Goal: Transaction & Acquisition: Raise a Claim

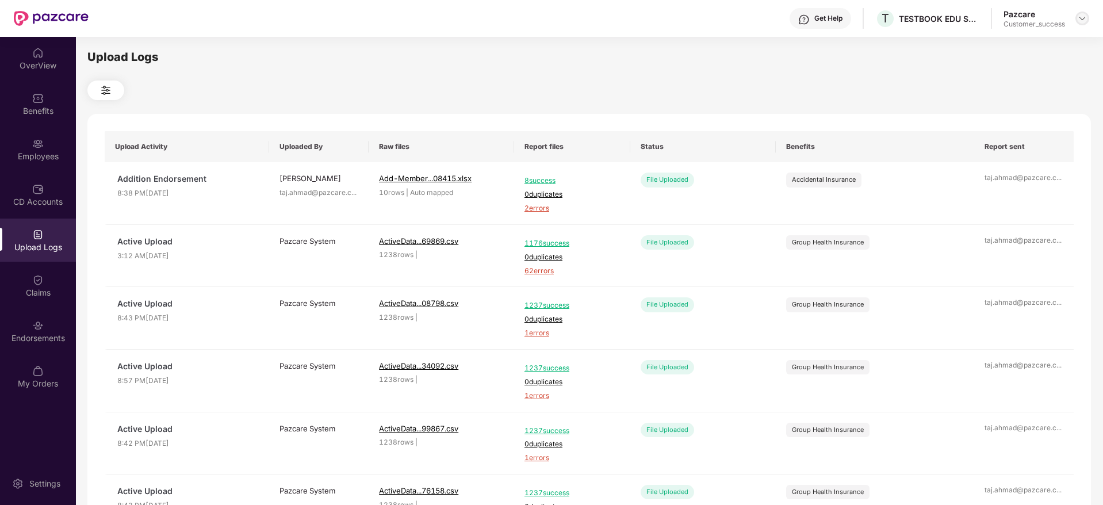
click at [1082, 16] on img at bounding box center [1082, 18] width 9 height 9
click at [1019, 42] on div "Switch to partner view" at bounding box center [1029, 46] width 150 height 22
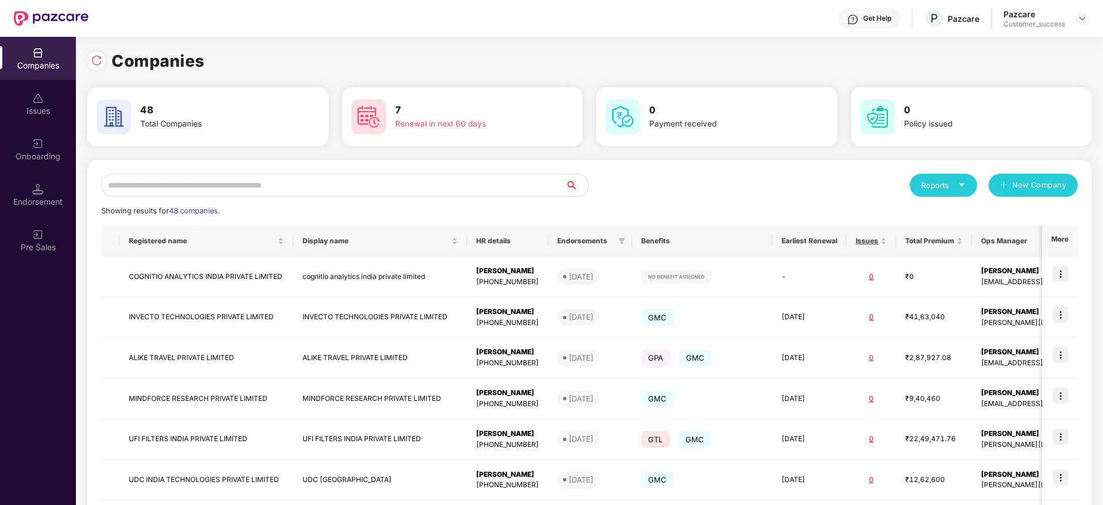
click at [166, 188] on input "text" at bounding box center [333, 185] width 464 height 23
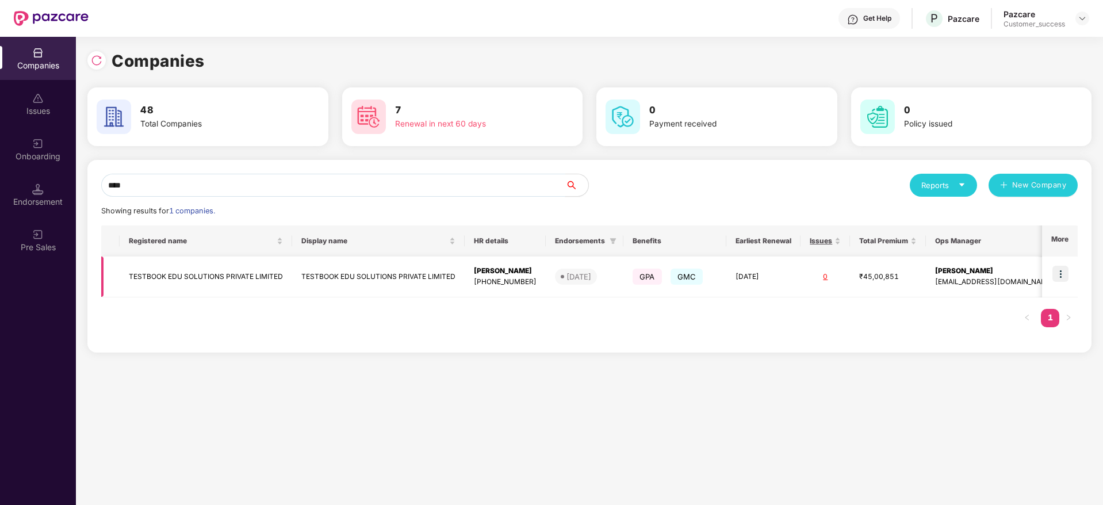
type input "****"
click at [186, 276] on td "TESTBOOK EDU SOLUTIONS PRIVATE LIMITED" at bounding box center [206, 276] width 173 height 41
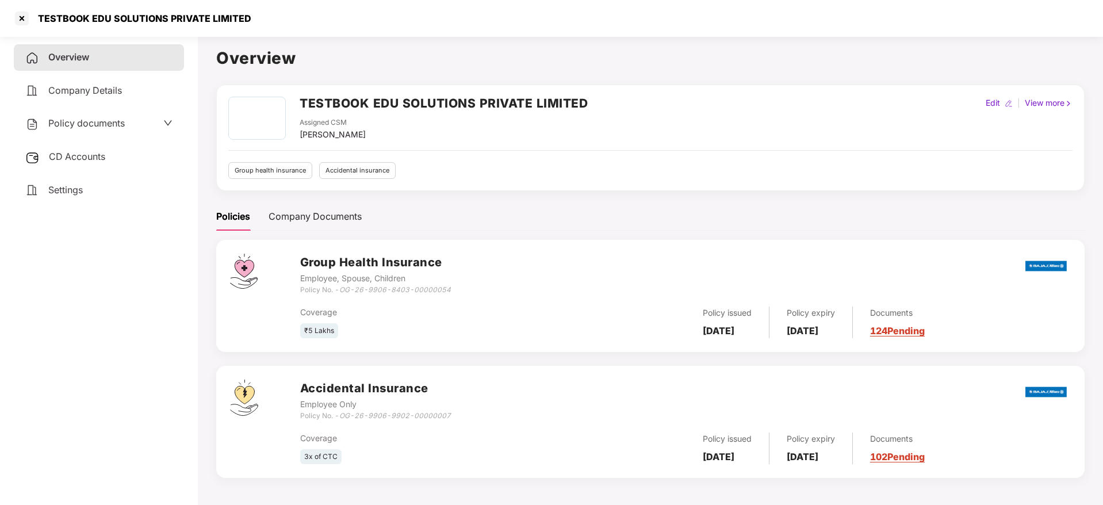
click at [63, 192] on span "Settings" at bounding box center [65, 190] width 35 height 12
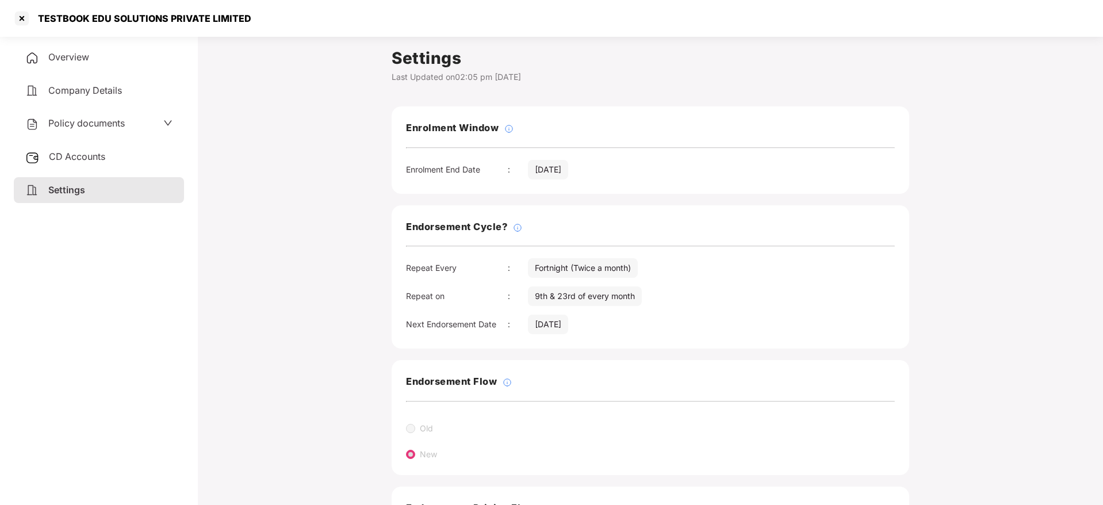
click at [56, 59] on span "Overview" at bounding box center [68, 57] width 41 height 12
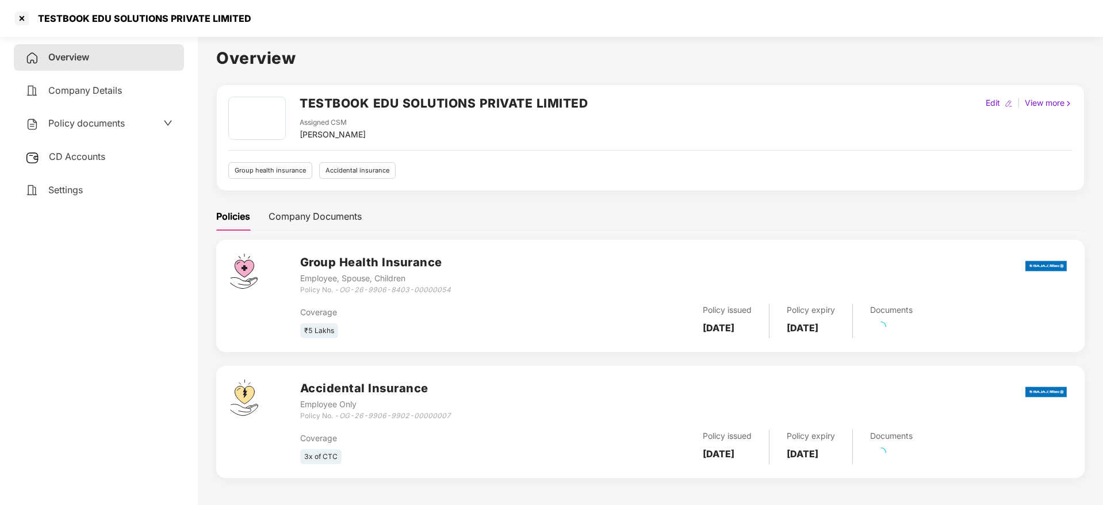
click at [991, 103] on div "Edit" at bounding box center [992, 103] width 19 height 13
select select "*****"
select select "******"
select select "**********"
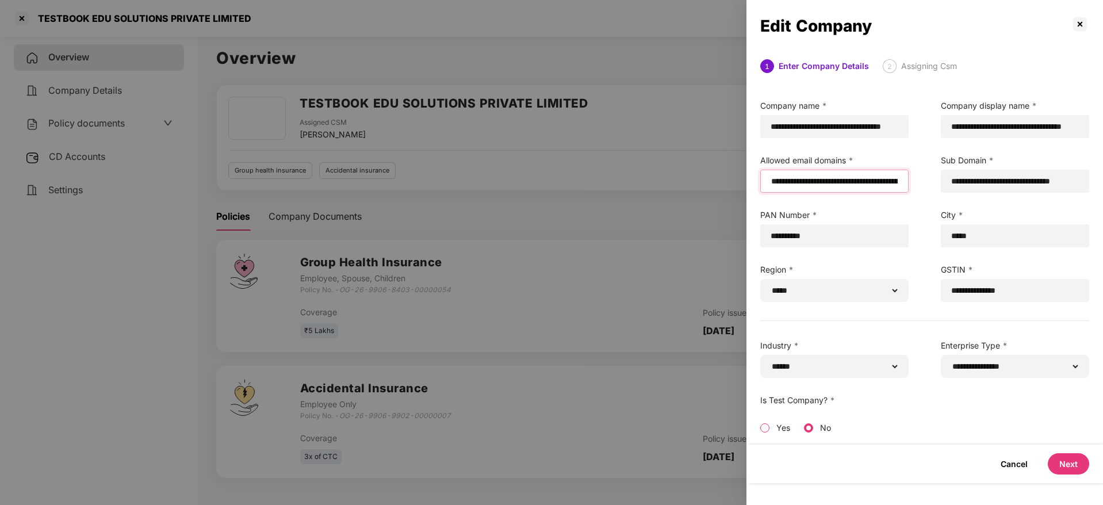
click at [876, 183] on input "**********" at bounding box center [834, 181] width 129 height 12
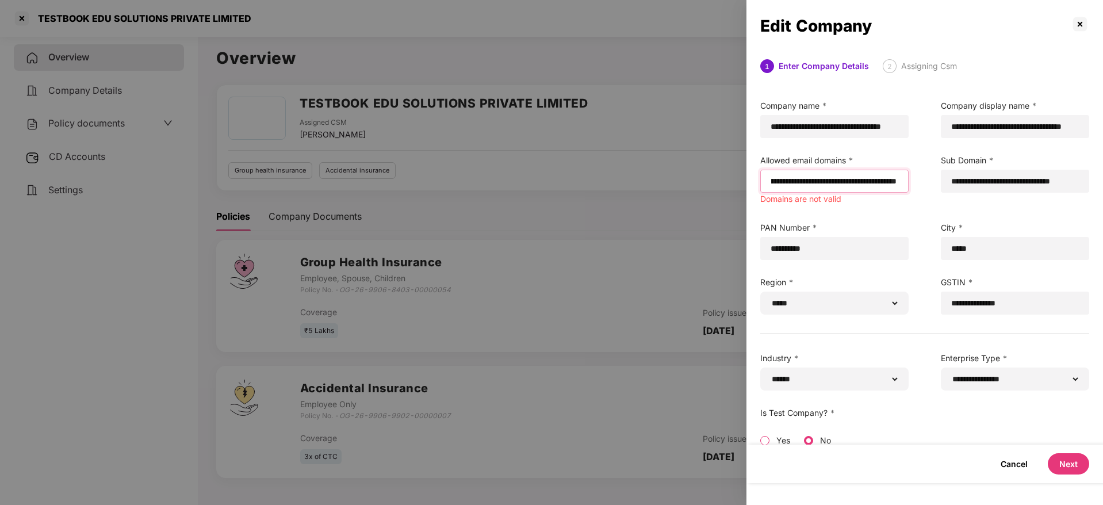
scroll to position [0, 412]
paste input "**********"
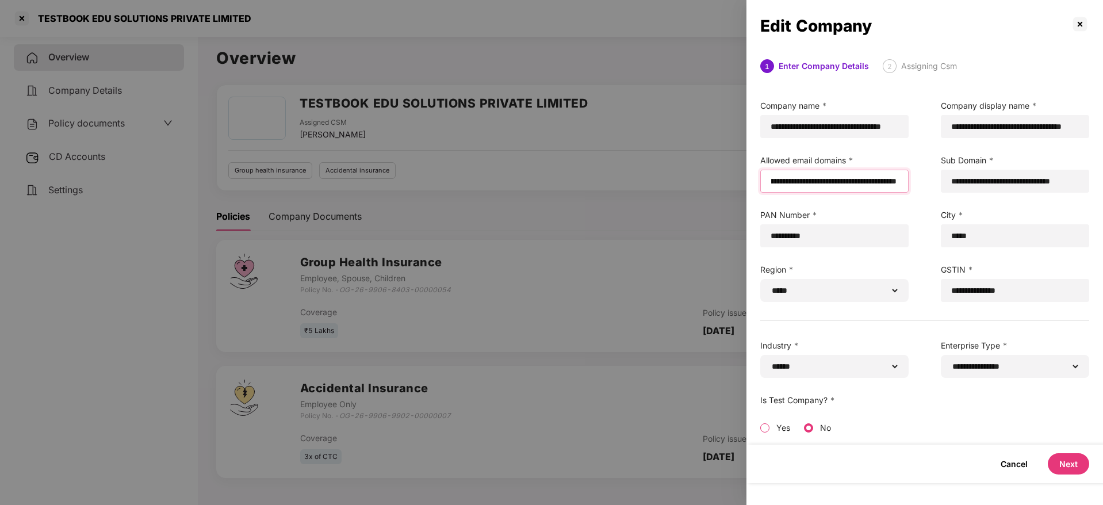
click at [877, 185] on input "**********" at bounding box center [834, 181] width 128 height 12
type input "**********"
click at [1067, 454] on button "Next" at bounding box center [1068, 463] width 41 height 21
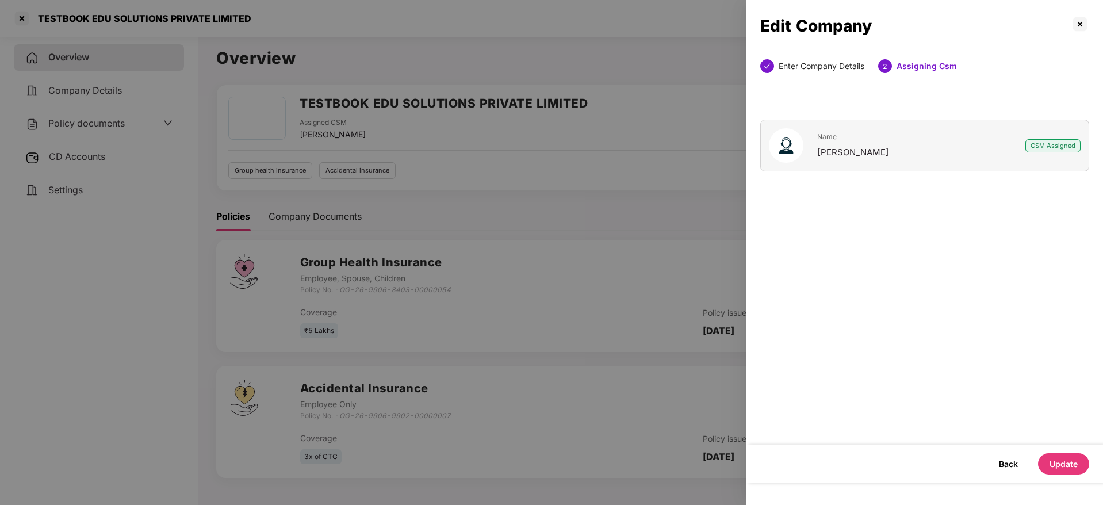
click at [1065, 465] on button "Update" at bounding box center [1063, 463] width 51 height 21
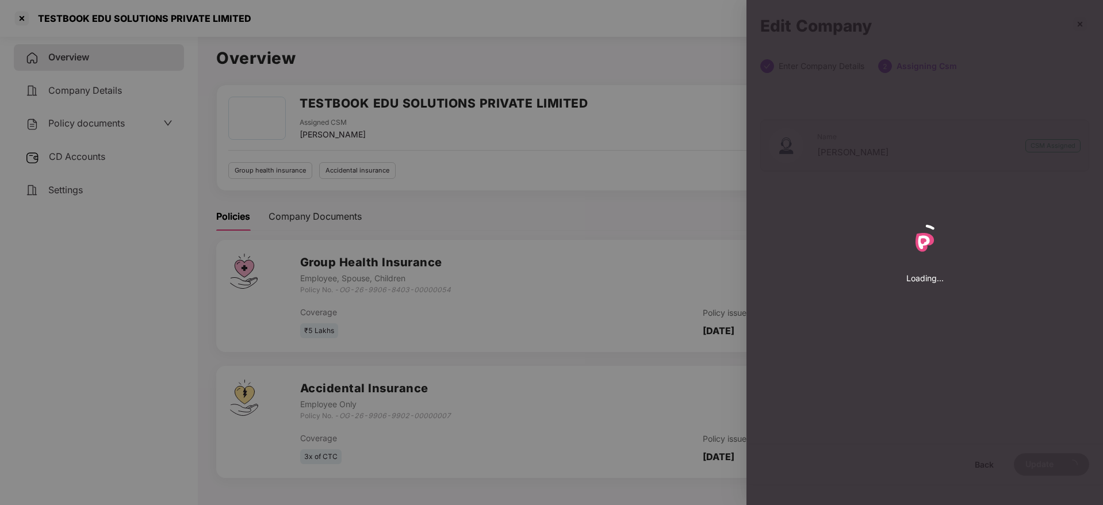
select select "*****"
select select "******"
select select "**********"
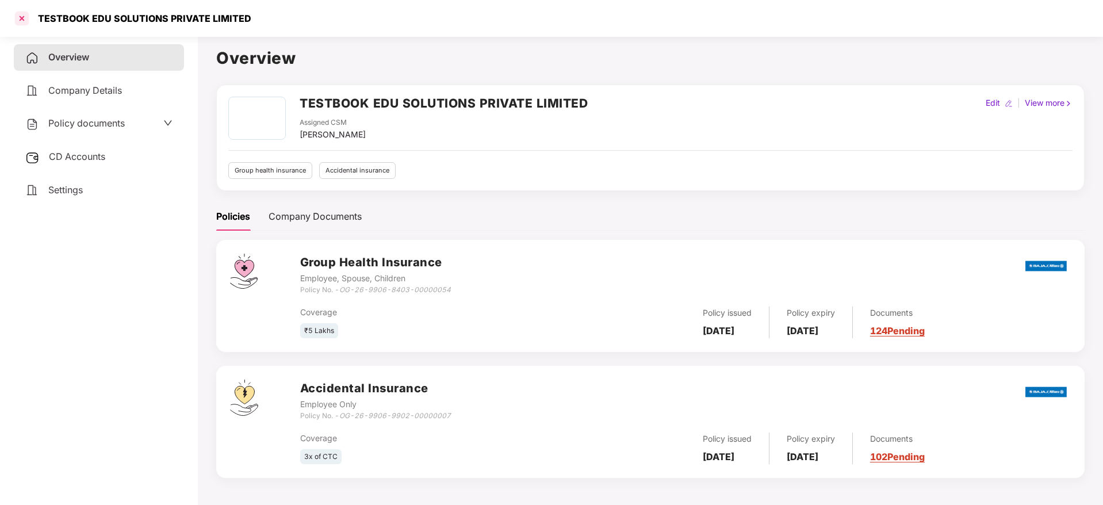
click at [21, 18] on div at bounding box center [22, 18] width 18 height 18
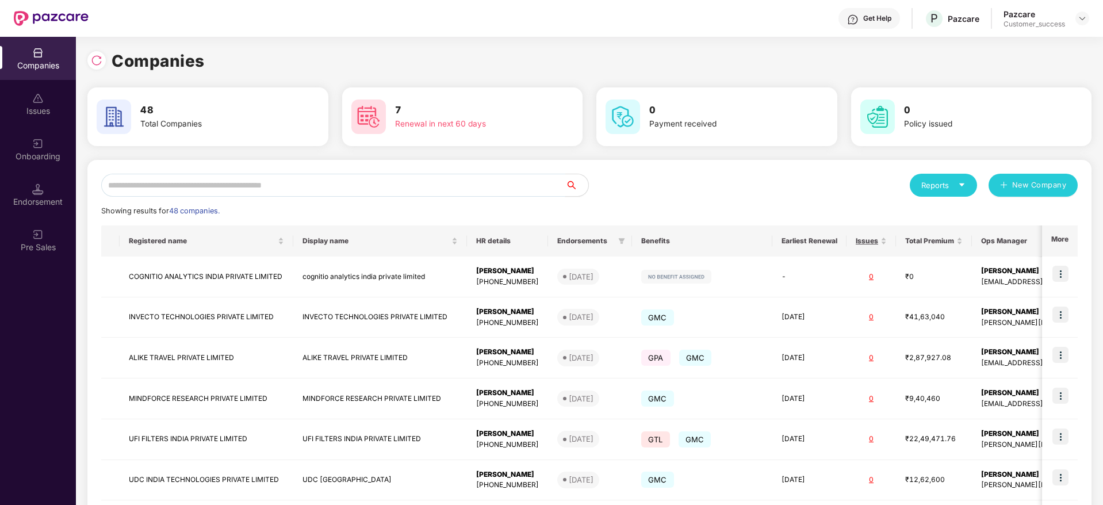
click at [270, 189] on input "text" at bounding box center [333, 185] width 464 height 23
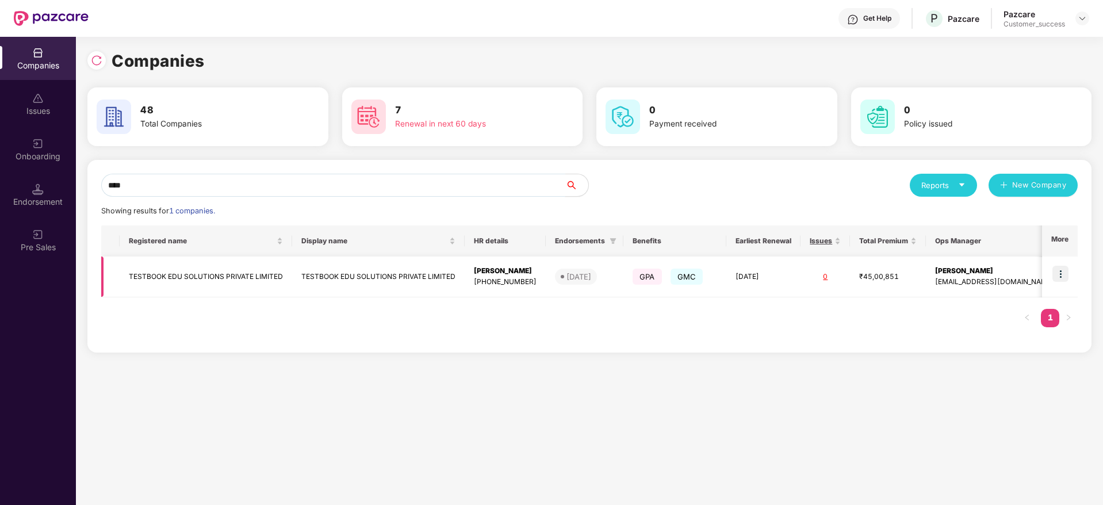
type input "****"
click at [1063, 275] on img at bounding box center [1060, 274] width 16 height 16
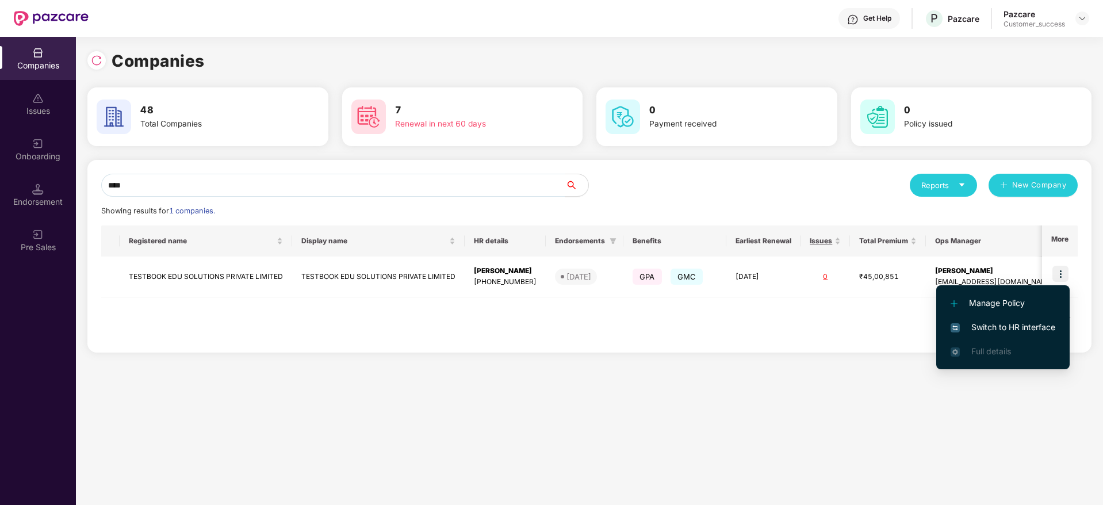
click at [998, 332] on span "Switch to HR interface" at bounding box center [1003, 327] width 105 height 13
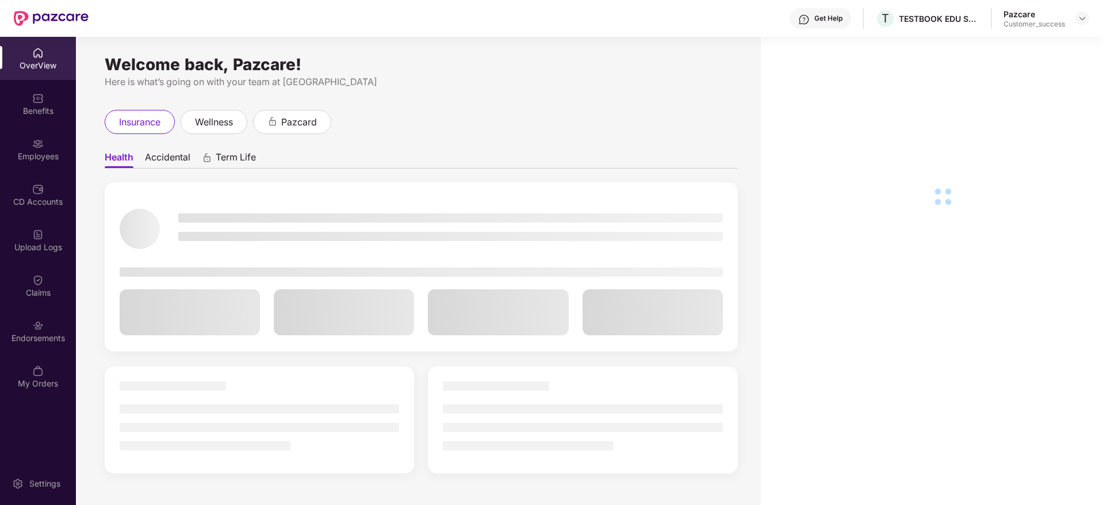
click at [37, 158] on div "Employees" at bounding box center [38, 157] width 76 height 12
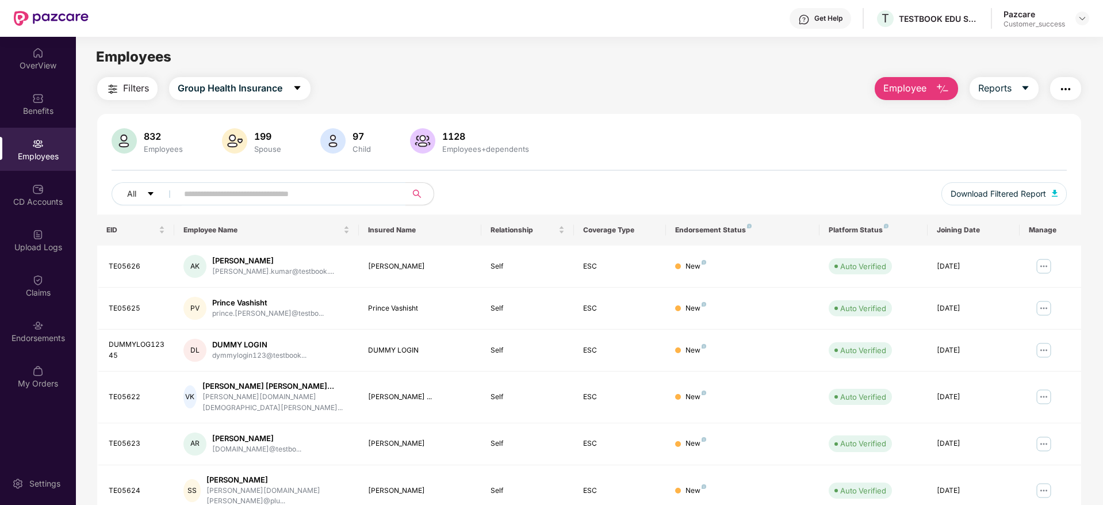
click at [928, 77] on button "Employee" at bounding box center [916, 88] width 83 height 23
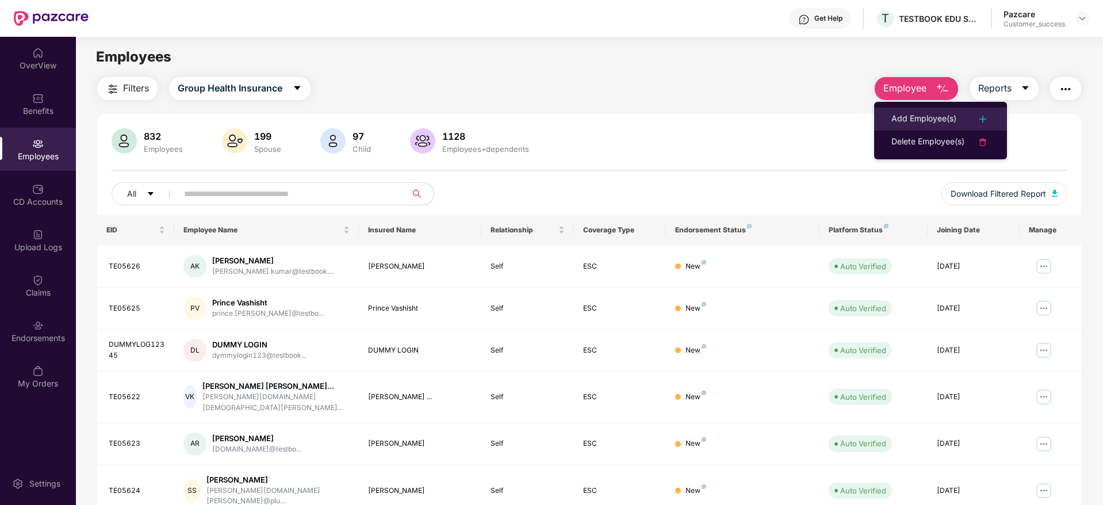
click at [921, 114] on div "Add Employee(s)" at bounding box center [923, 119] width 65 height 14
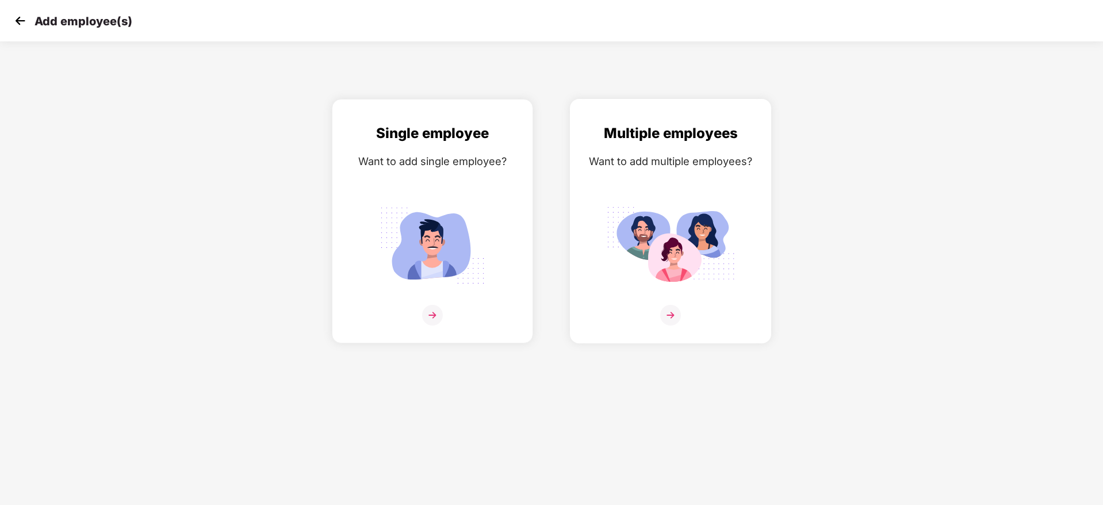
click at [665, 310] on img at bounding box center [670, 315] width 21 height 21
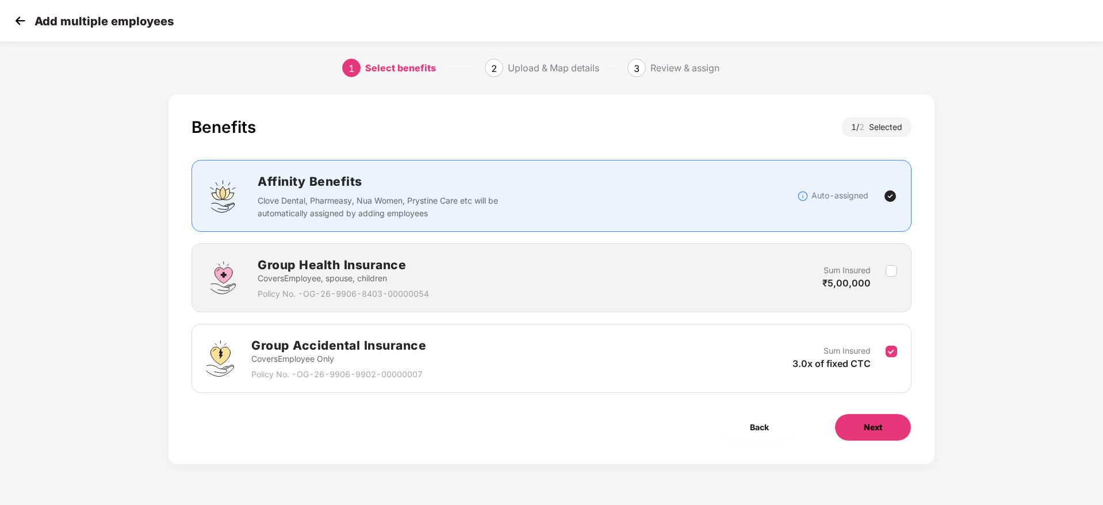
click at [864, 427] on span "Next" at bounding box center [873, 427] width 18 height 13
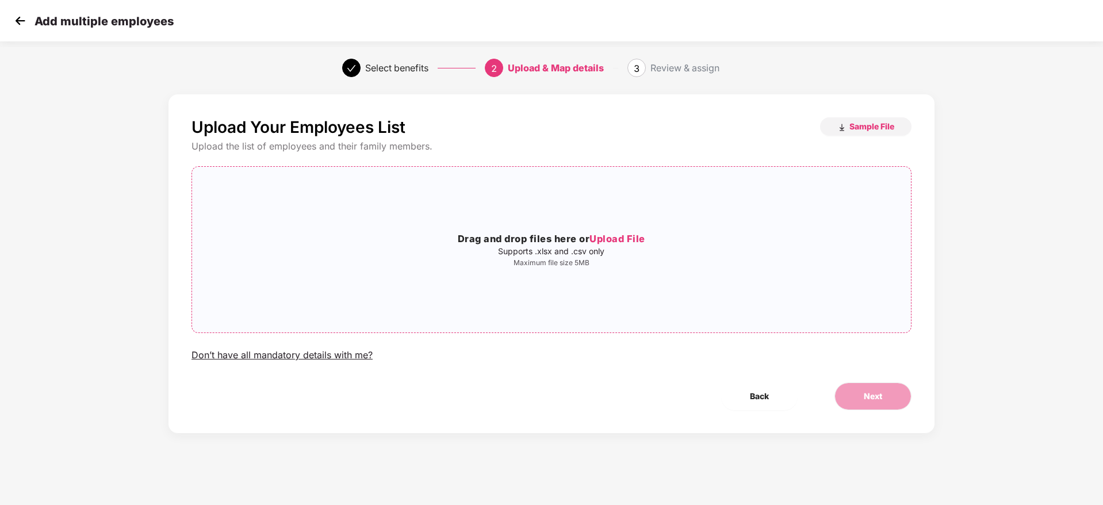
click at [606, 236] on span "Upload File" at bounding box center [617, 239] width 56 height 12
click at [874, 393] on span "Next" at bounding box center [873, 396] width 18 height 13
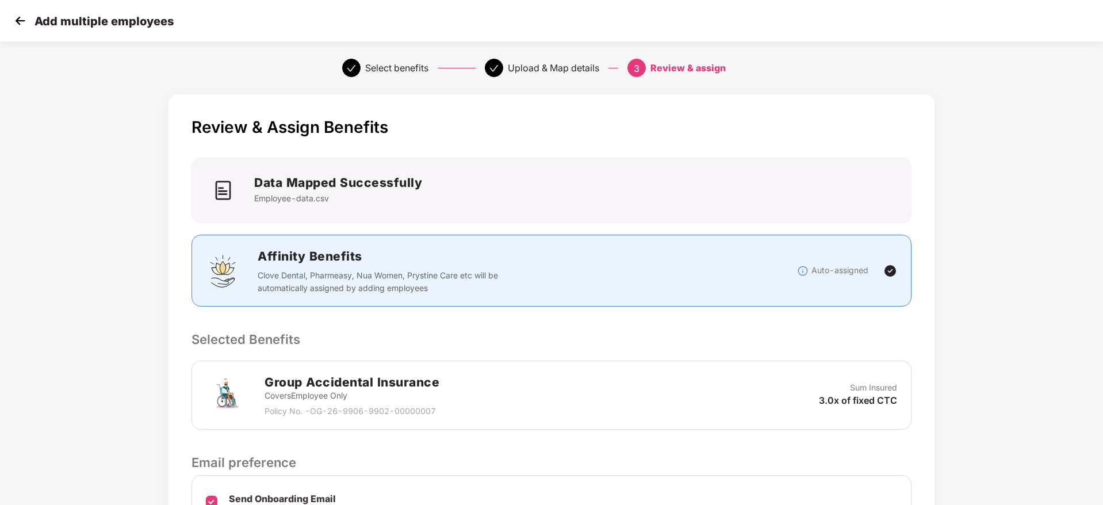
click at [751, 334] on p "Selected Benefits" at bounding box center [552, 340] width 720 height 20
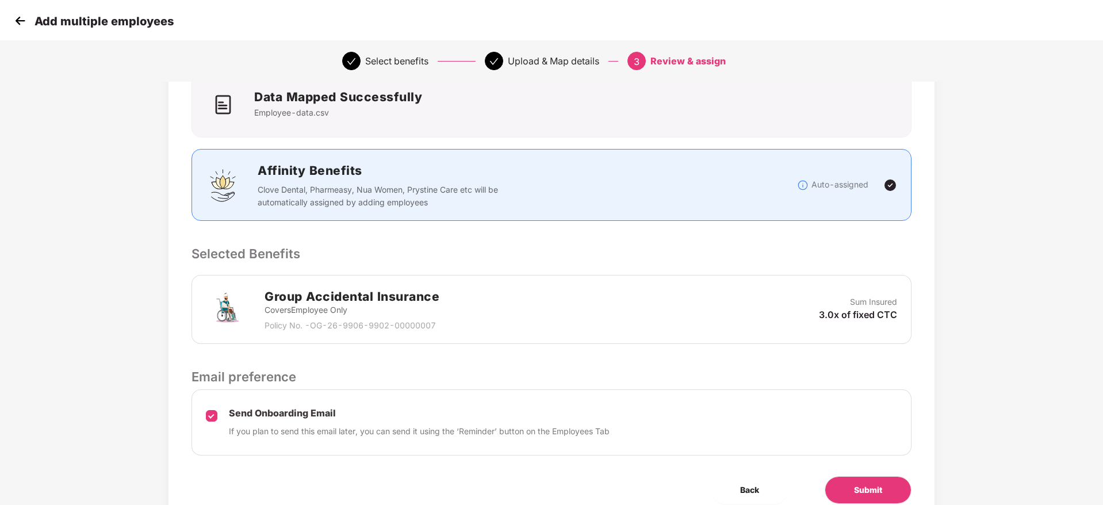
scroll to position [136, 0]
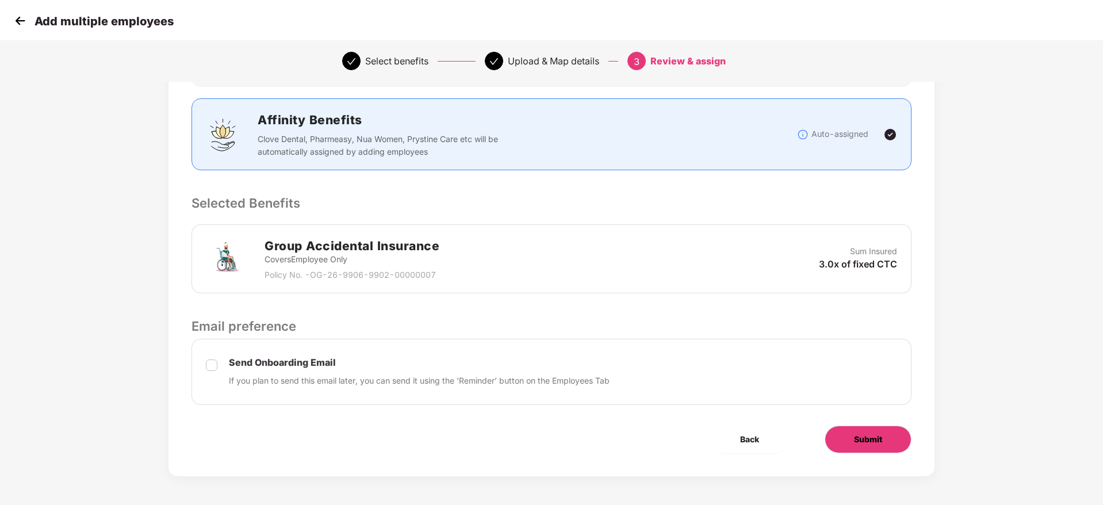
click at [870, 434] on span "Submit" at bounding box center [868, 439] width 28 height 13
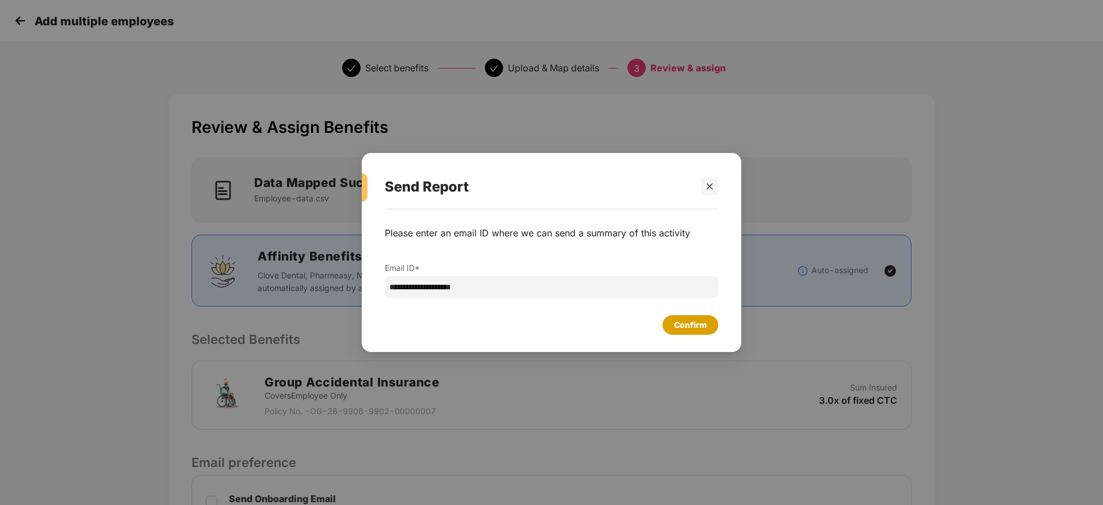
click at [698, 330] on div "Confirm" at bounding box center [690, 325] width 33 height 13
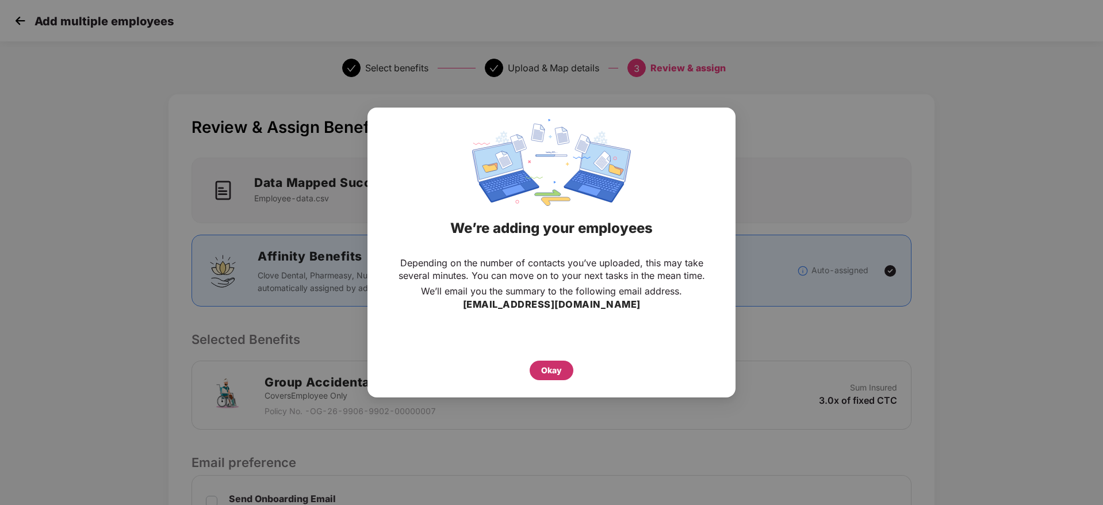
click at [555, 366] on div "Okay" at bounding box center [551, 370] width 21 height 13
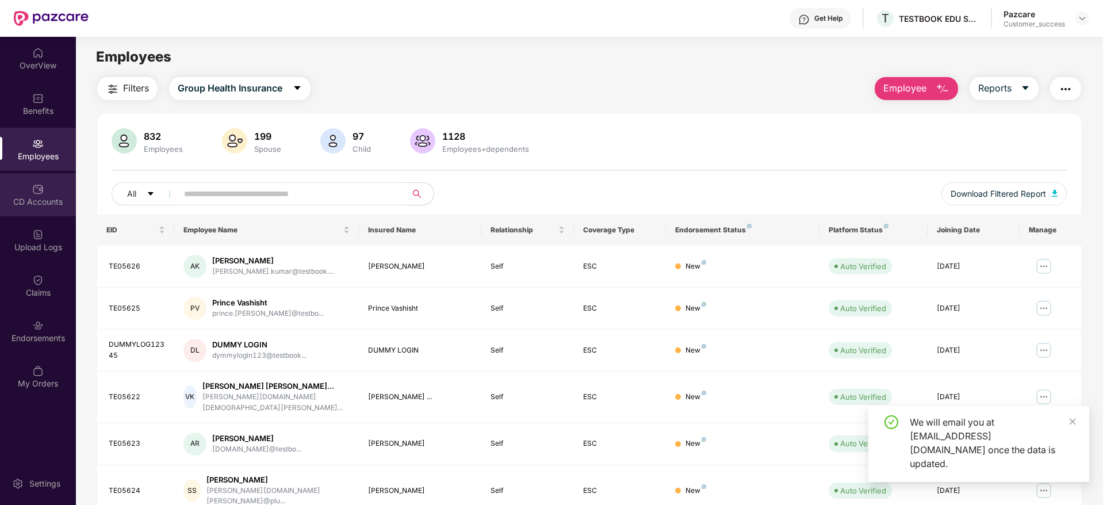
click at [37, 208] on div "CD Accounts" at bounding box center [38, 194] width 76 height 43
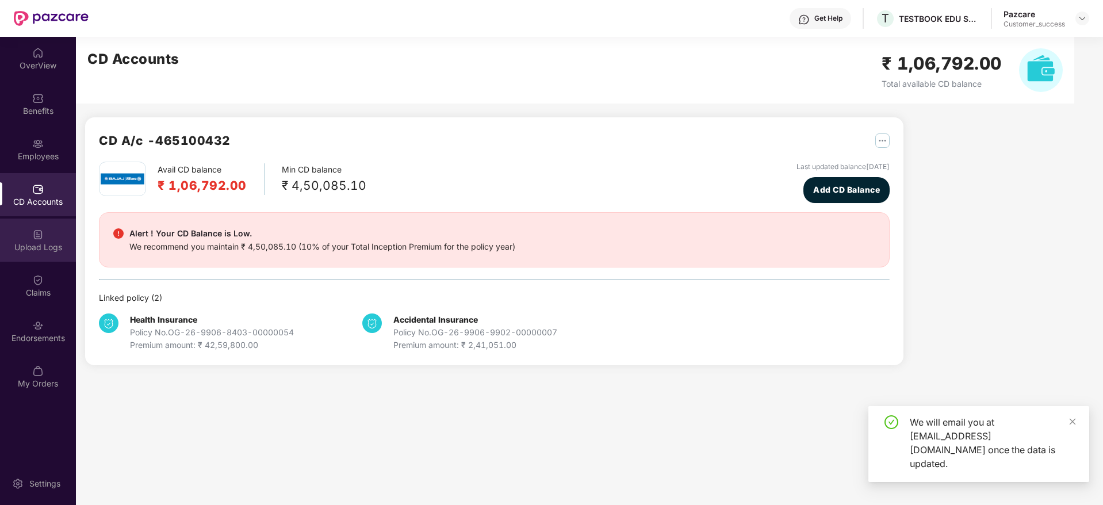
click at [32, 250] on div "Upload Logs" at bounding box center [38, 248] width 76 height 12
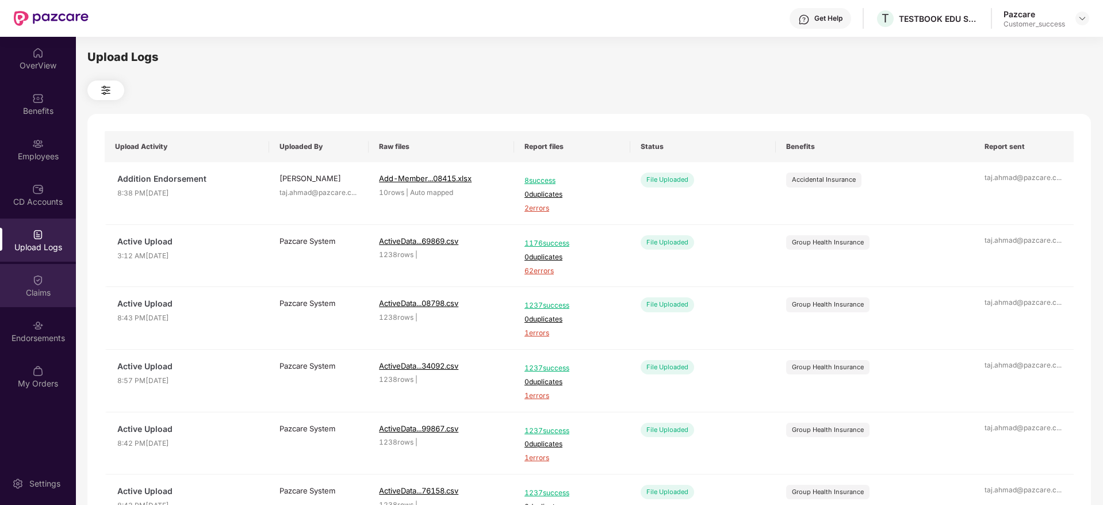
click at [35, 288] on div "Claims" at bounding box center [38, 293] width 76 height 12
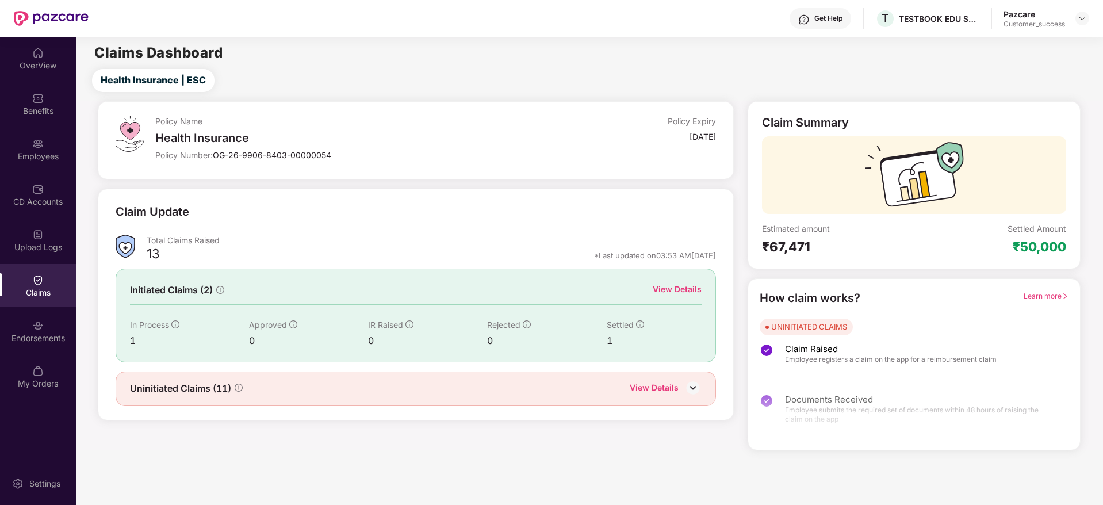
click at [37, 228] on div at bounding box center [38, 234] width 12 height 12
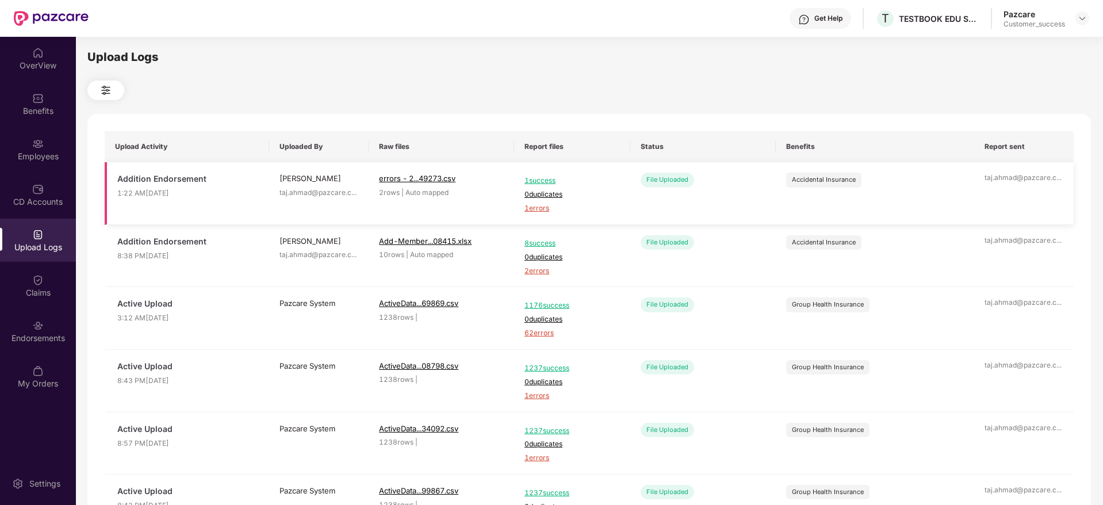
click at [545, 206] on span "1 errors" at bounding box center [571, 208] width 95 height 11
click at [36, 140] on img at bounding box center [38, 144] width 12 height 12
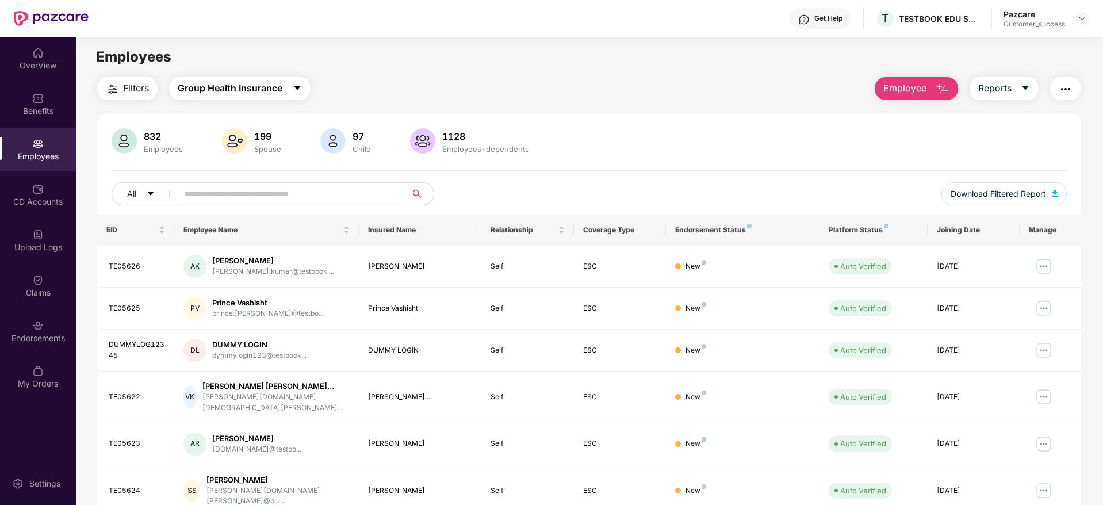
click at [284, 82] on button "Group Health Insurance" at bounding box center [239, 88] width 141 height 23
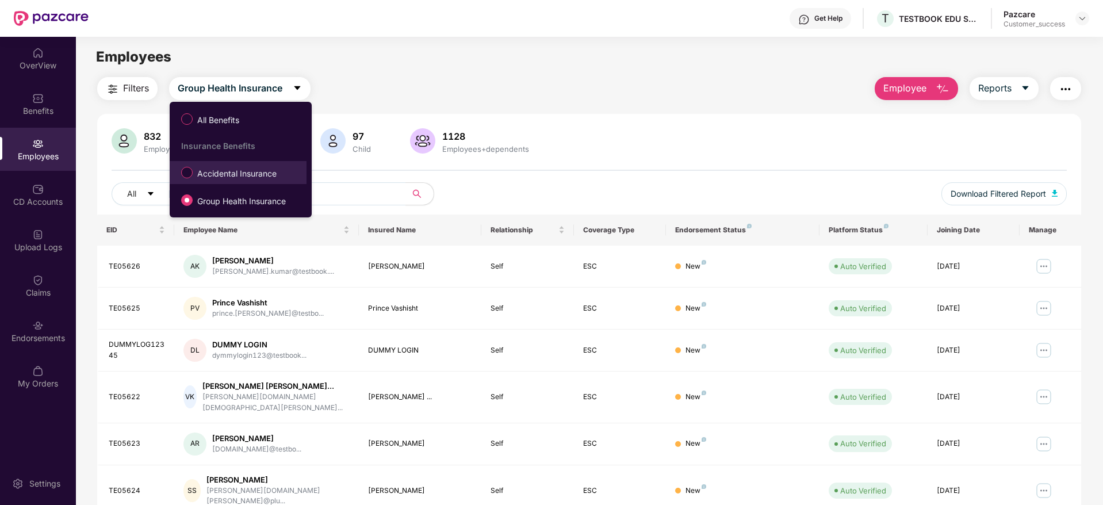
click at [208, 184] on div "All Benefits Insurance Benefits Accidental Insurance Group Health Insurance" at bounding box center [238, 160] width 137 height 104
click at [217, 181] on label "Accidental Insurance" at bounding box center [231, 173] width 112 height 20
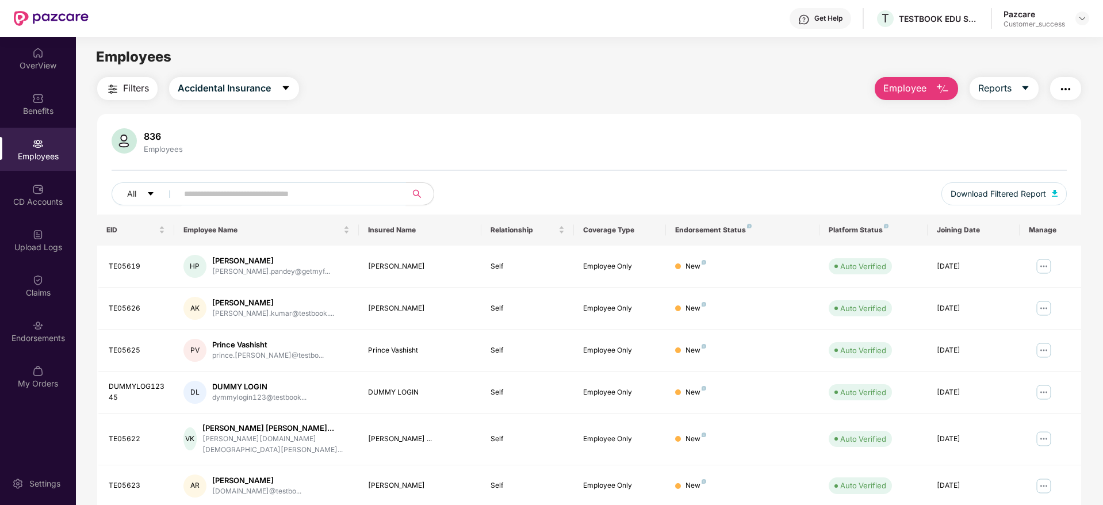
click at [246, 203] on span at bounding box center [288, 193] width 236 height 23
paste input "*******"
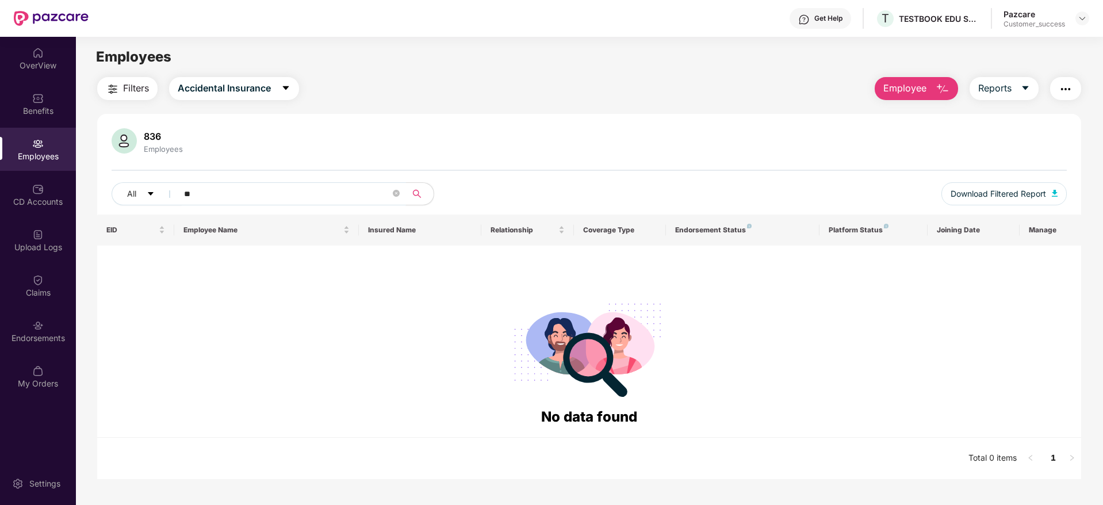
type input "*"
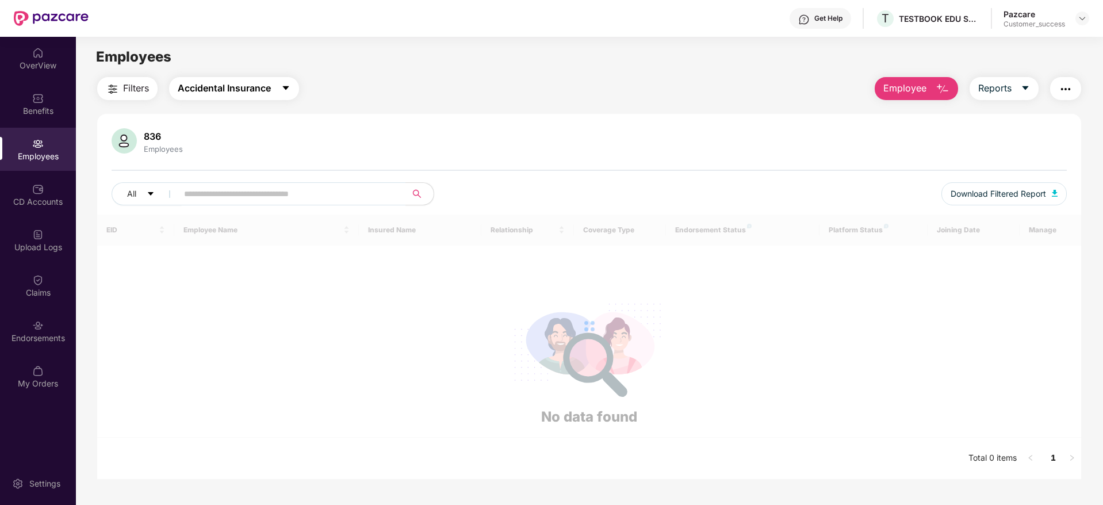
click at [238, 91] on span "Accidental Insurance" at bounding box center [224, 88] width 93 height 14
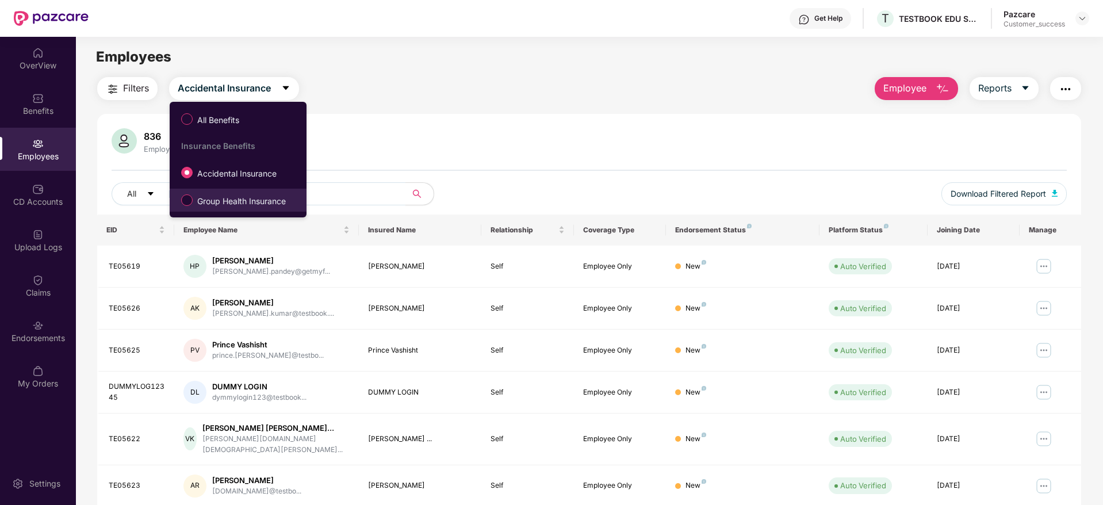
click at [216, 208] on label "Group Health Insurance" at bounding box center [235, 200] width 121 height 20
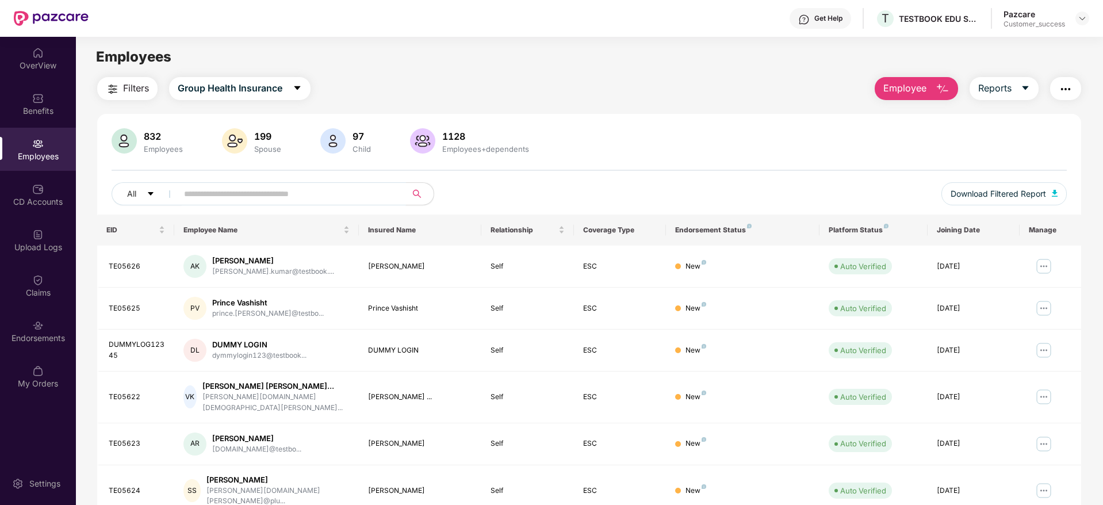
click at [223, 197] on input "text" at bounding box center [287, 193] width 206 height 17
paste input "*******"
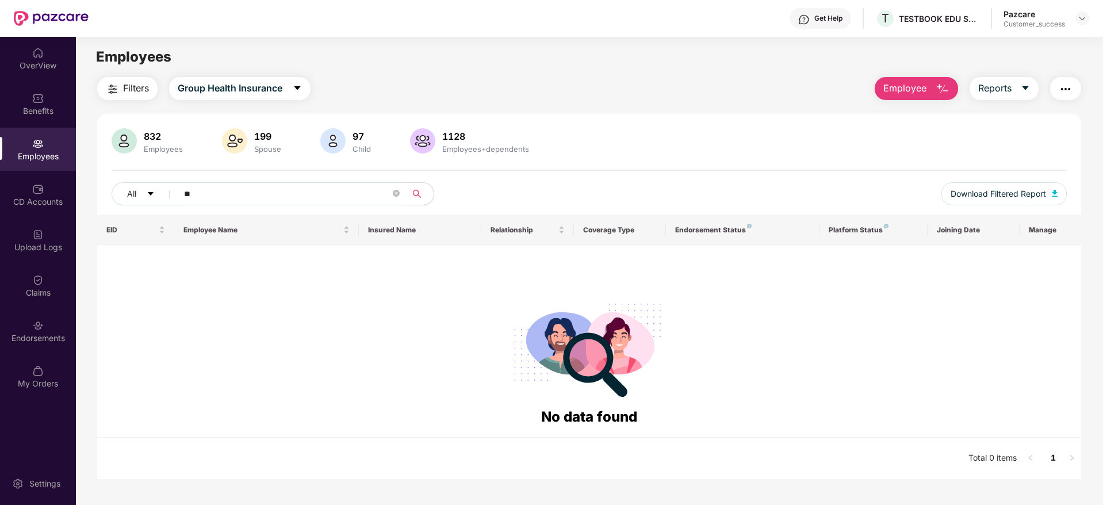
type input "*"
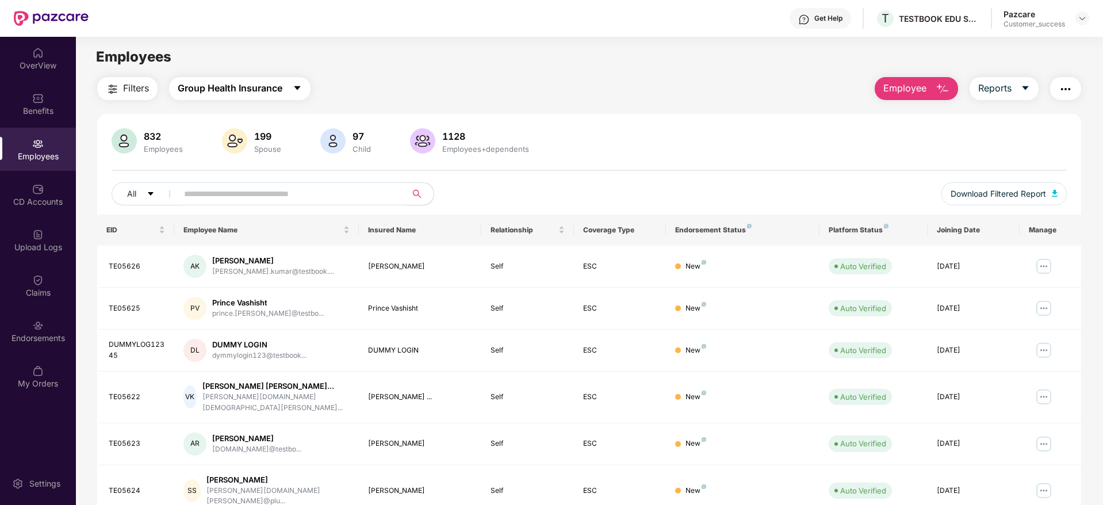
click at [251, 90] on span "Group Health Insurance" at bounding box center [230, 88] width 105 height 14
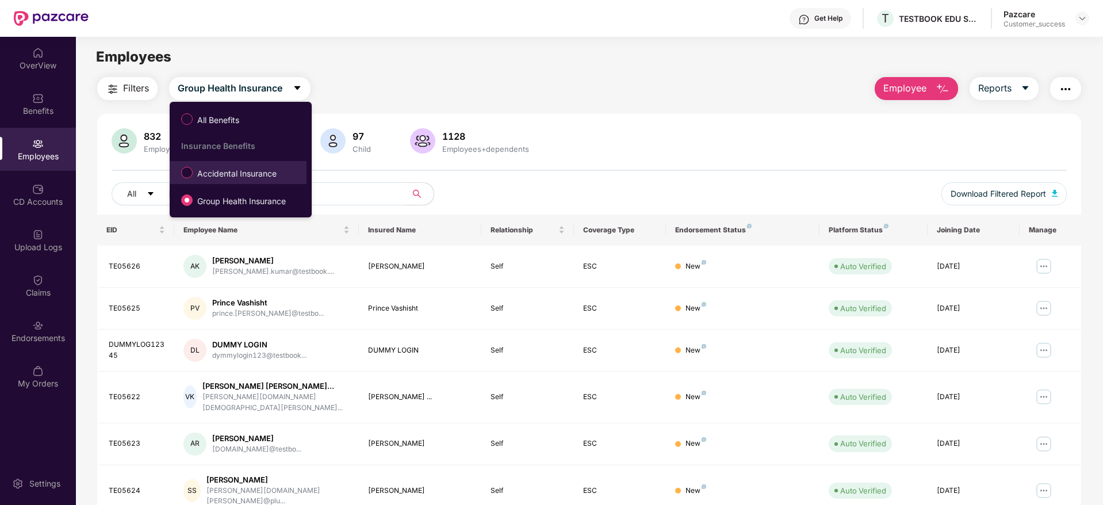
click at [238, 177] on span "Accidental Insurance" at bounding box center [237, 173] width 89 height 13
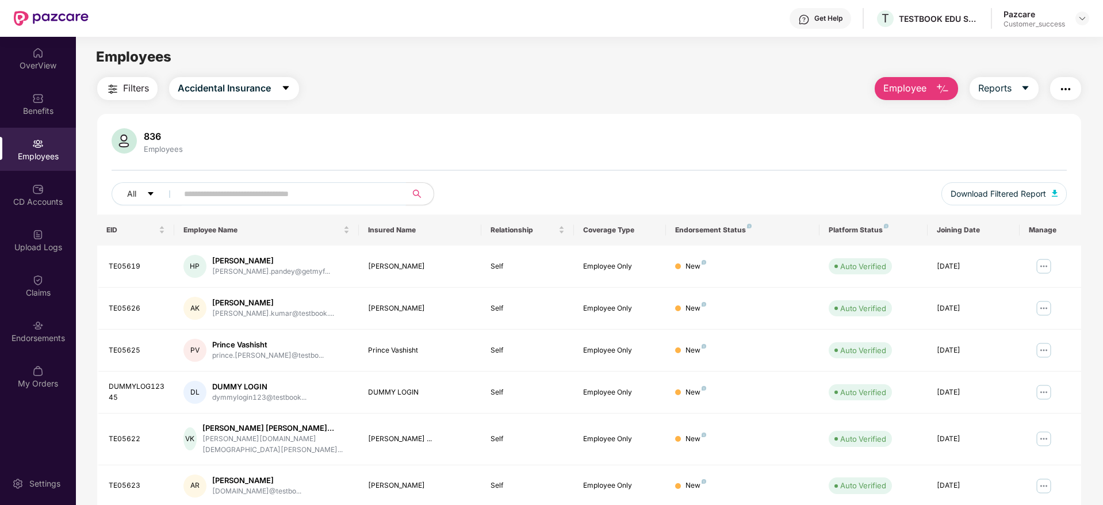
click at [263, 199] on input "text" at bounding box center [287, 193] width 206 height 17
paste input "*******"
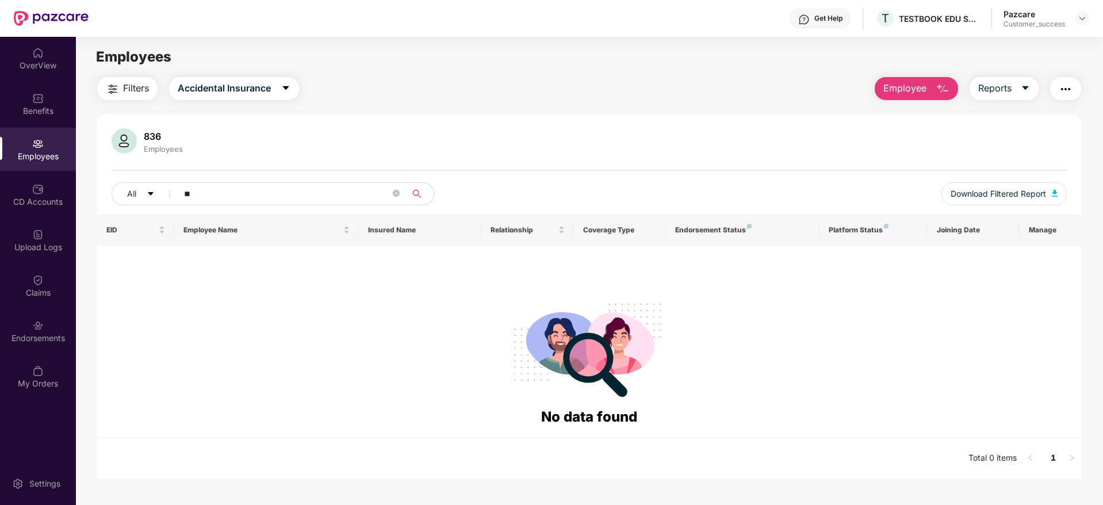
type input "*"
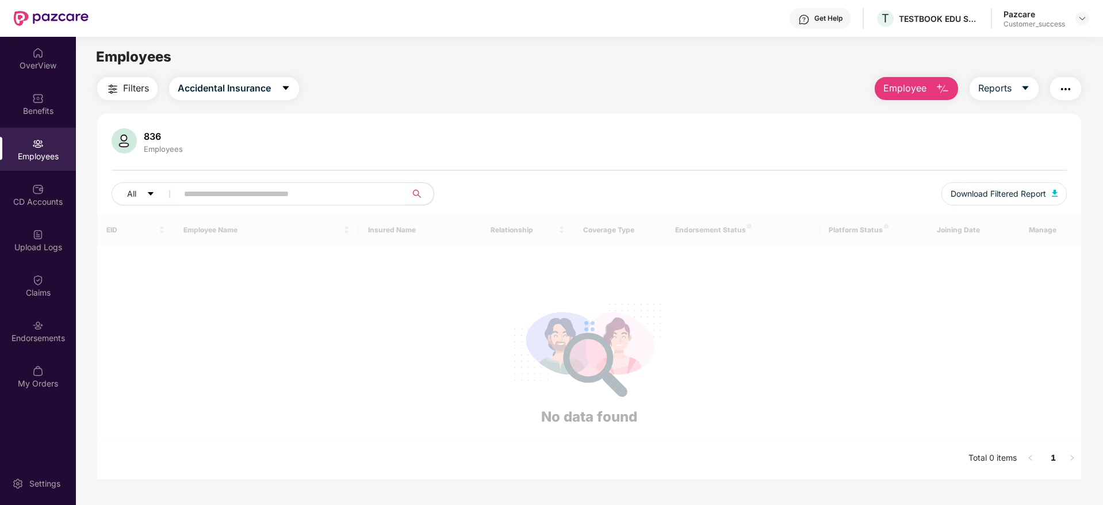
click at [891, 93] on span "Employee" at bounding box center [904, 88] width 43 height 14
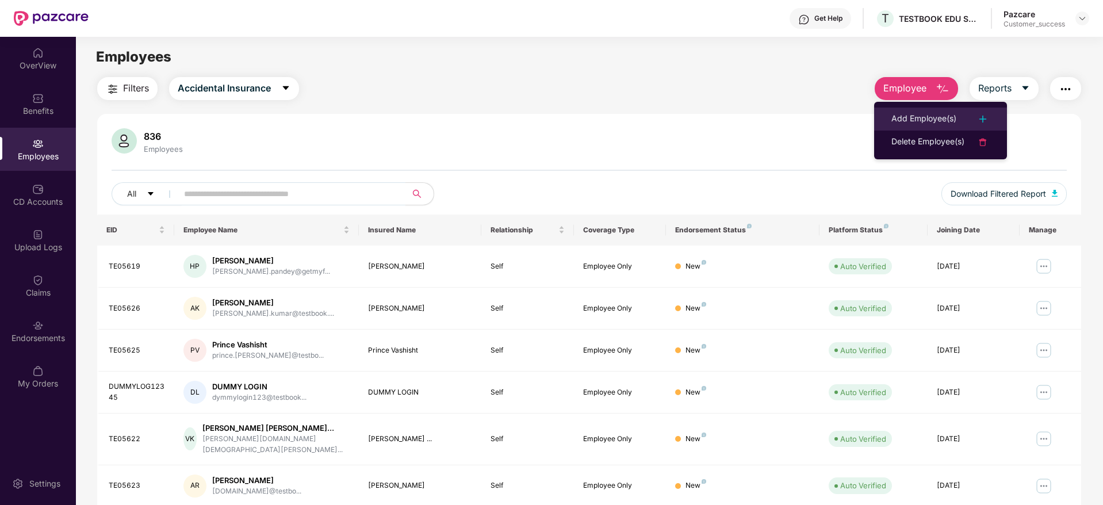
click at [914, 114] on div "Add Employee(s)" at bounding box center [923, 119] width 65 height 14
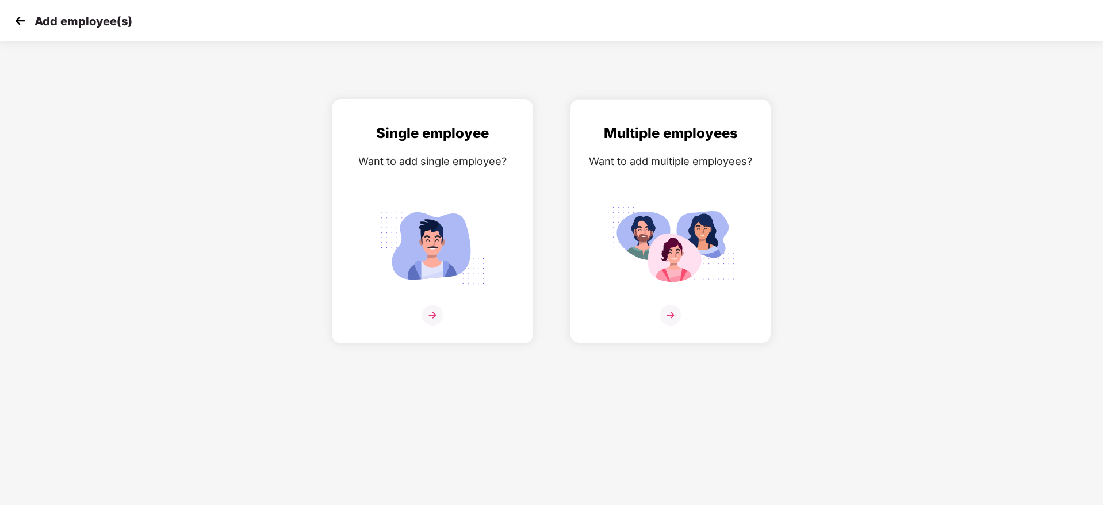
click at [432, 307] on img at bounding box center [432, 315] width 21 height 21
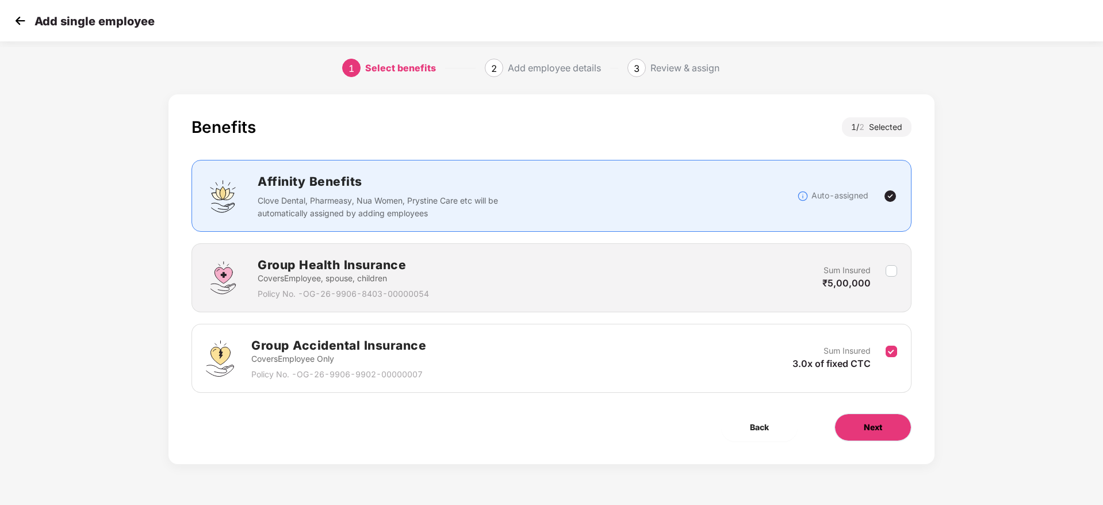
click at [864, 427] on span "Next" at bounding box center [873, 427] width 18 height 13
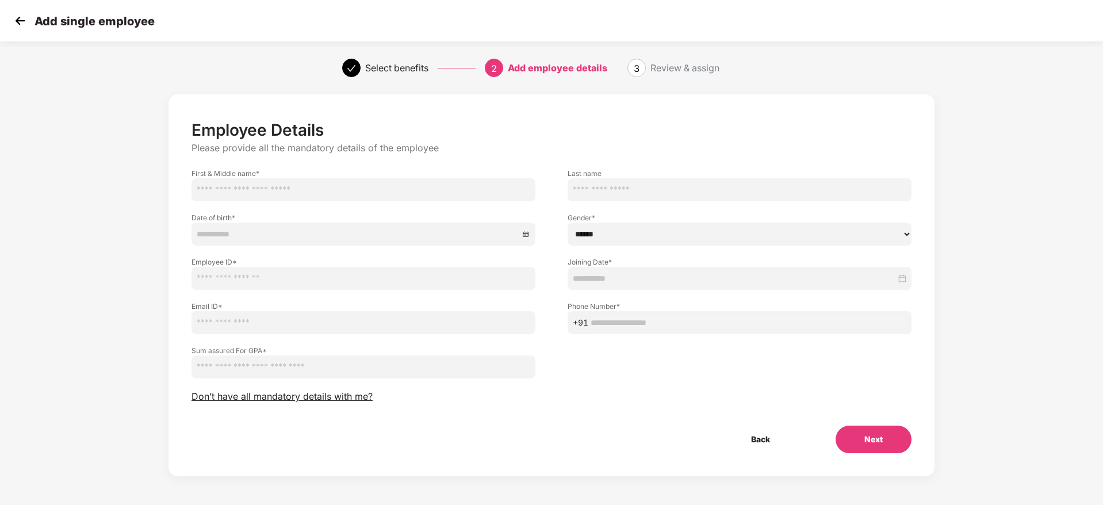
click at [278, 189] on input "text" at bounding box center [364, 189] width 344 height 23
click at [205, 285] on input "text" at bounding box center [364, 278] width 344 height 23
paste input "*******"
type input "*******"
click at [631, 242] on select "****** **** ******" at bounding box center [740, 234] width 344 height 23
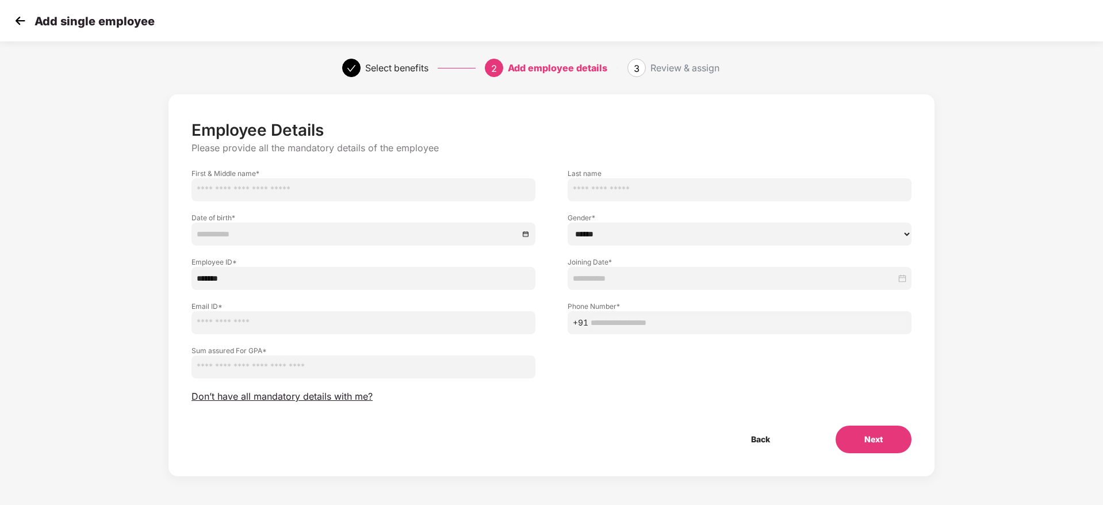
select select "****"
click at [568, 223] on select "****** **** ******" at bounding box center [740, 234] width 344 height 23
click at [253, 181] on input "text" at bounding box center [364, 189] width 344 height 23
paste input "**********"
type input "**********"
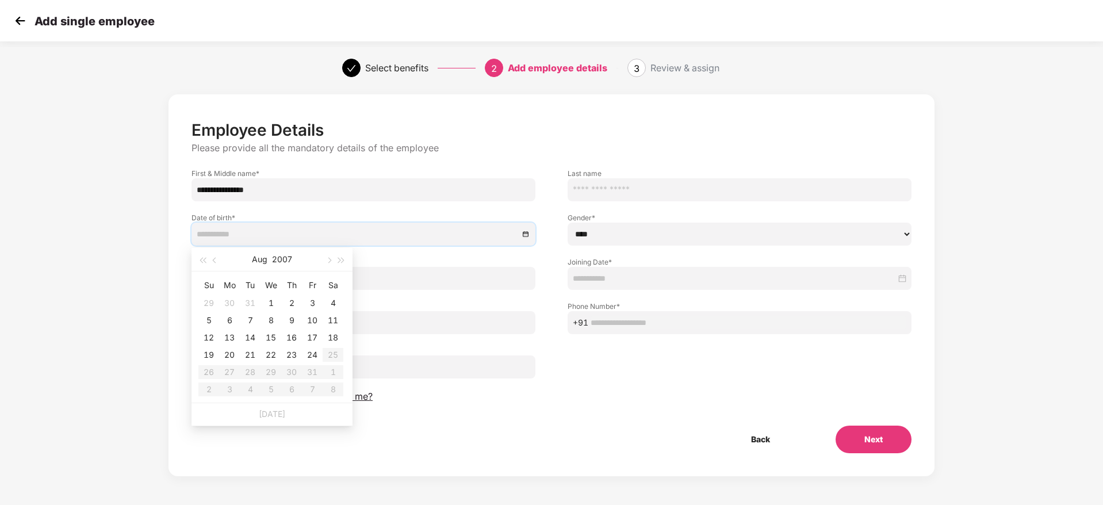
click at [251, 237] on input at bounding box center [358, 234] width 322 height 13
click at [204, 261] on span "button" at bounding box center [203, 261] width 6 height 6
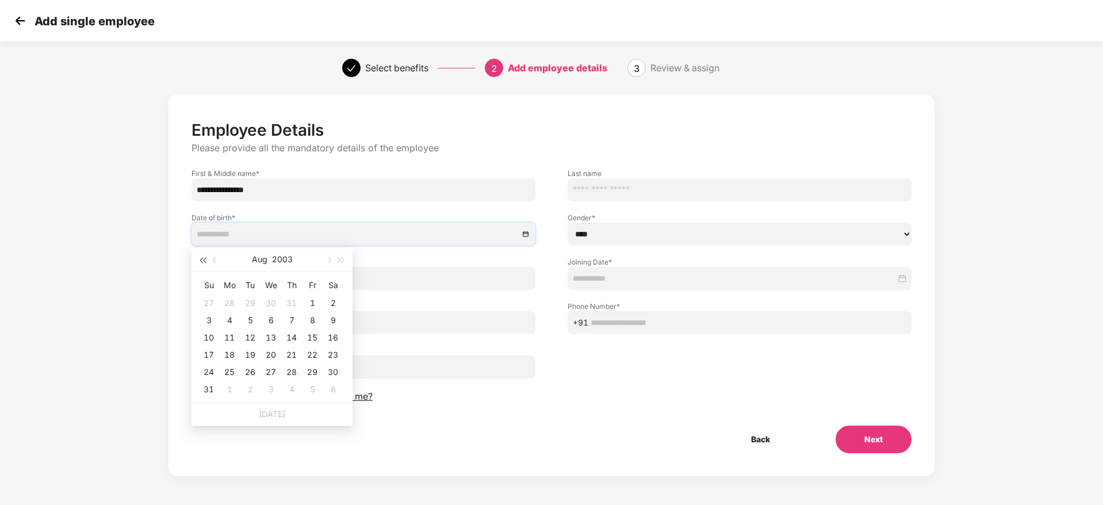
click at [204, 261] on span "button" at bounding box center [203, 261] width 6 height 6
click at [330, 259] on span "button" at bounding box center [329, 261] width 6 height 6
type input "**********"
click at [210, 320] on div "8" at bounding box center [209, 320] width 14 height 14
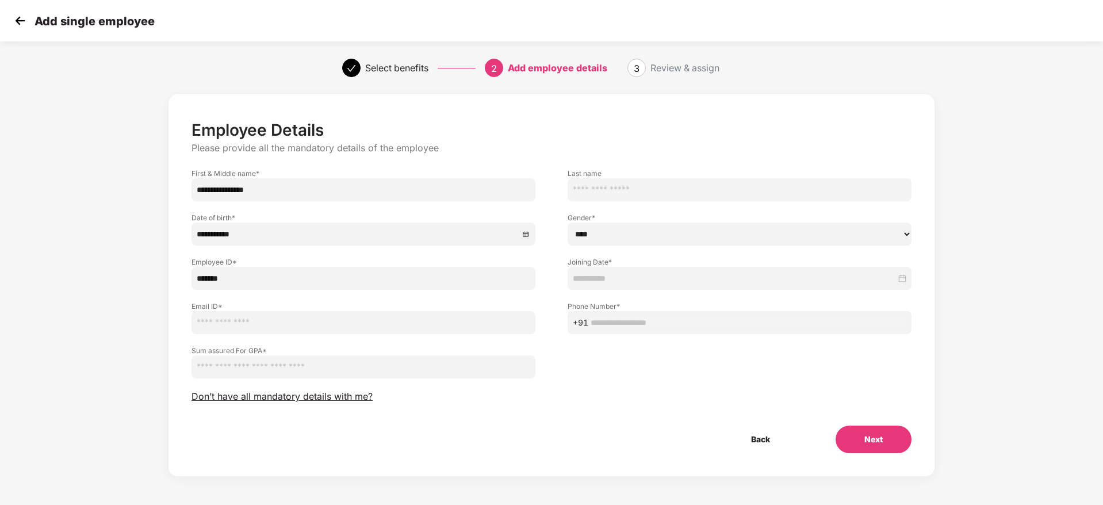
click at [265, 323] on input "email" at bounding box center [364, 322] width 344 height 23
paste input "**********"
type input "**********"
click at [642, 324] on input "text" at bounding box center [749, 322] width 316 height 13
paste input "**********"
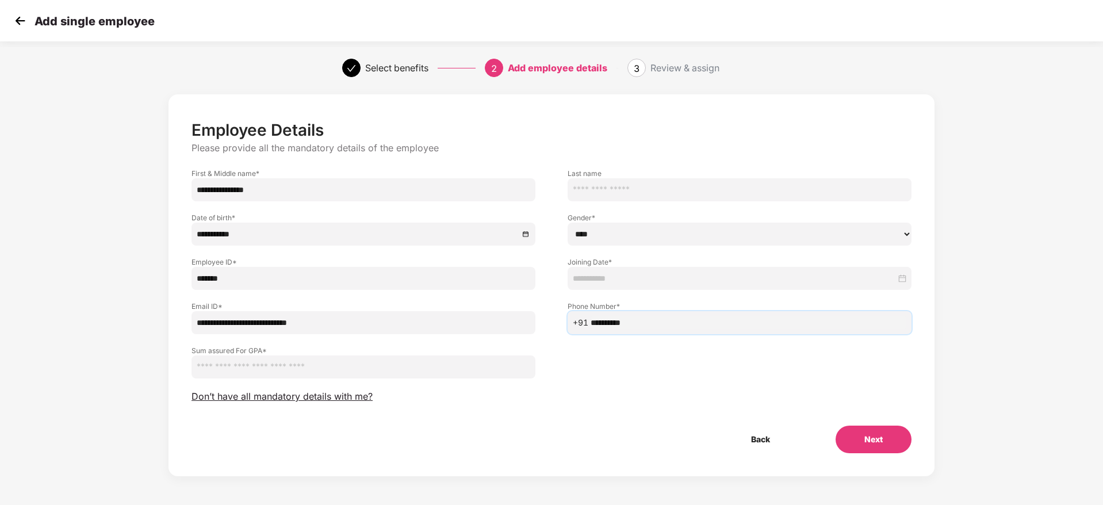
type input "**********"
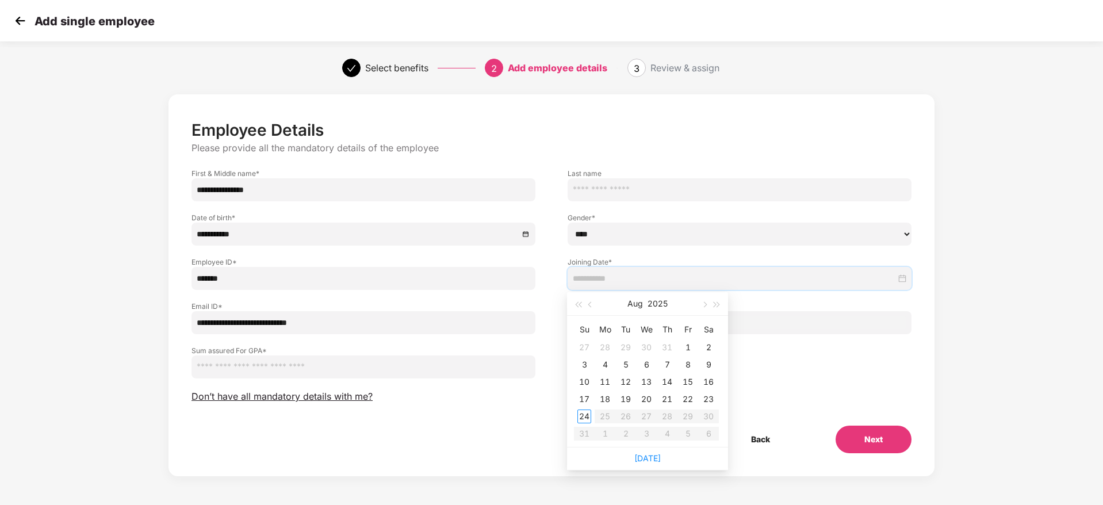
click at [603, 280] on input at bounding box center [734, 278] width 323 height 13
type input "**********"
click at [603, 397] on div "18" at bounding box center [605, 399] width 14 height 14
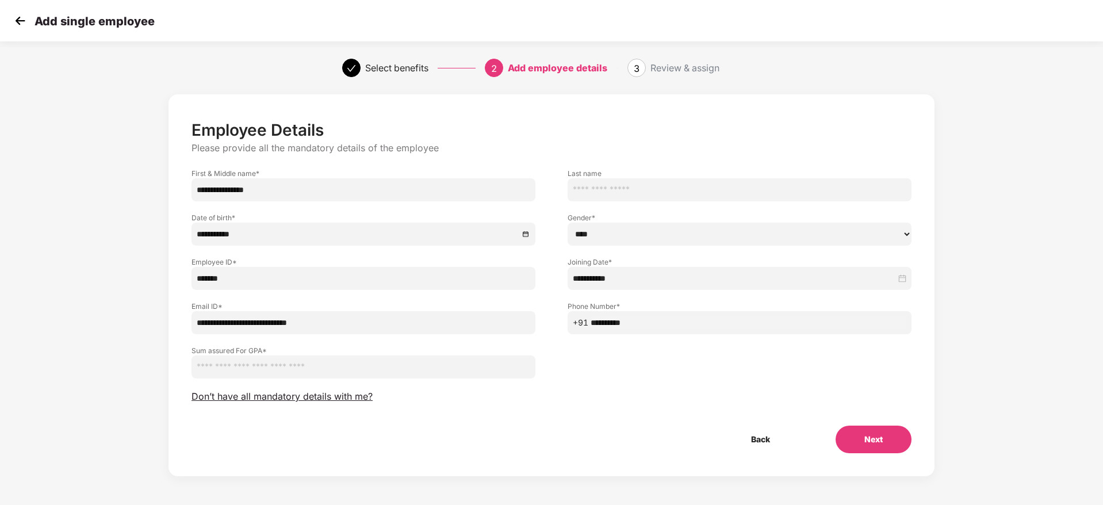
click at [241, 367] on input "number" at bounding box center [364, 366] width 344 height 23
paste input "*******"
type input "*******"
click at [868, 432] on button "Next" at bounding box center [874, 440] width 76 height 28
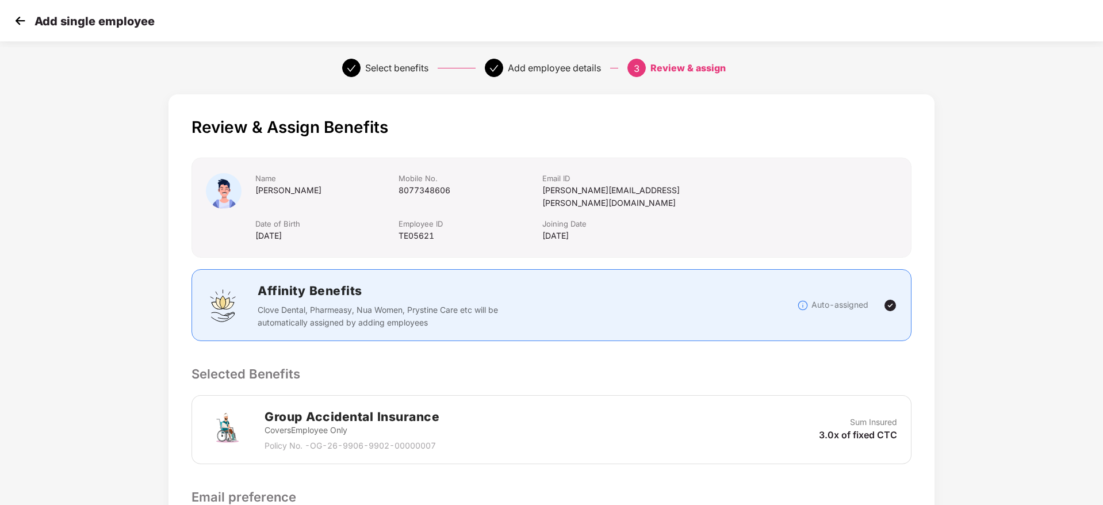
click at [944, 347] on div "Review & Assign Benefits Name Shubham Naudiyal Mobile No. 8077348606 Email ID s…" at bounding box center [551, 382] width 919 height 587
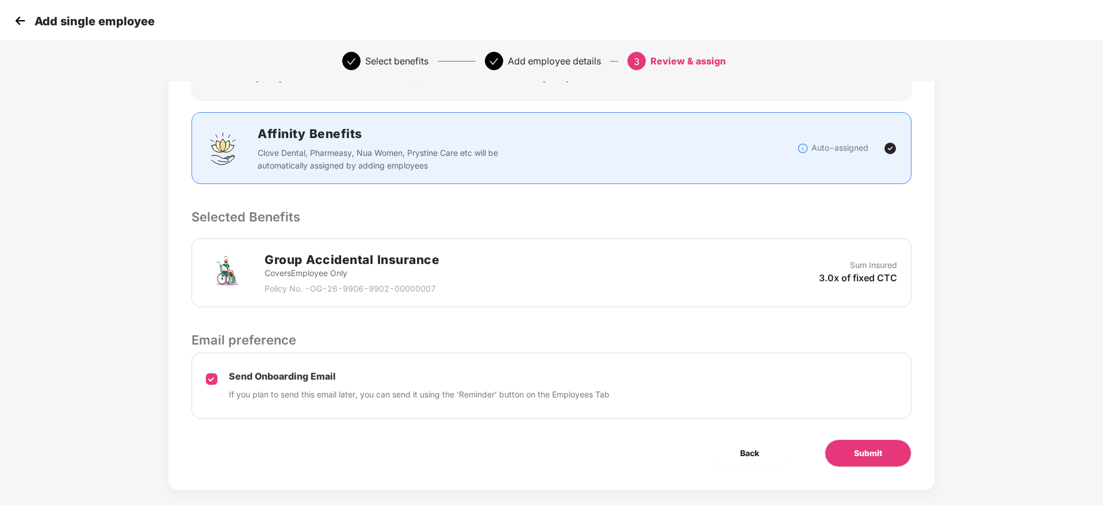
scroll to position [158, 0]
click at [871, 446] on span "Submit" at bounding box center [868, 452] width 28 height 13
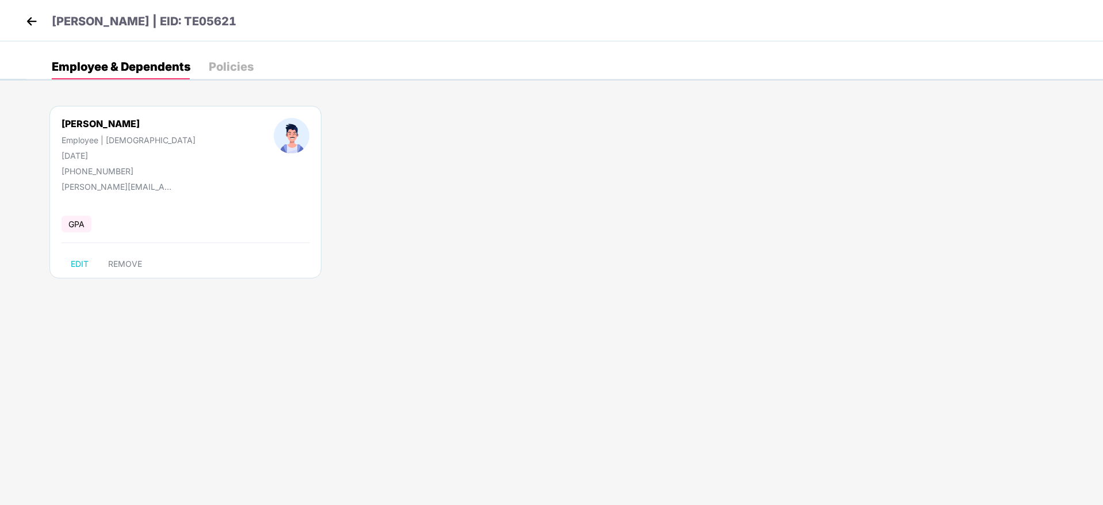
click at [22, 10] on div "Shubham Naudiyal | EID: TE05621" at bounding box center [551, 20] width 1103 height 41
click at [32, 22] on img at bounding box center [31, 21] width 17 height 17
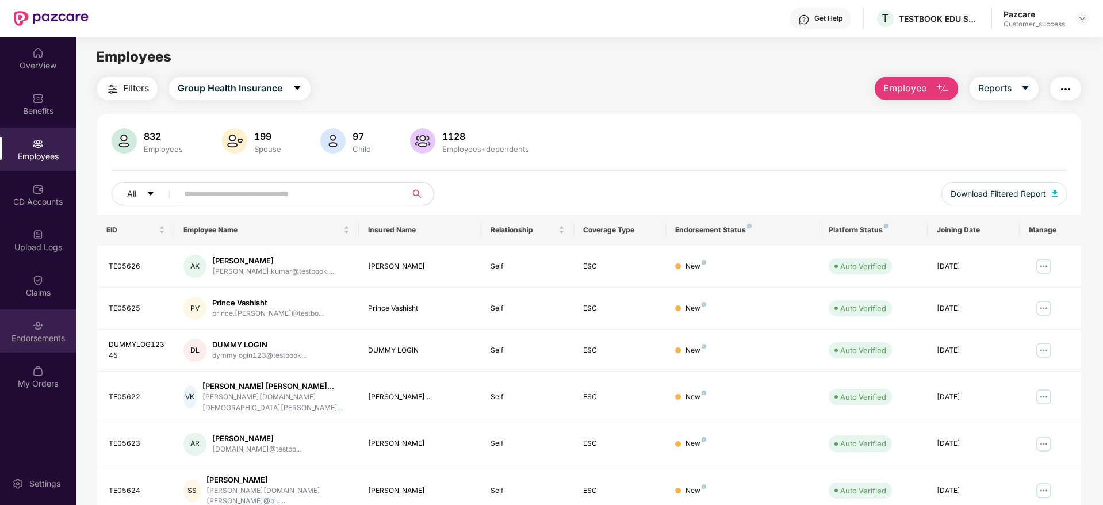
click at [36, 342] on div "Endorsements" at bounding box center [38, 338] width 76 height 12
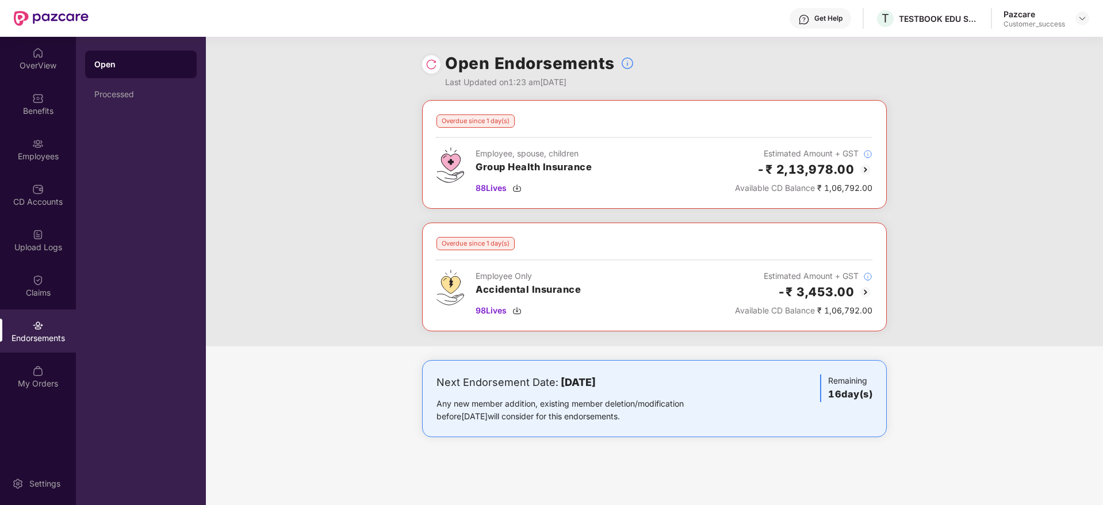
click at [430, 60] on img at bounding box center [432, 65] width 12 height 12
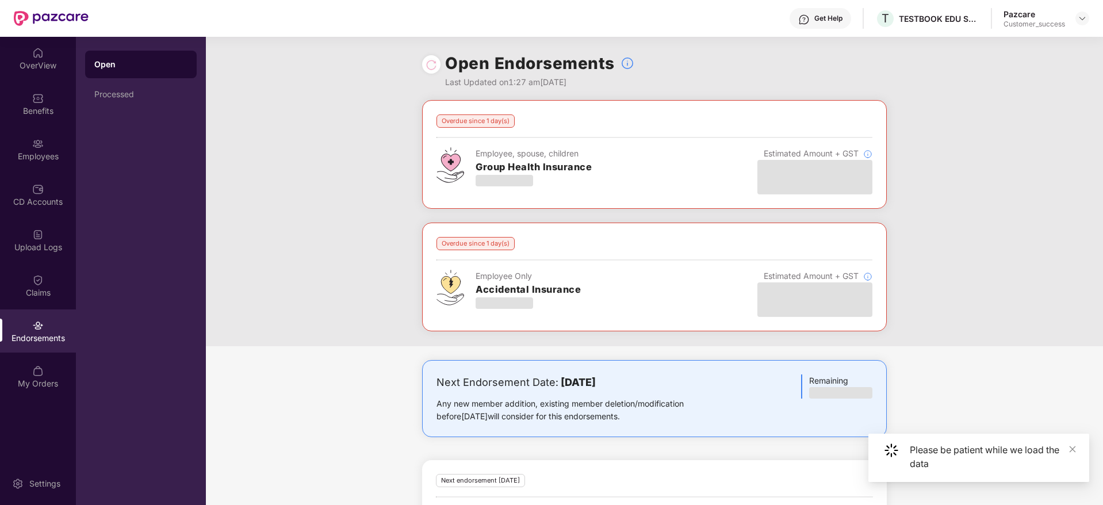
click at [994, 162] on div "Overdue since 1 day(s) Employee, spouse, children Group Health Insurance Estima…" at bounding box center [654, 223] width 897 height 246
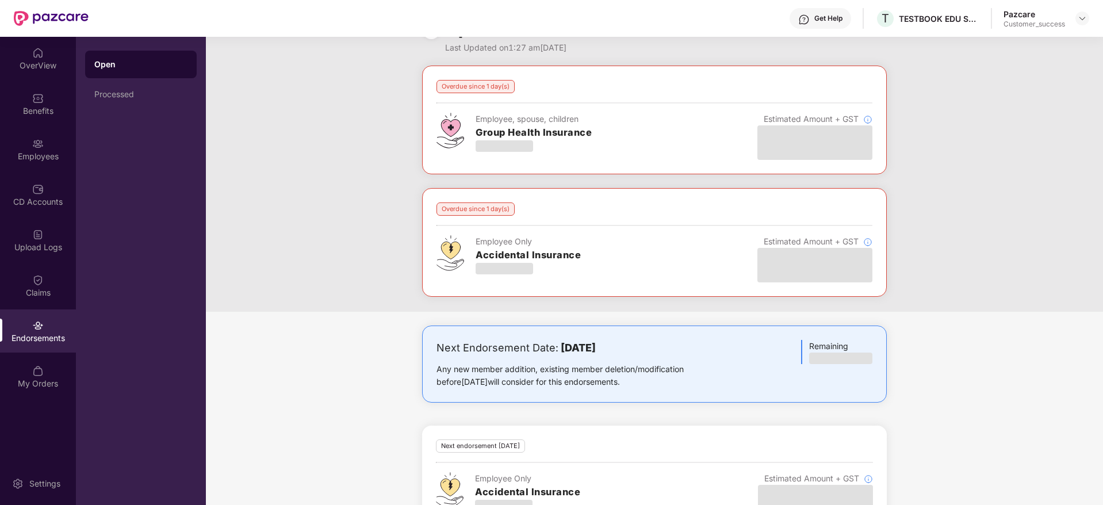
scroll to position [76, 0]
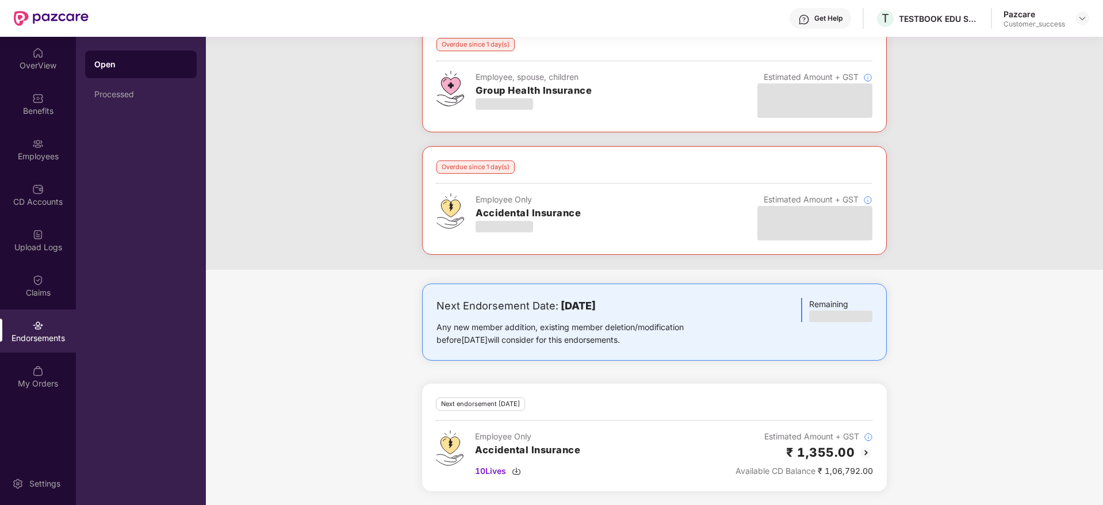
click at [976, 315] on div "Next Endorsement Date: 09 September 2025 Any new member addition, existing memb…" at bounding box center [654, 394] width 897 height 221
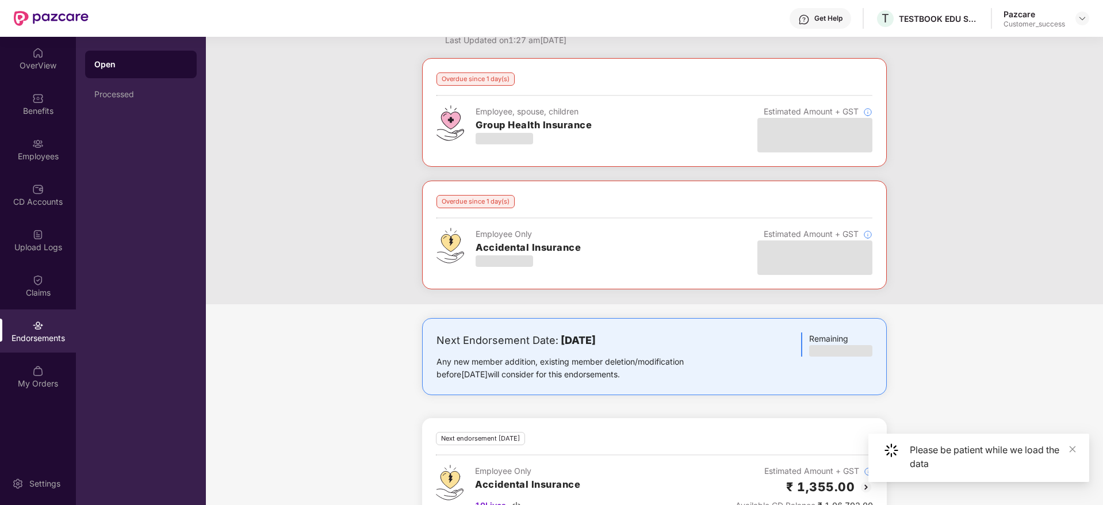
scroll to position [0, 0]
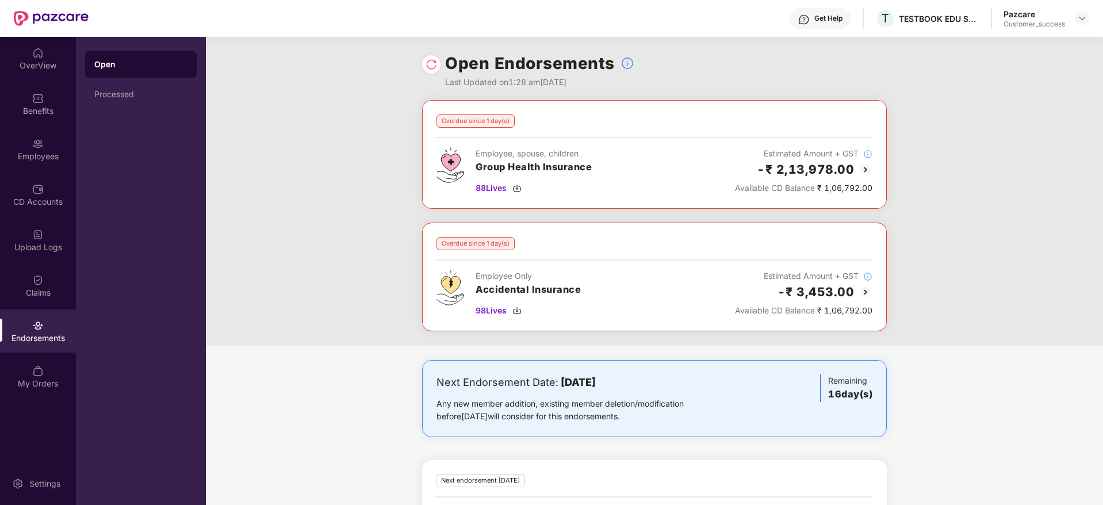
click at [437, 63] on div at bounding box center [431, 64] width 18 height 18
click at [431, 62] on img at bounding box center [432, 65] width 12 height 12
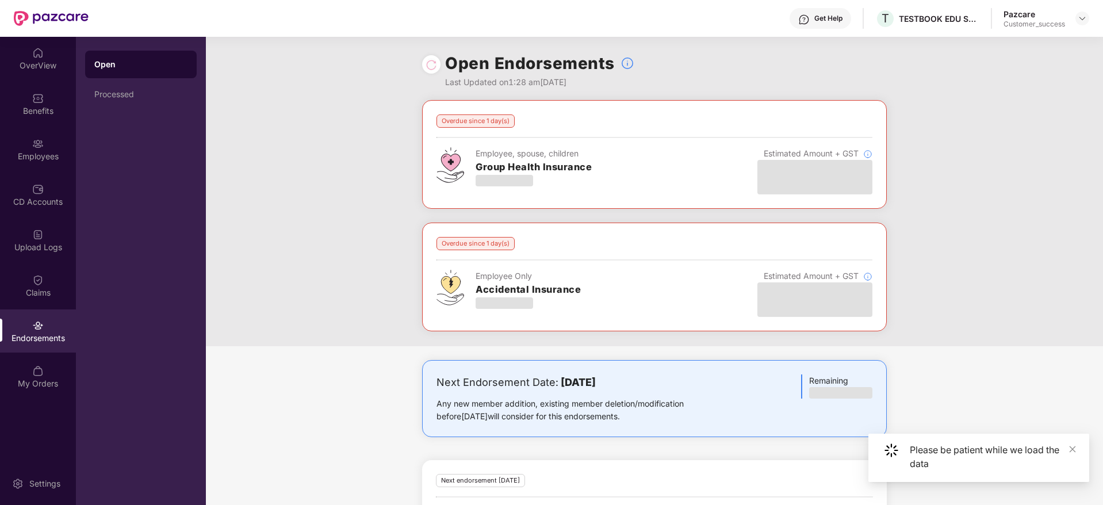
click at [1028, 307] on div "Overdue since 1 day(s) Employee, spouse, children Group Health Insurance Estima…" at bounding box center [654, 223] width 897 height 246
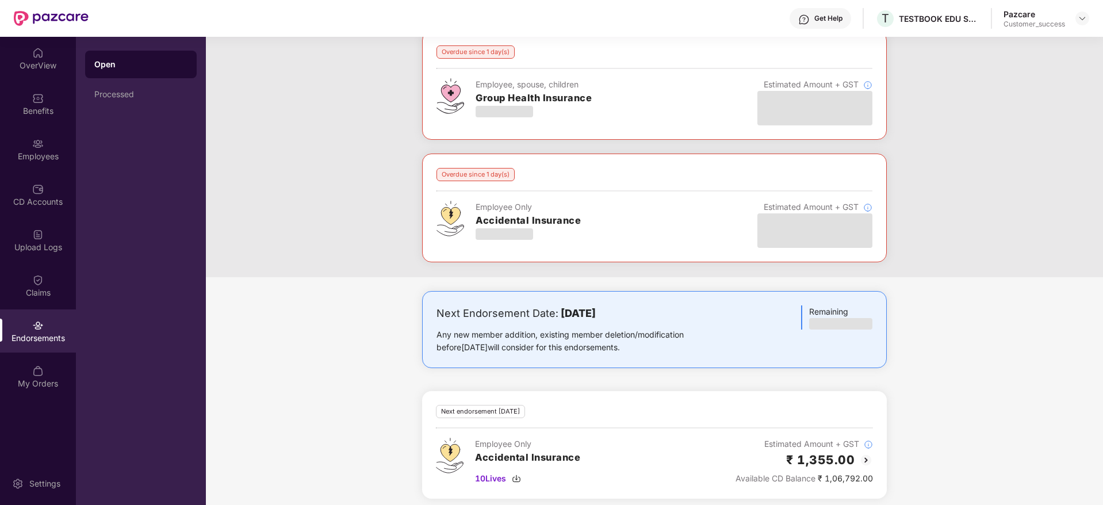
scroll to position [76, 0]
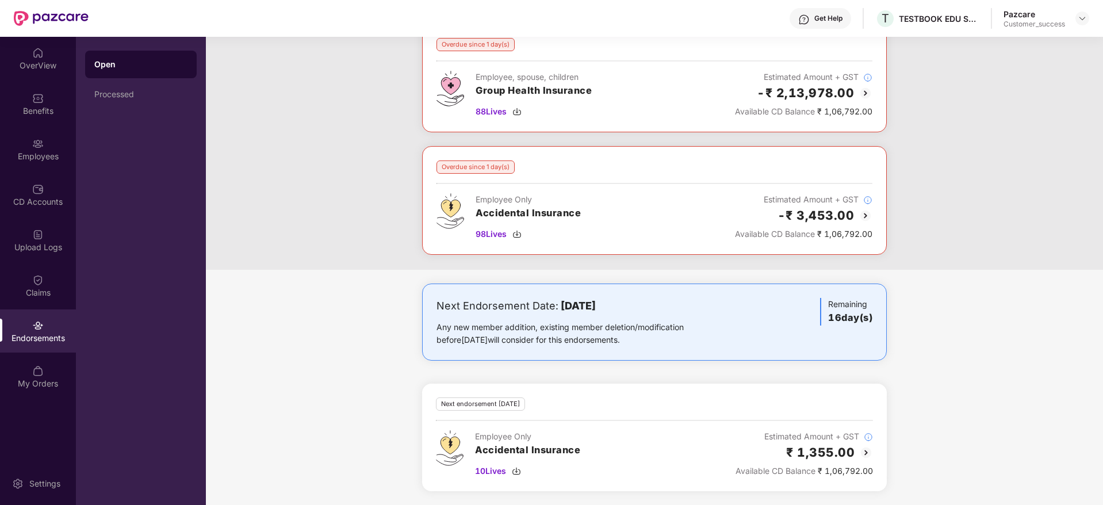
click at [941, 204] on div "Overdue since 1 day(s) Employee, spouse, children Group Health Insurance 88 Liv…" at bounding box center [654, 147] width 897 height 246
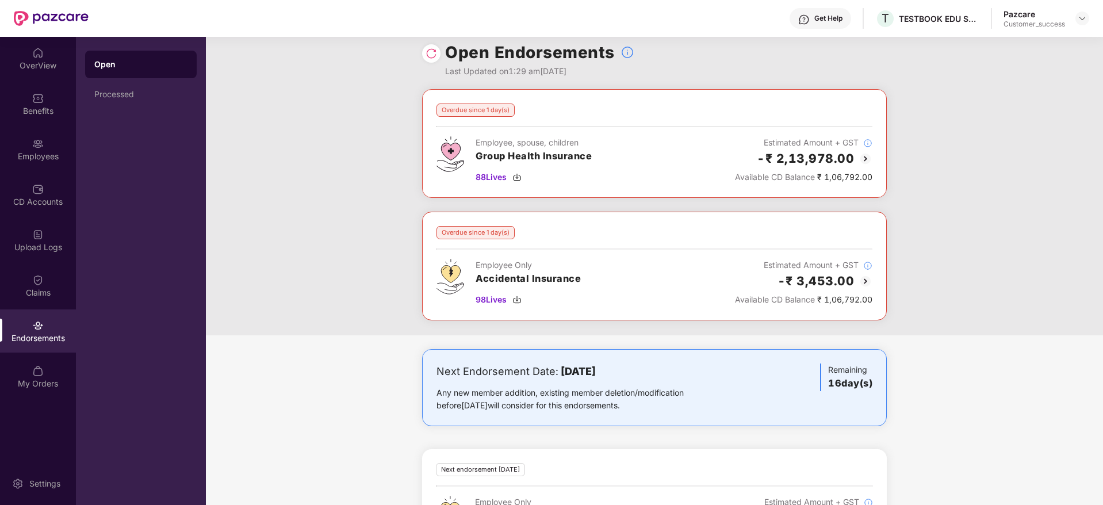
scroll to position [0, 0]
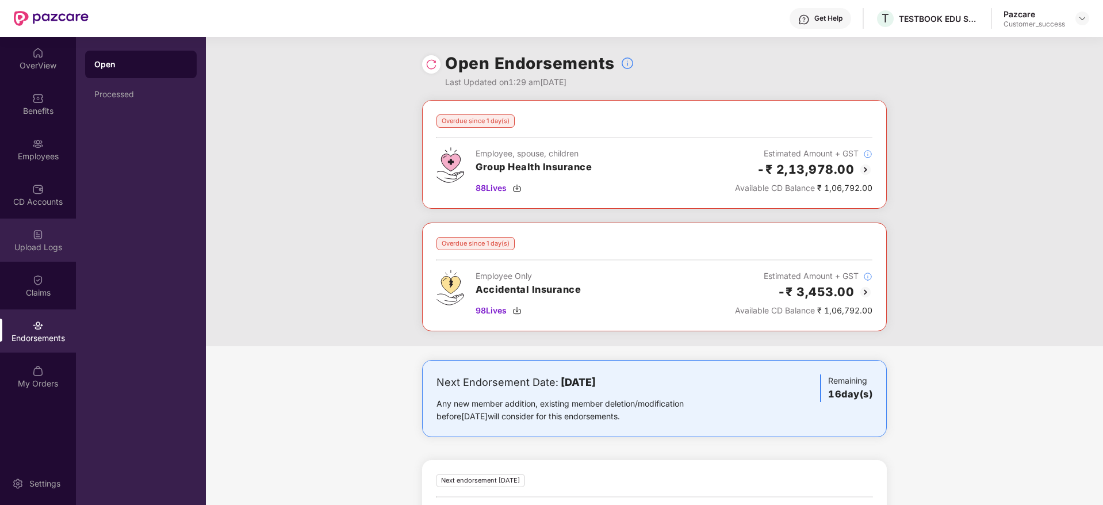
click at [32, 242] on div "Upload Logs" at bounding box center [38, 248] width 76 height 12
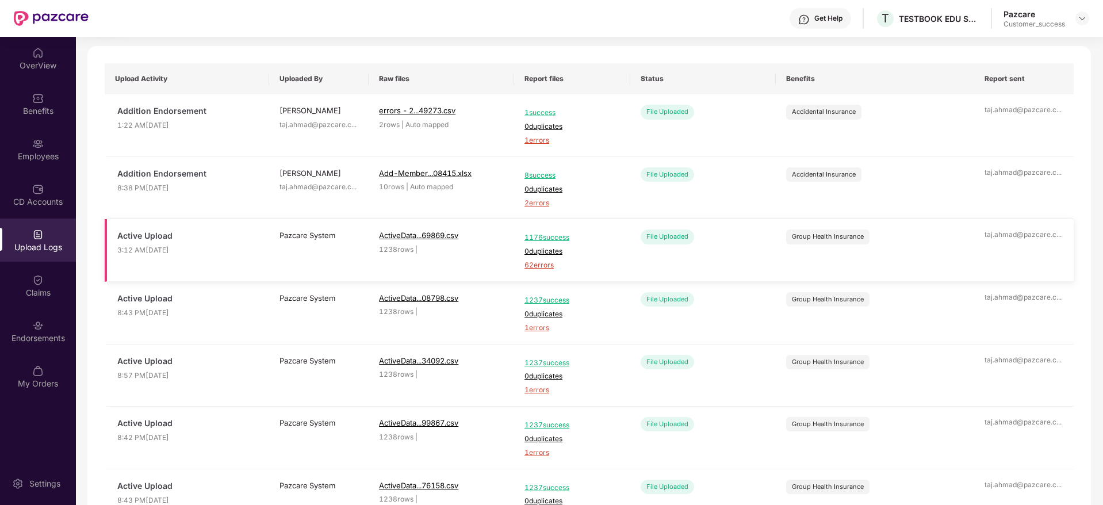
scroll to position [69, 0]
click at [1085, 17] on img at bounding box center [1082, 18] width 9 height 9
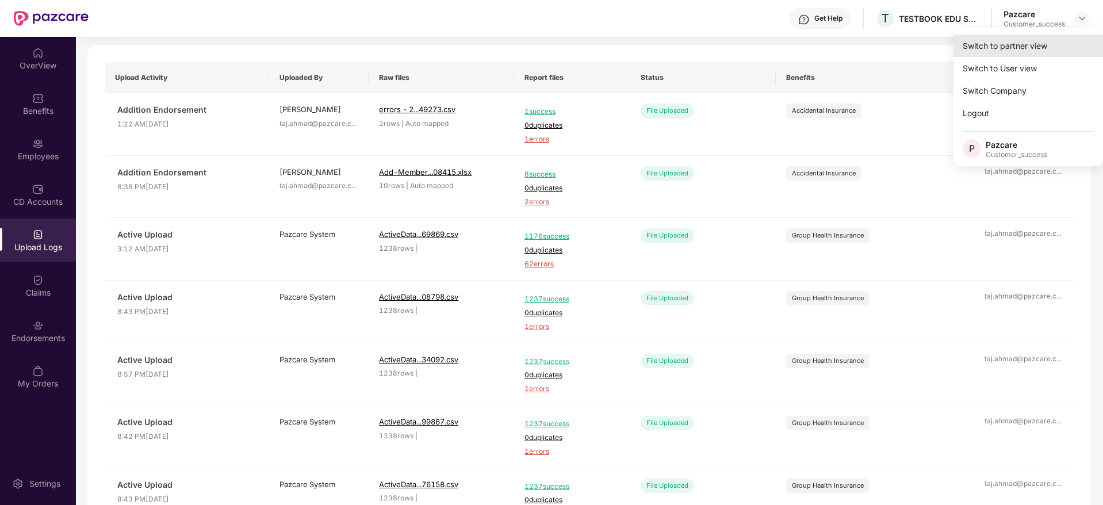
click at [1007, 39] on div "Switch to partner view" at bounding box center [1029, 46] width 150 height 22
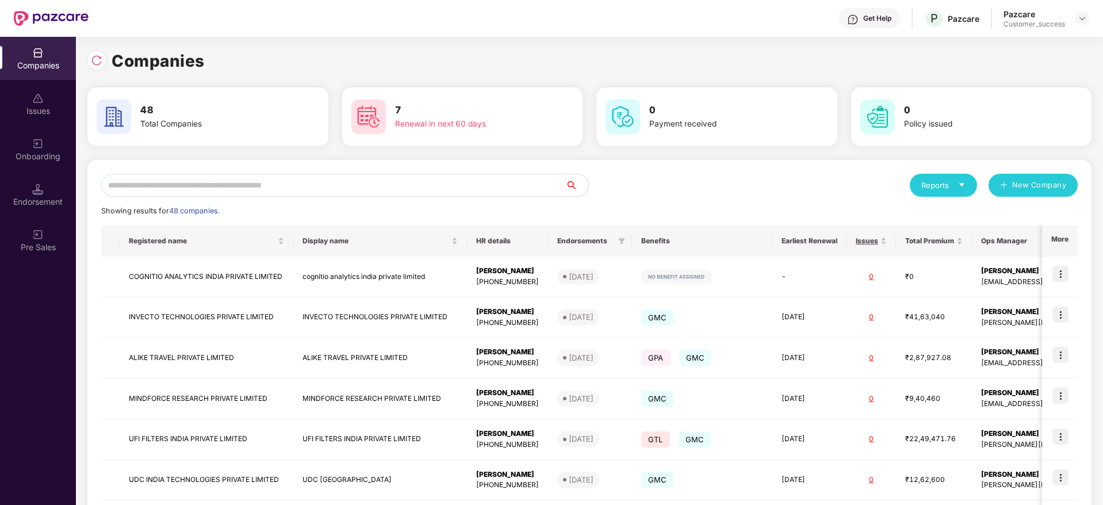
click at [305, 183] on input "text" at bounding box center [333, 185] width 464 height 23
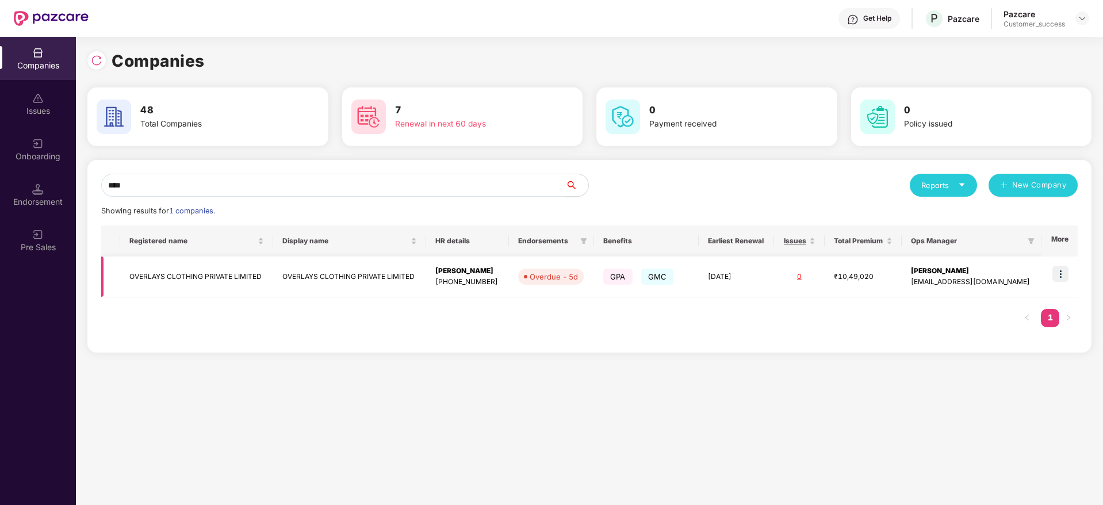
type input "****"
click at [1063, 273] on img at bounding box center [1060, 274] width 16 height 16
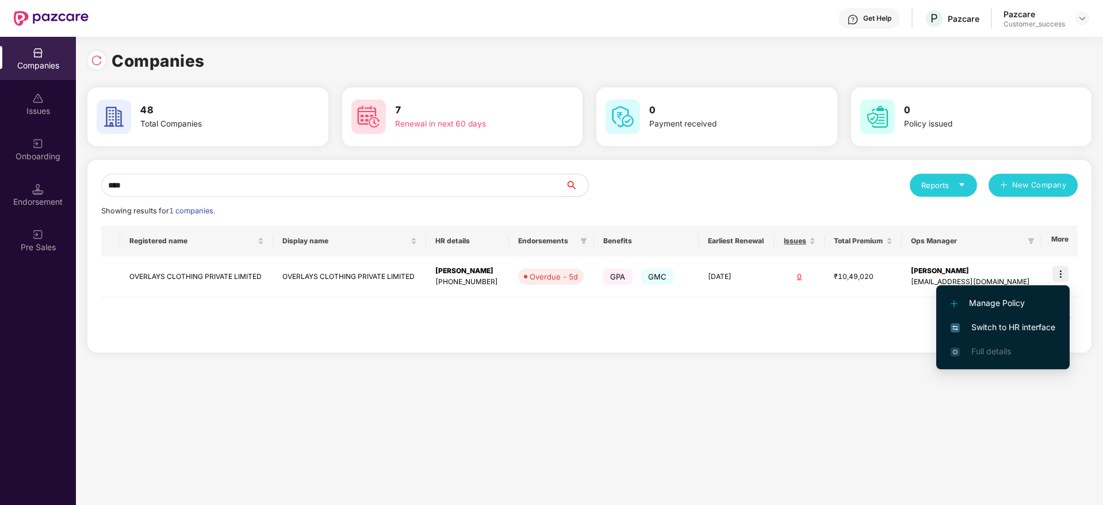
click at [992, 327] on span "Switch to HR interface" at bounding box center [1003, 327] width 105 height 13
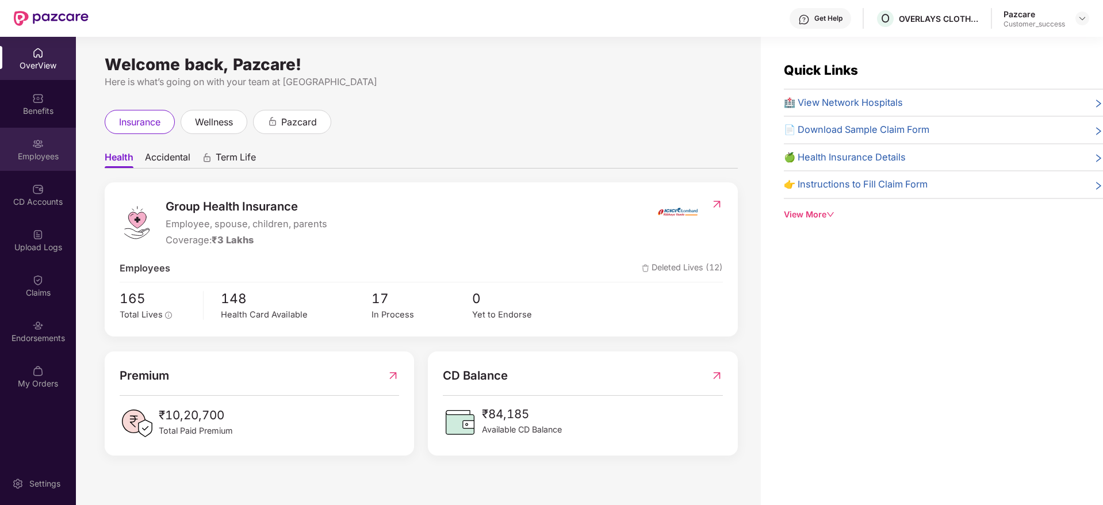
click at [36, 144] on img at bounding box center [38, 144] width 12 height 12
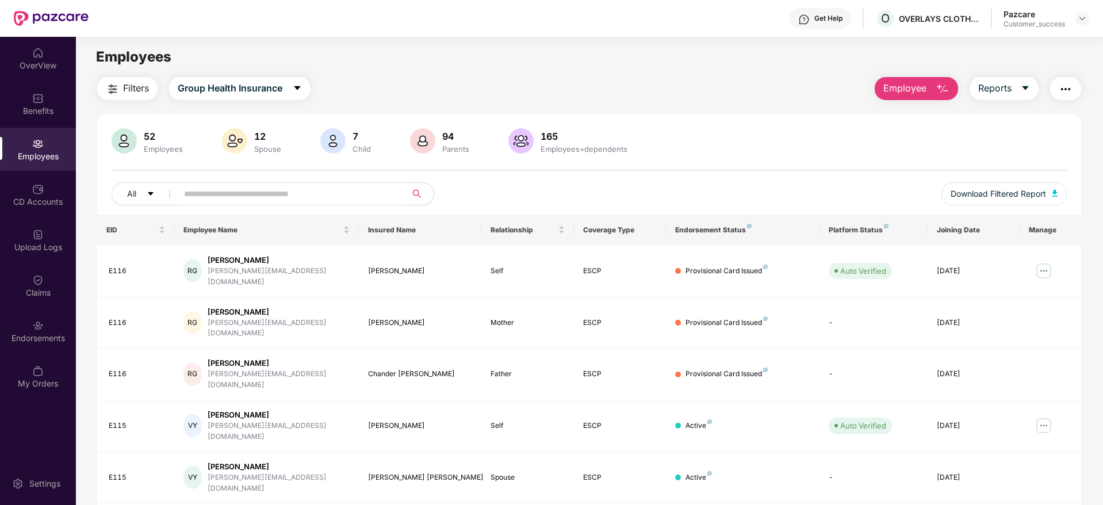
drag, startPoint x: 1100, startPoint y: 157, endPoint x: 1104, endPoint y: 186, distance: 29.0
click at [1102, 186] on html "Get Help O OVERLAYS CLOTHING PRIVATE LIMITED Pazcare Customer_success OverView …" at bounding box center [551, 252] width 1103 height 505
click at [1087, 182] on div "Filters Group Health Insurance Employee Reports 52 Employees 12 Spouse 7 Child …" at bounding box center [589, 430] width 1027 height 707
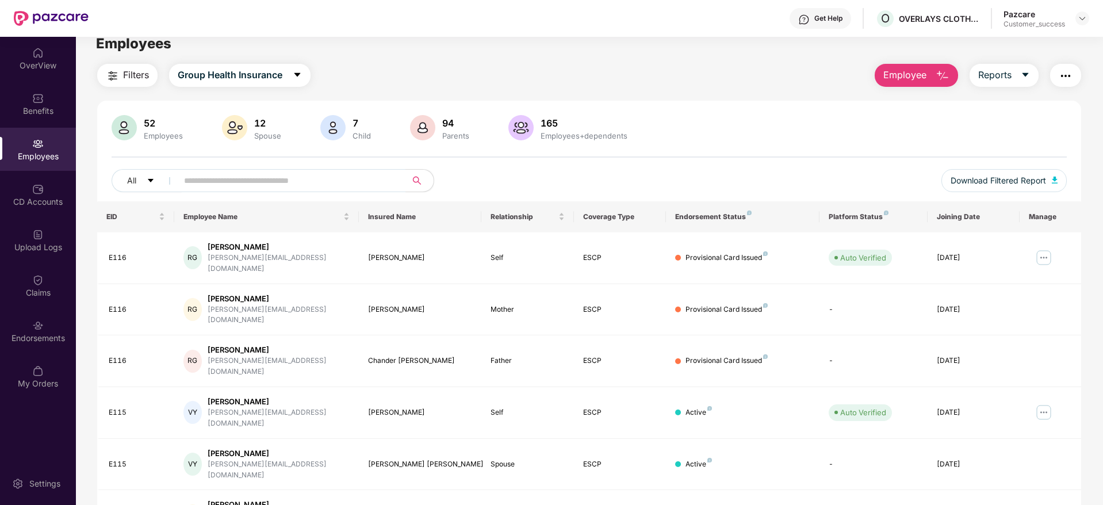
scroll to position [0, 0]
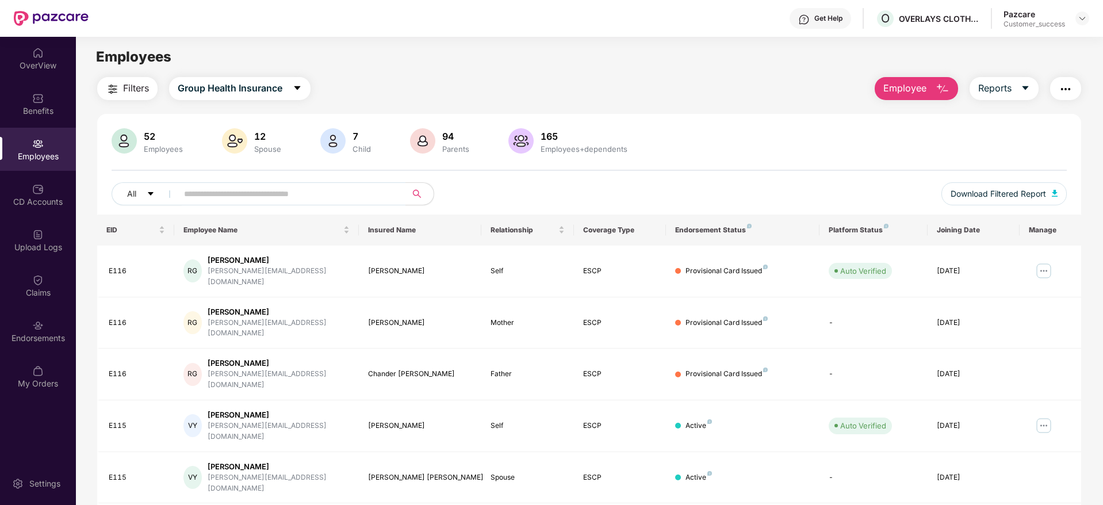
click at [96, 75] on main "Employees Filters Group Health Insurance Employee Reports 52 Employees 12 Spous…" at bounding box center [589, 289] width 1027 height 505
click at [130, 97] on button "Filters" at bounding box center [127, 88] width 60 height 23
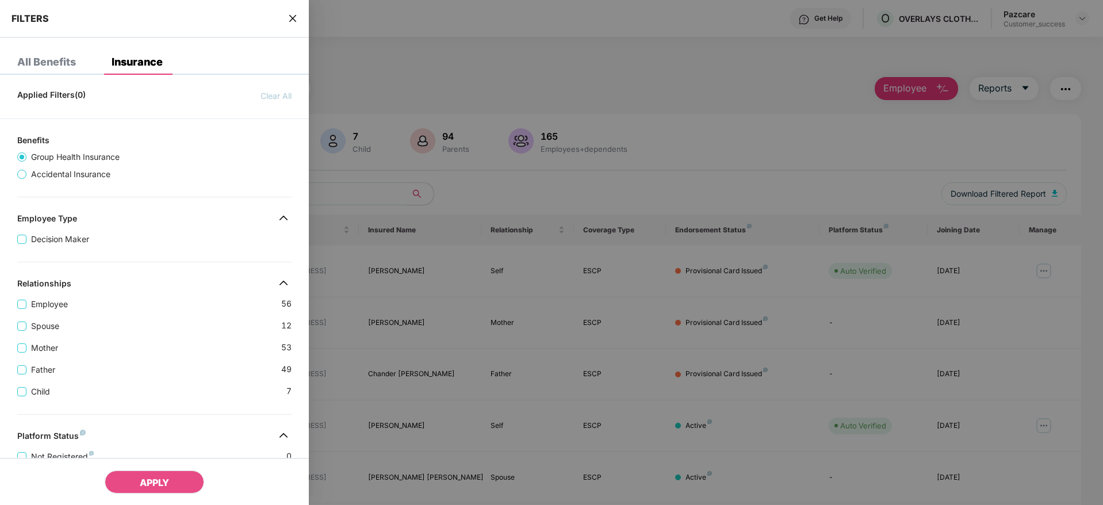
click at [129, 306] on div "Employee 56" at bounding box center [154, 300] width 274 height 22
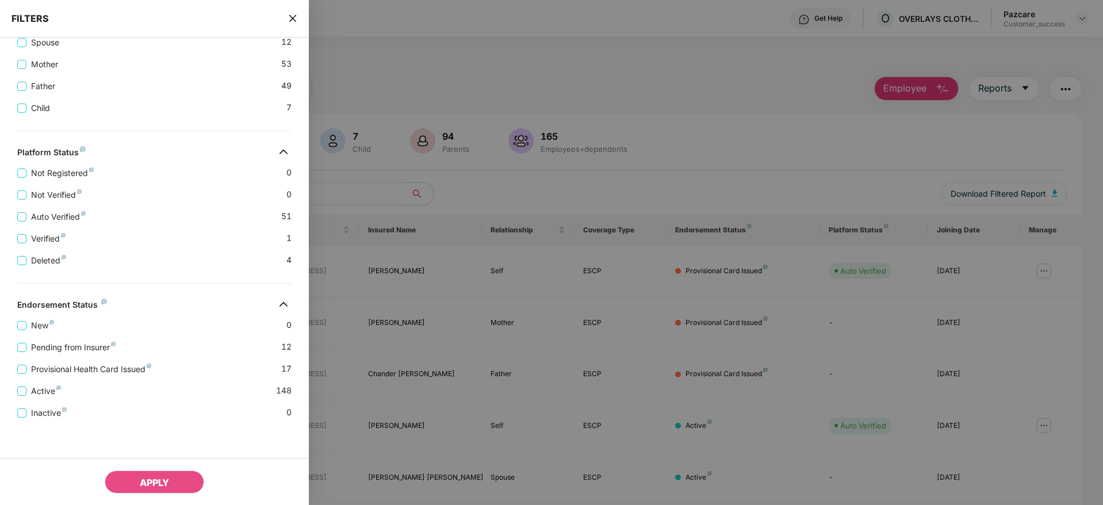
scroll to position [284, 0]
click at [297, 19] on icon "close" at bounding box center [292, 18] width 9 height 9
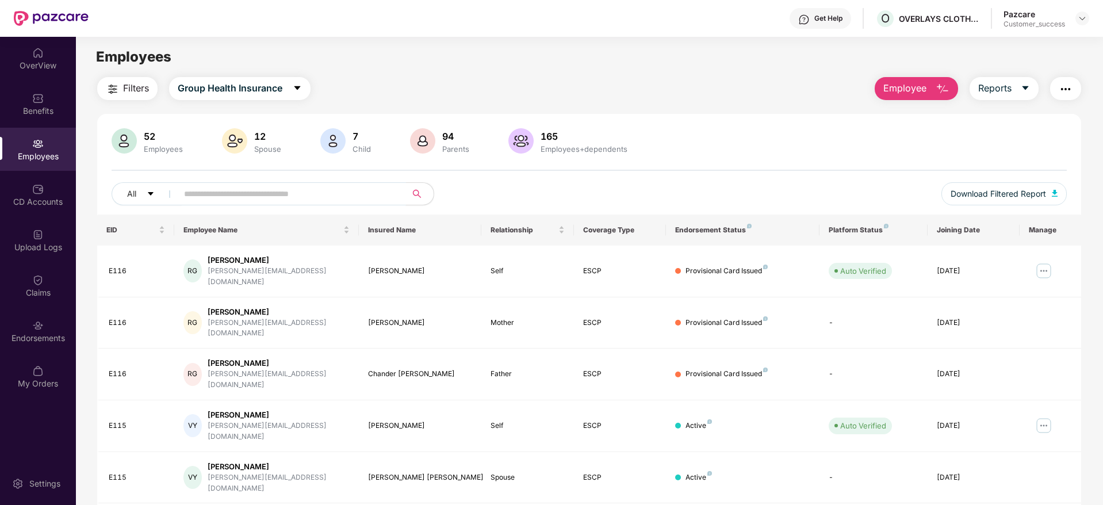
click at [316, 199] on input "text" at bounding box center [287, 193] width 206 height 17
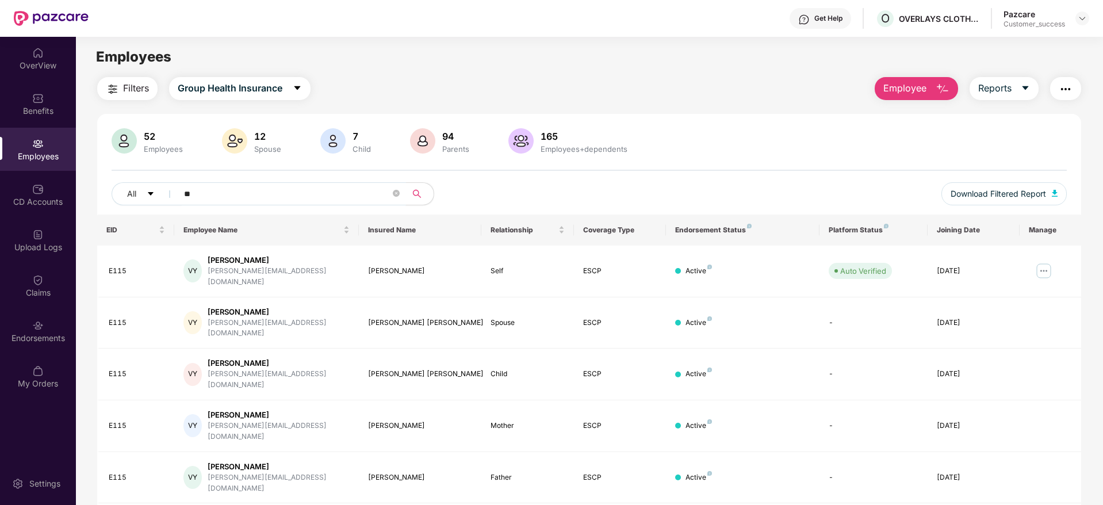
type input "*"
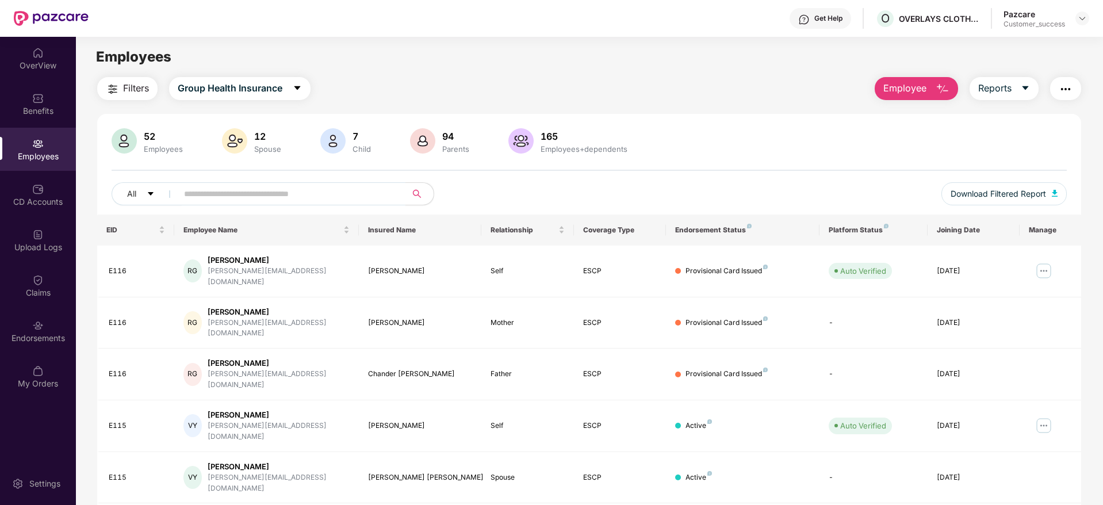
click at [1066, 90] on img "button" at bounding box center [1066, 89] width 14 height 14
click at [715, 143] on div "52 Employees 12 Spouse 7 Child 94 Parents 165 Employees+dependents" at bounding box center [589, 142] width 955 height 28
click at [41, 323] on img at bounding box center [38, 326] width 12 height 12
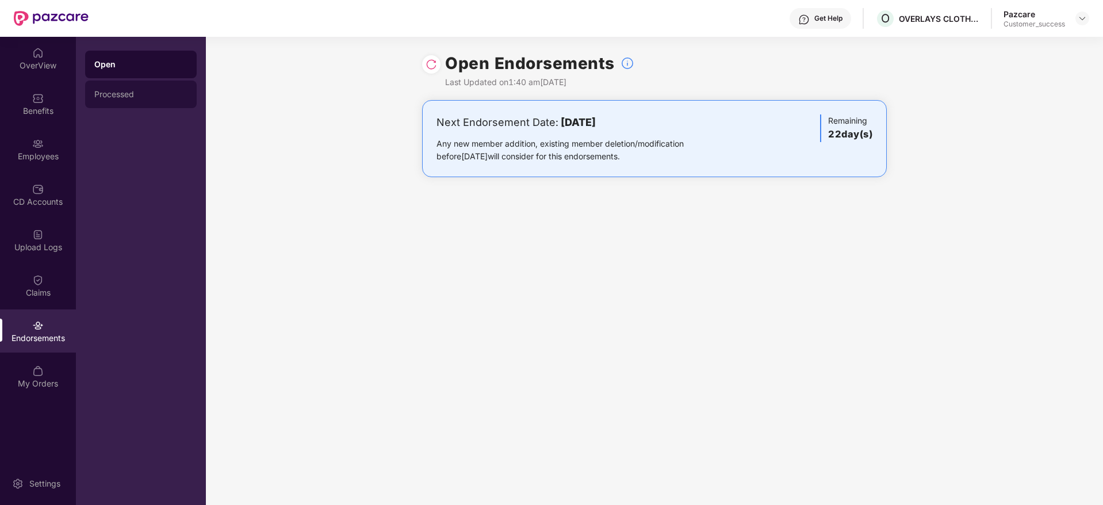
click at [124, 88] on div "Processed" at bounding box center [141, 95] width 112 height 28
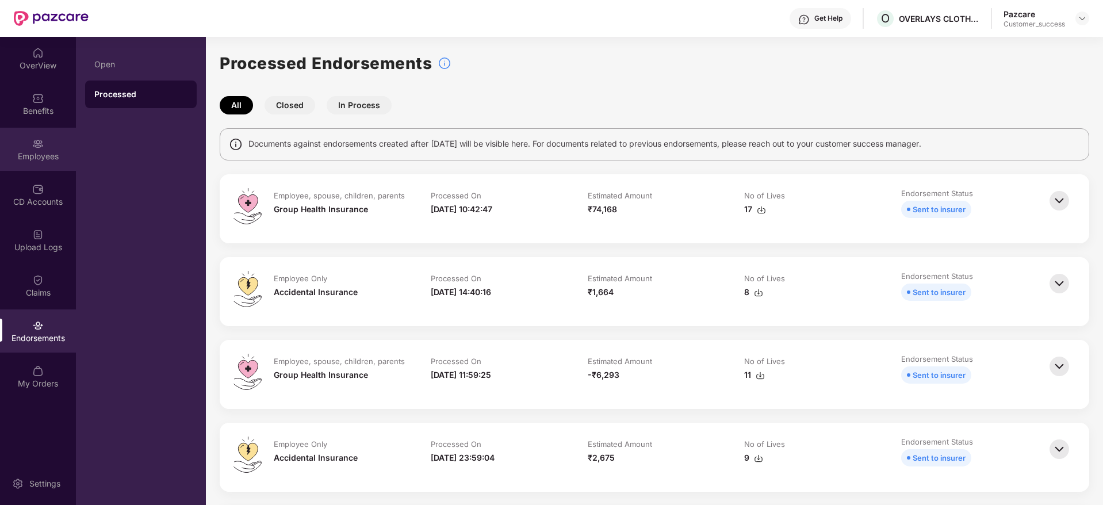
click at [30, 154] on div "Employees" at bounding box center [38, 157] width 76 height 12
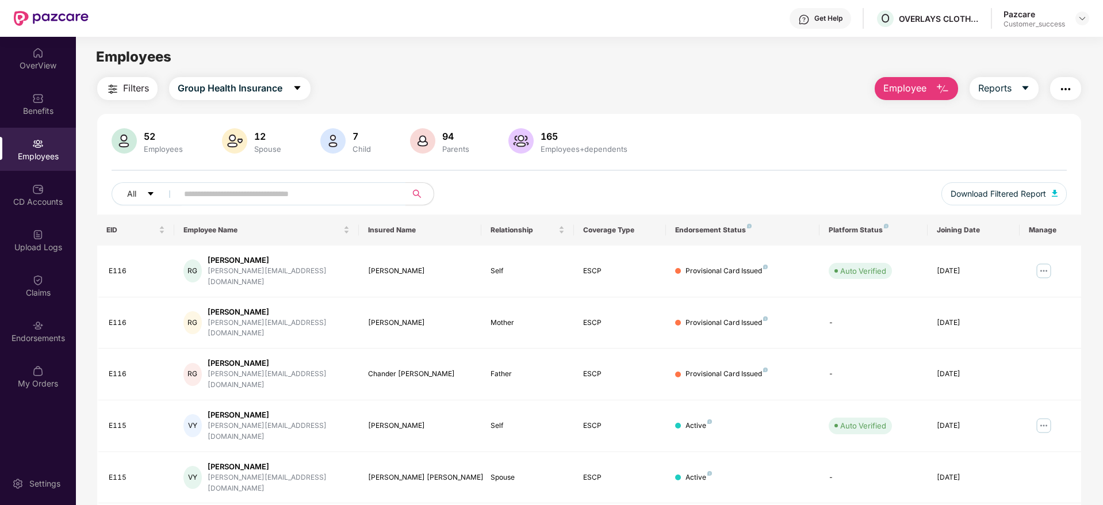
click at [1077, 91] on button "button" at bounding box center [1065, 88] width 31 height 23
click at [654, 91] on div "Filters Group Health Insurance Employee Reports" at bounding box center [589, 88] width 984 height 23
click at [1082, 18] on img at bounding box center [1082, 18] width 9 height 9
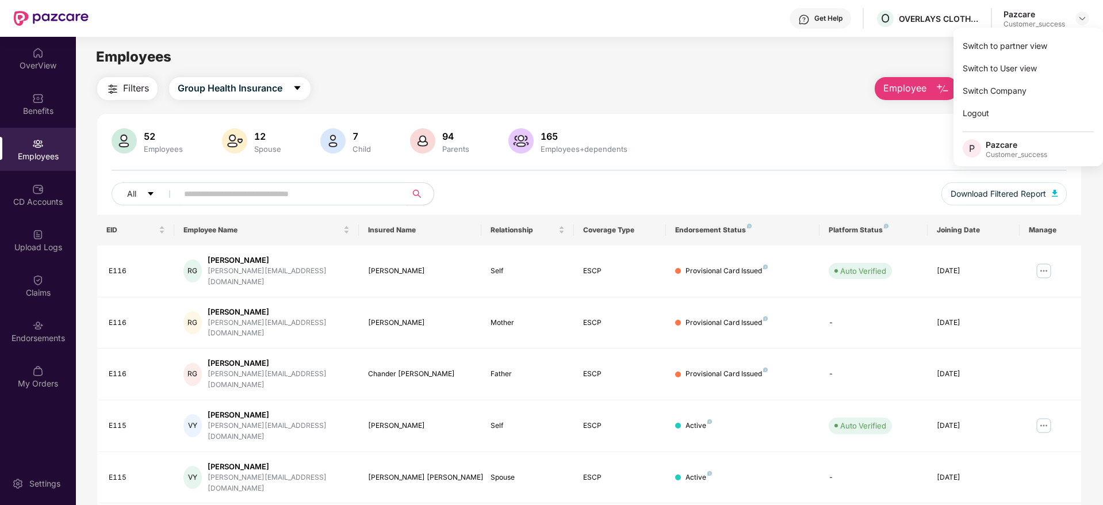
click at [738, 86] on div "Filters Group Health Insurance Employee Reports" at bounding box center [589, 88] width 984 height 23
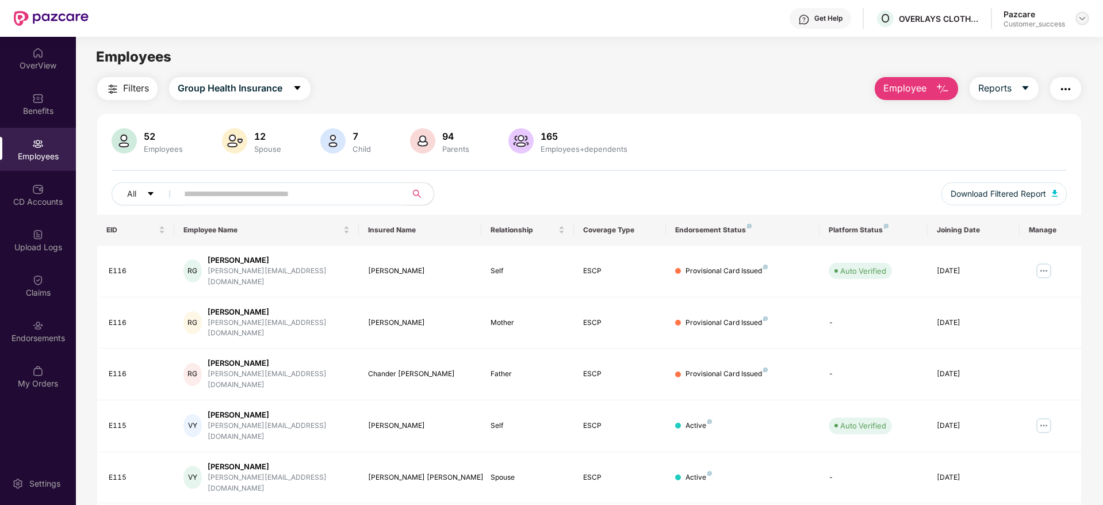
click at [1081, 17] on img at bounding box center [1082, 18] width 9 height 9
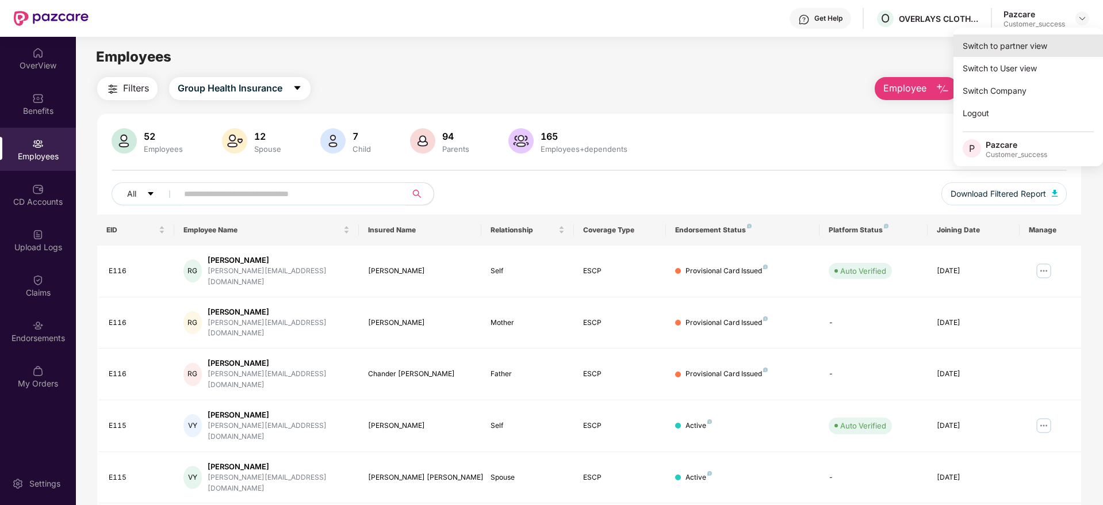
click at [1018, 48] on div "Switch to partner view" at bounding box center [1029, 46] width 150 height 22
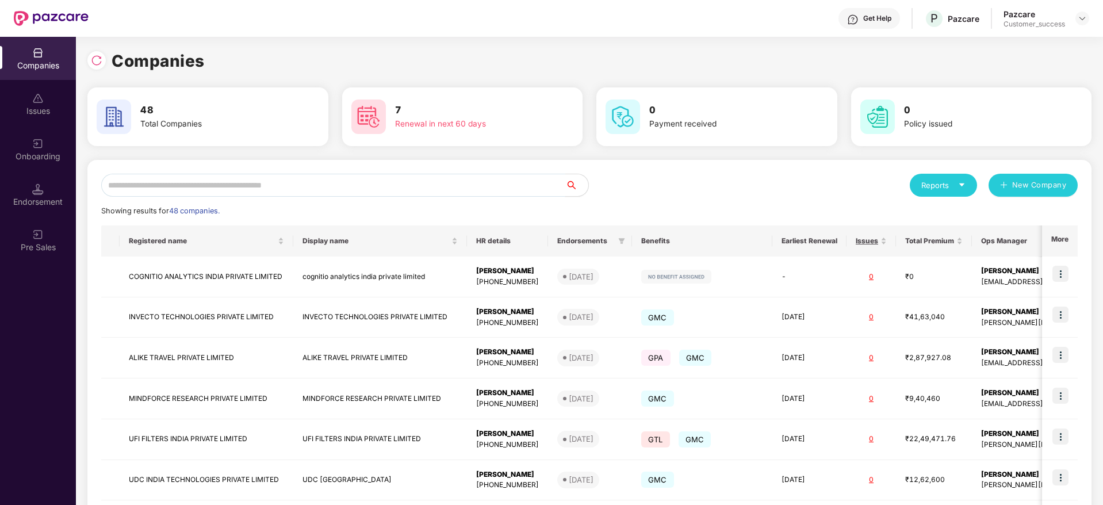
click at [284, 181] on input "text" at bounding box center [333, 185] width 464 height 23
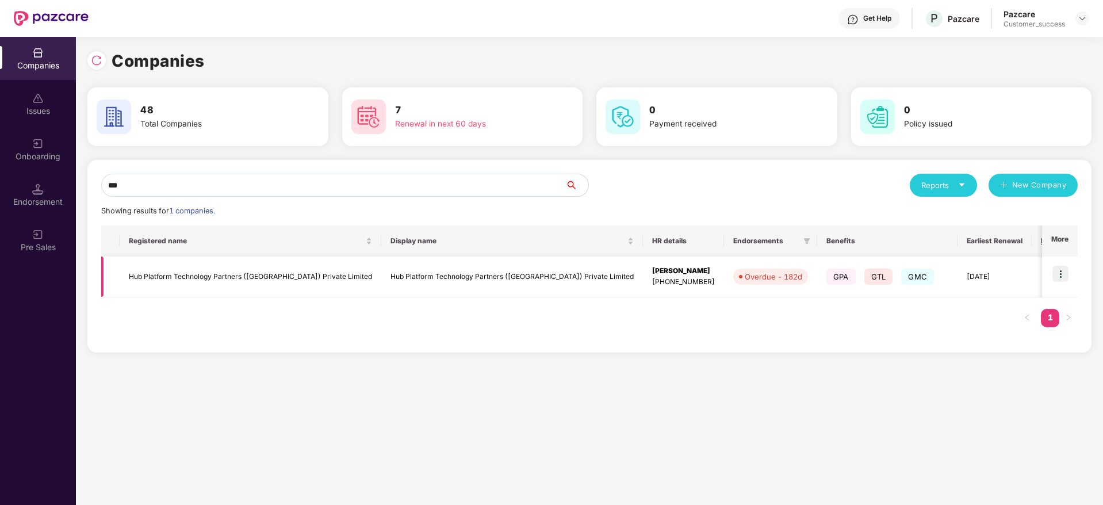
type input "***"
click at [1063, 273] on img at bounding box center [1060, 274] width 16 height 16
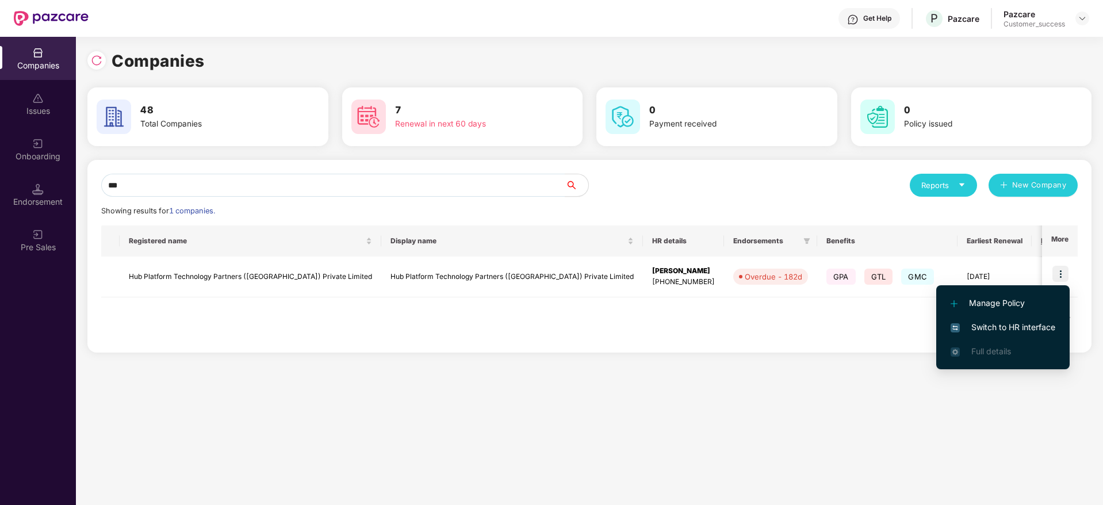
click at [1024, 323] on span "Switch to HR interface" at bounding box center [1003, 327] width 105 height 13
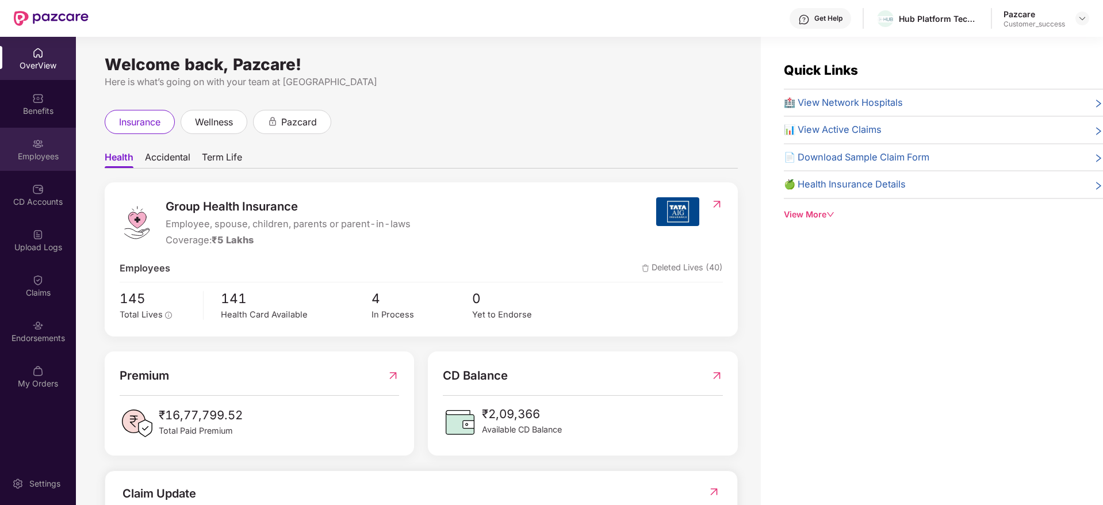
click at [40, 152] on div "Employees" at bounding box center [38, 157] width 76 height 12
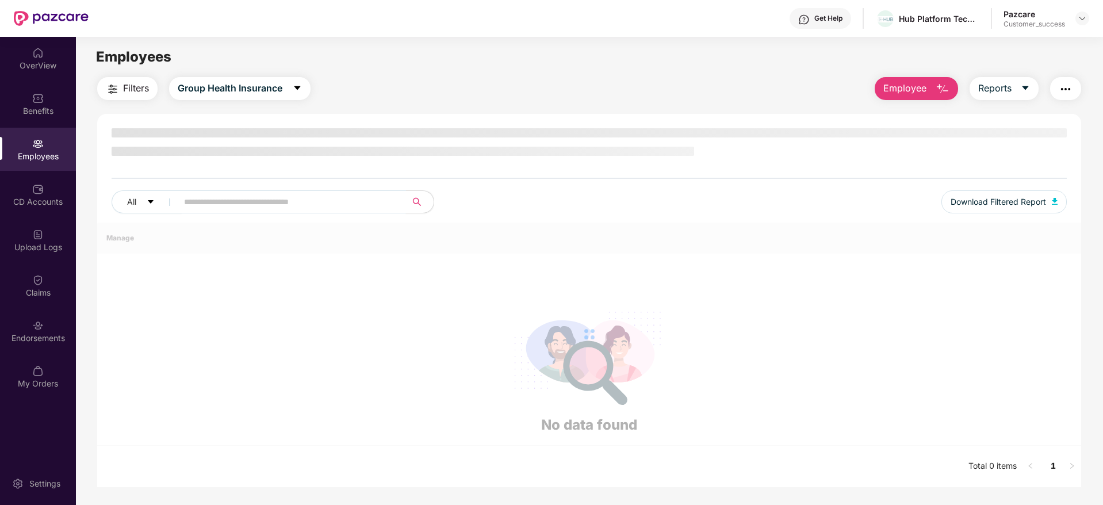
click at [217, 202] on input "text" at bounding box center [287, 201] width 206 height 17
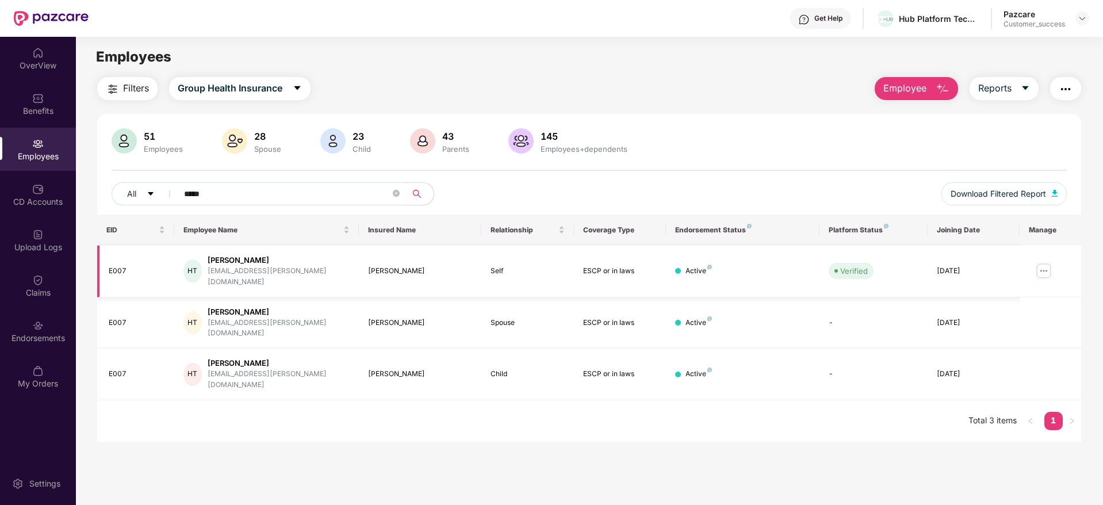
type input "*****"
click at [1050, 264] on img at bounding box center [1044, 271] width 18 height 18
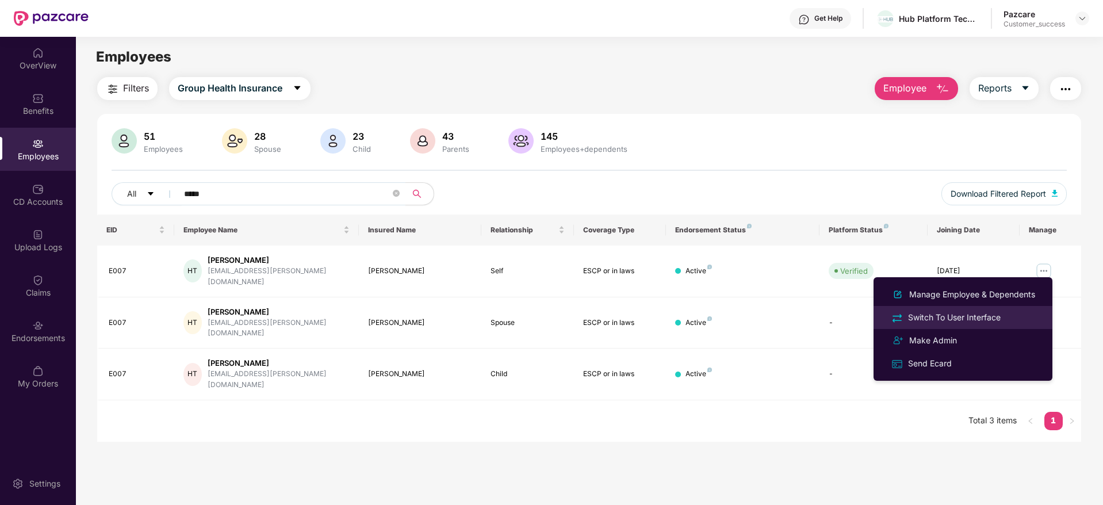
click at [951, 312] on div "Switch To User Interface" at bounding box center [954, 317] width 97 height 13
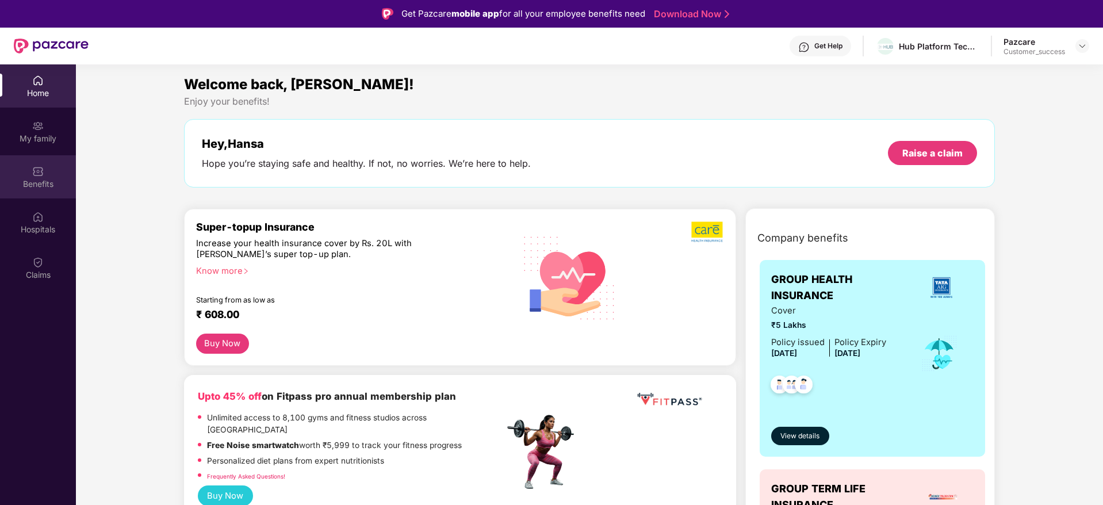
click at [47, 178] on div "Benefits" at bounding box center [38, 184] width 76 height 12
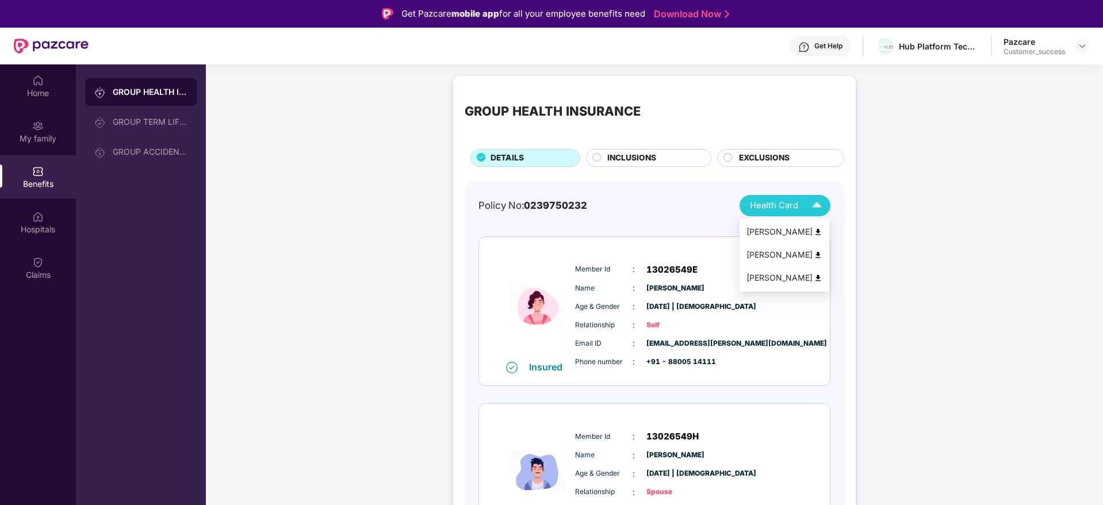
click at [776, 196] on div "Health Card" at bounding box center [788, 206] width 77 height 20
click at [771, 277] on div "Noshi Trisal" at bounding box center [784, 277] width 76 height 13
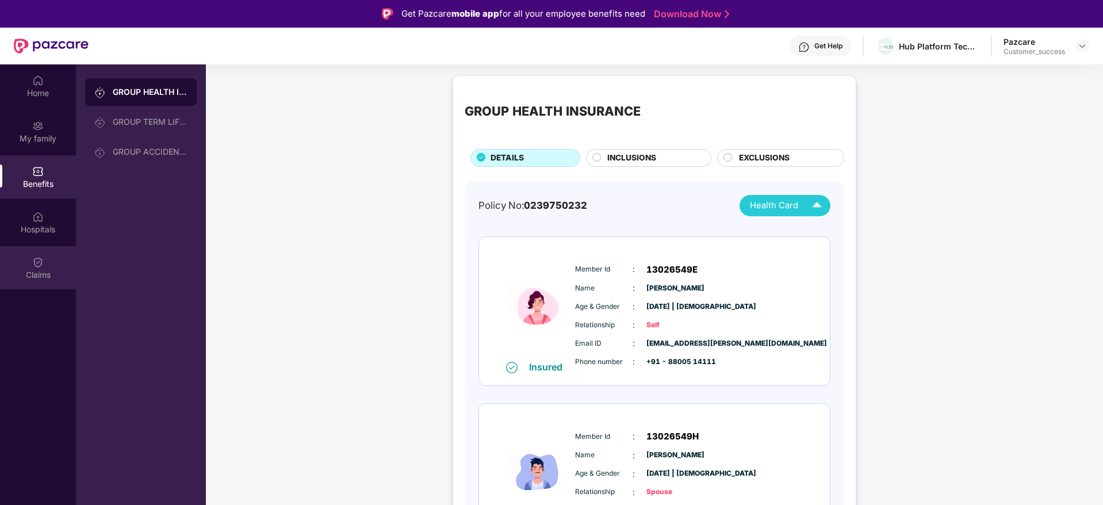
click at [42, 271] on div "Claims" at bounding box center [38, 275] width 76 height 12
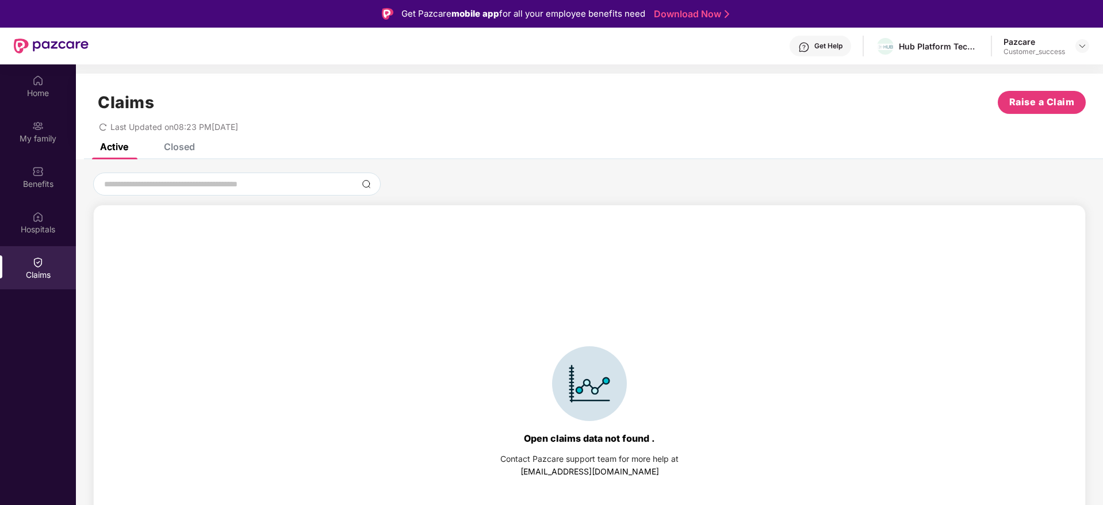
click at [181, 147] on div "Closed" at bounding box center [179, 147] width 31 height 12
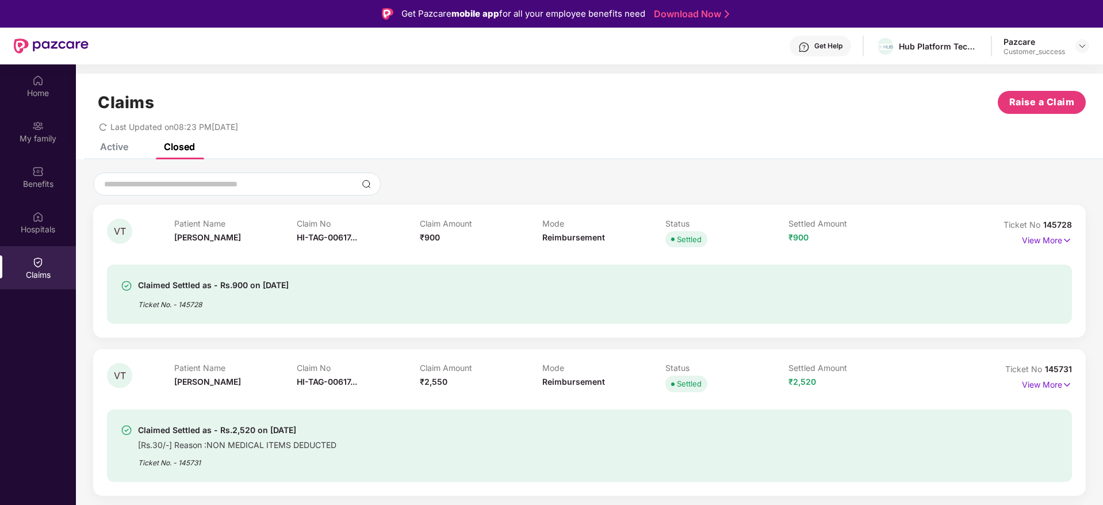
click at [114, 153] on div "Active" at bounding box center [105, 146] width 45 height 25
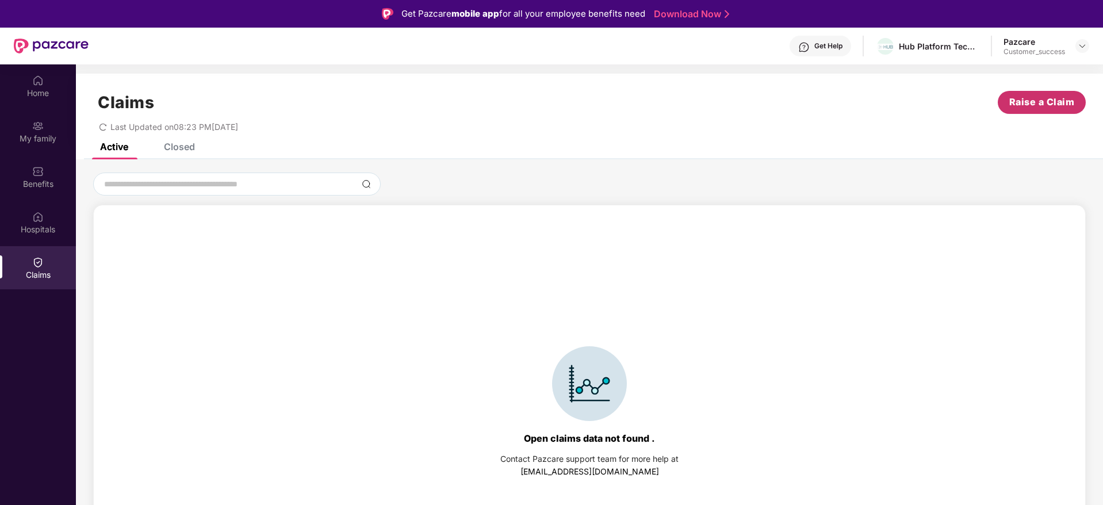
click at [1029, 103] on span "Raise a Claim" at bounding box center [1042, 102] width 66 height 14
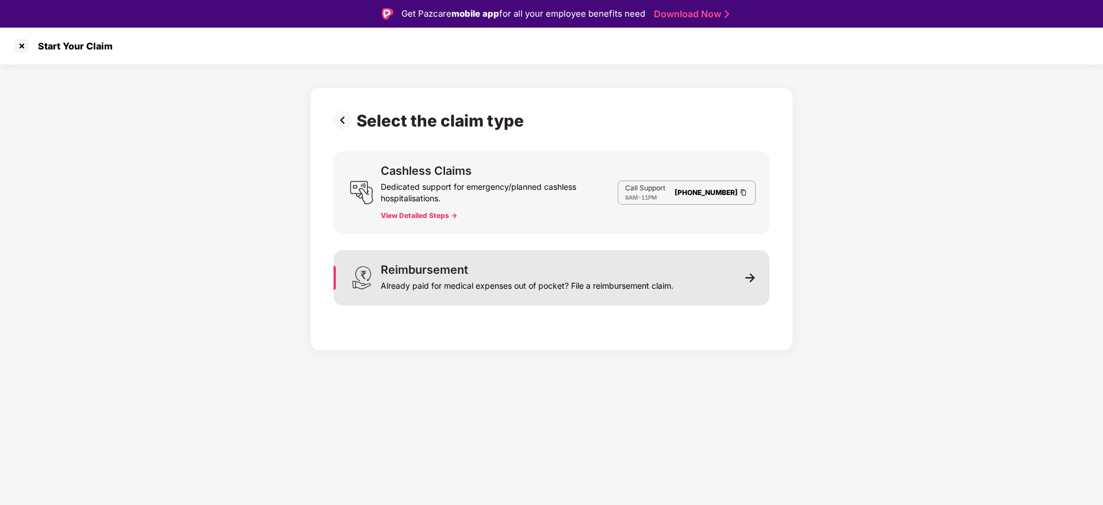
click at [574, 268] on div "Reimbursement Already paid for medical expenses out of pocket? File a reimburse…" at bounding box center [527, 278] width 293 height 28
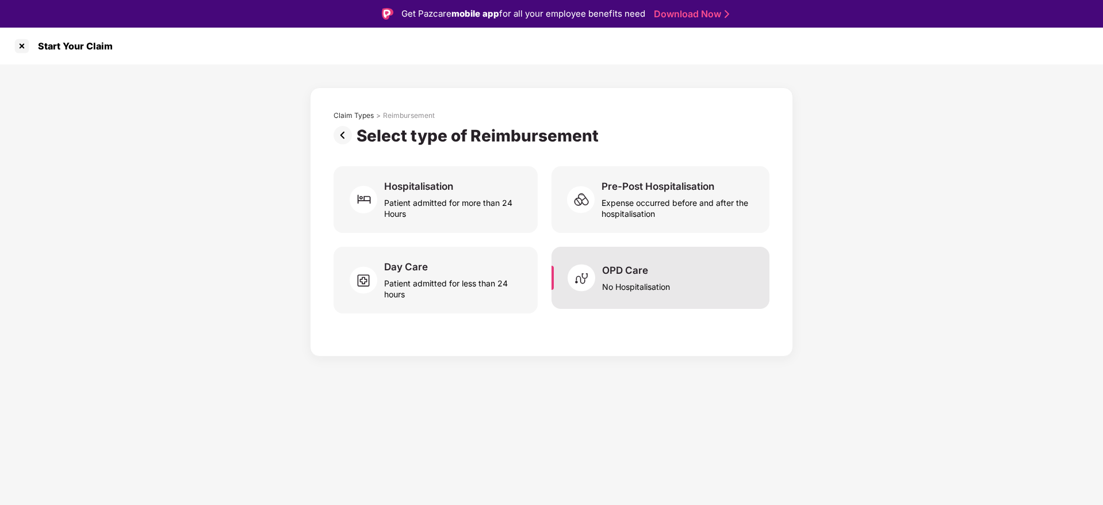
click at [614, 271] on div "OPD Care" at bounding box center [625, 270] width 46 height 13
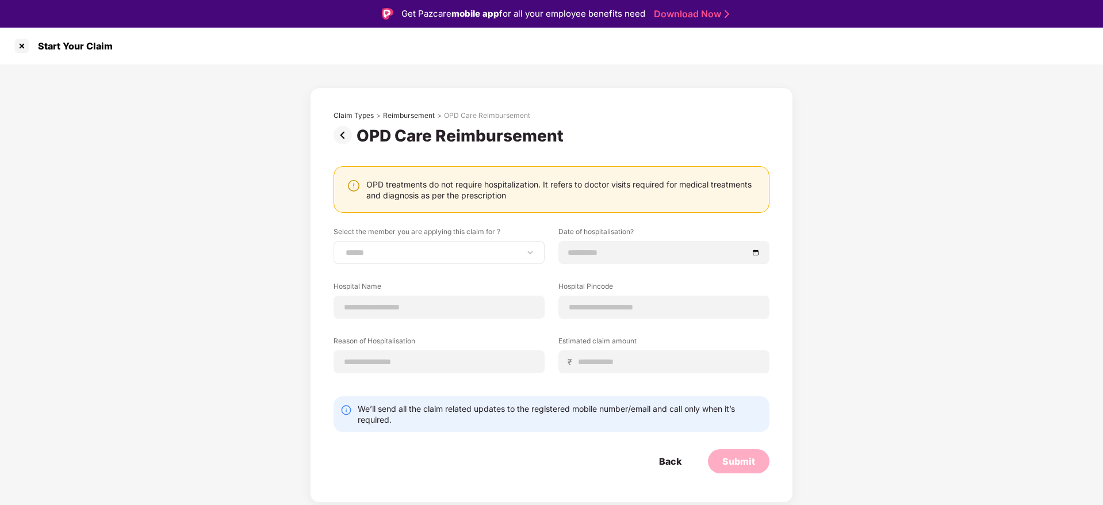
click at [454, 246] on div "**********" at bounding box center [439, 252] width 211 height 23
click at [467, 250] on select "**********" at bounding box center [439, 252] width 192 height 9
select select "**********"
click at [343, 248] on select "**********" at bounding box center [439, 252] width 192 height 9
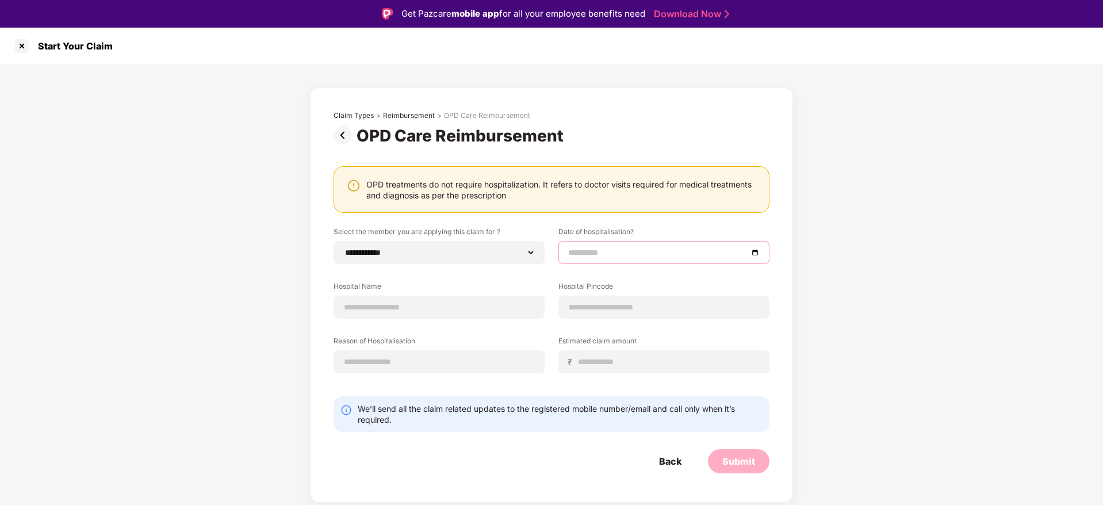
click at [604, 246] on input at bounding box center [658, 252] width 180 height 13
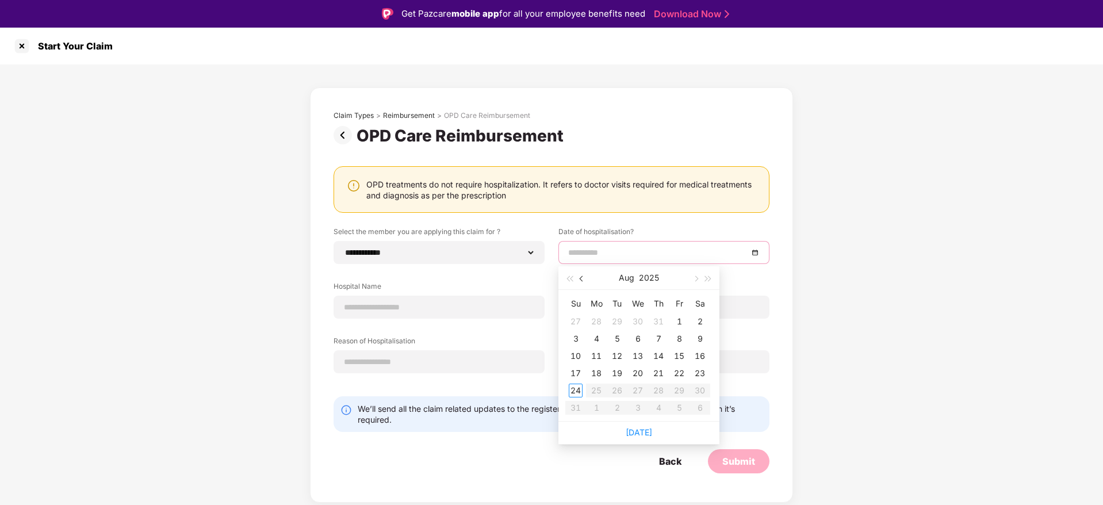
click at [580, 279] on span "button" at bounding box center [583, 279] width 6 height 6
type input "**********"
click at [638, 319] on div "2" at bounding box center [638, 322] width 14 height 14
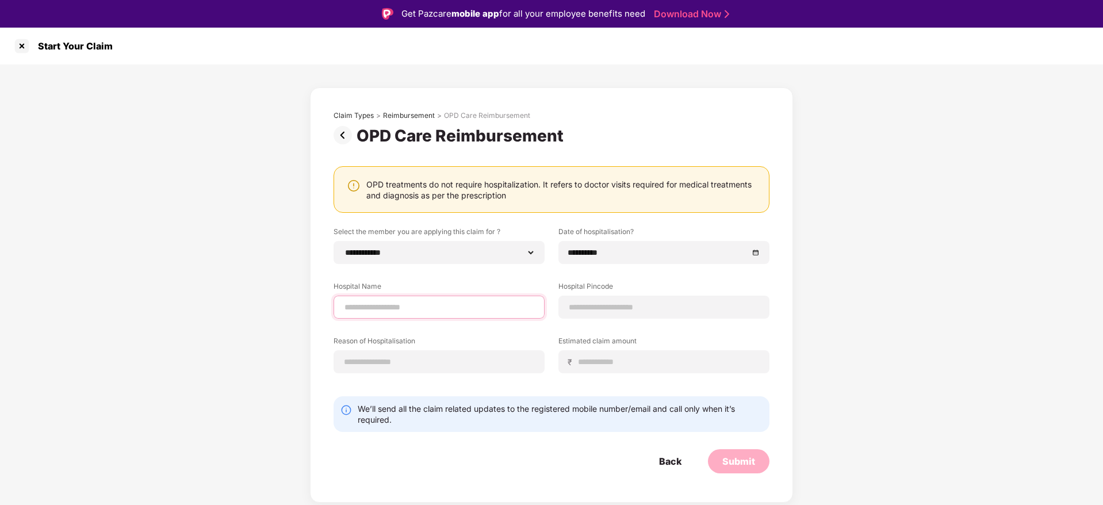
click at [469, 308] on input at bounding box center [439, 307] width 192 height 12
type input "*"
type input "**********"
click at [583, 306] on input at bounding box center [664, 307] width 192 height 12
type input "******"
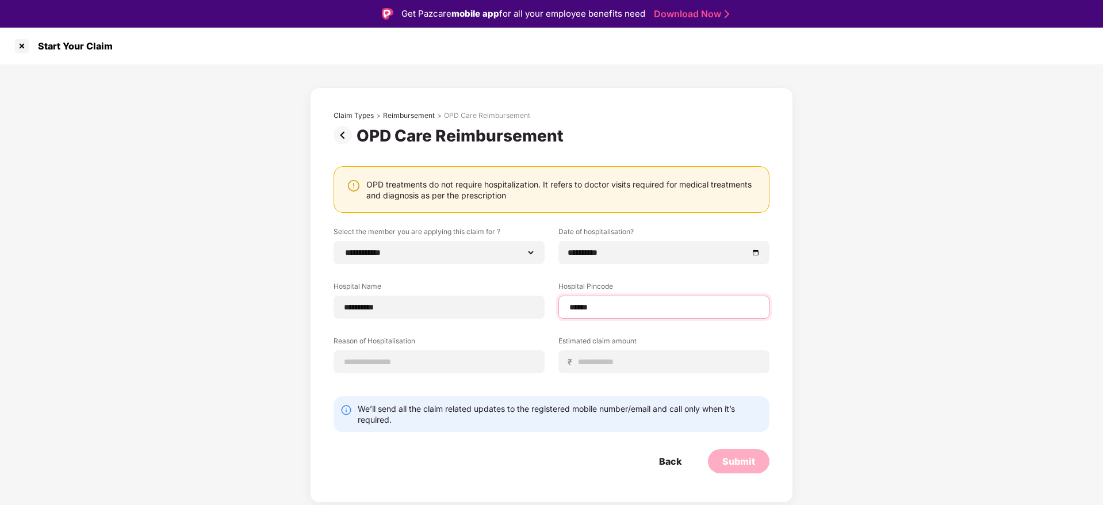
select select "*******"
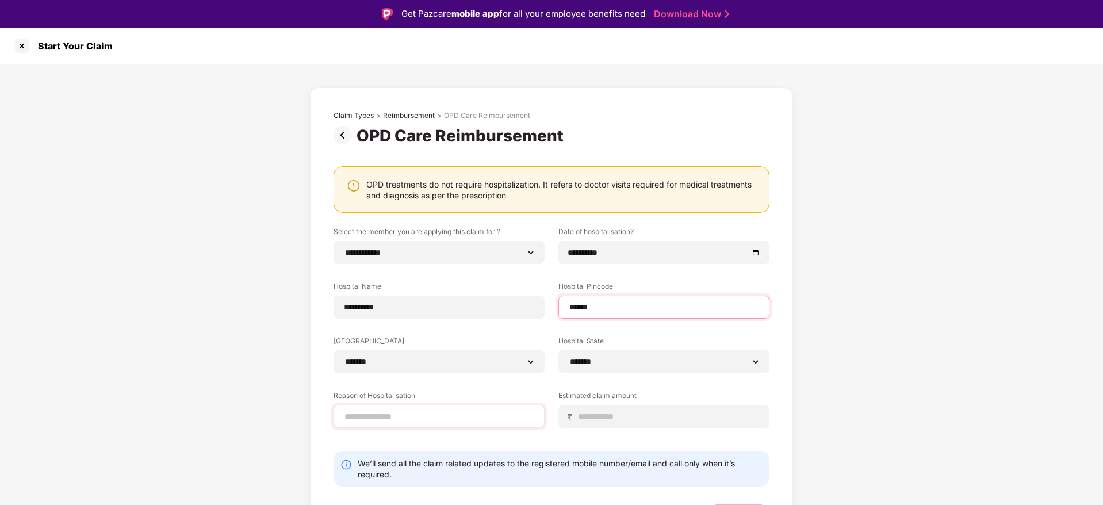
type input "******"
click at [492, 419] on input at bounding box center [439, 417] width 192 height 12
type input "*******"
click at [605, 412] on input at bounding box center [668, 417] width 182 height 12
type input "****"
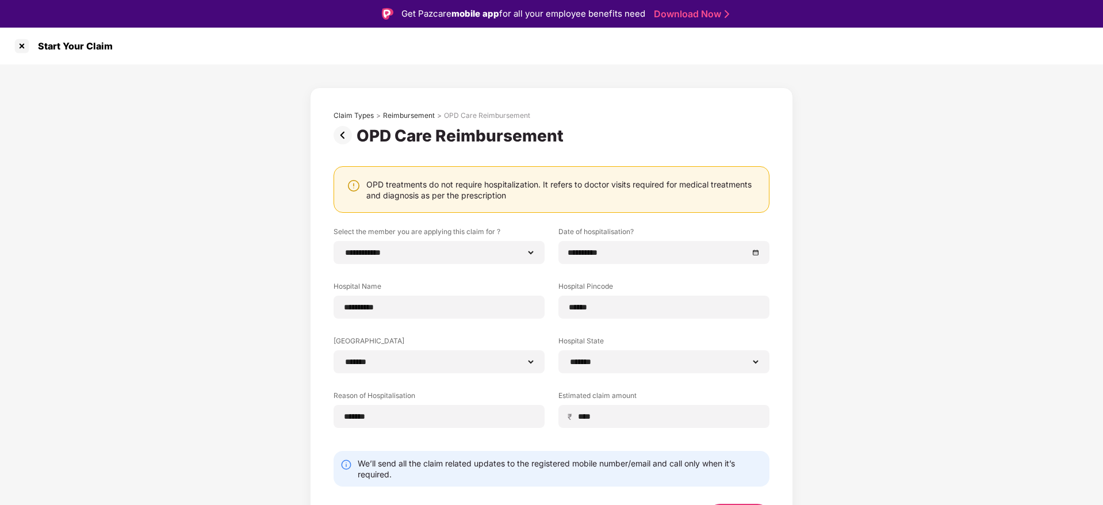
click at [1049, 254] on div "**********" at bounding box center [551, 310] width 1103 height 493
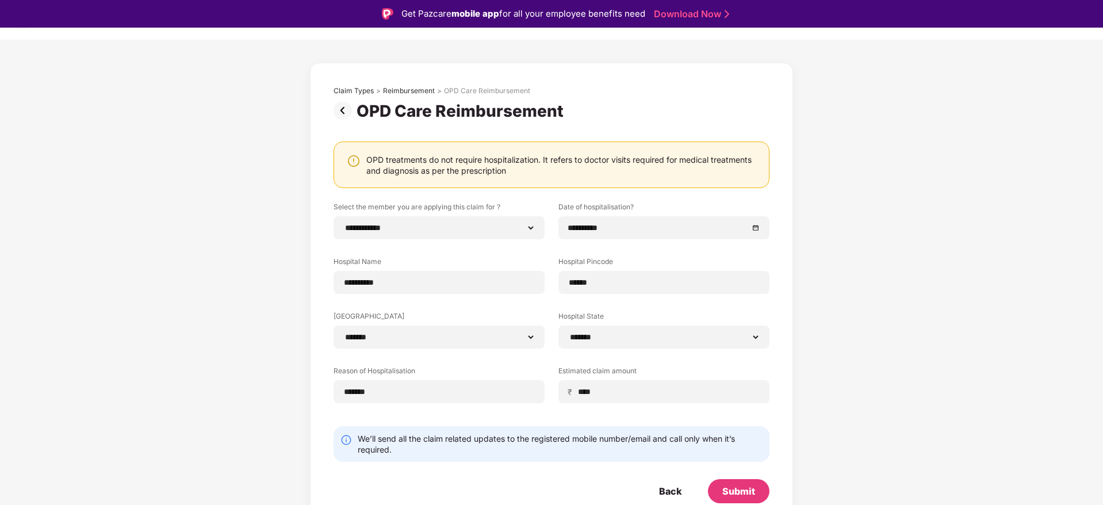
scroll to position [28, 0]
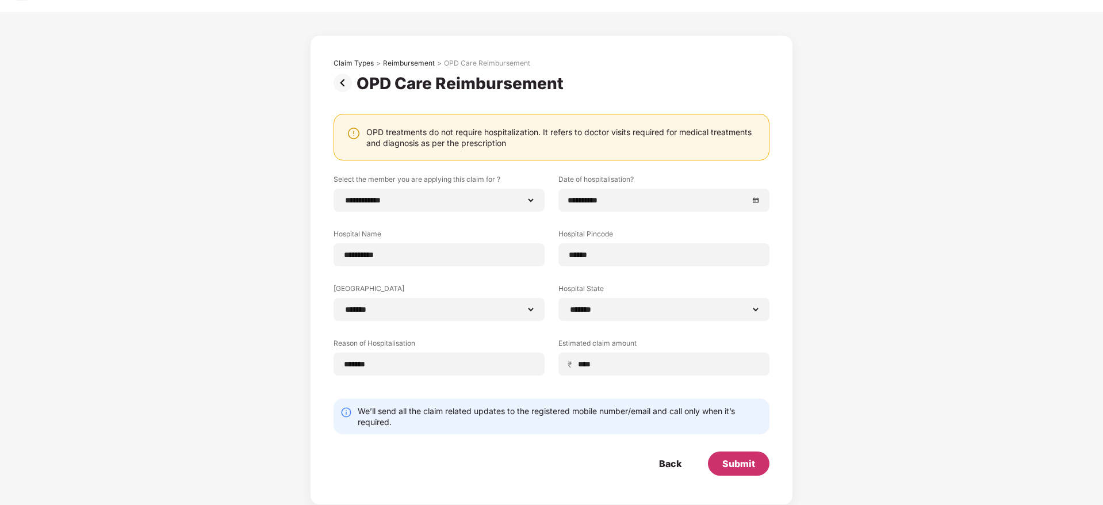
click at [736, 465] on div "Submit" at bounding box center [738, 463] width 33 height 13
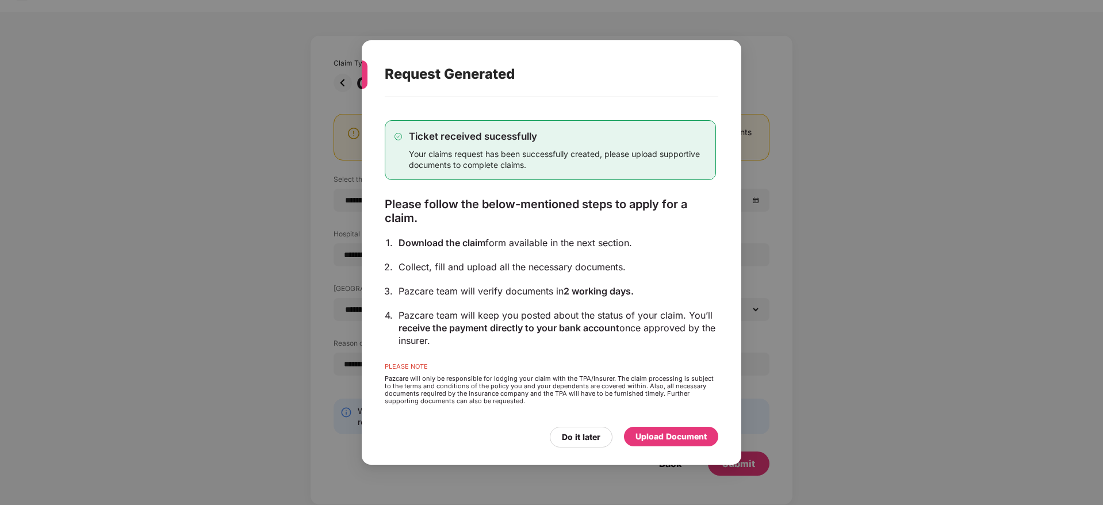
click at [661, 434] on div "Upload Document" at bounding box center [670, 436] width 71 height 13
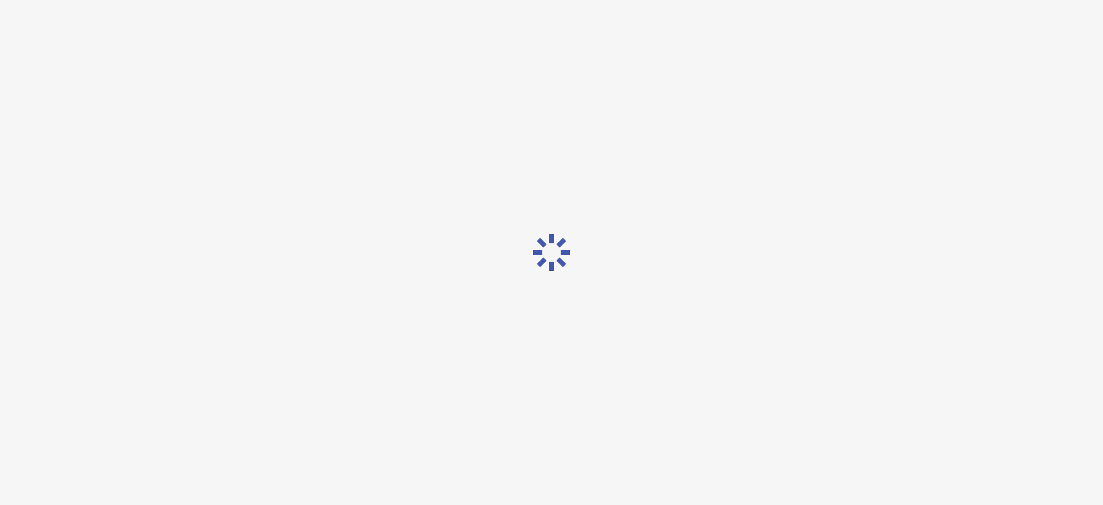
scroll to position [0, 0]
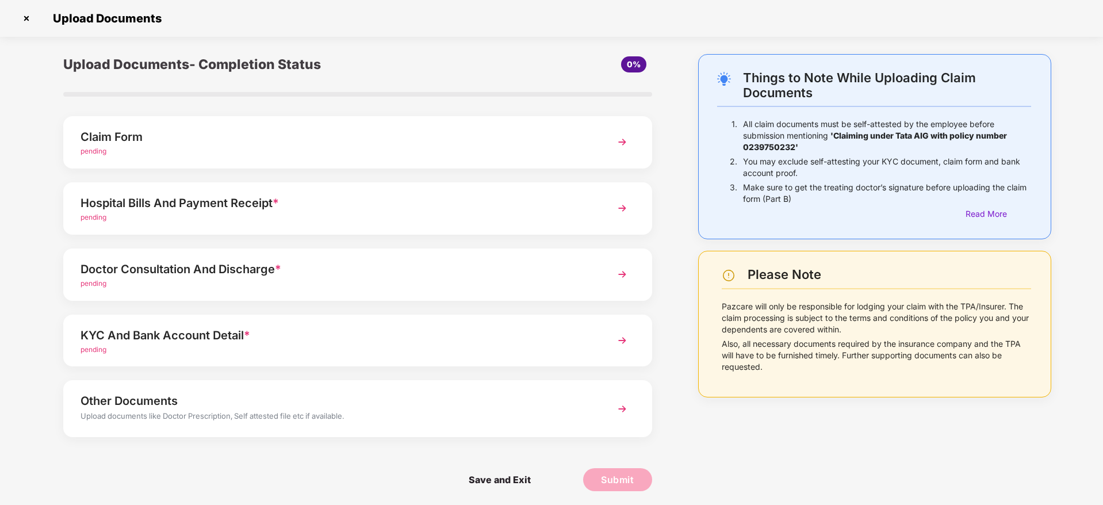
click at [619, 135] on img at bounding box center [622, 142] width 21 height 21
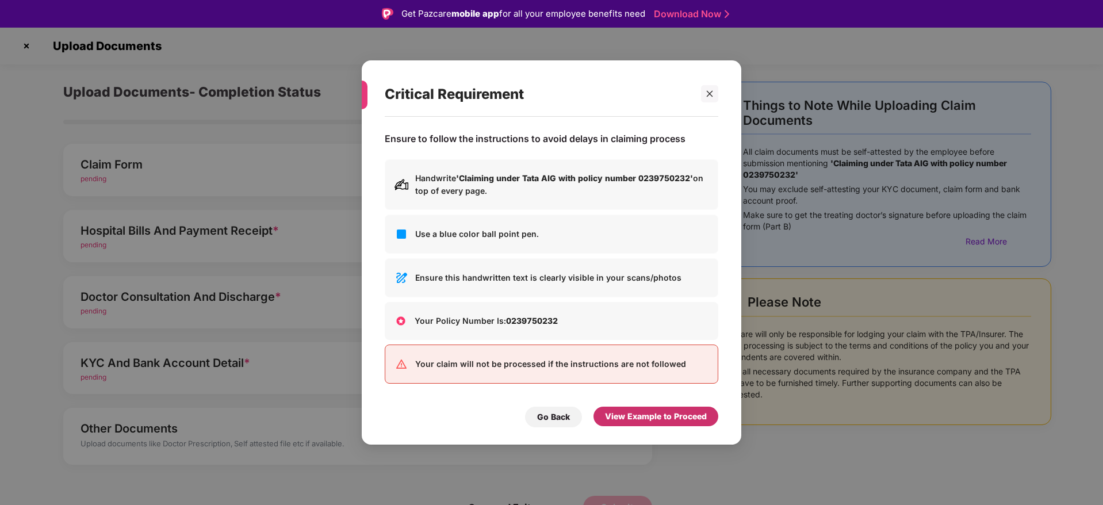
click at [649, 416] on div "View Example to Proceed" at bounding box center [656, 416] width 102 height 13
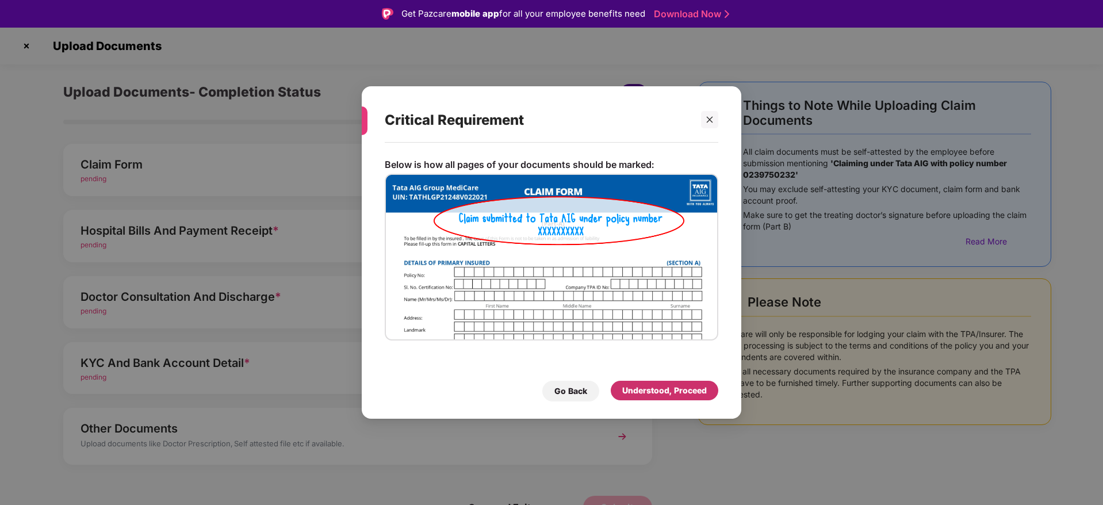
click at [646, 389] on div "Understood, Proceed" at bounding box center [664, 390] width 85 height 13
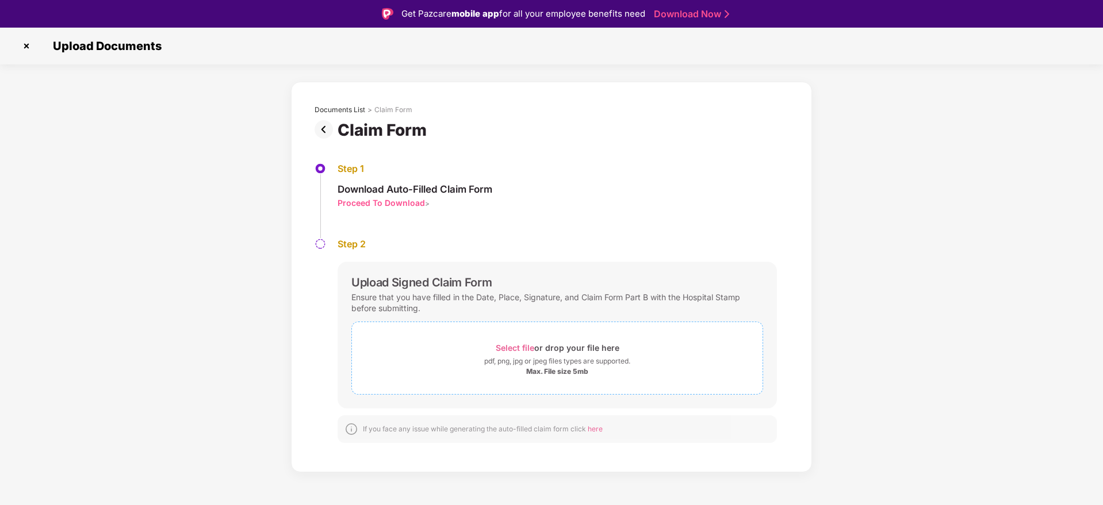
click at [516, 348] on span "Select file" at bounding box center [515, 348] width 39 height 10
click at [882, 251] on div "Documents List > Claim Form Claim Form Step 1 Download Auto-Filled Claim Form P…" at bounding box center [551, 319] width 1103 height 474
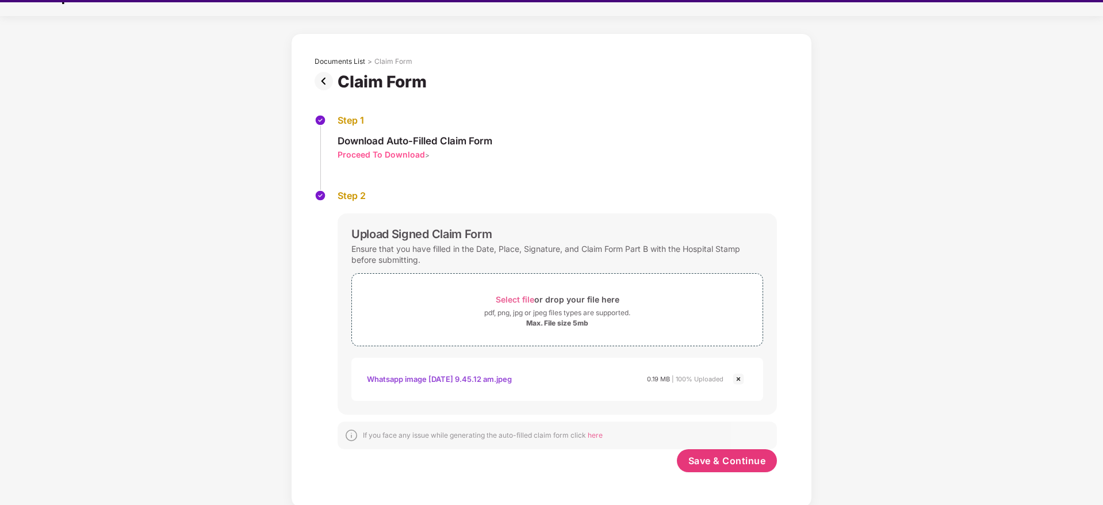
scroll to position [28, 0]
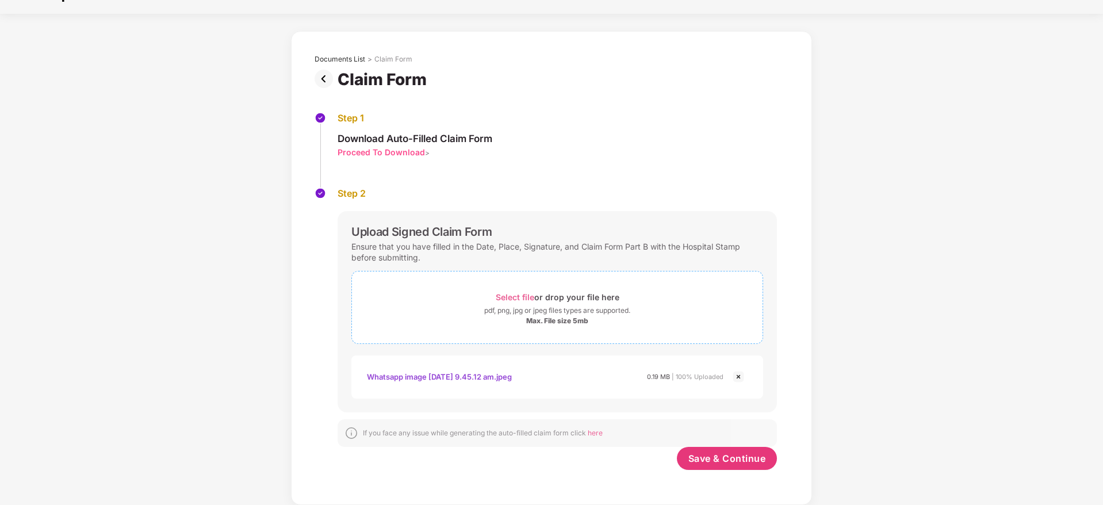
click at [511, 292] on span "Select file" at bounding box center [515, 297] width 39 height 10
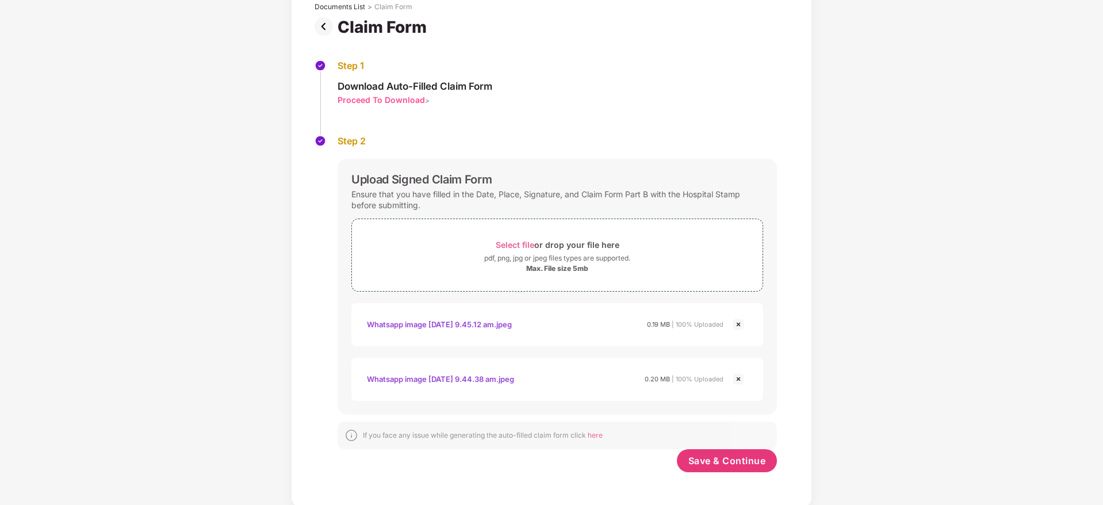
scroll to position [78, 0]
click at [740, 459] on span "Save & Continue" at bounding box center [727, 458] width 78 height 13
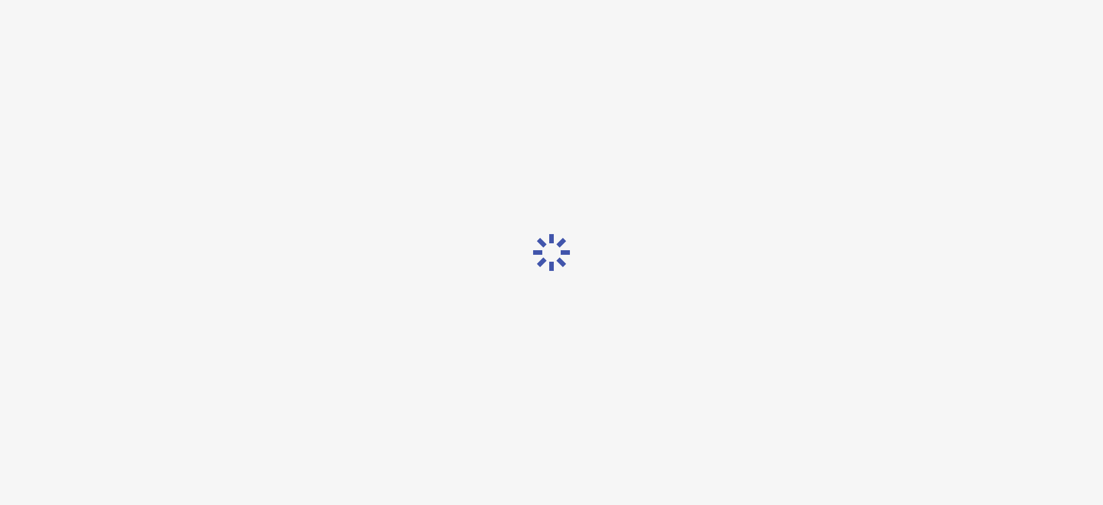
scroll to position [0, 0]
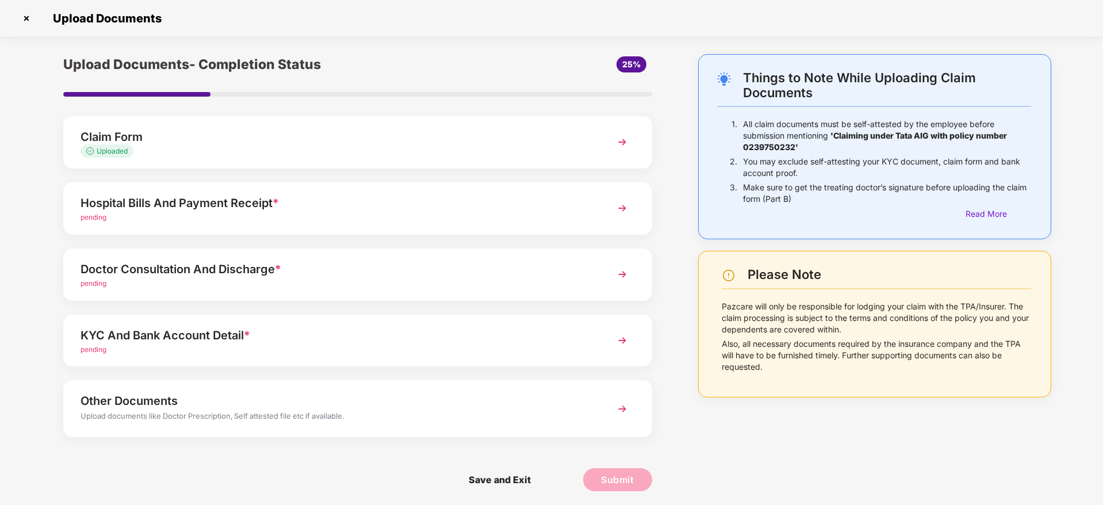
click at [455, 204] on div "Hospital Bills And Payment Receipt *" at bounding box center [335, 203] width 508 height 18
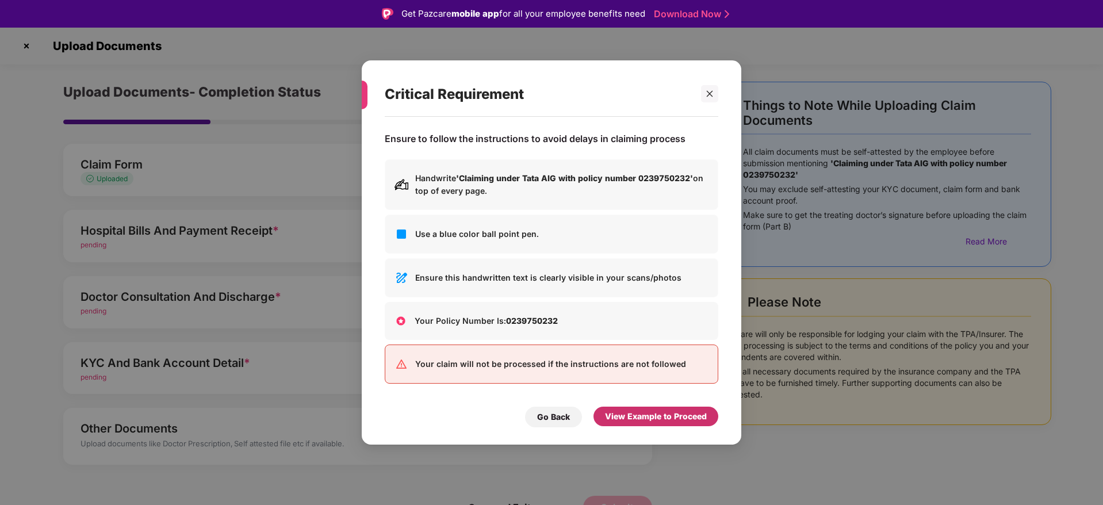
click at [643, 415] on div "View Example to Proceed" at bounding box center [656, 416] width 102 height 13
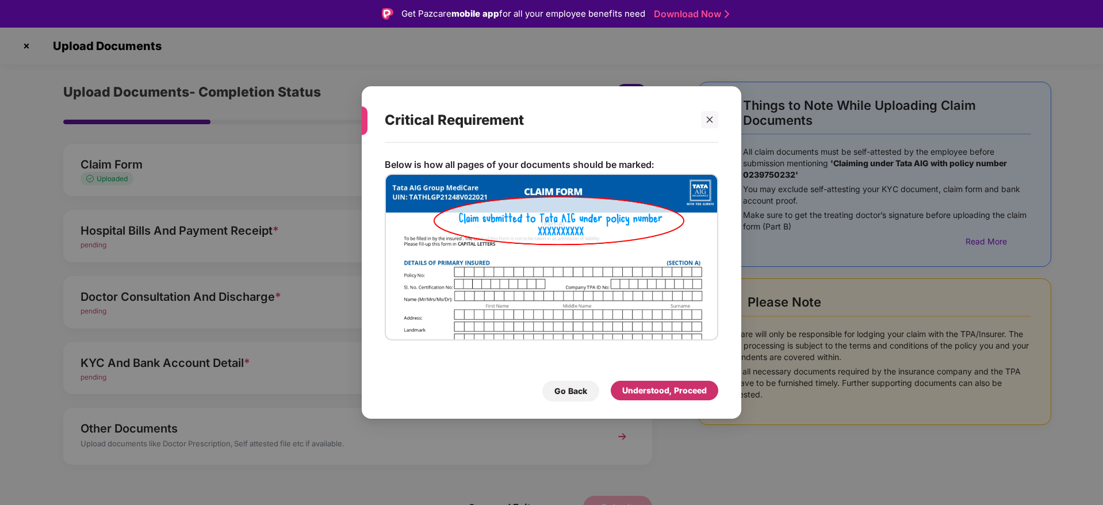
click at [635, 388] on div "Understood, Proceed" at bounding box center [664, 390] width 85 height 13
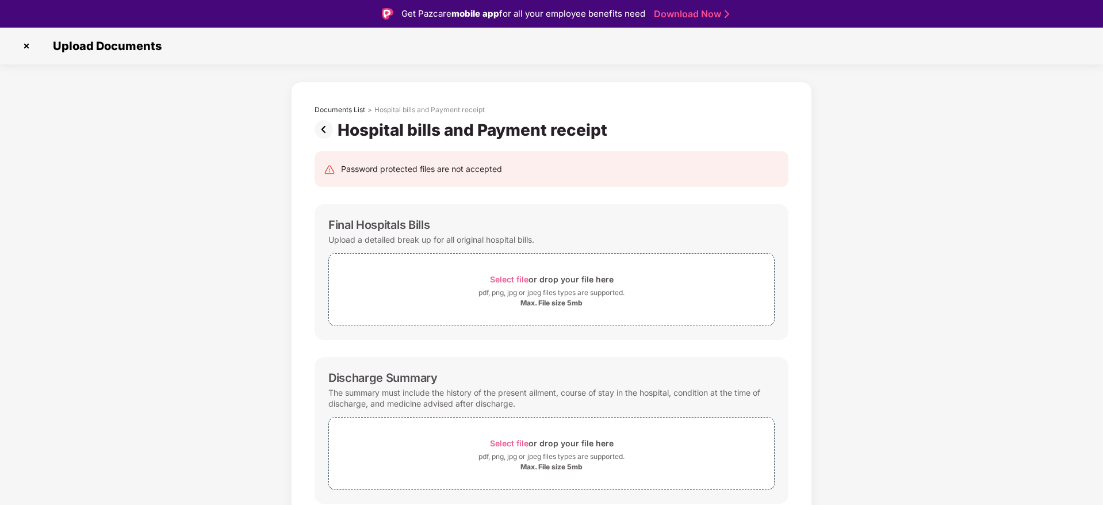
click at [997, 204] on div "Documents List > Hospital bills and Payment receipt Hospital bills and Payment …" at bounding box center [551, 404] width 1103 height 645
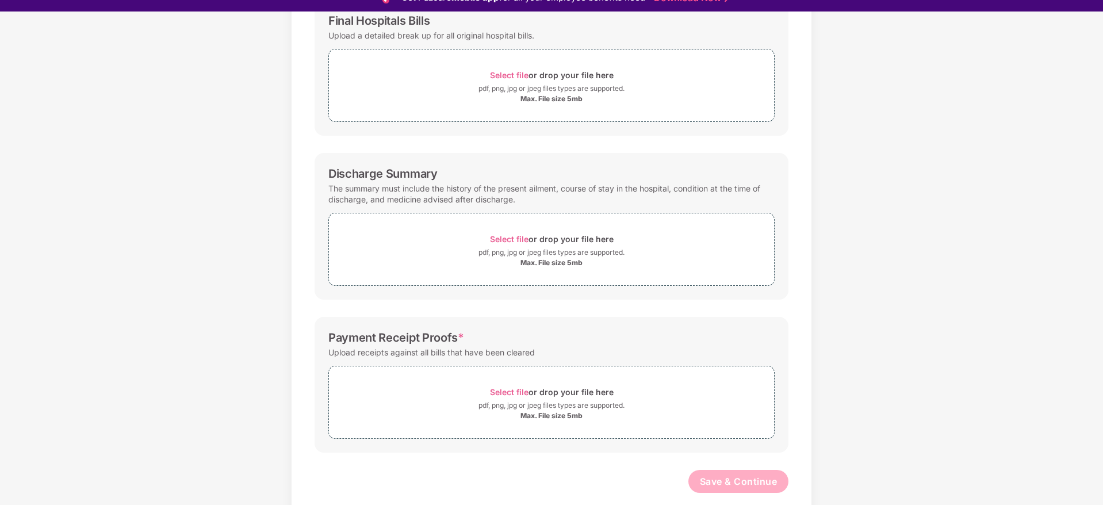
scroll to position [194, 0]
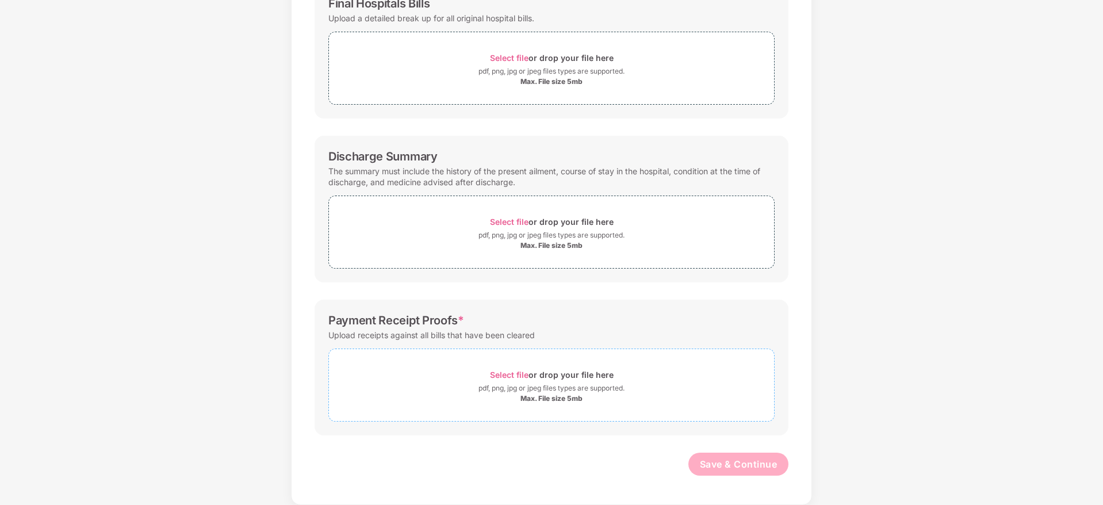
click at [496, 367] on div "Select file or drop your file here" at bounding box center [552, 375] width 124 height 16
click at [515, 372] on span "Select file" at bounding box center [509, 375] width 39 height 10
click at [802, 305] on div "Password protected files are not accepted Final Hospitals Bills Upload a detail…" at bounding box center [551, 263] width 508 height 690
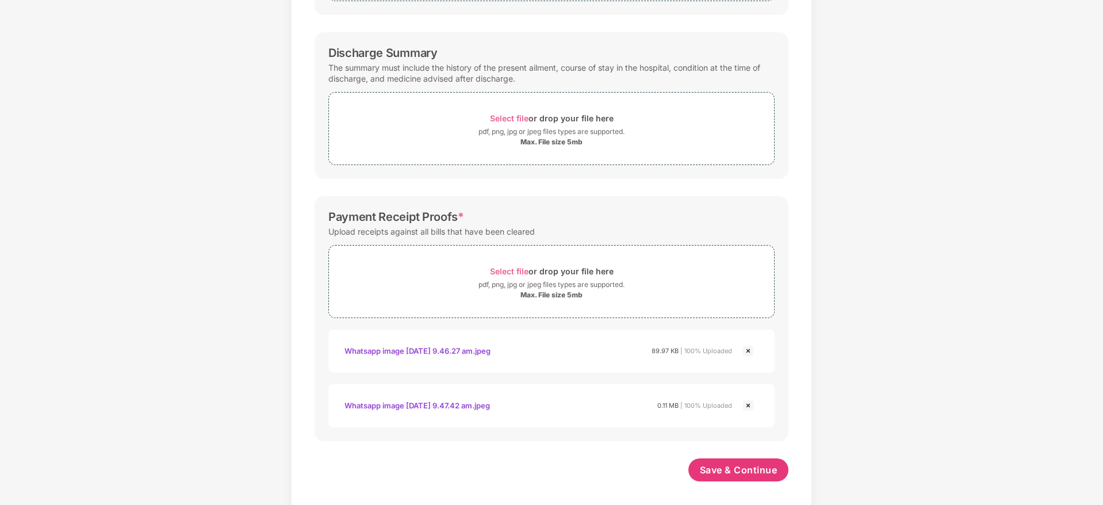
scroll to position [303, 0]
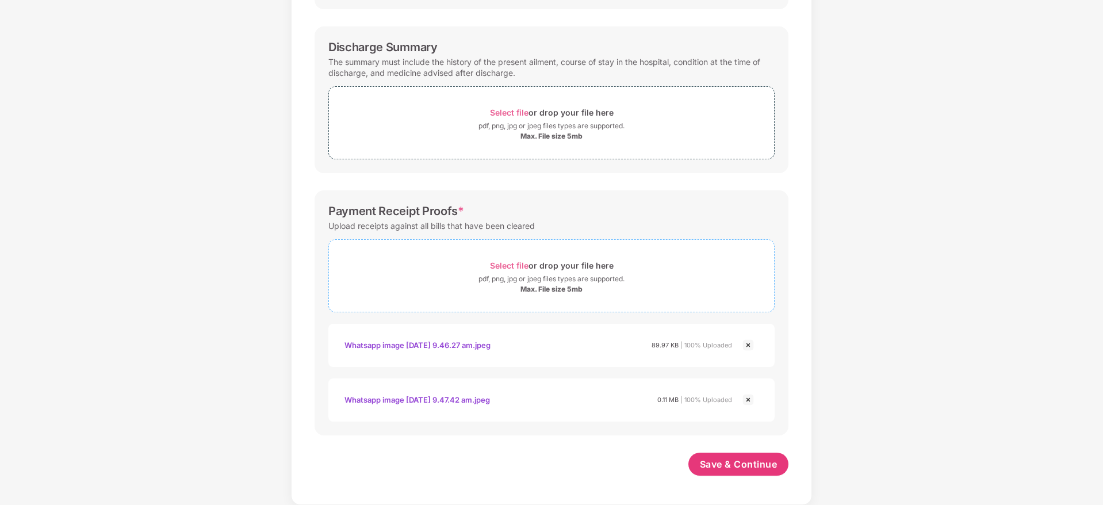
click at [511, 258] on div "Select file or drop your file here" at bounding box center [552, 266] width 124 height 16
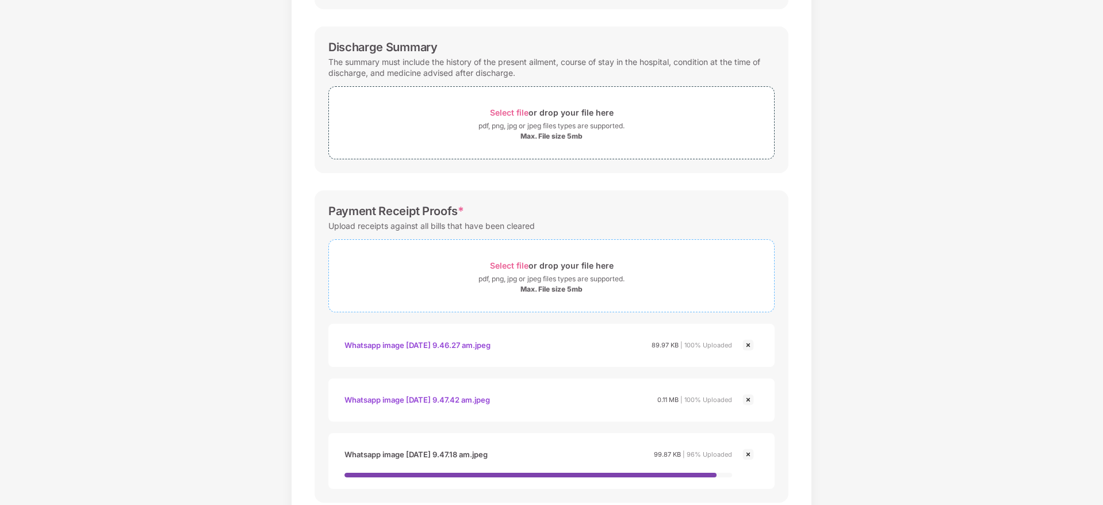
click at [506, 265] on span "Select file" at bounding box center [509, 266] width 39 height 10
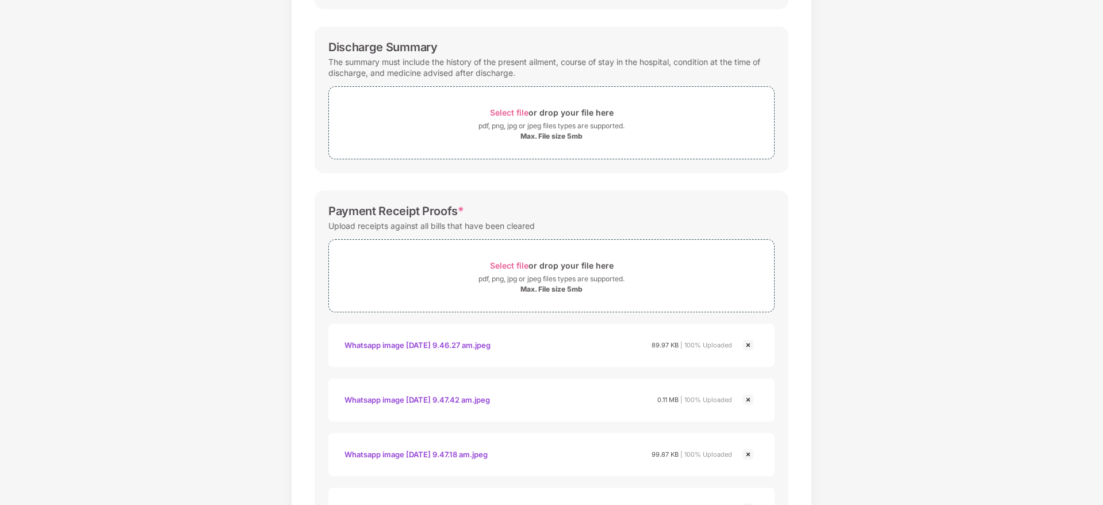
click at [802, 221] on div "Password protected files are not accepted Final Hospitals Bills Upload a detail…" at bounding box center [551, 208] width 508 height 799
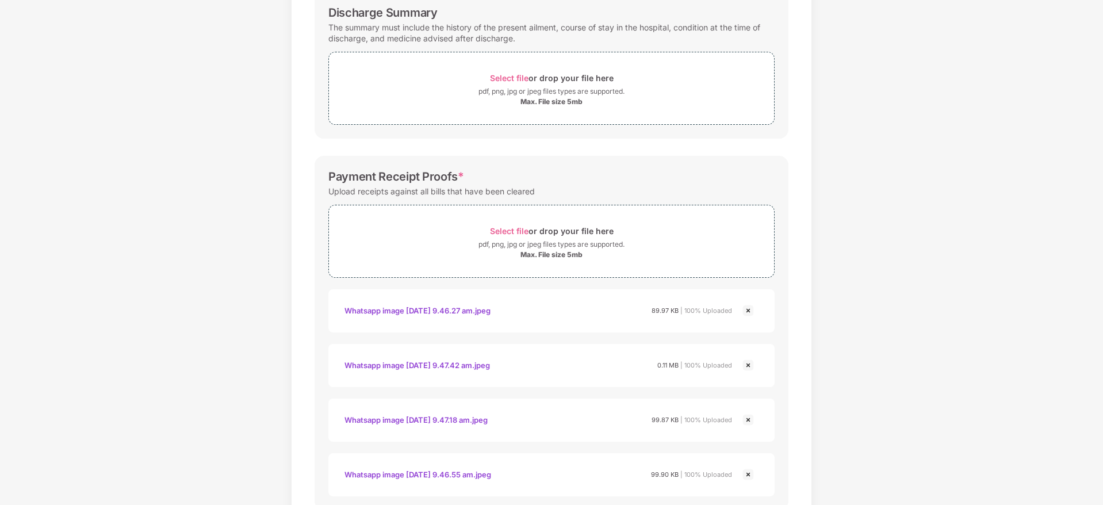
scroll to position [412, 0]
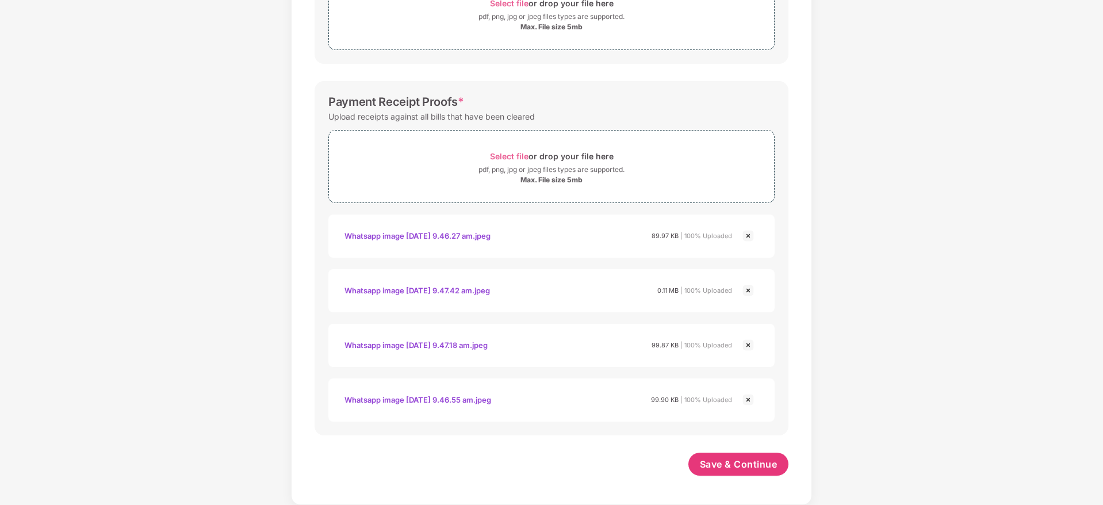
click at [807, 390] on div "Documents List > Hospital bills and Payment receipt Hospital bills and Payment …" at bounding box center [551, 73] width 521 height 863
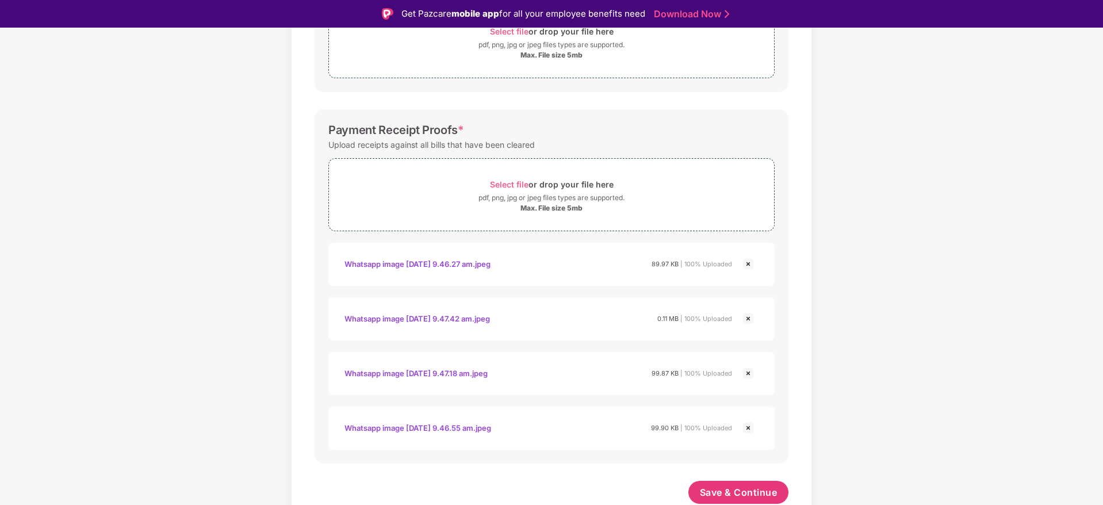
scroll to position [28, 0]
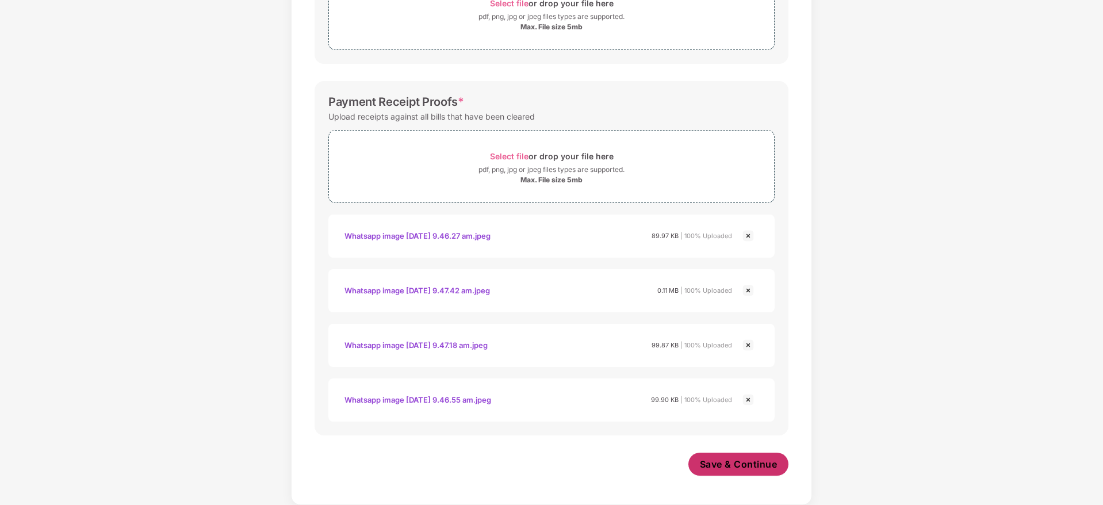
click at [717, 462] on span "Save & Continue" at bounding box center [739, 464] width 78 height 13
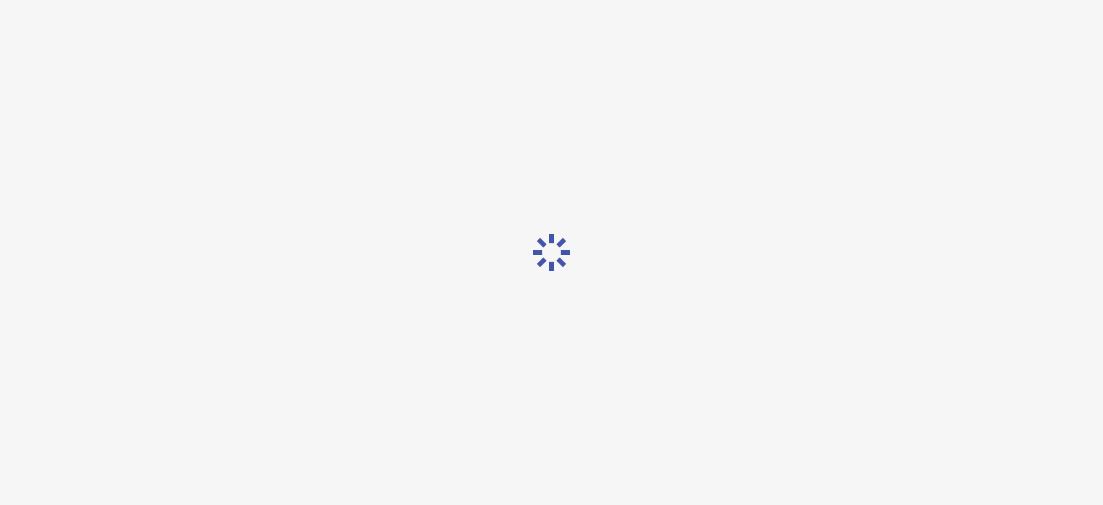
scroll to position [0, 0]
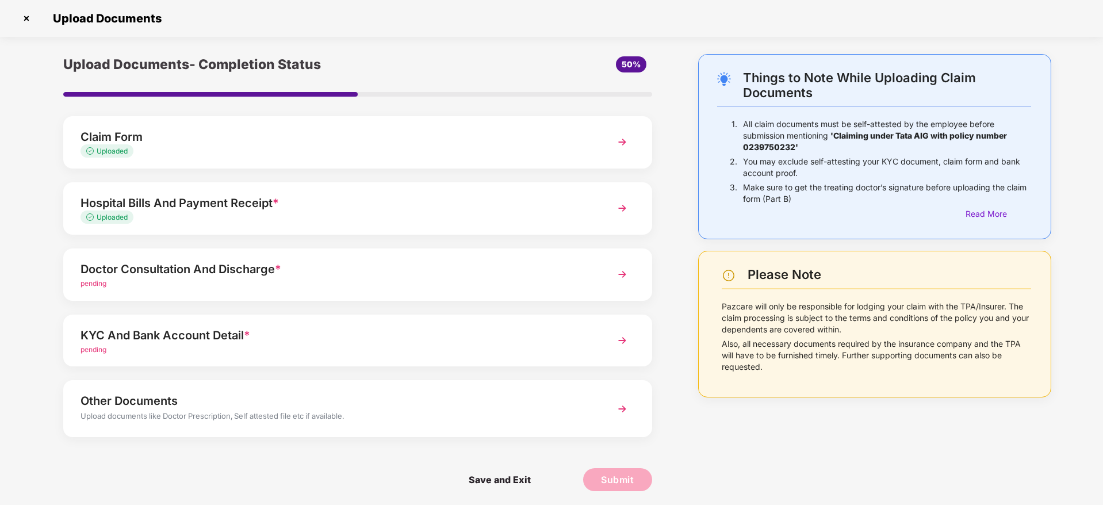
click at [307, 269] on div "Doctor Consultation And Discharge *" at bounding box center [335, 269] width 508 height 18
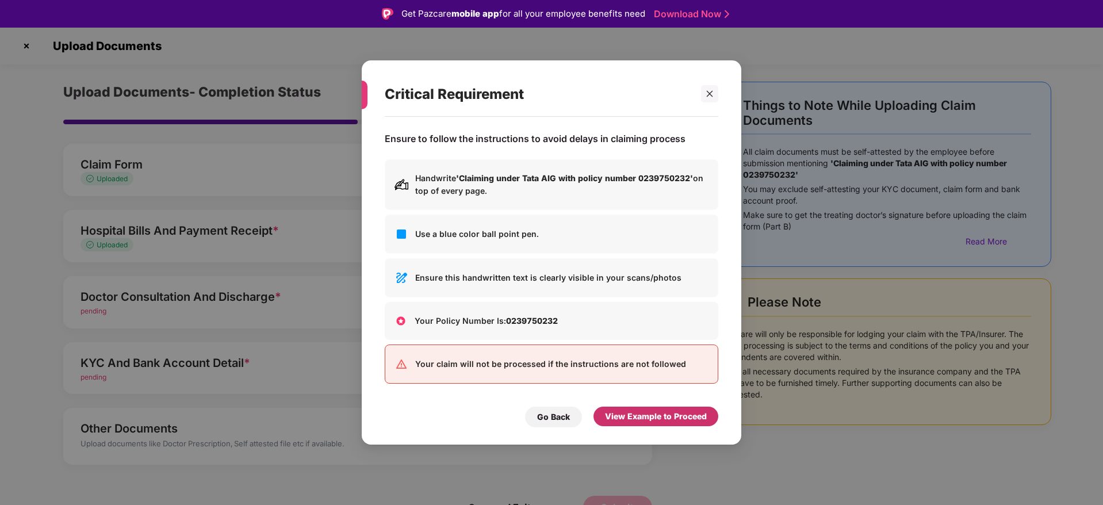
click at [687, 423] on div "View Example to Proceed" at bounding box center [656, 417] width 125 height 20
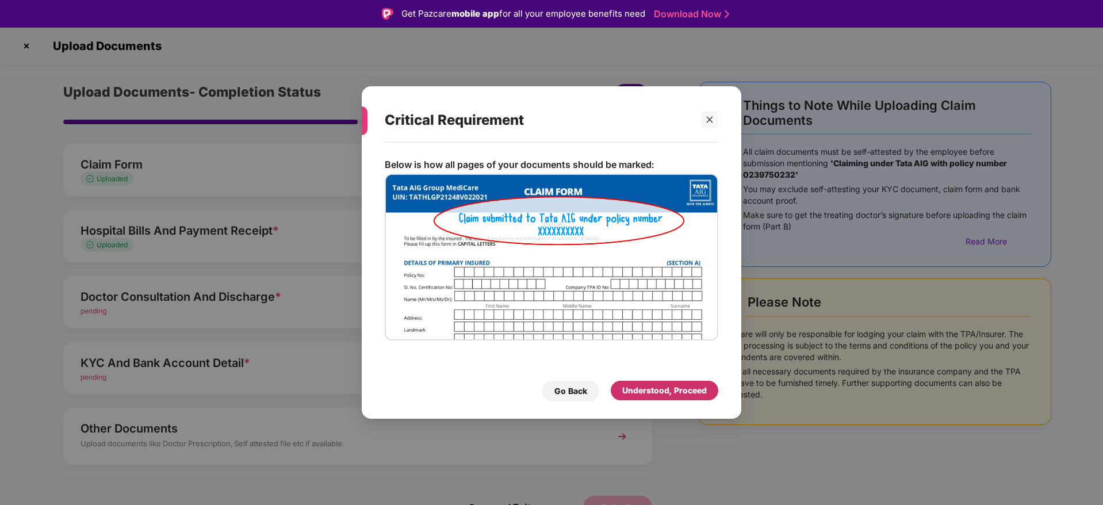
click at [668, 390] on div "Understood, Proceed" at bounding box center [664, 390] width 85 height 13
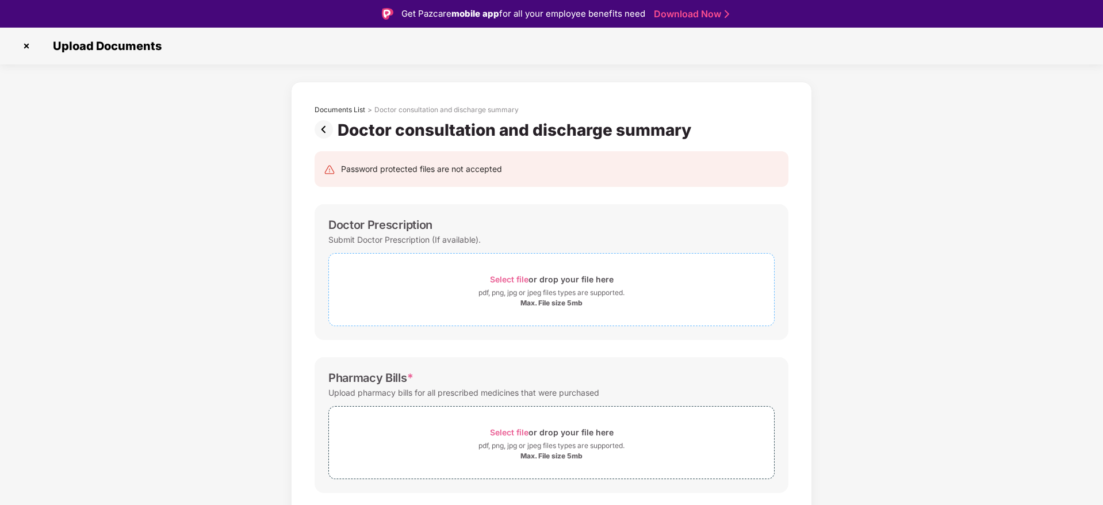
click at [520, 280] on span "Select file" at bounding box center [509, 279] width 39 height 10
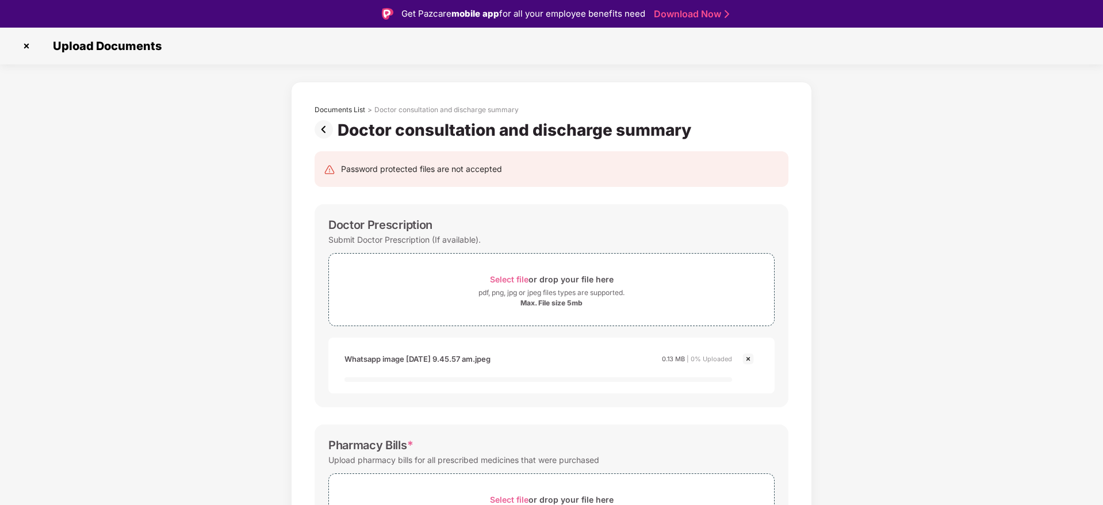
click at [802, 282] on div "Password protected files are not accepted Doctor Prescription Submit Doctor Pre…" at bounding box center [551, 464] width 508 height 648
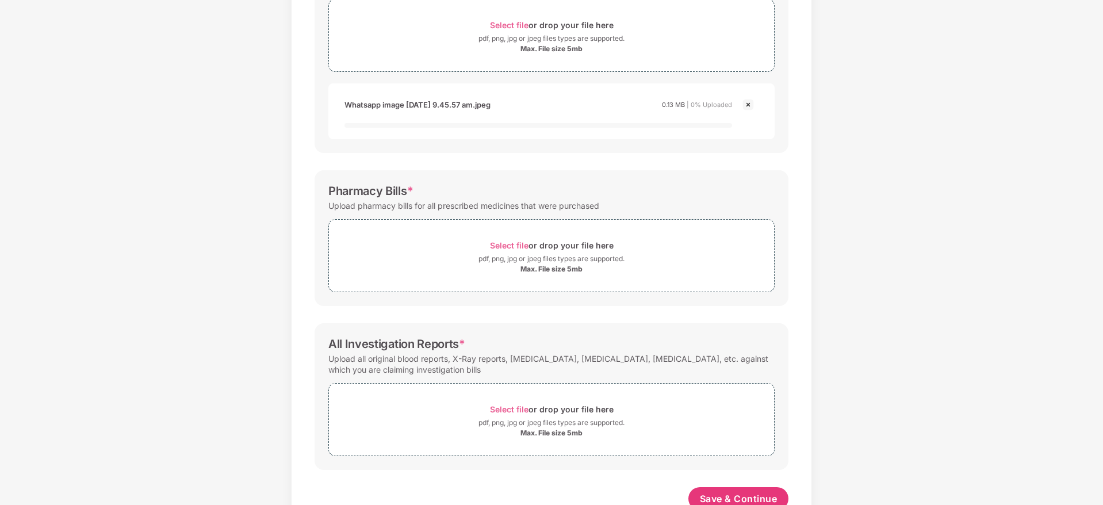
scroll to position [261, 0]
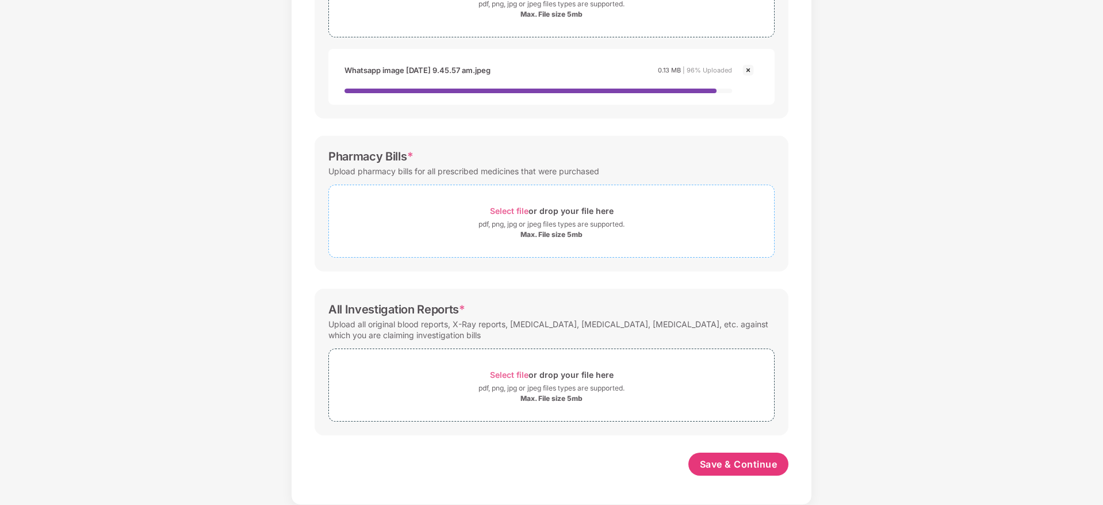
click at [497, 206] on span "Select file" at bounding box center [509, 211] width 39 height 10
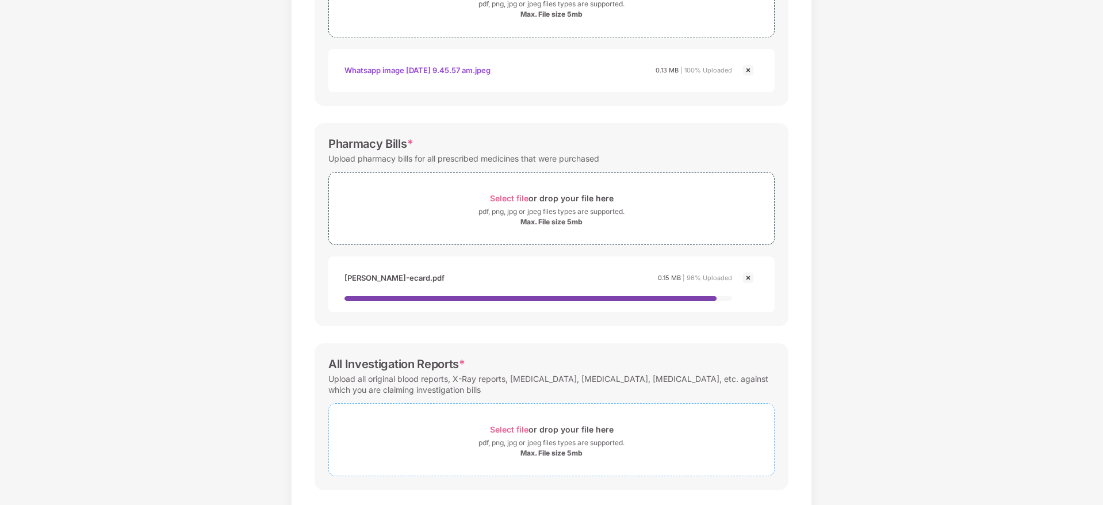
click at [512, 430] on span "Select file" at bounding box center [509, 429] width 39 height 10
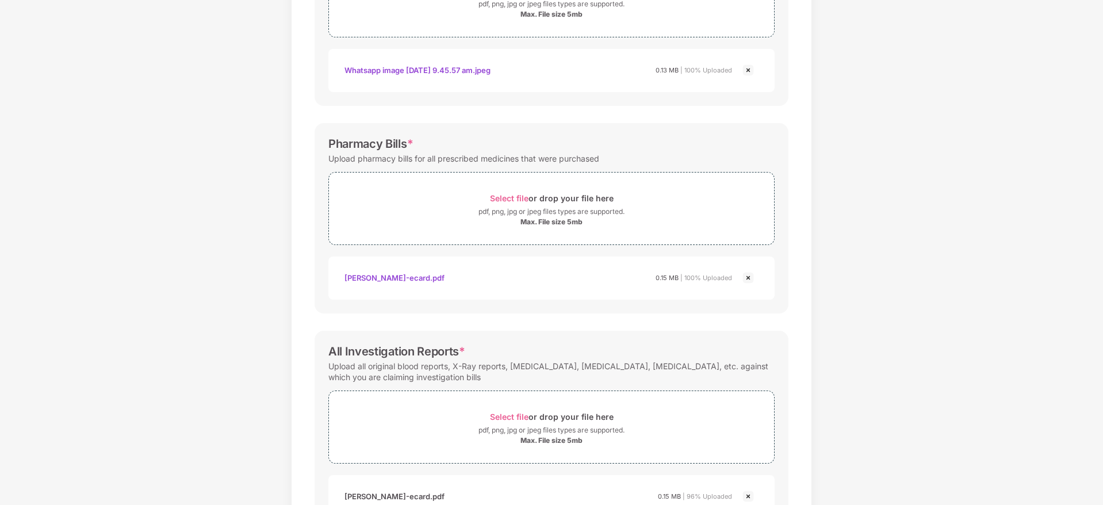
click at [799, 250] on div "Password protected files are not accepted Doctor Prescription Submit Doctor Pre…" at bounding box center [551, 229] width 508 height 757
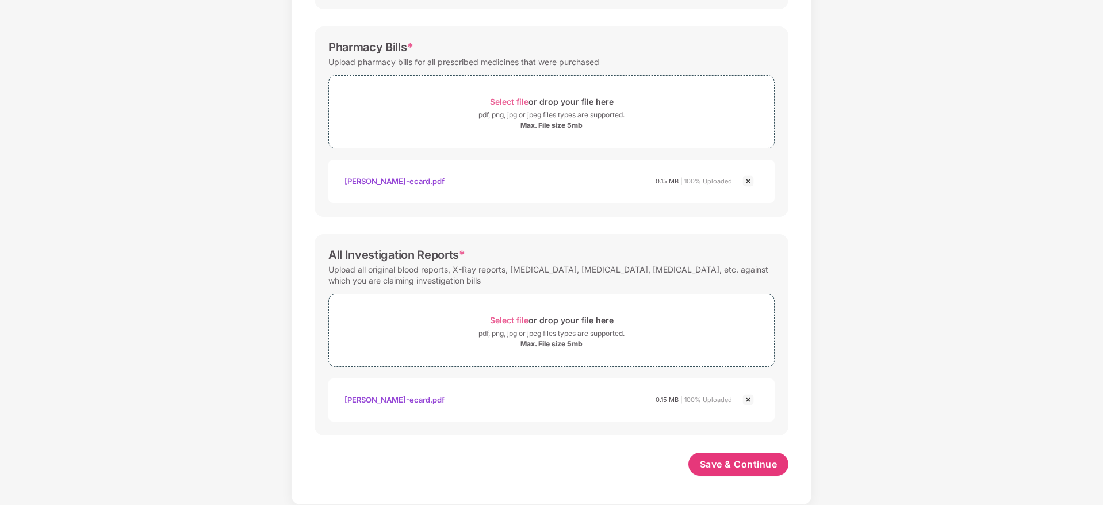
scroll to position [358, 0]
click at [734, 470] on span "Save & Continue" at bounding box center [739, 464] width 78 height 13
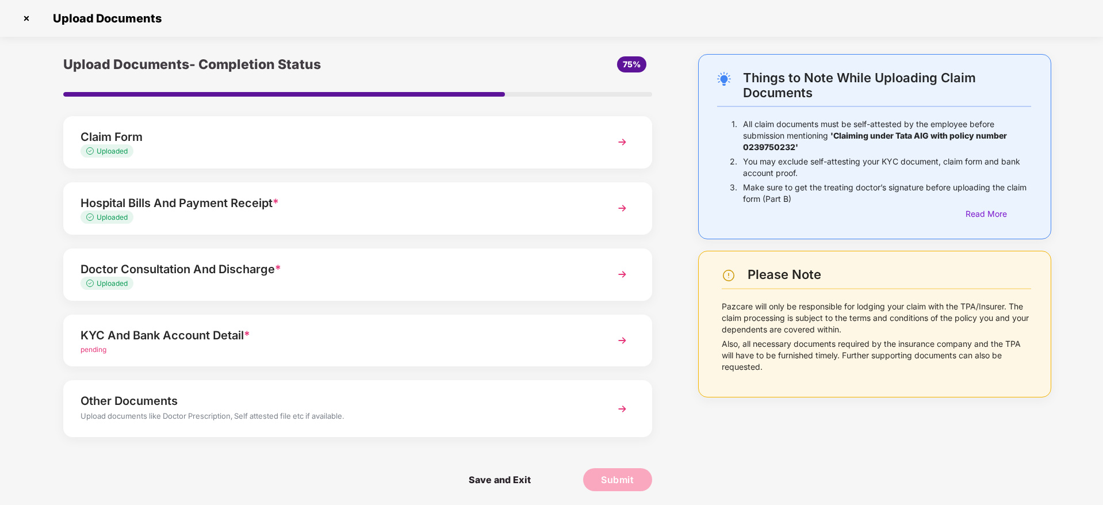
click at [343, 323] on div "KYC And Bank Account Detail * pending" at bounding box center [357, 341] width 589 height 52
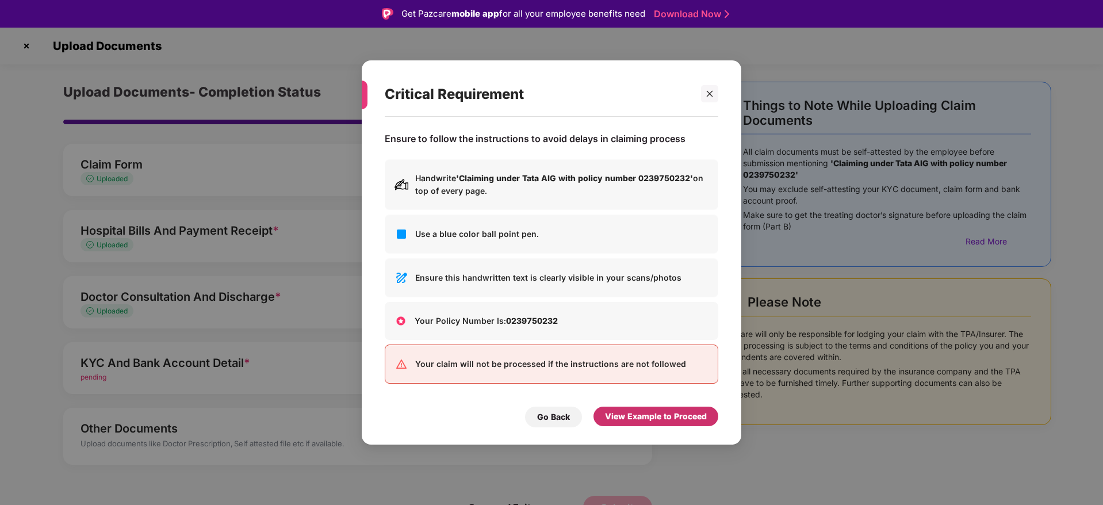
click at [647, 408] on div "View Example to Proceed" at bounding box center [656, 417] width 125 height 20
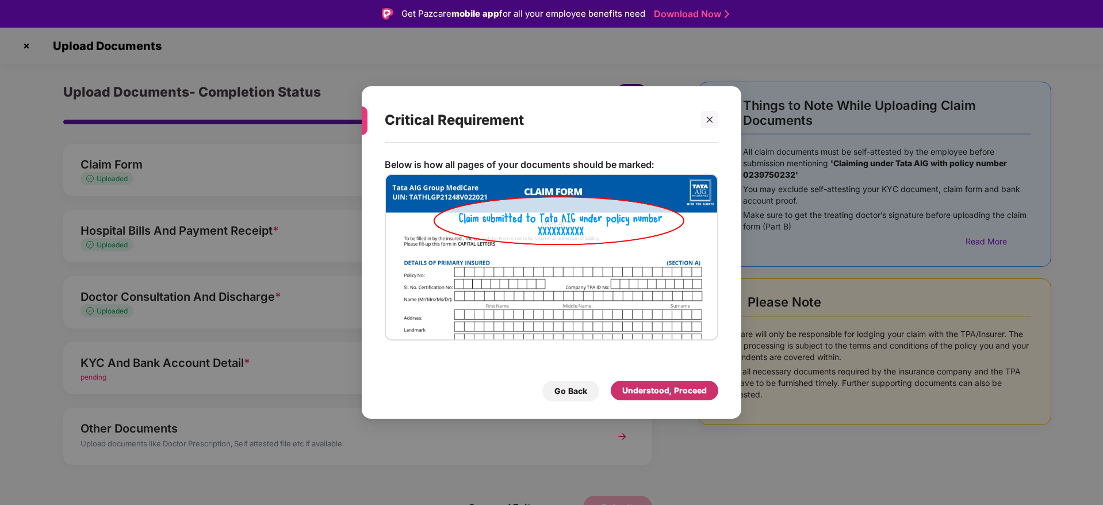
click at [645, 390] on div "Understood, Proceed" at bounding box center [664, 390] width 85 height 13
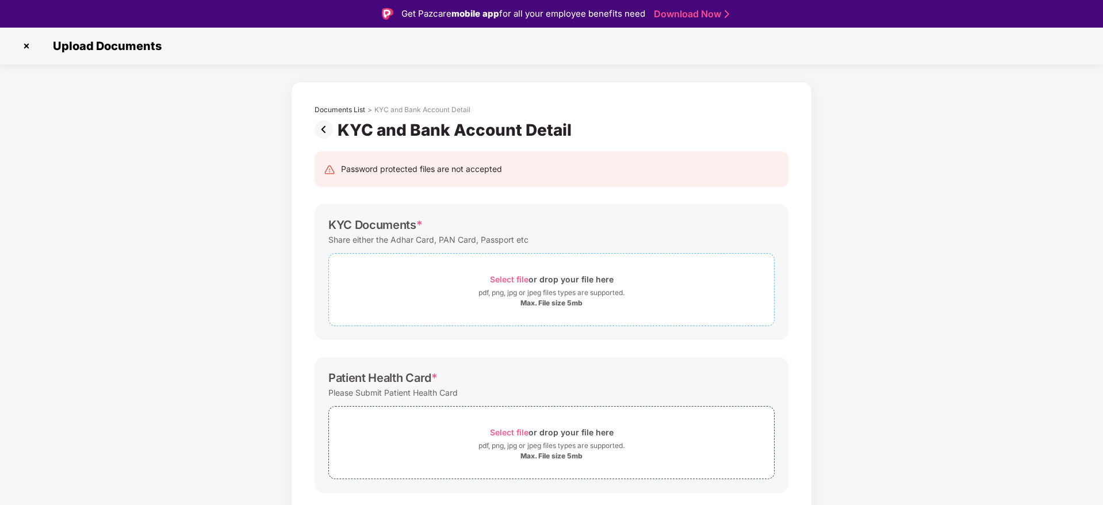
click at [510, 271] on div "Select file or drop your file here" at bounding box center [552, 279] width 124 height 16
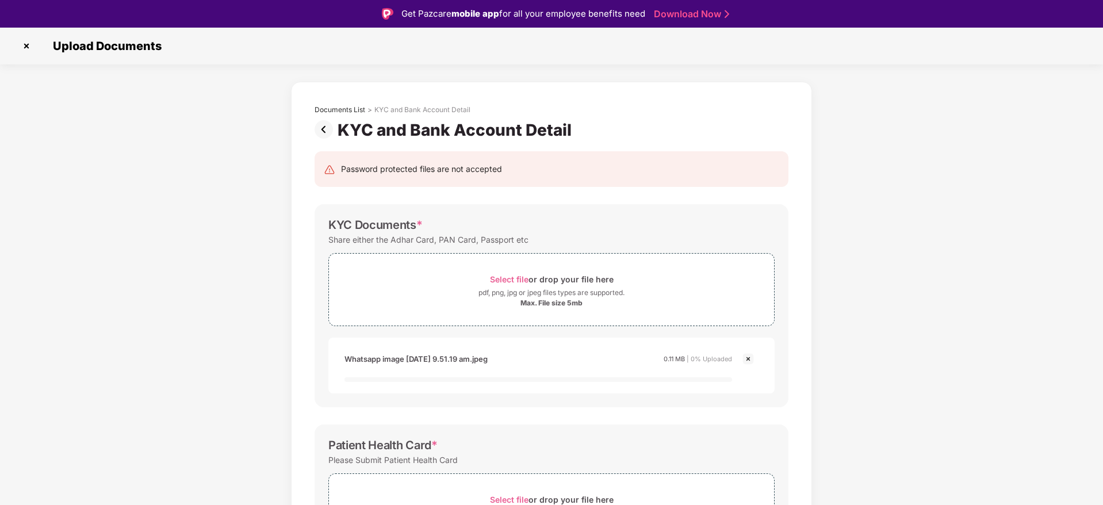
click at [795, 291] on div "Password protected files are not accepted KYC Documents * Share either the Adha…" at bounding box center [551, 458] width 508 height 637
click at [797, 309] on div "Password protected files are not accepted KYC Documents * Share either the Adha…" at bounding box center [551, 458] width 508 height 637
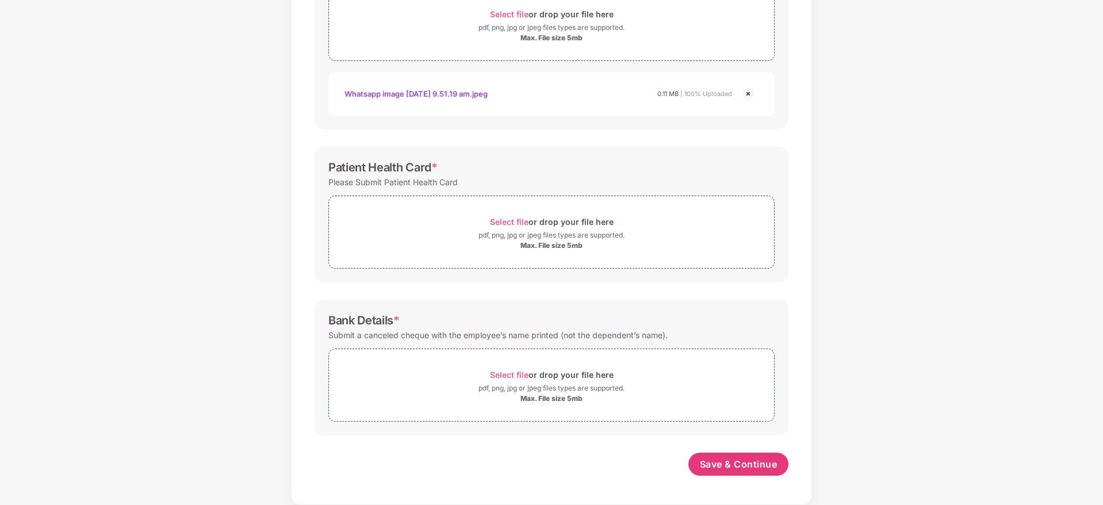
scroll to position [238, 0]
click at [497, 222] on span "Select file" at bounding box center [509, 222] width 39 height 10
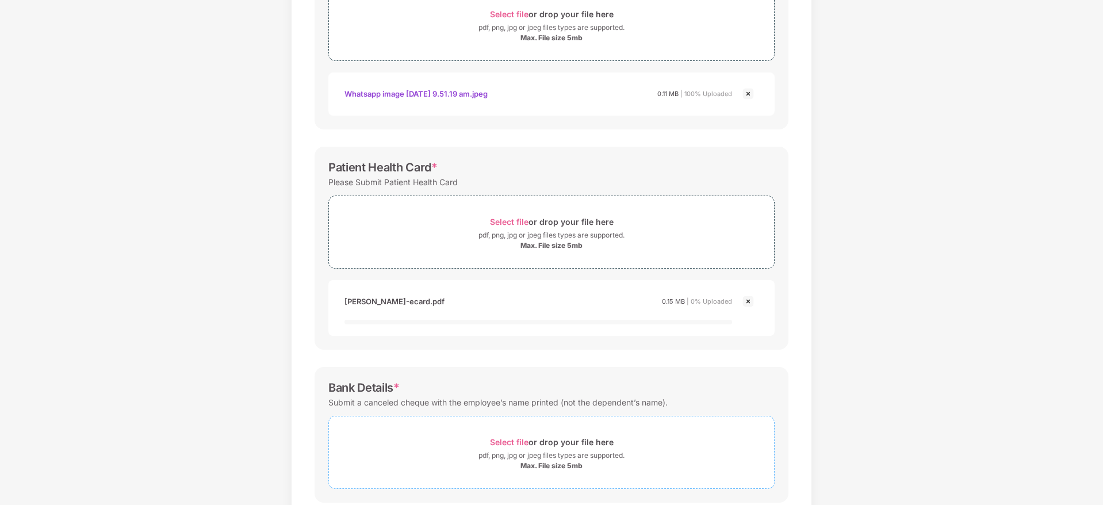
click at [512, 438] on span "Select file" at bounding box center [509, 442] width 39 height 10
click at [798, 320] on div "Password protected files are not accepted KYC Documents * Share either the Adha…" at bounding box center [551, 254] width 508 height 759
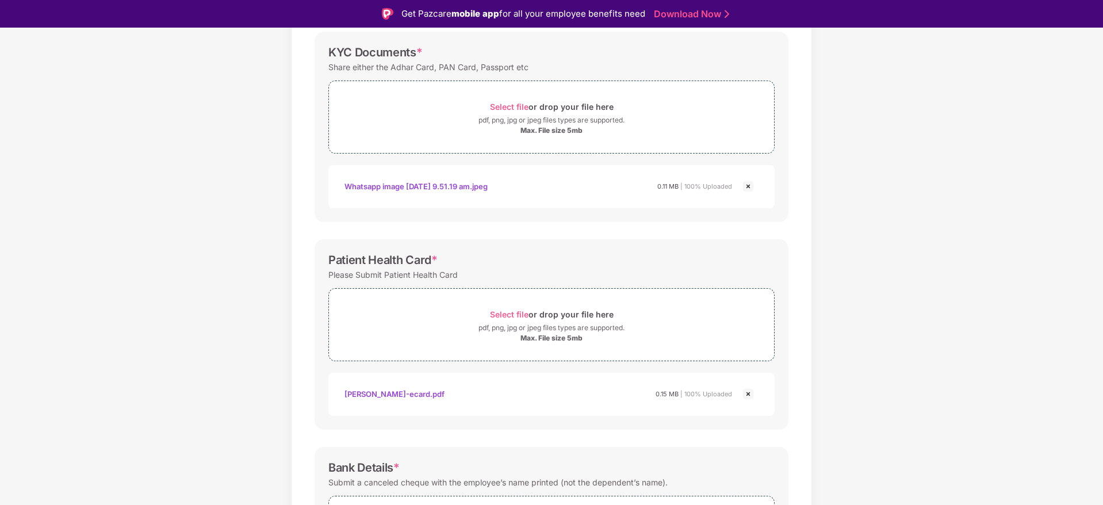
scroll to position [138, 0]
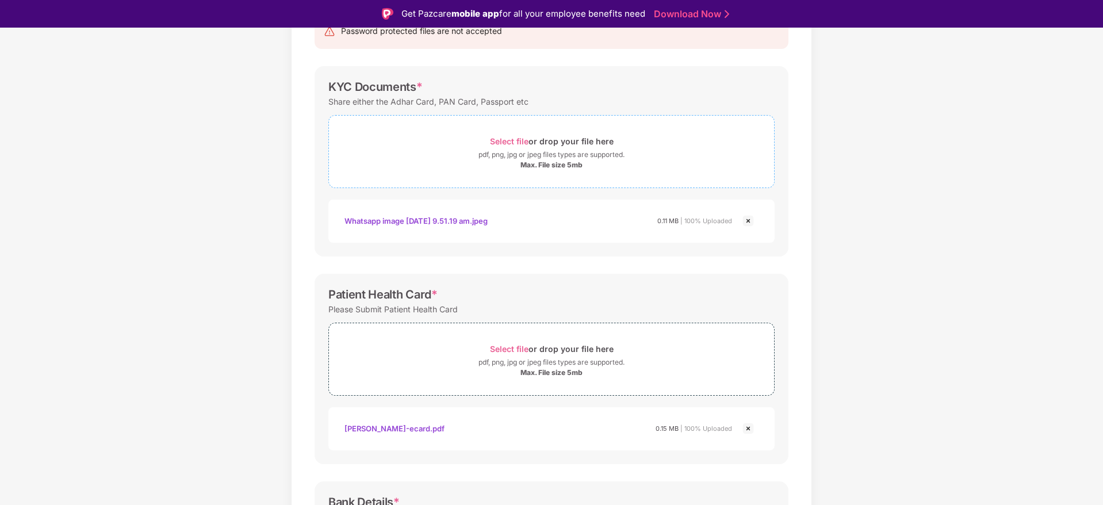
click at [514, 141] on span "Select file" at bounding box center [509, 141] width 39 height 10
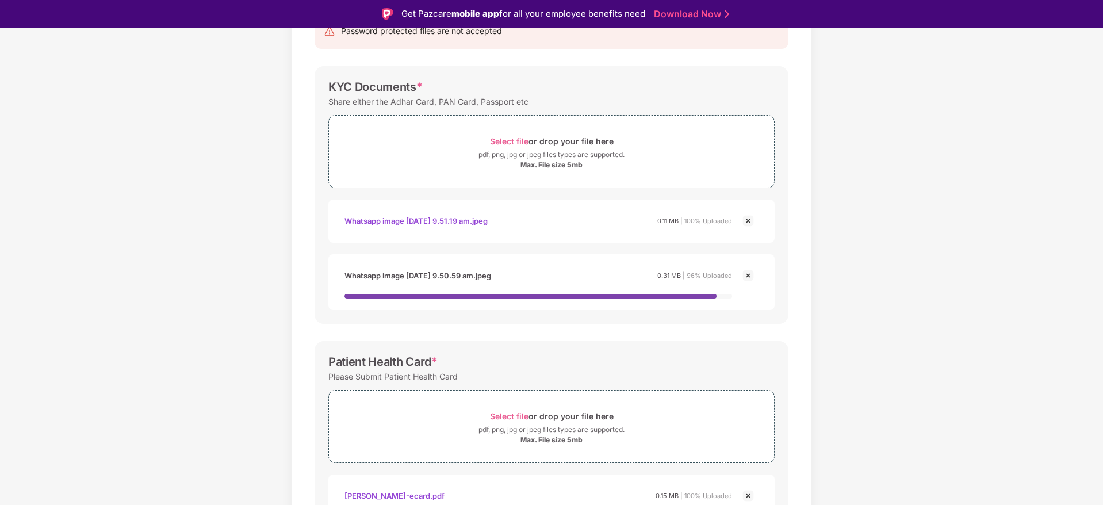
click at [796, 250] on div "Password protected files are not accepted KYC Documents * Share either the Adha…" at bounding box center [551, 402] width 508 height 801
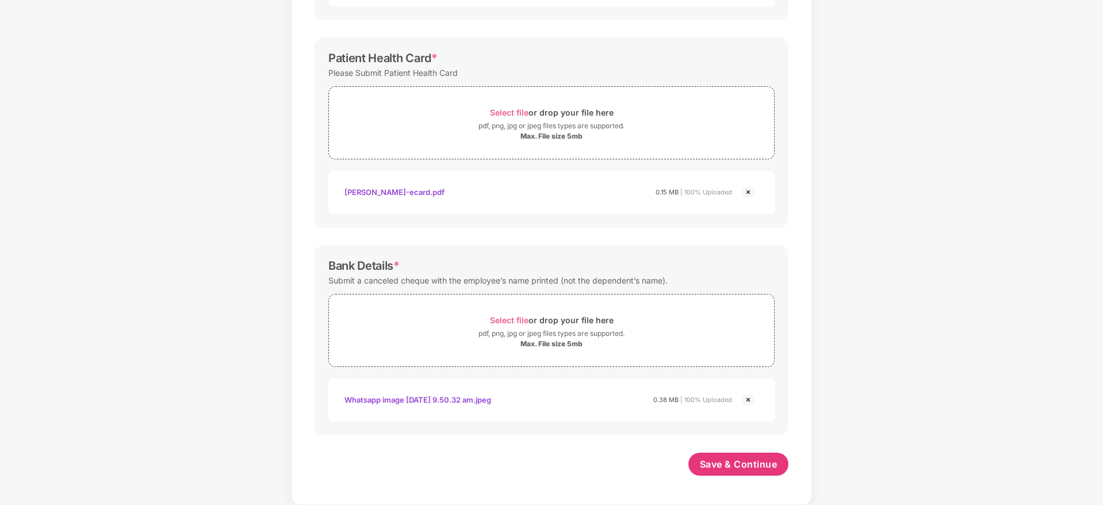
scroll to position [367, 0]
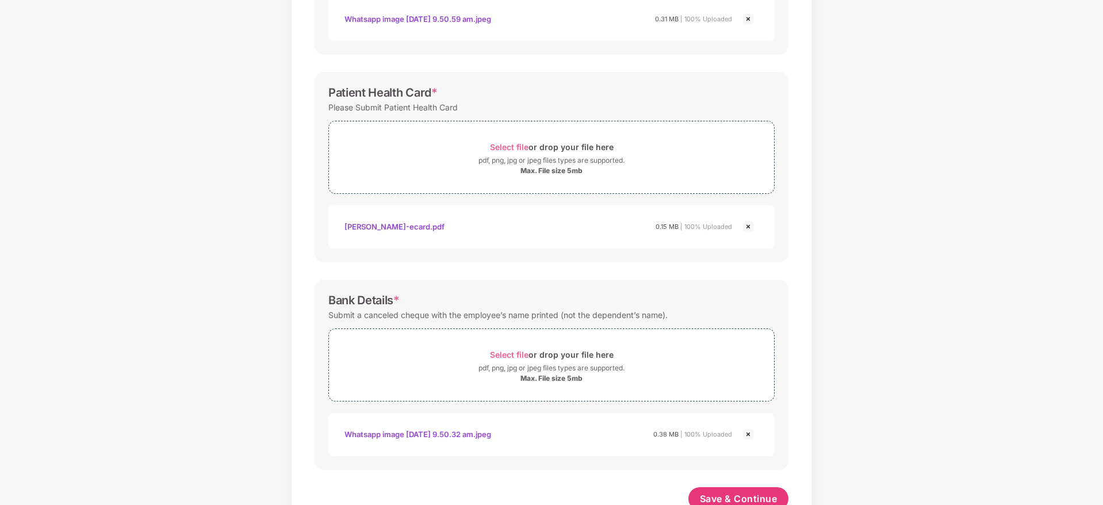
click at [483, 434] on div "Whatsapp image 2025-08-19 at 9.50.32 am.jpeg" at bounding box center [417, 434] width 147 height 20
click at [797, 303] on div "Password protected files are not accepted KYC Documents * Share either the Adha…" at bounding box center [551, 139] width 508 height 788
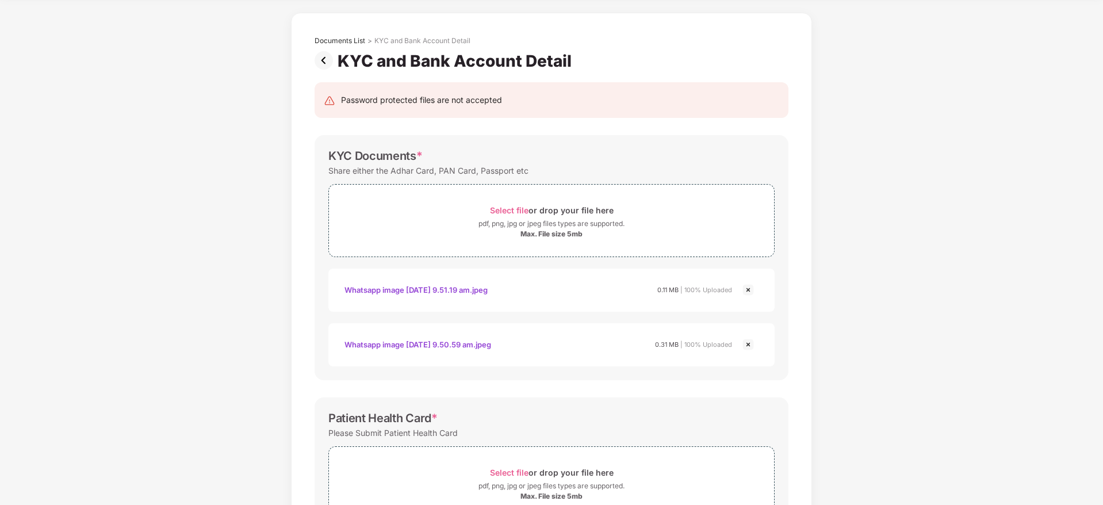
scroll to position [22, 0]
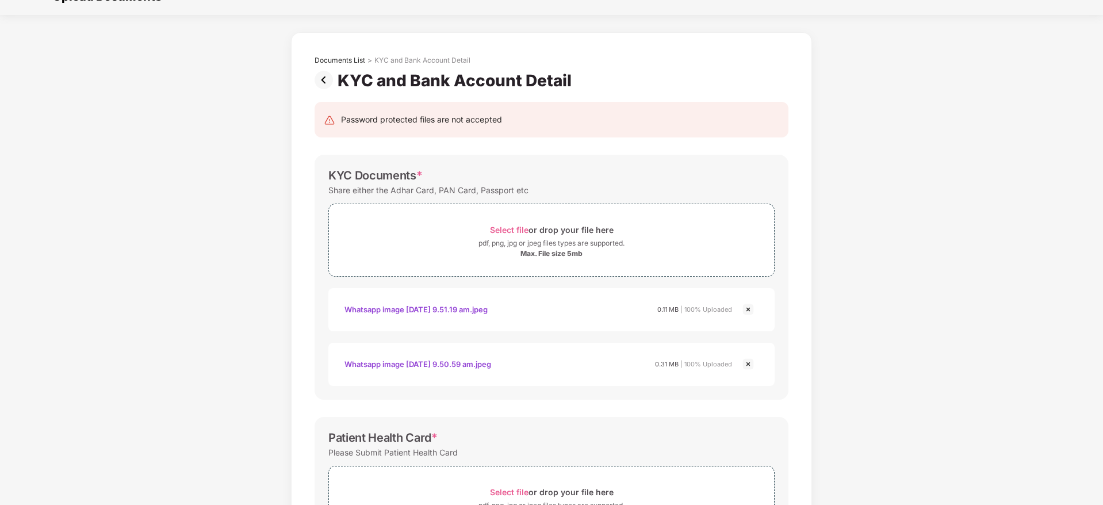
click at [428, 360] on div "Whatsapp image 2025-08-19 at 9.50.59 am.jpeg" at bounding box center [417, 364] width 147 height 20
click at [462, 306] on div "Whatsapp image 2025-08-19 at 9.51.19 am.jpeg" at bounding box center [415, 310] width 143 height 20
click at [874, 158] on div "Documents List > KYC and Bank Account Detail KYC and Bank Account Detail Passwo…" at bounding box center [551, 458] width 1103 height 852
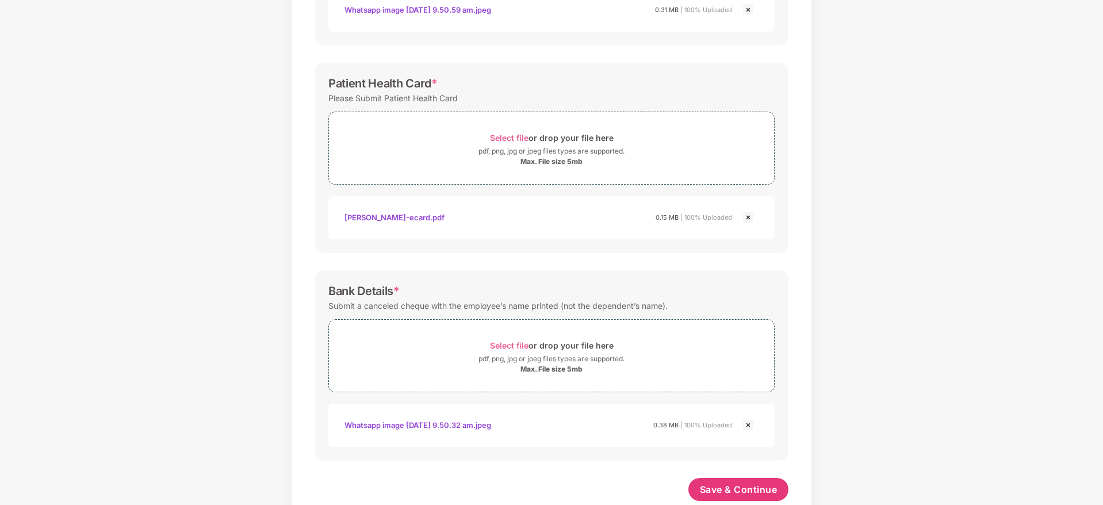
scroll to position [401, 0]
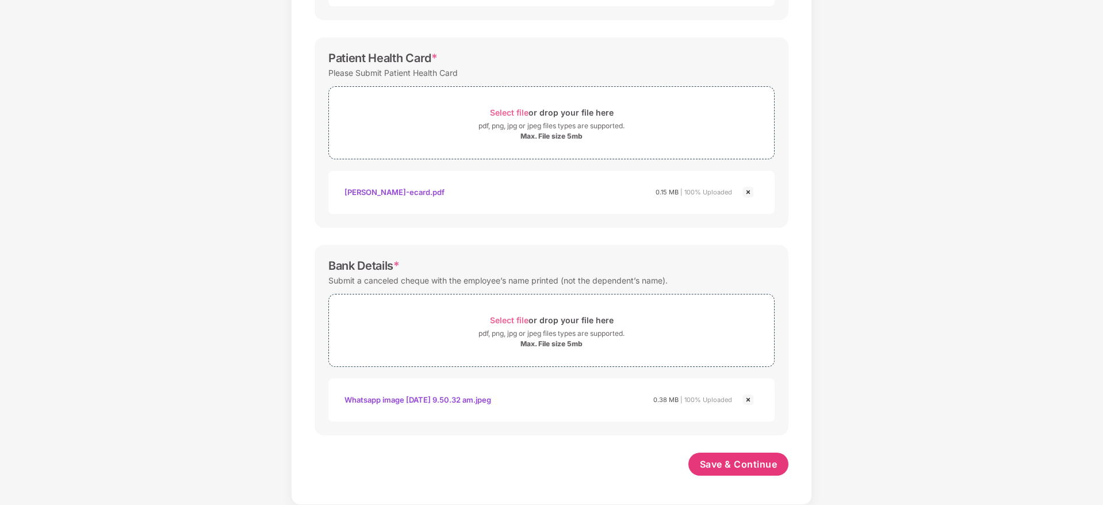
click at [486, 399] on div "Whatsapp image 2025-08-19 at 9.50.32 am.jpeg" at bounding box center [417, 400] width 147 height 20
click at [798, 170] on div "Password protected files are not accepted KYC Documents * Share either the Adha…" at bounding box center [551, 105] width 508 height 788
click at [1015, 115] on div "Documents List > KYC and Bank Account Detail KYC and Bank Account Detail Passwo…" at bounding box center [551, 79] width 1103 height 852
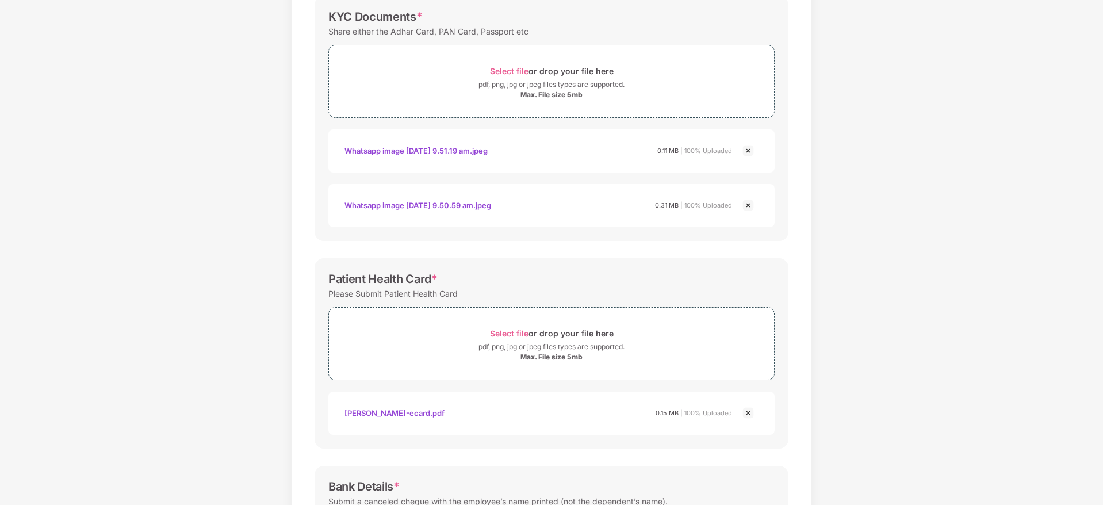
scroll to position [175, 0]
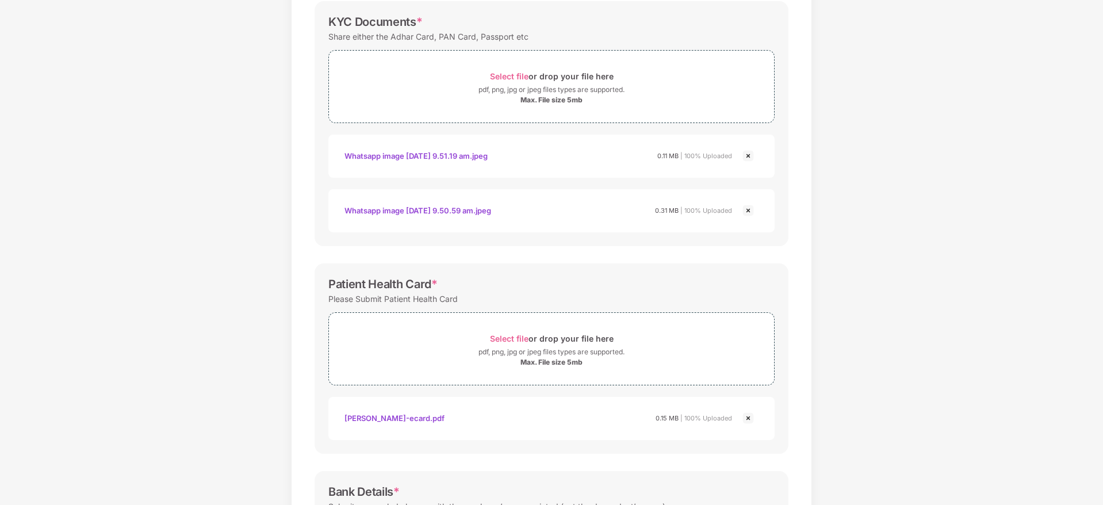
click at [436, 206] on div "Whatsapp image 2025-08-19 at 9.50.59 am.jpeg" at bounding box center [417, 211] width 147 height 20
click at [481, 154] on div "Whatsapp image 2025-08-19 at 9.51.19 am.jpeg" at bounding box center [415, 156] width 143 height 20
drag, startPoint x: 1101, startPoint y: 241, endPoint x: 1095, endPoint y: 240, distance: 6.4
click at [1095, 240] on div "Documents List > KYC and Bank Account Detail KYC and Bank Account Detail Passwo…" at bounding box center [551, 305] width 1103 height 852
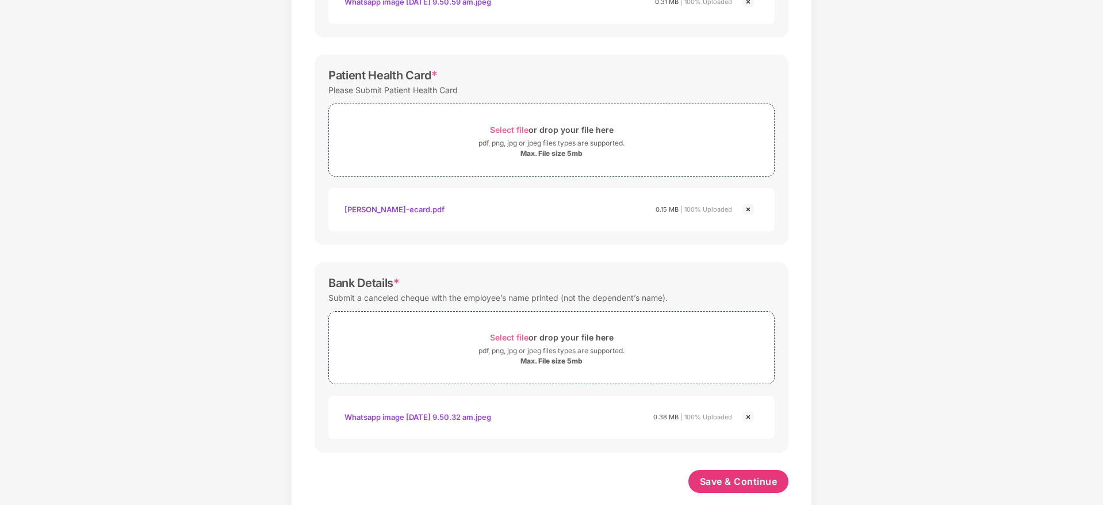
scroll to position [401, 0]
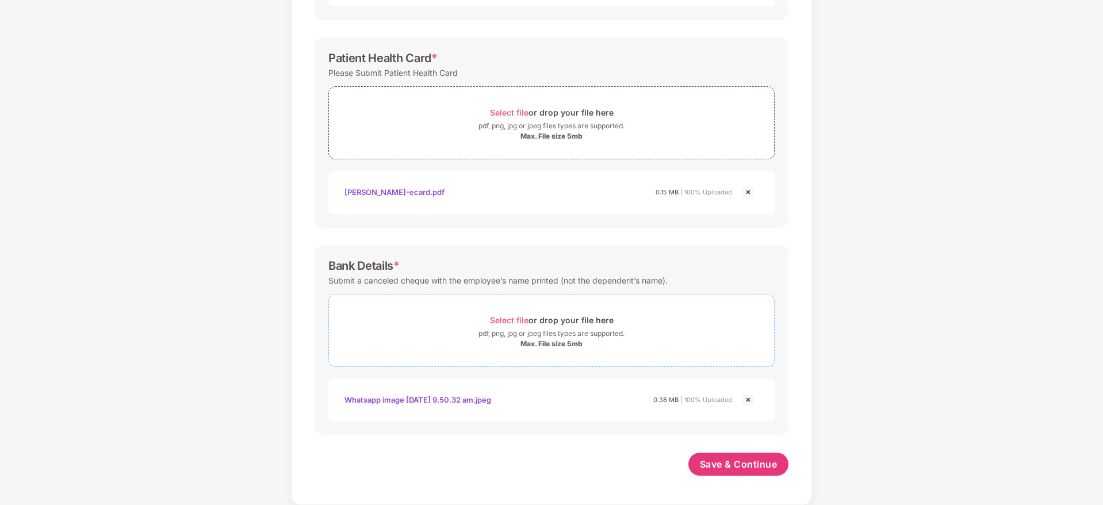
click at [511, 317] on span "Select file" at bounding box center [509, 320] width 39 height 10
click at [971, 203] on div "Documents List > KYC and Bank Account Detail KYC and Bank Account Detail Passwo…" at bounding box center [551, 106] width 1103 height 907
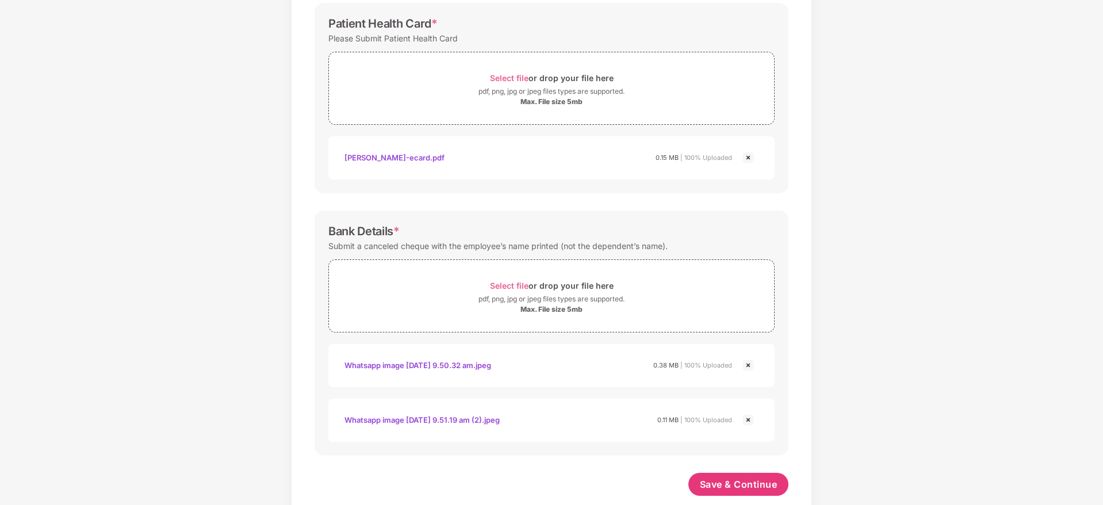
scroll to position [456, 0]
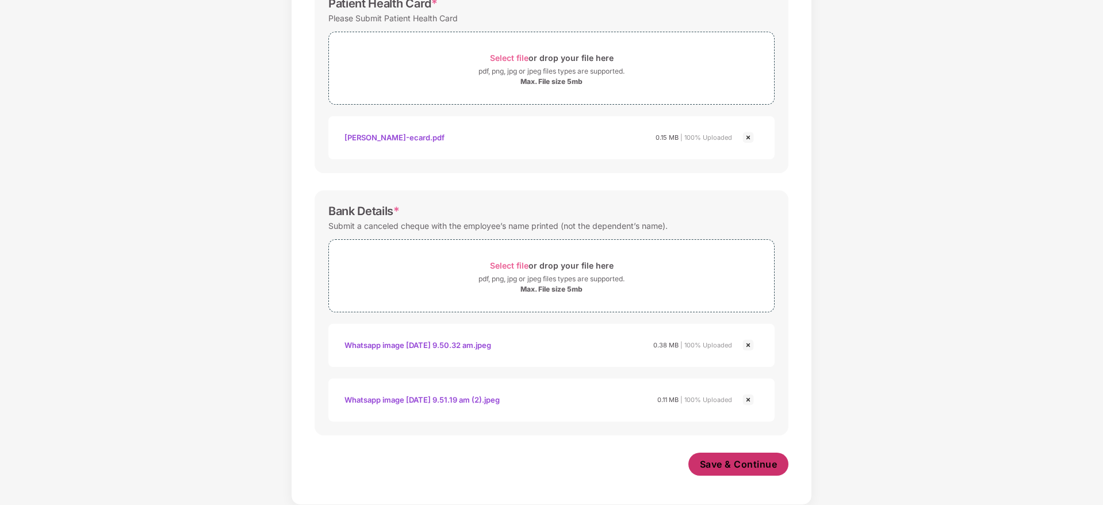
click at [734, 454] on button "Save & Continue" at bounding box center [738, 464] width 101 height 23
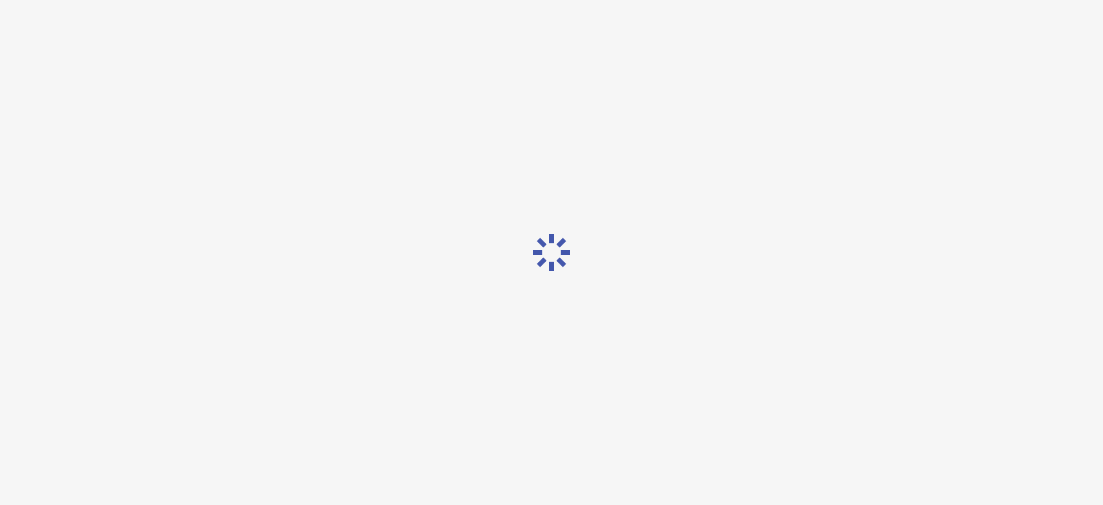
scroll to position [0, 0]
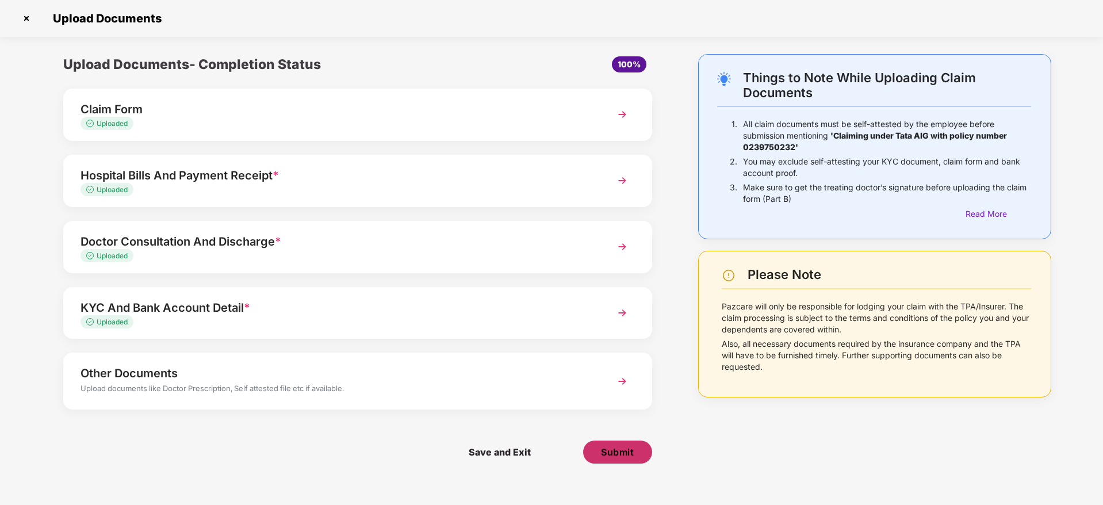
click at [616, 447] on span "Submit" at bounding box center [617, 452] width 33 height 13
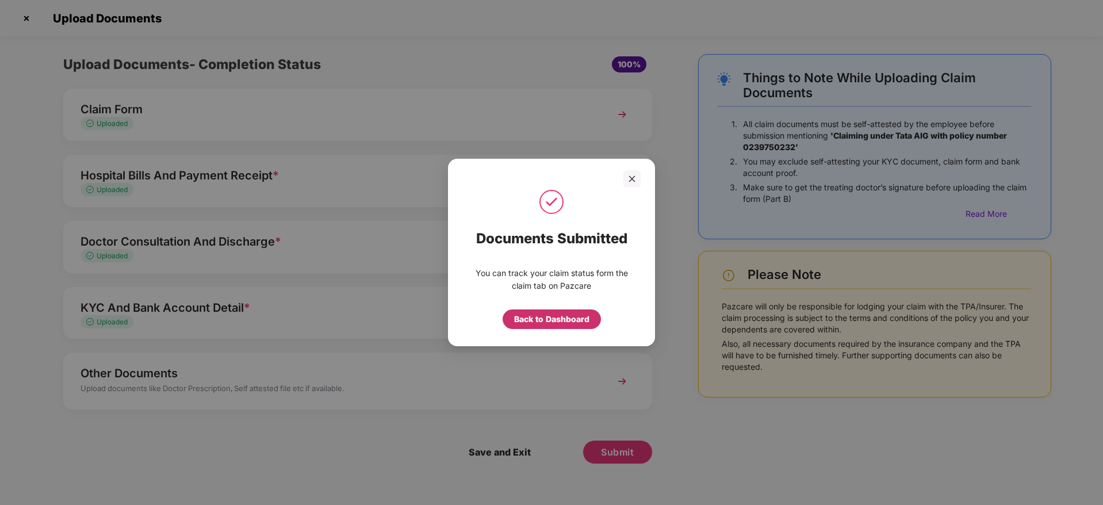
click at [558, 324] on div "Back to Dashboard" at bounding box center [551, 319] width 75 height 13
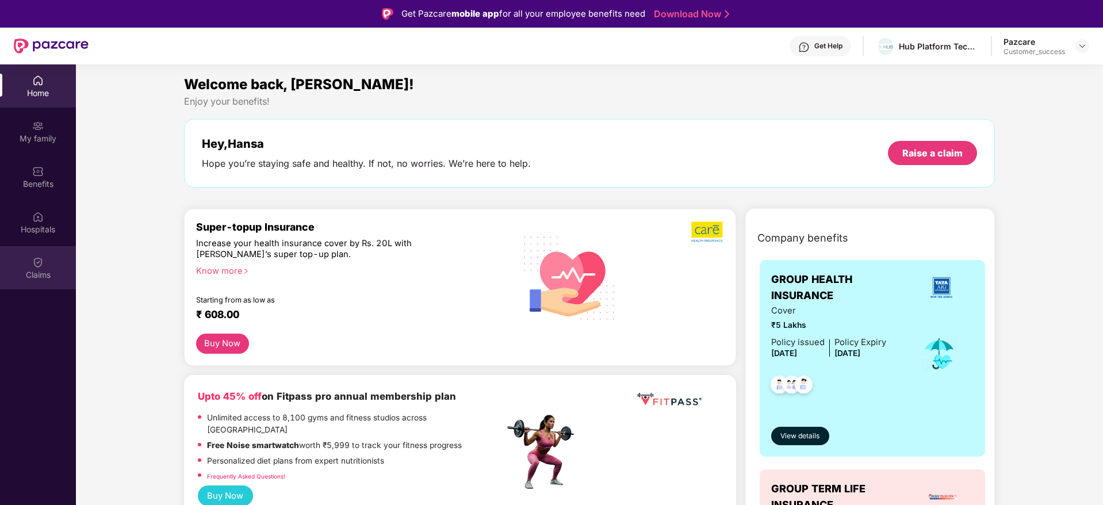
click at [32, 259] on img at bounding box center [38, 262] width 12 height 12
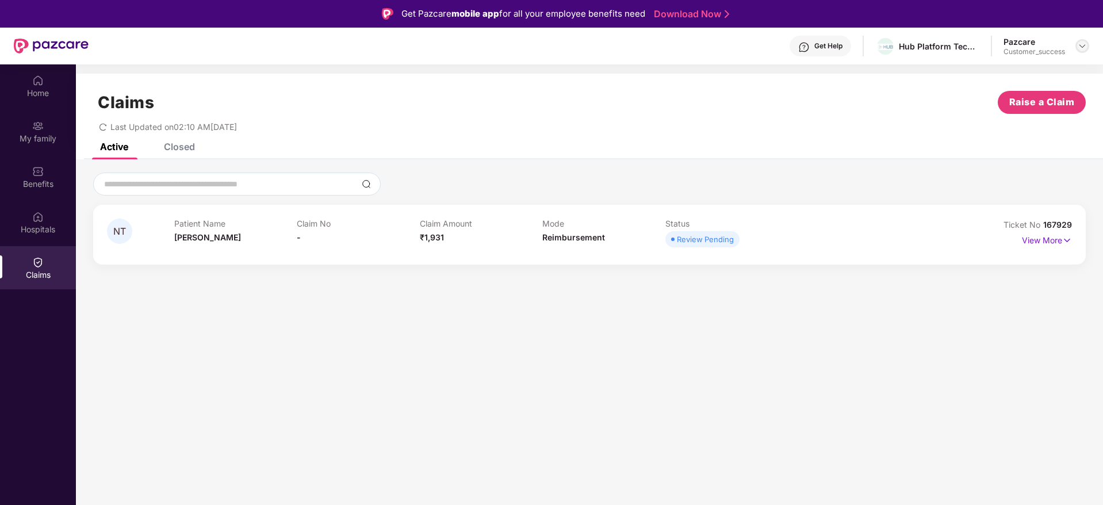
click at [1085, 44] on img at bounding box center [1082, 45] width 9 height 9
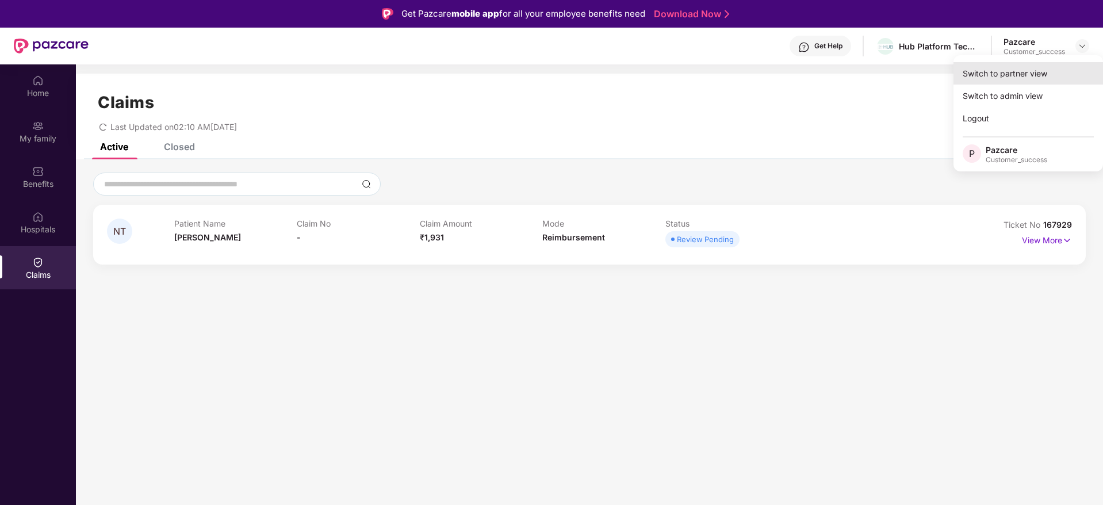
click at [1023, 65] on div "Switch to partner view" at bounding box center [1029, 73] width 150 height 22
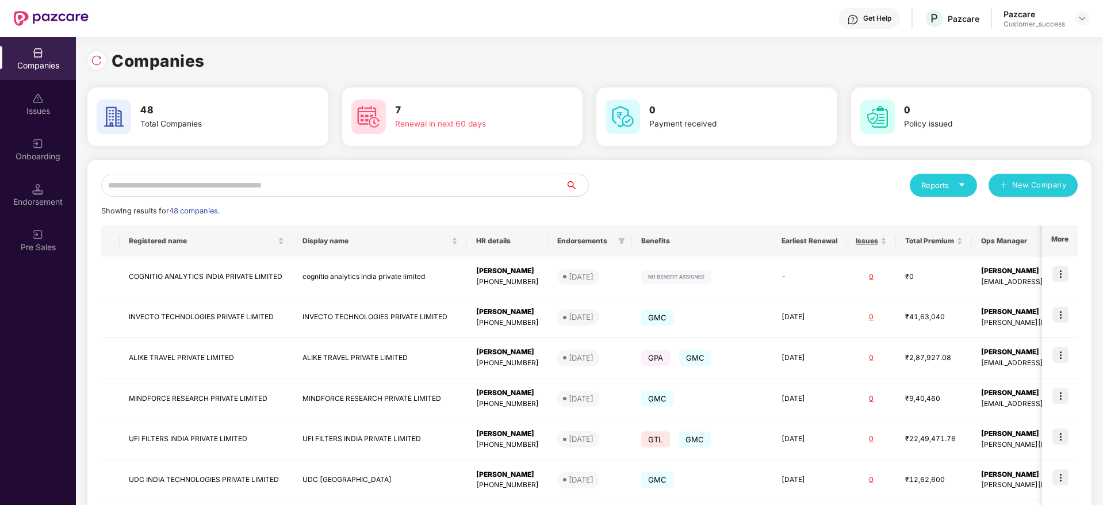
click at [311, 187] on input "text" at bounding box center [333, 185] width 464 height 23
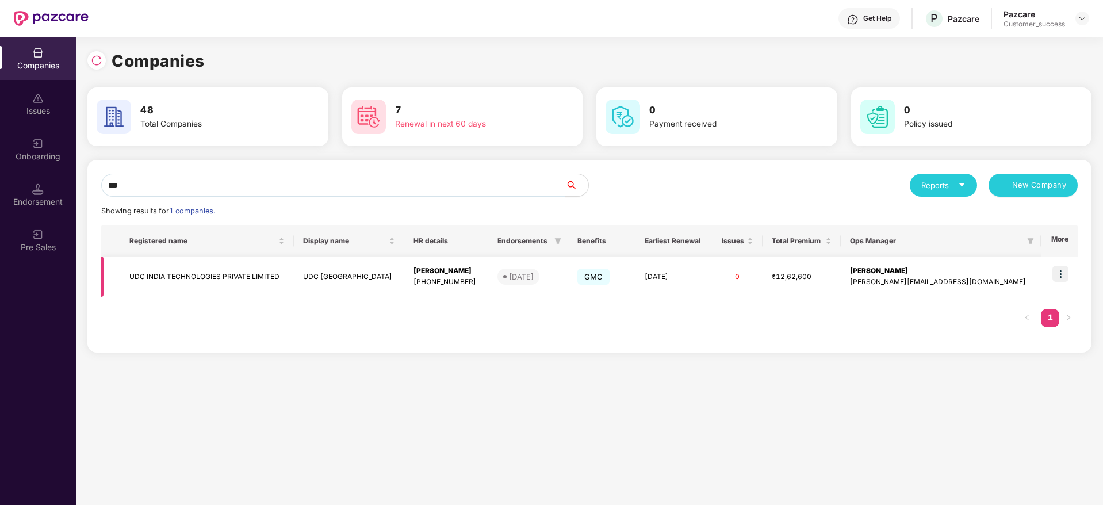
type input "***"
click at [1063, 277] on img at bounding box center [1060, 274] width 16 height 16
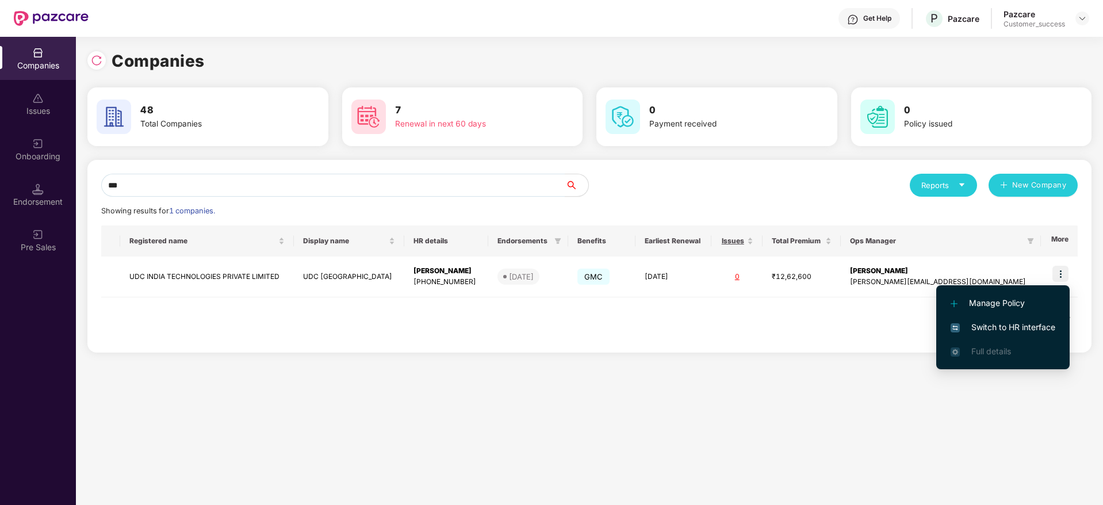
click at [994, 323] on span "Switch to HR interface" at bounding box center [1003, 327] width 105 height 13
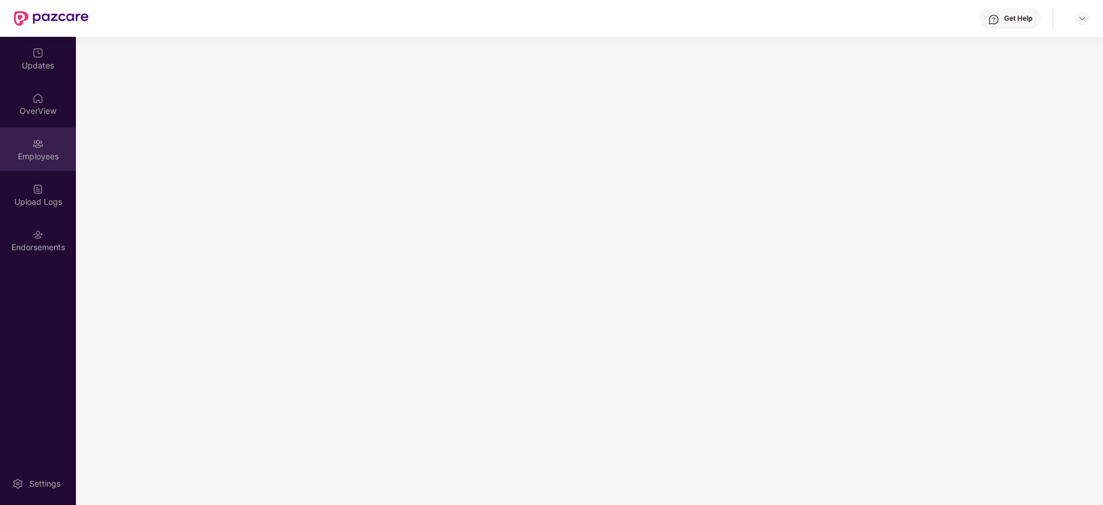
click at [36, 156] on div "Employees" at bounding box center [38, 157] width 76 height 12
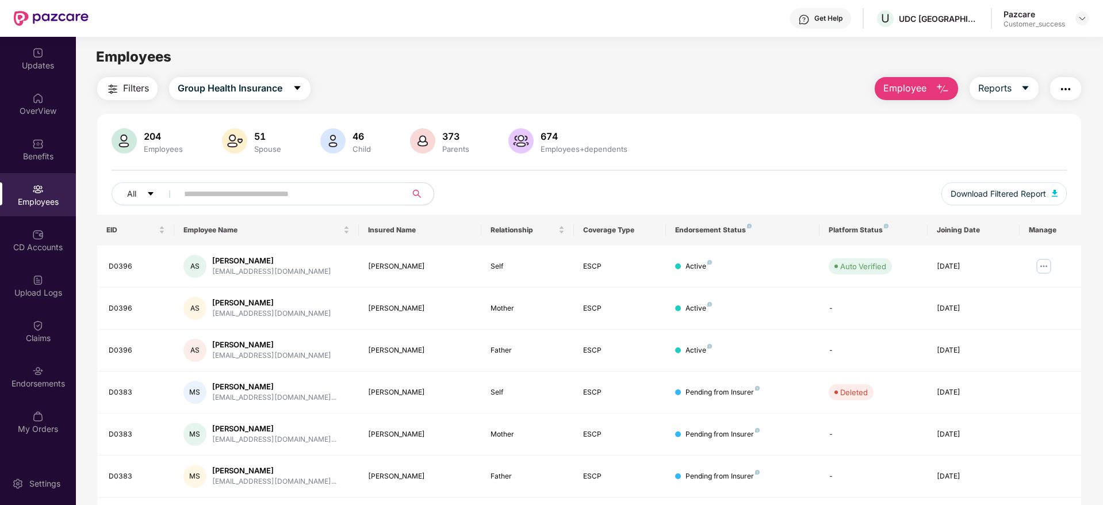
click at [284, 200] on input "text" at bounding box center [287, 193] width 206 height 17
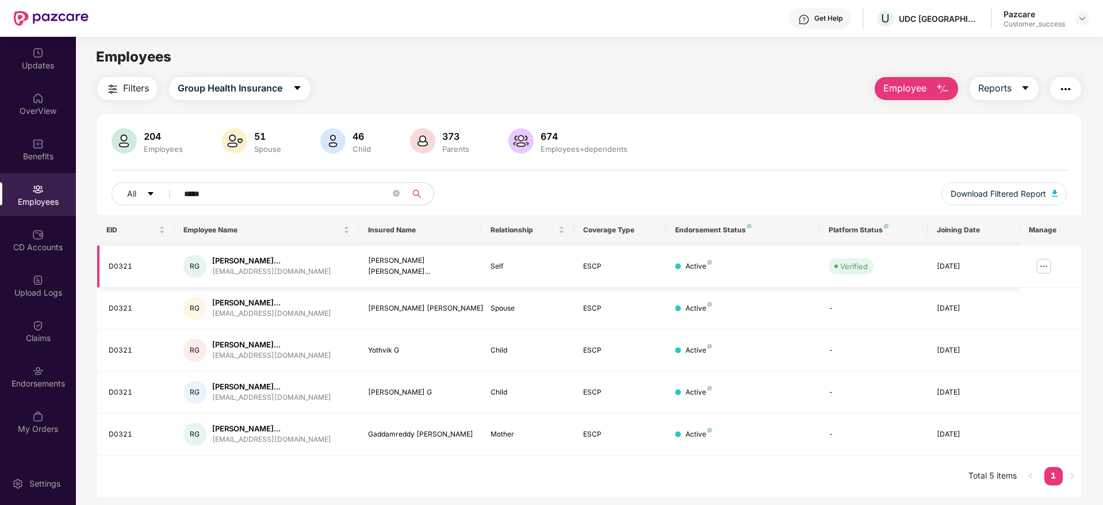
type input "*****"
click at [1046, 268] on img at bounding box center [1044, 266] width 18 height 18
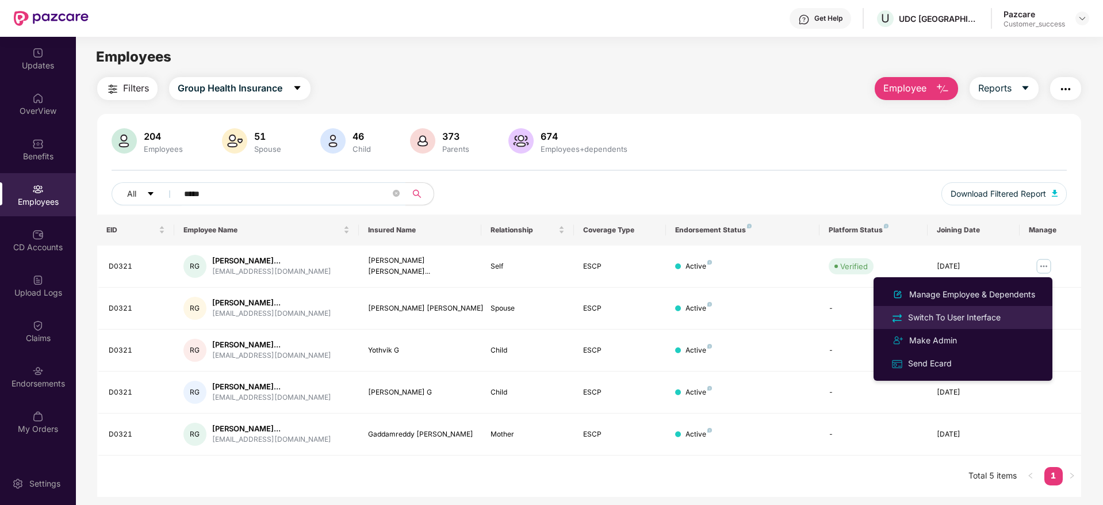
click at [973, 317] on div "Switch To User Interface" at bounding box center [954, 317] width 97 height 13
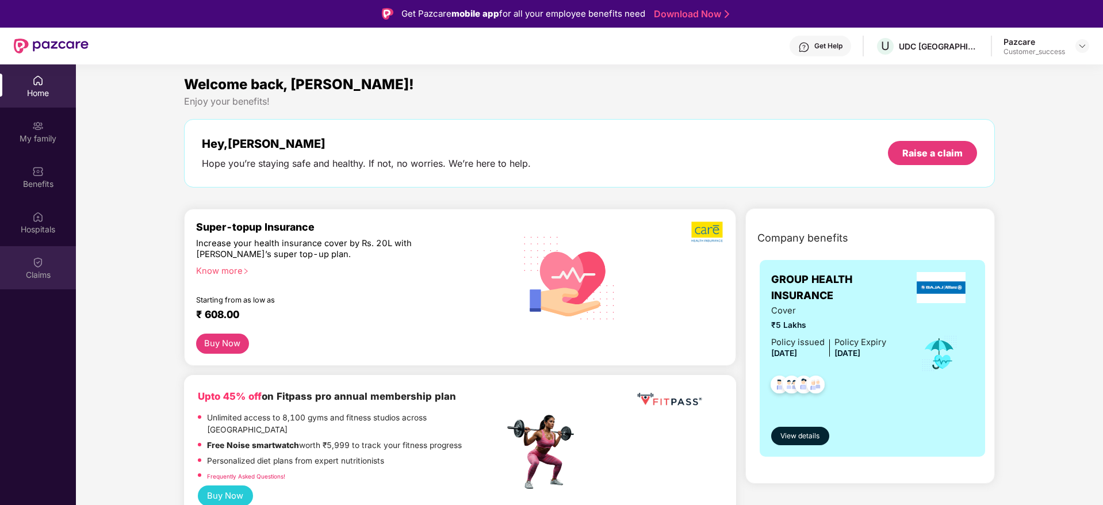
click at [35, 261] on img at bounding box center [38, 262] width 12 height 12
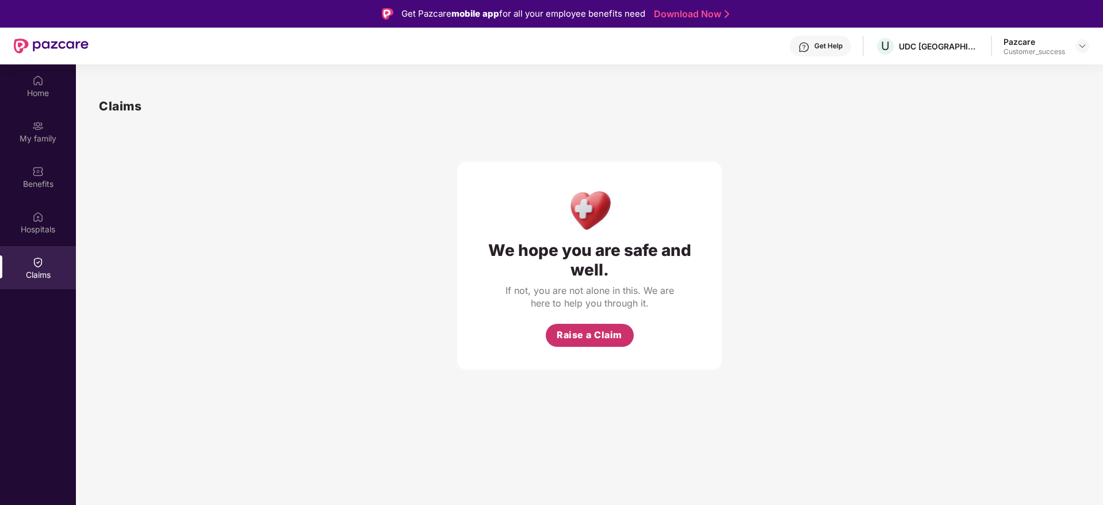
click at [601, 333] on span "Raise a Claim" at bounding box center [590, 335] width 66 height 14
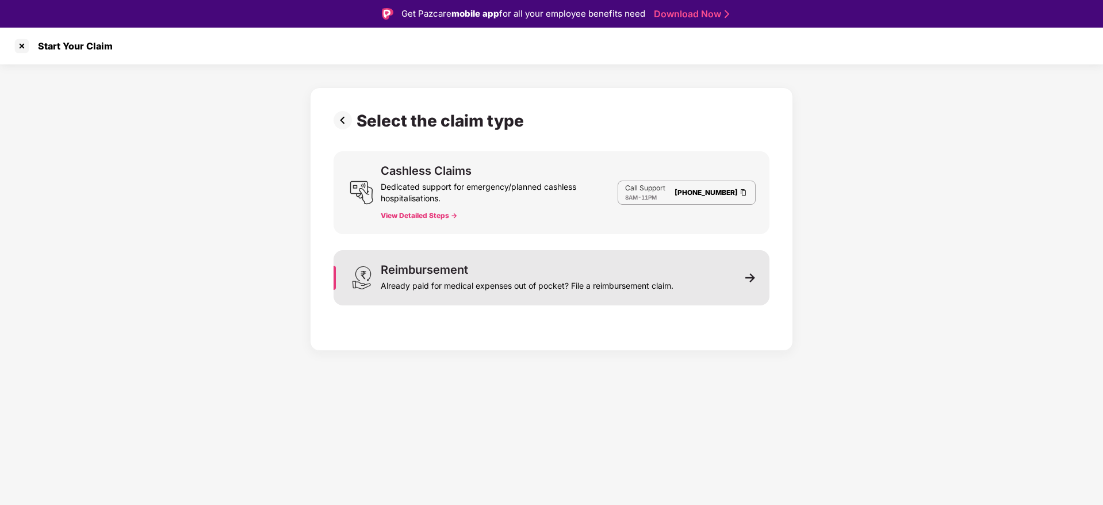
click at [556, 282] on div "Already paid for medical expenses out of pocket? File a reimbursement claim." at bounding box center [527, 283] width 293 height 16
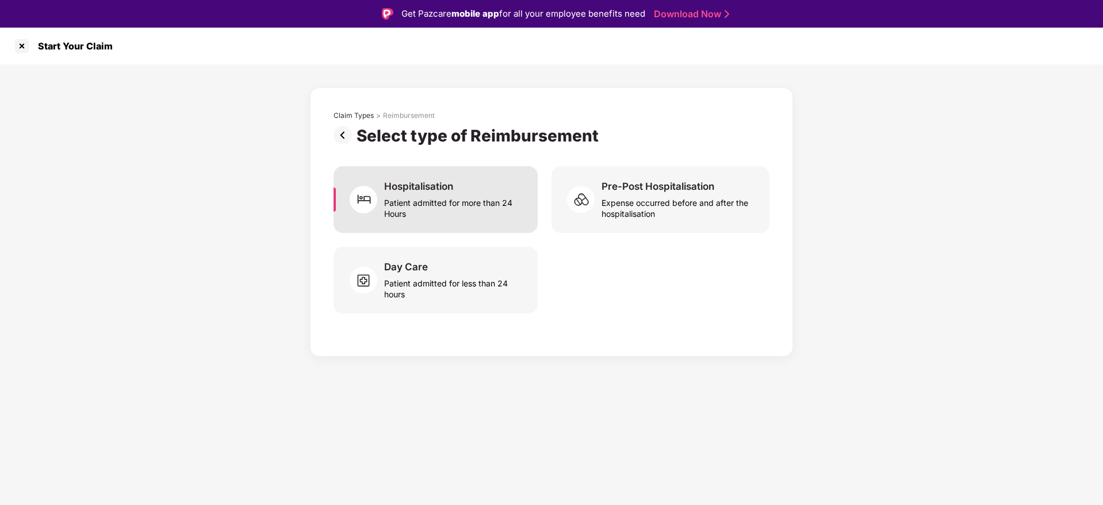
click at [446, 183] on div "Hospitalisation" at bounding box center [418, 186] width 69 height 13
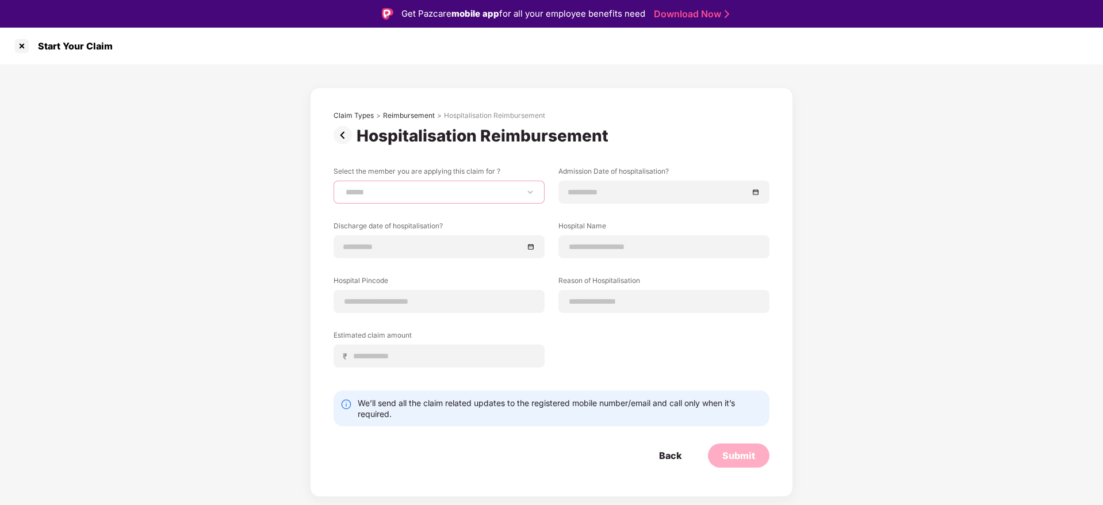
click at [422, 189] on select "**********" at bounding box center [439, 191] width 192 height 9
select select "**********"
click at [343, 187] on select "**********" at bounding box center [439, 191] width 192 height 9
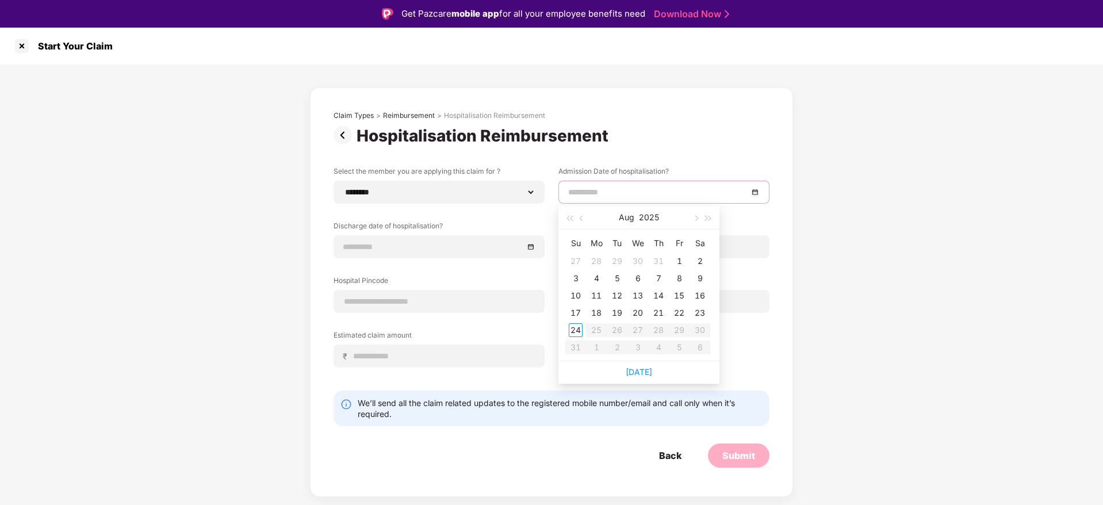
click at [590, 186] on input at bounding box center [658, 192] width 180 height 13
type input "**********"
click at [698, 262] on div "2" at bounding box center [700, 261] width 14 height 14
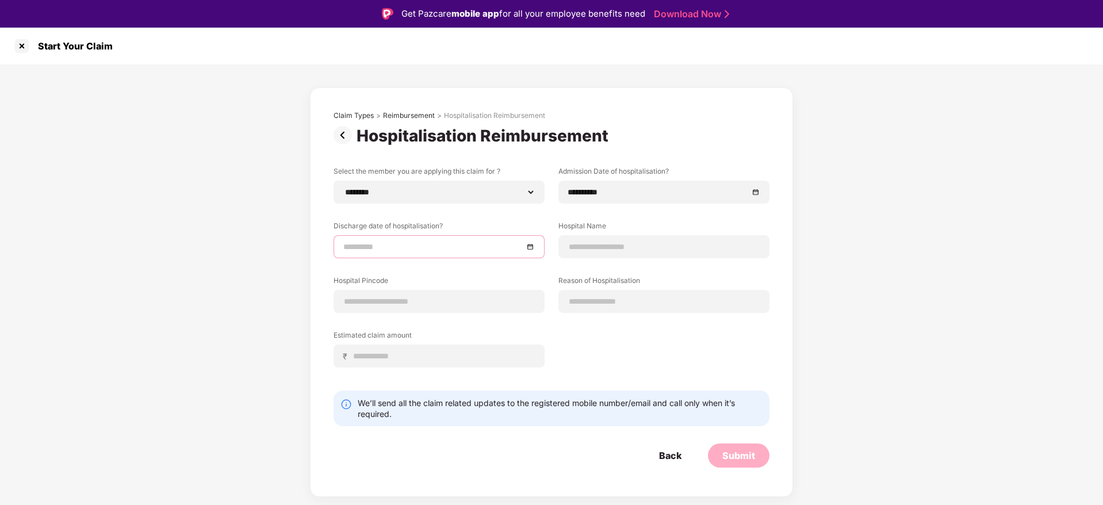
click at [458, 243] on input at bounding box center [433, 246] width 180 height 13
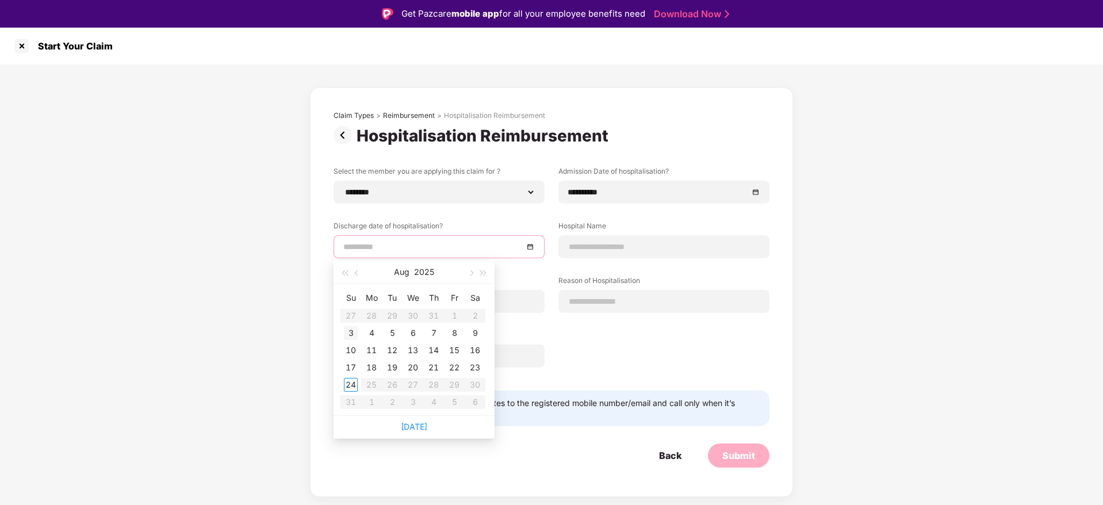
type input "**********"
click at [355, 335] on div "3" at bounding box center [351, 333] width 14 height 14
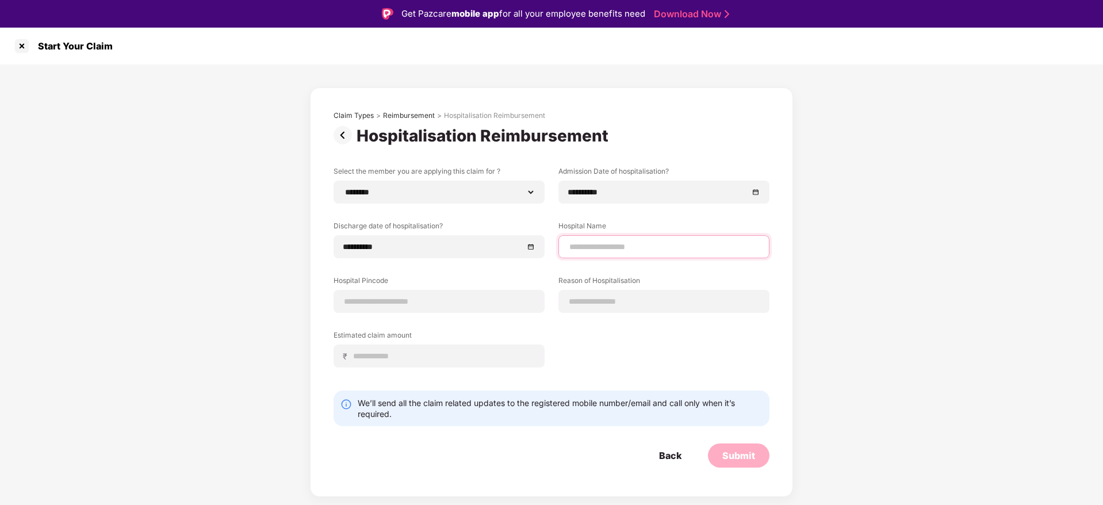
click at [600, 245] on input at bounding box center [664, 247] width 192 height 12
type input "**********"
click at [410, 294] on div at bounding box center [439, 301] width 211 height 23
click at [402, 305] on input at bounding box center [439, 302] width 192 height 12
type input "******"
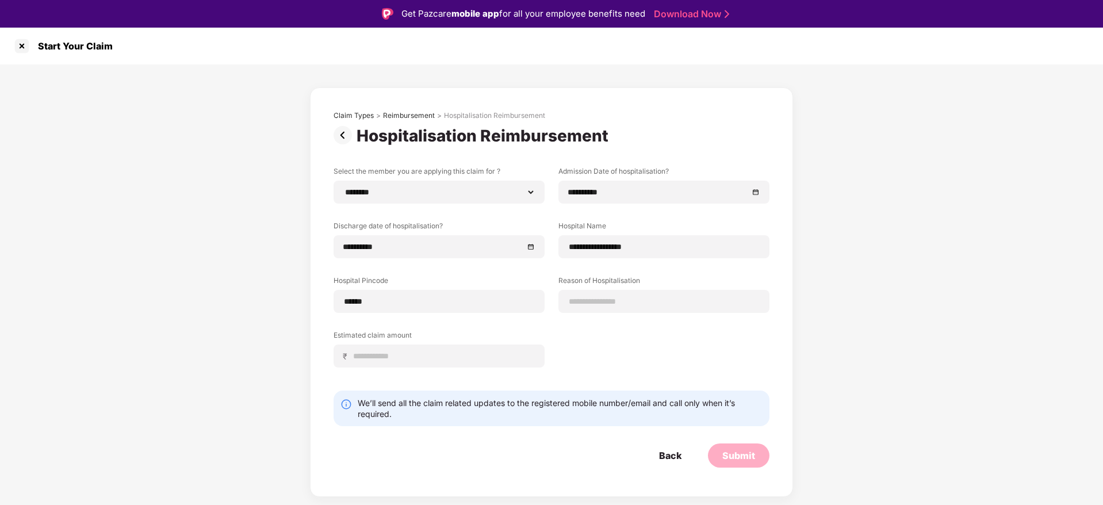
select select "*********"
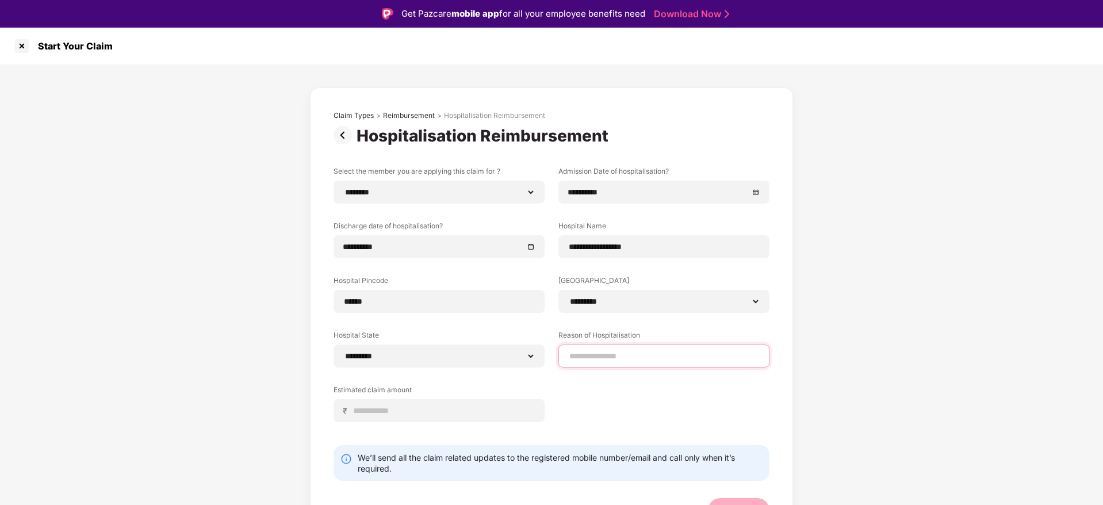
click at [591, 361] on input at bounding box center [664, 356] width 192 height 12
type input "*******"
click at [413, 403] on div "₹" at bounding box center [439, 410] width 211 height 23
click at [408, 411] on input at bounding box center [444, 411] width 182 height 12
type input "******"
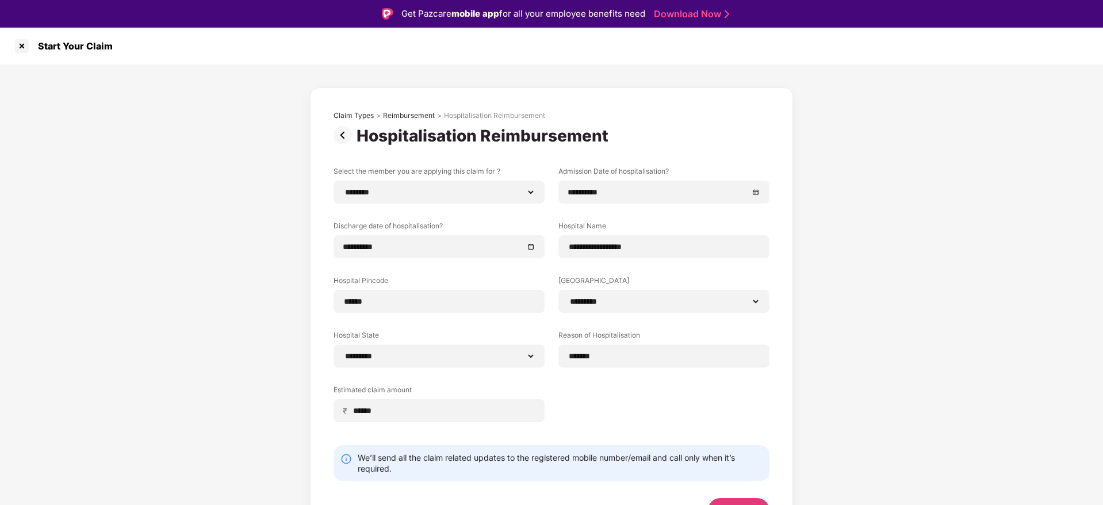
click at [713, 413] on div "**********" at bounding box center [552, 302] width 436 height 273
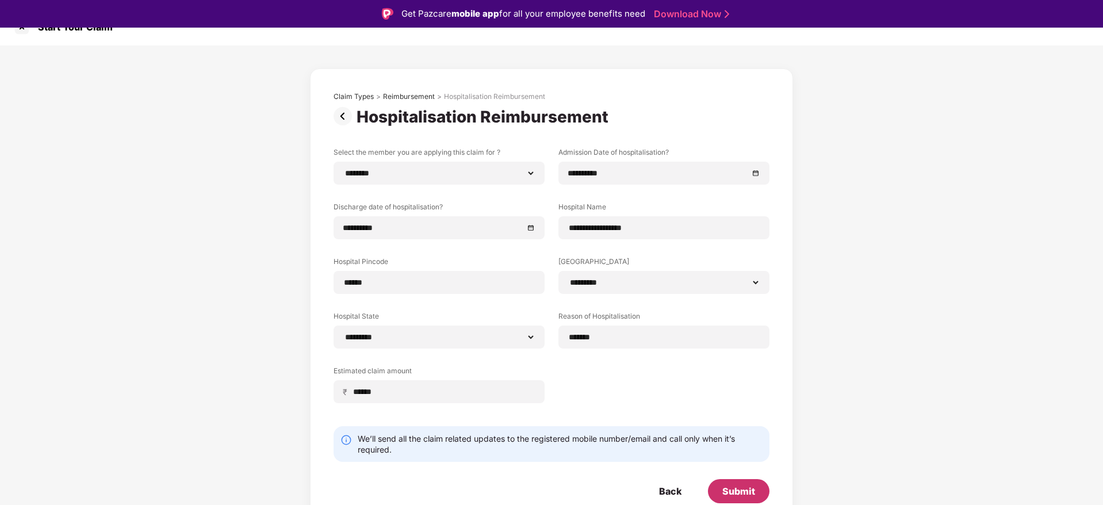
click at [730, 482] on div "Submit" at bounding box center [739, 491] width 62 height 24
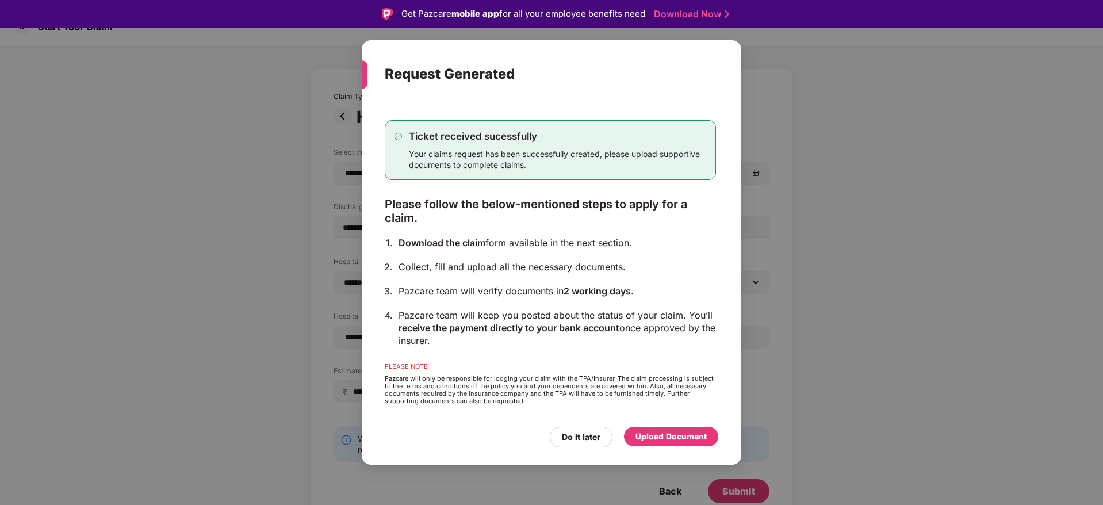
click at [664, 437] on div "Upload Document" at bounding box center [670, 436] width 71 height 13
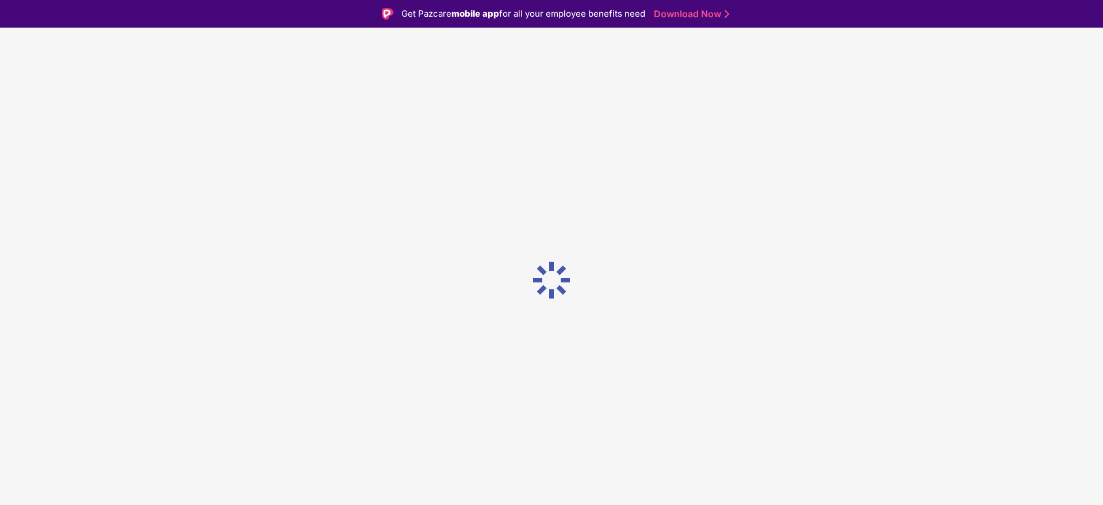
scroll to position [0, 0]
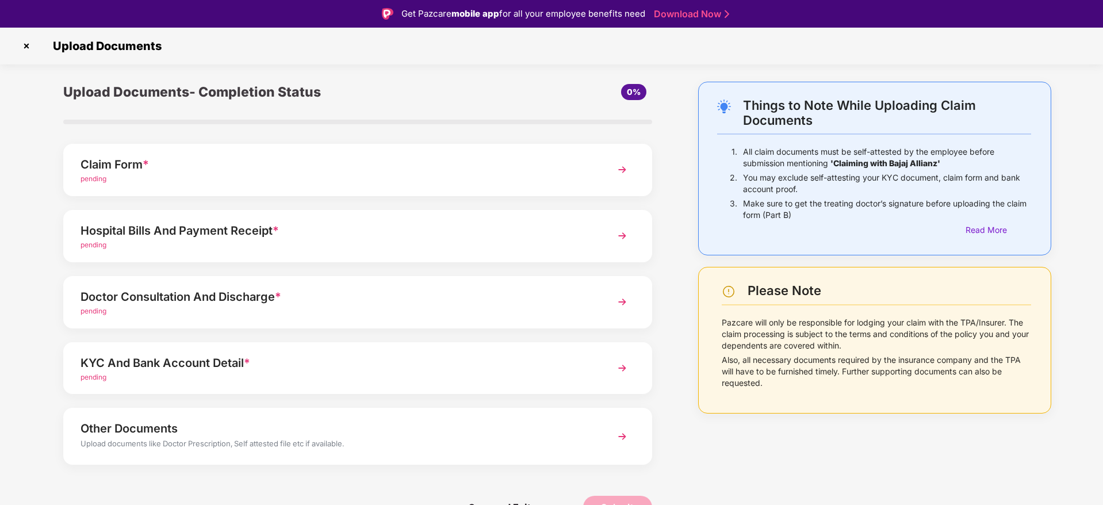
click at [353, 164] on div "Claim Form *" at bounding box center [335, 164] width 508 height 18
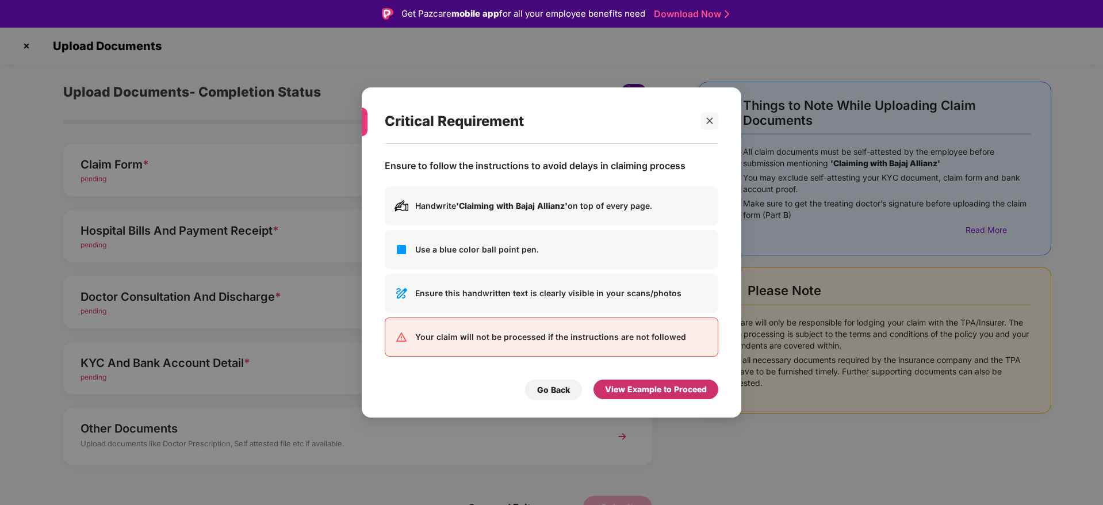
click at [630, 387] on div "View Example to Proceed" at bounding box center [656, 389] width 102 height 13
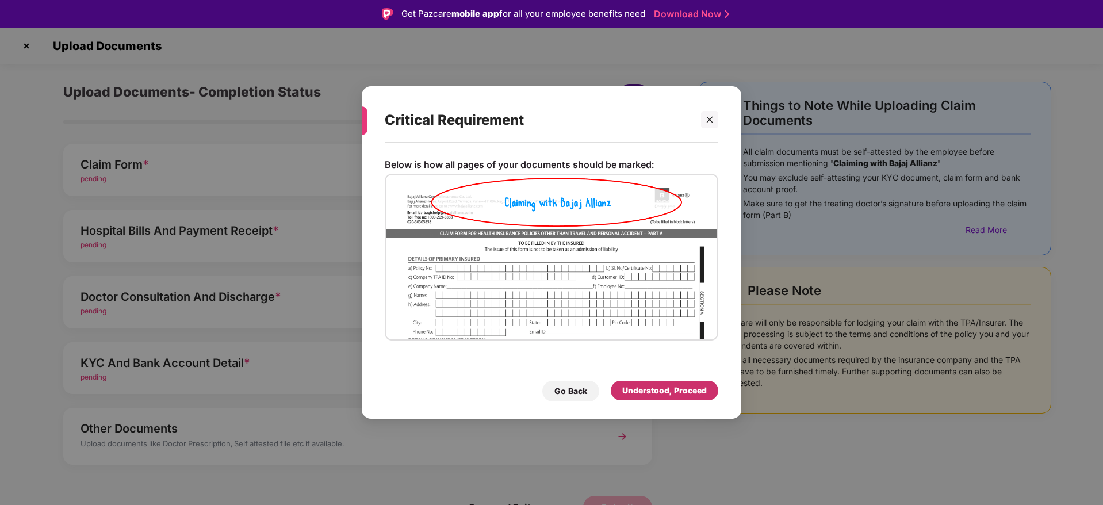
click at [637, 390] on div "Understood, Proceed" at bounding box center [664, 390] width 85 height 13
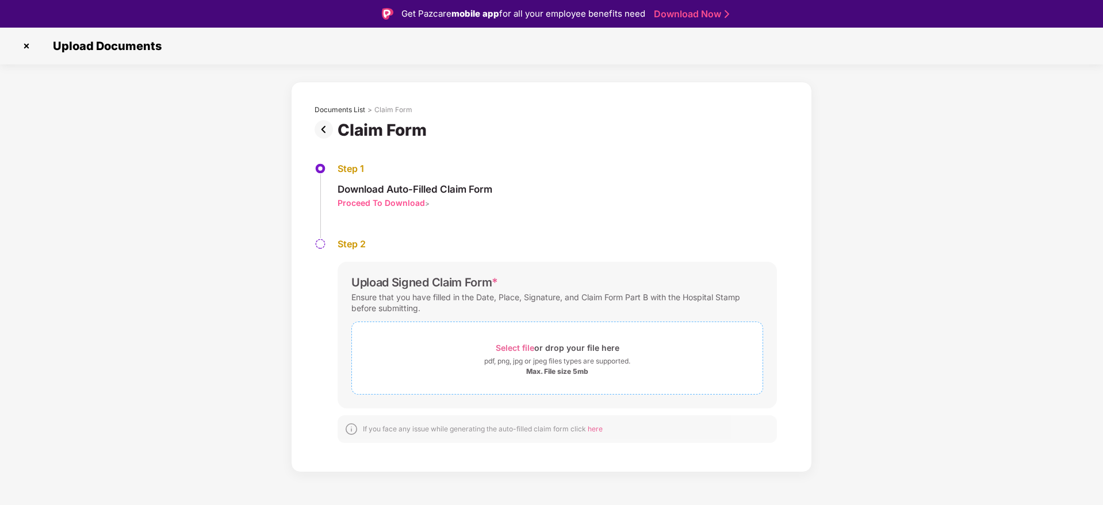
click at [514, 343] on span "Select file" at bounding box center [515, 348] width 39 height 10
drag, startPoint x: 1098, startPoint y: 82, endPoint x: 1016, endPoint y: 220, distance: 160.2
click at [1016, 220] on div "Documents List > Claim Form Claim Form Step 1 Download Auto-Filled Claim Form P…" at bounding box center [551, 325] width 1103 height 487
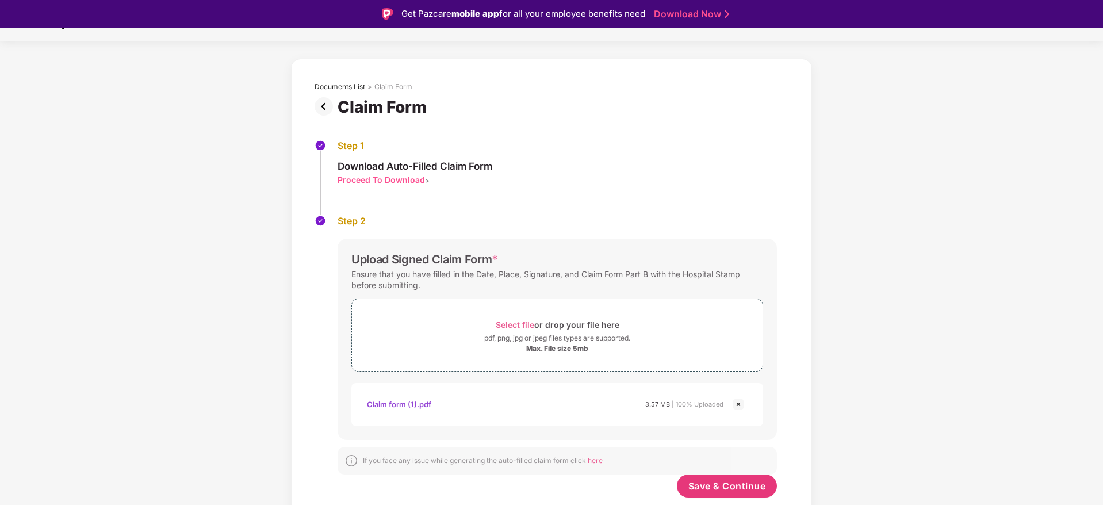
scroll to position [23, 0]
click at [716, 483] on span "Save & Continue" at bounding box center [727, 486] width 78 height 13
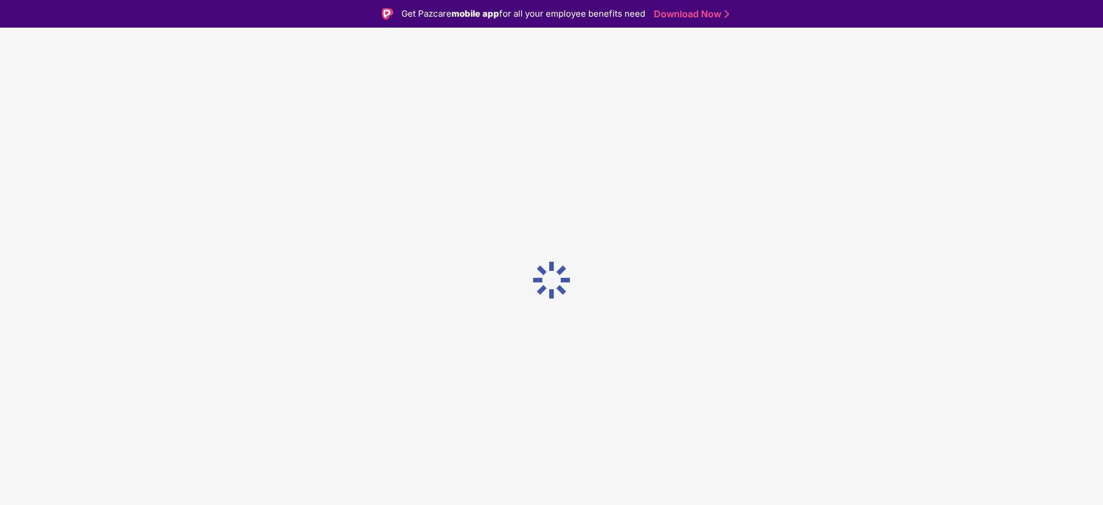
scroll to position [0, 0]
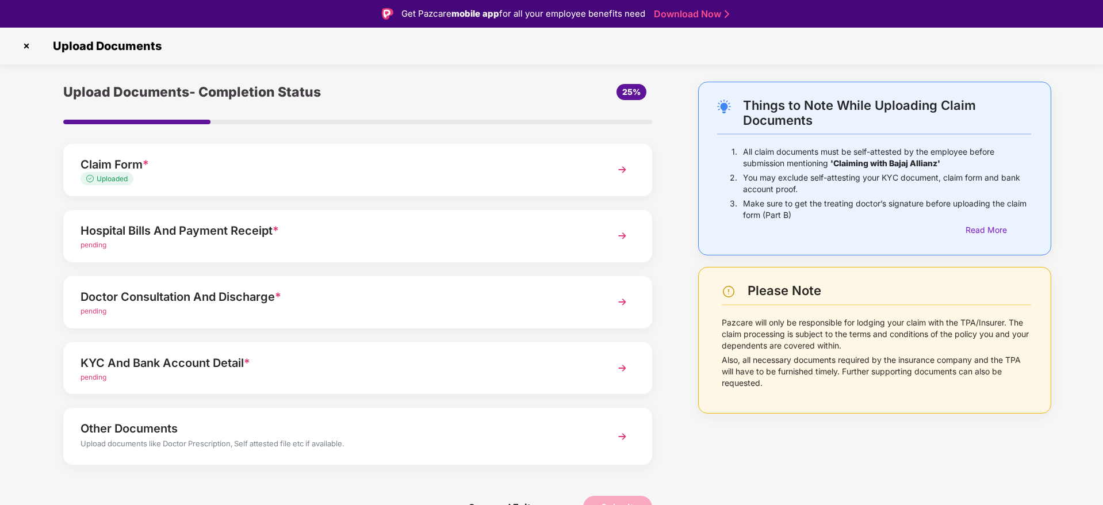
click at [261, 236] on div "Hospital Bills And Payment Receipt *" at bounding box center [335, 230] width 508 height 18
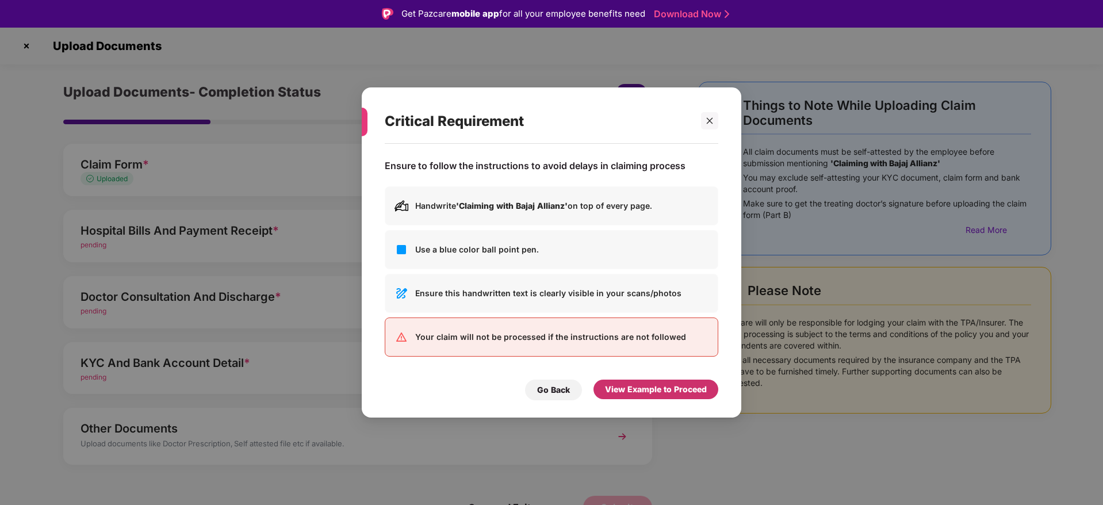
click at [642, 380] on div "View Example to Proceed" at bounding box center [656, 390] width 125 height 20
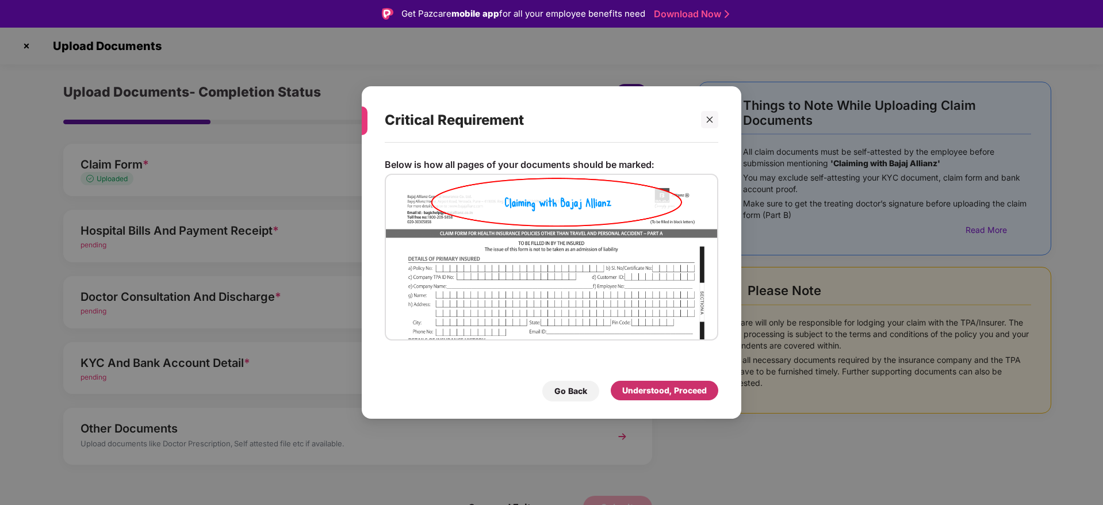
click at [660, 397] on div "Understood, Proceed" at bounding box center [665, 391] width 108 height 20
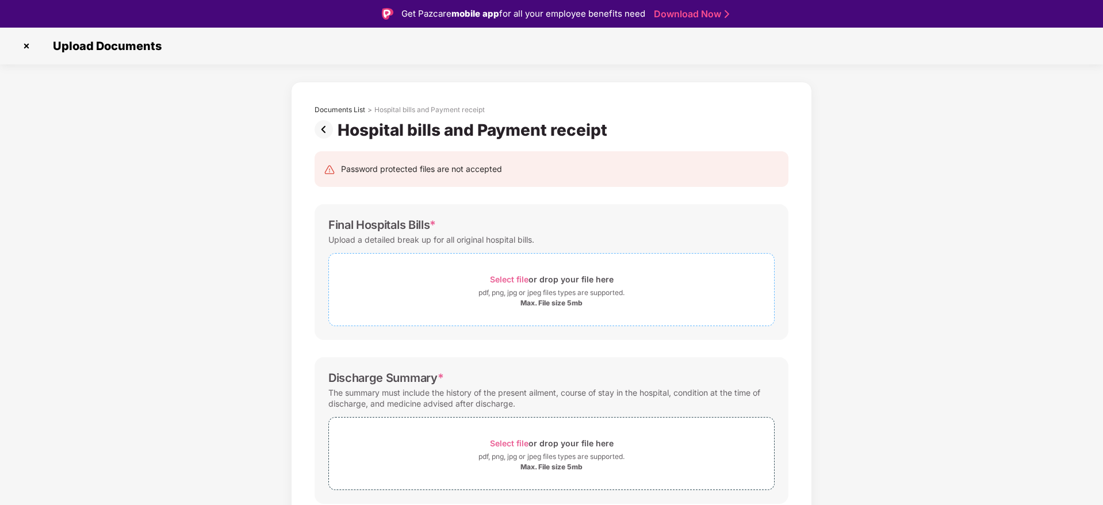
click at [512, 277] on span "Select file" at bounding box center [509, 279] width 39 height 10
click at [516, 283] on span "Select file" at bounding box center [509, 279] width 39 height 10
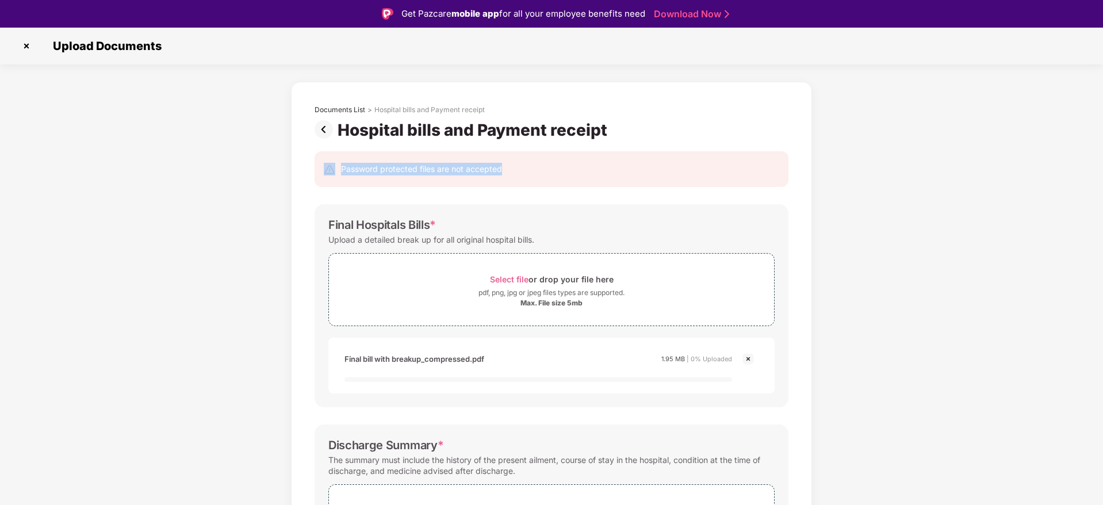
drag, startPoint x: 1101, startPoint y: 136, endPoint x: 1014, endPoint y: 149, distance: 87.8
click at [1014, 149] on div "Documents List > Hospital bills and Payment receipt Hospital bills and Payment …" at bounding box center [551, 438] width 1103 height 712
click at [952, 202] on div "Documents List > Hospital bills and Payment receipt Hospital bills and Payment …" at bounding box center [551, 438] width 1103 height 712
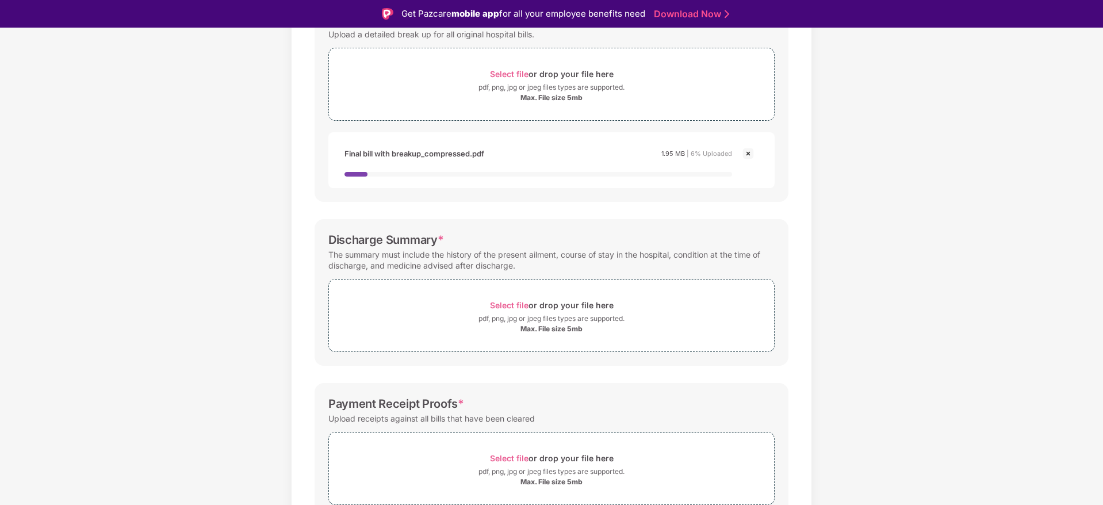
scroll to position [207, 0]
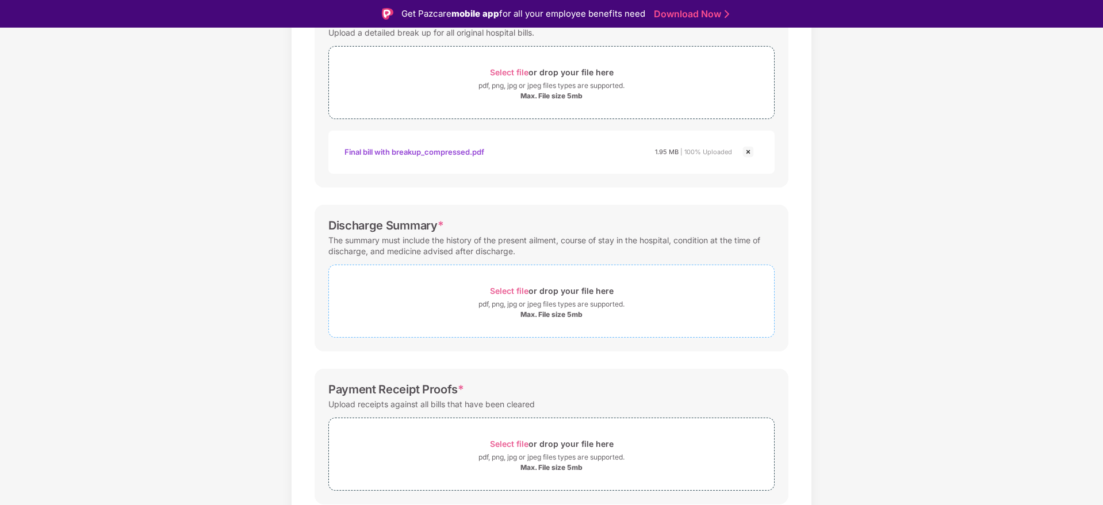
click at [508, 286] on span "Select file" at bounding box center [509, 291] width 39 height 10
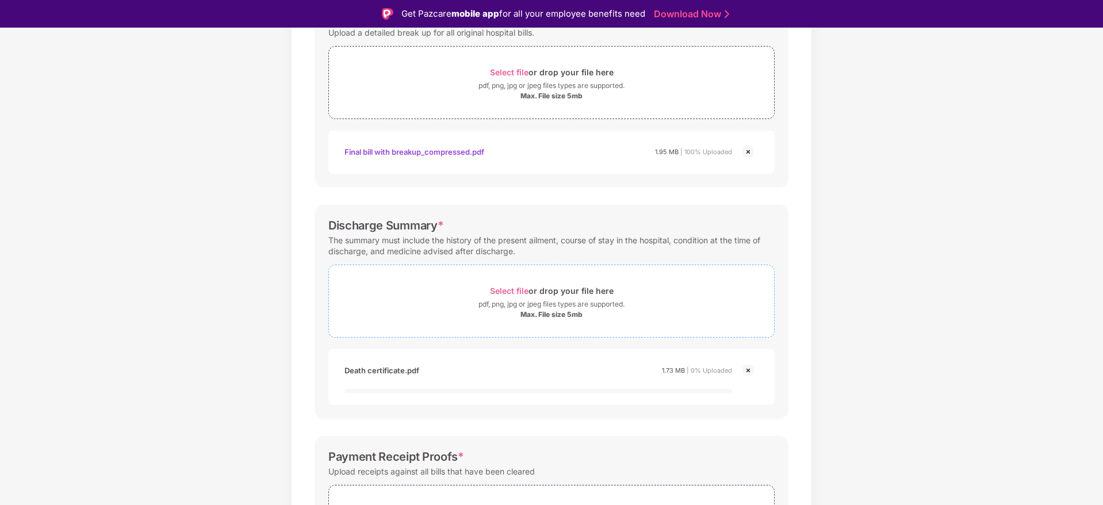
click at [497, 286] on span "Select file" at bounding box center [509, 291] width 39 height 10
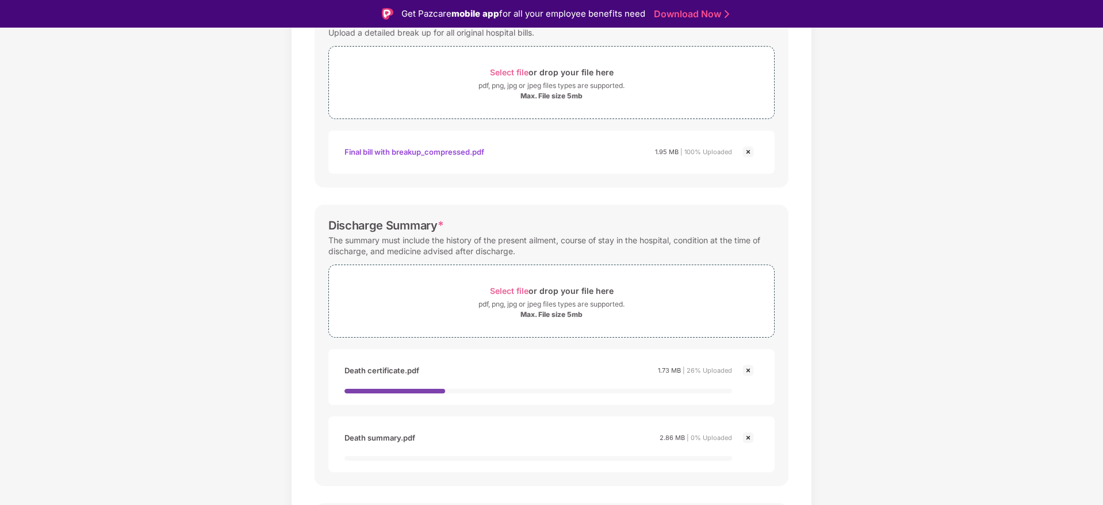
scroll to position [28, 0]
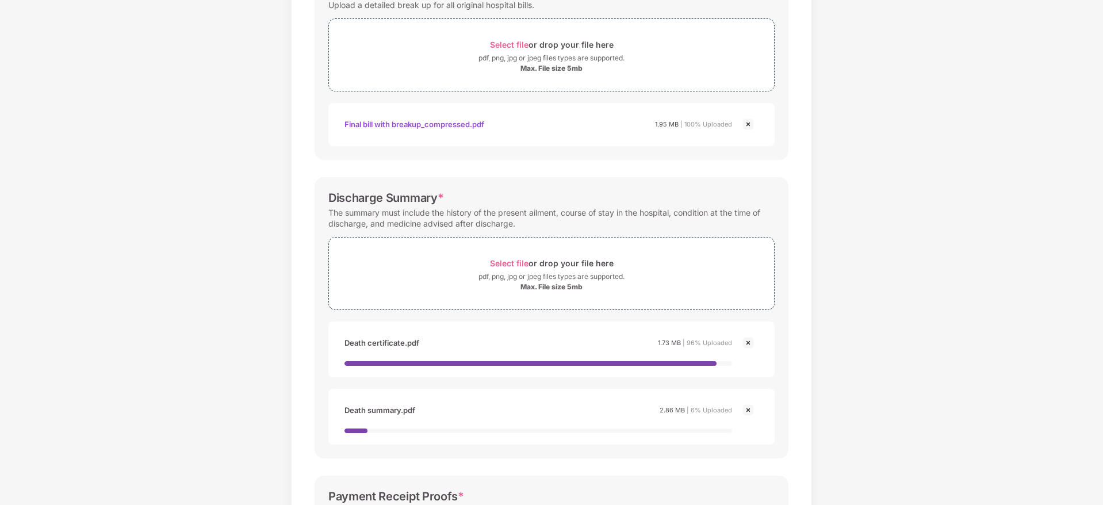
click at [1033, 261] on div "Documents List > Hospital bills and Payment receipt Hospital bills and Payment …" at bounding box center [551, 264] width 1103 height 834
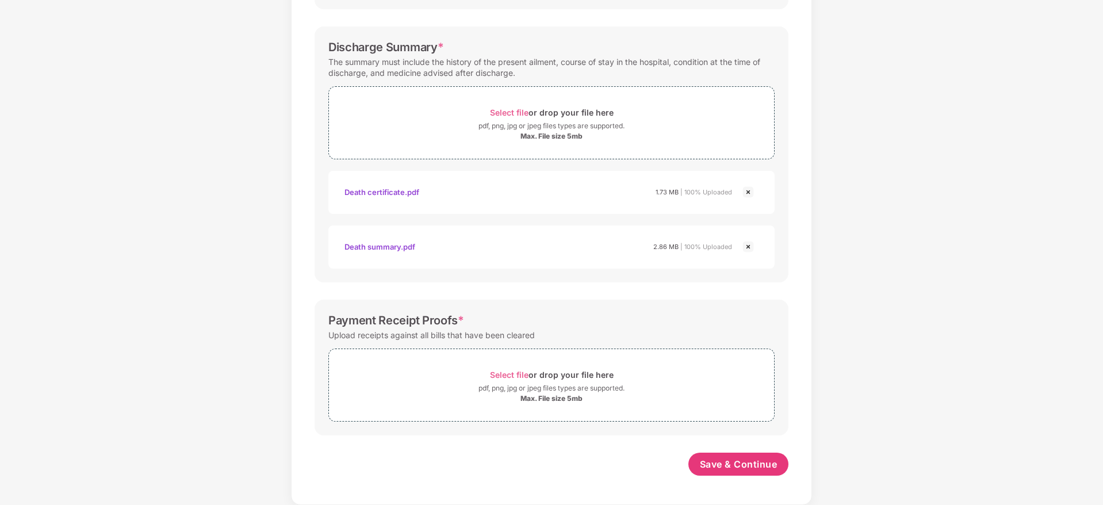
scroll to position [358, 0]
click at [507, 372] on span "Select file" at bounding box center [509, 375] width 39 height 10
click at [806, 308] on div "Documents List > Hospital bills and Payment receipt Hospital bills and Payment …" at bounding box center [551, 134] width 521 height 876
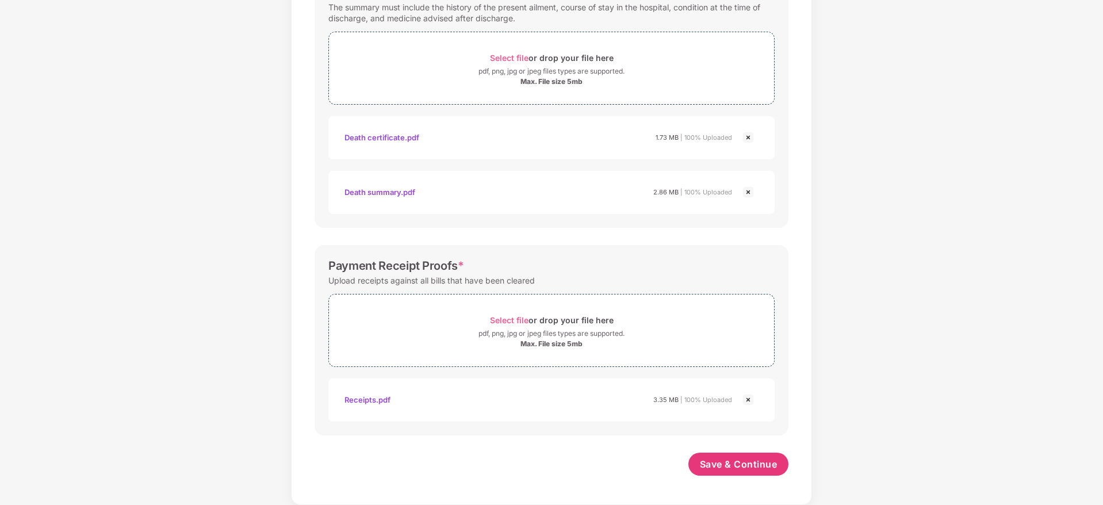
scroll to position [412, 0]
click at [753, 462] on span "Save & Continue" at bounding box center [739, 464] width 78 height 13
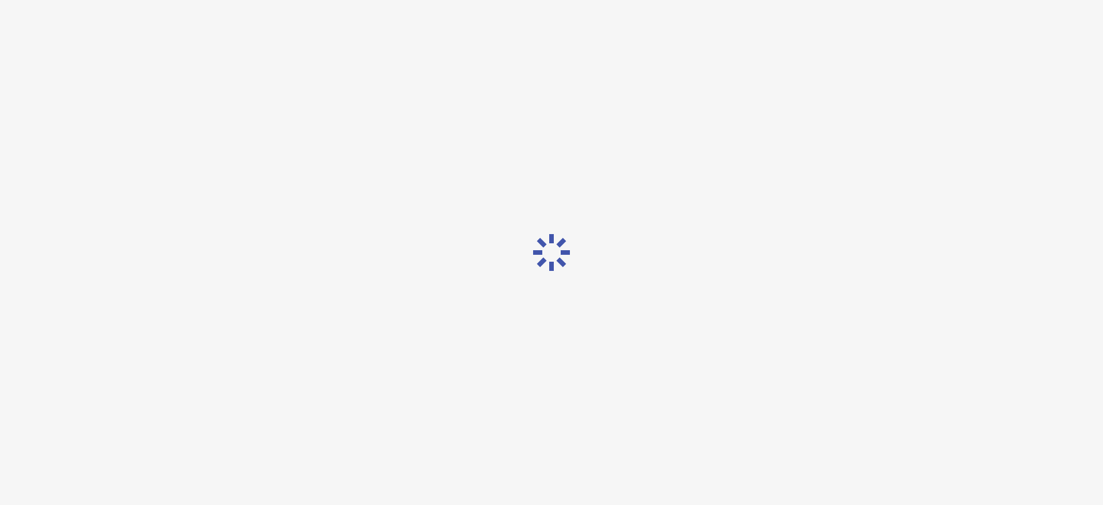
scroll to position [0, 0]
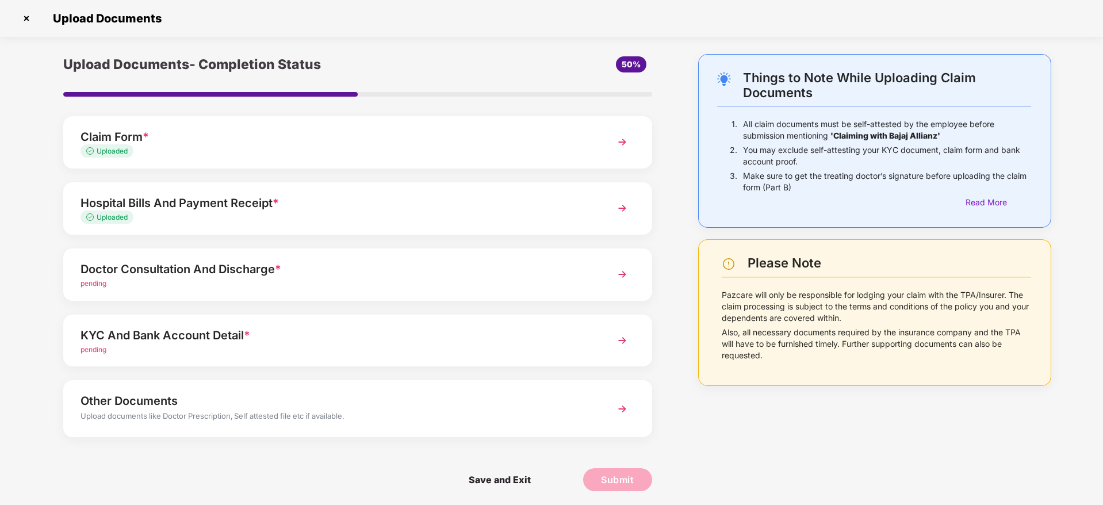
click at [629, 275] on img at bounding box center [622, 274] width 21 height 21
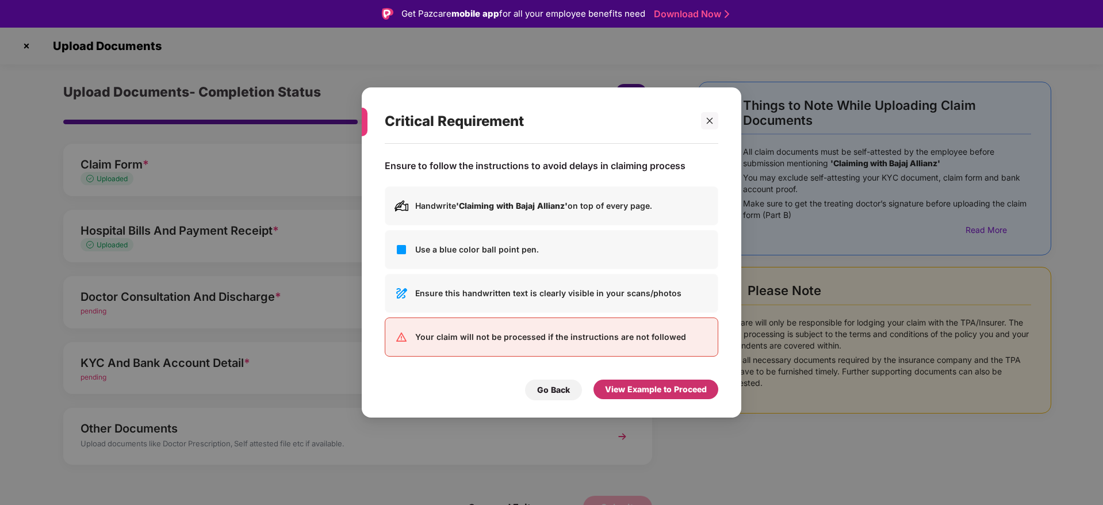
click at [643, 383] on div "View Example to Proceed" at bounding box center [656, 389] width 102 height 13
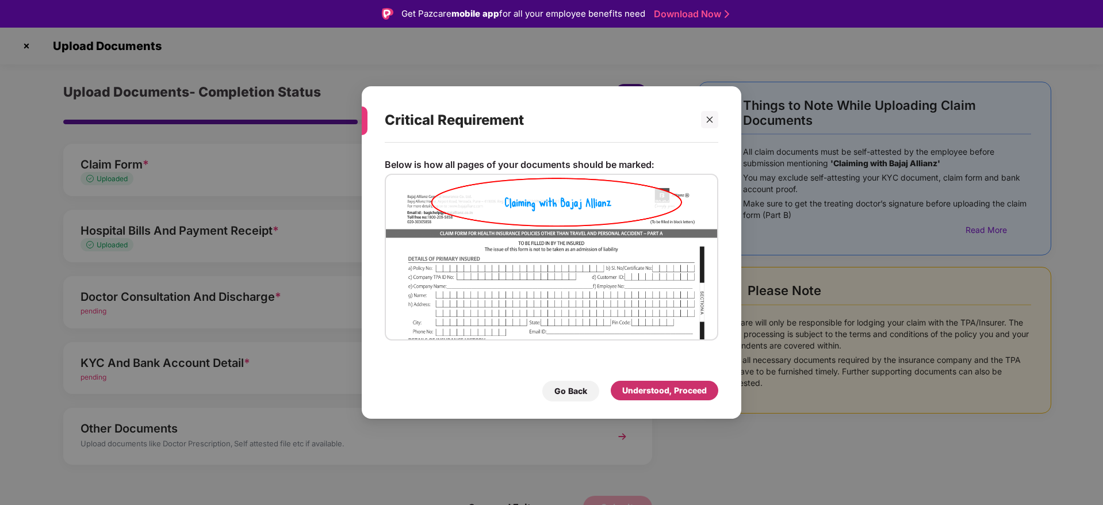
click at [642, 384] on div "Understood, Proceed" at bounding box center [664, 390] width 85 height 13
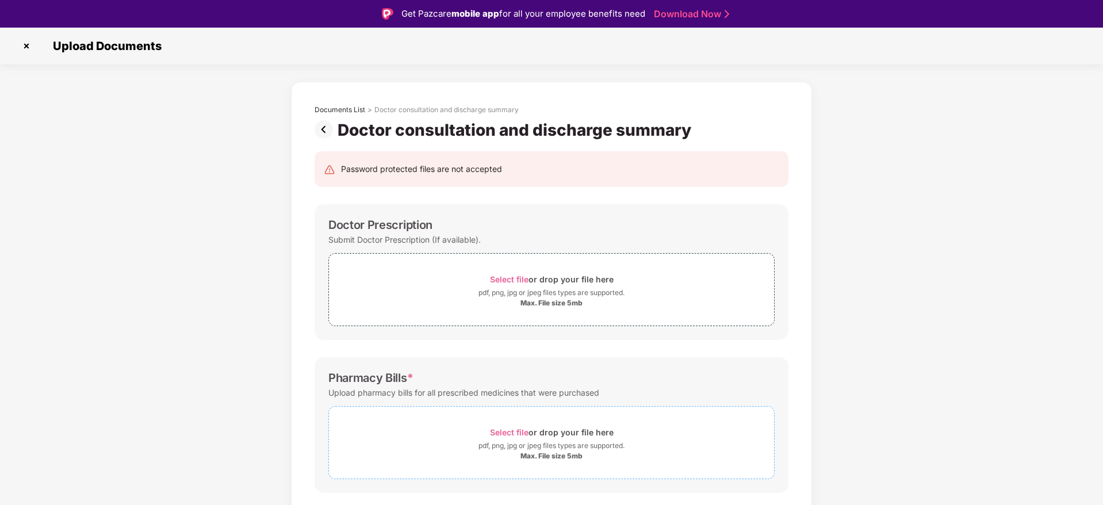
click at [520, 434] on span "Select file" at bounding box center [509, 432] width 39 height 10
click at [798, 245] on div "Password protected files are not accepted Doctor Prescription Submit Doctor Pre…" at bounding box center [551, 430] width 508 height 580
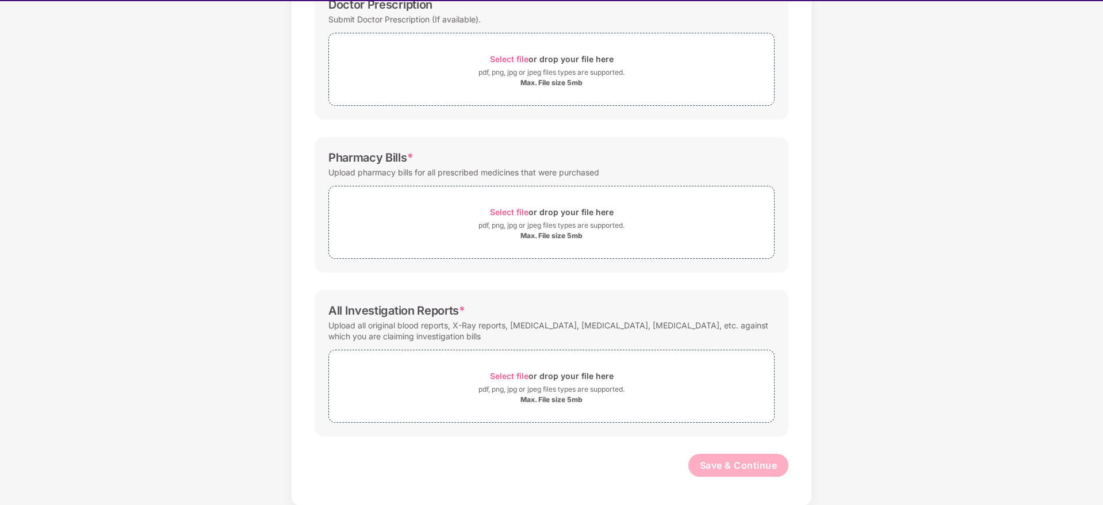
scroll to position [28, 0]
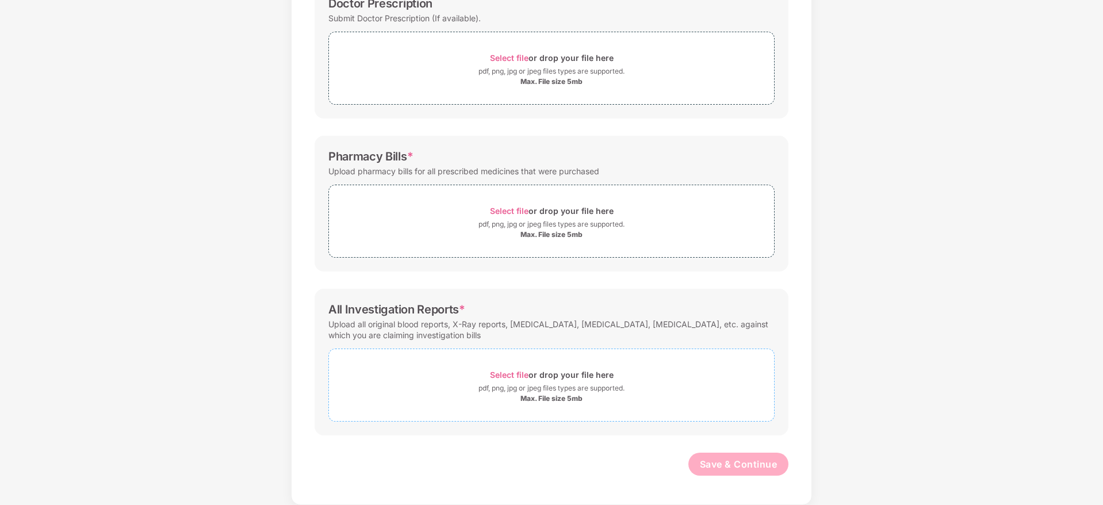
click at [505, 375] on span "Select file" at bounding box center [509, 375] width 39 height 10
click at [512, 213] on span "Select file" at bounding box center [509, 211] width 39 height 10
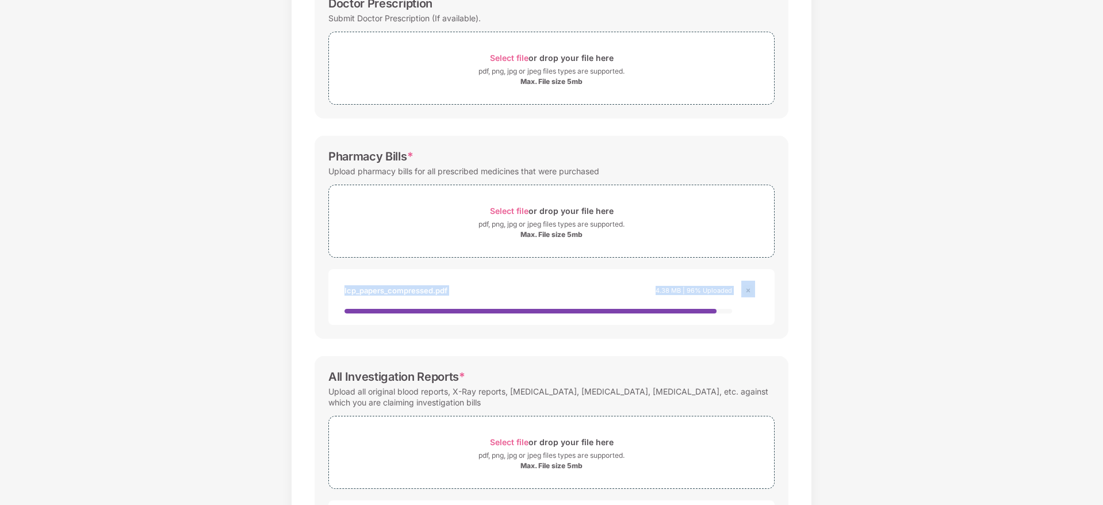
drag, startPoint x: 1101, startPoint y: 262, endPoint x: 1103, endPoint y: 255, distance: 7.7
click at [1102, 255] on html "Get Pazcare mobile app for all your employee benefits need Download Now Upload …" at bounding box center [551, 224] width 1103 height 505
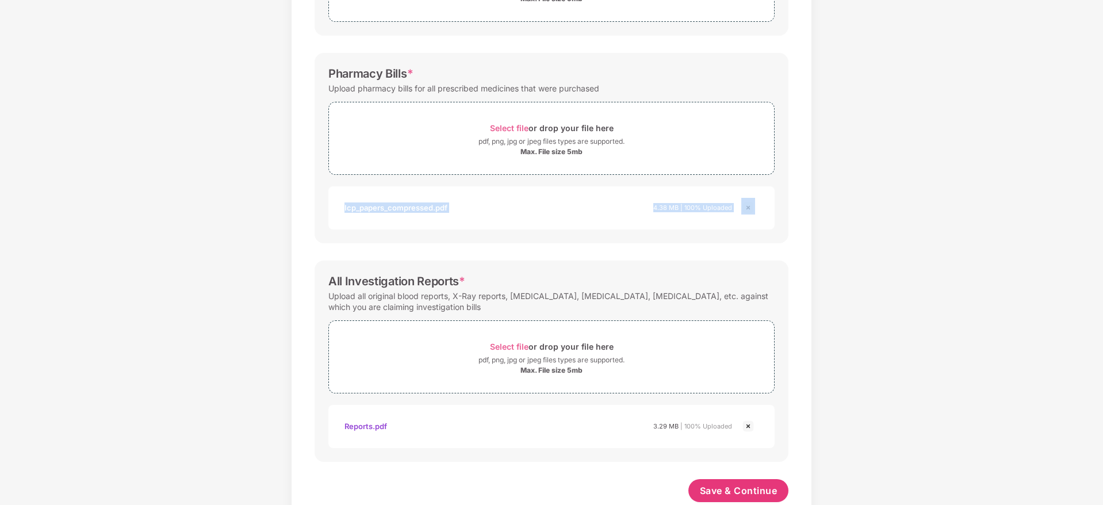
scroll to position [303, 0]
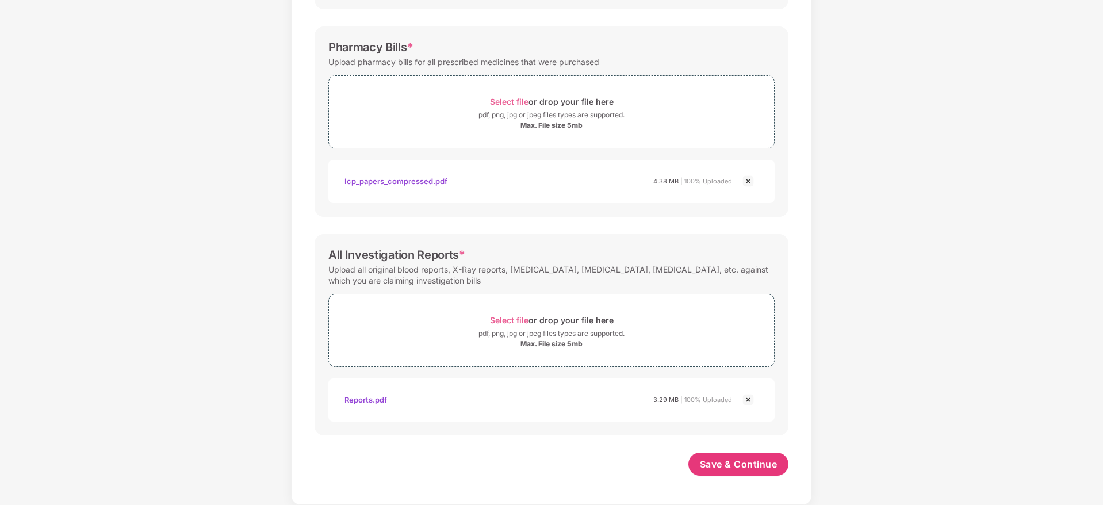
click at [795, 254] on div "Password protected files are not accepted Doctor Prescription Submit Doctor Pre…" at bounding box center [551, 154] width 508 height 690
click at [745, 463] on span "Save & Continue" at bounding box center [739, 464] width 78 height 13
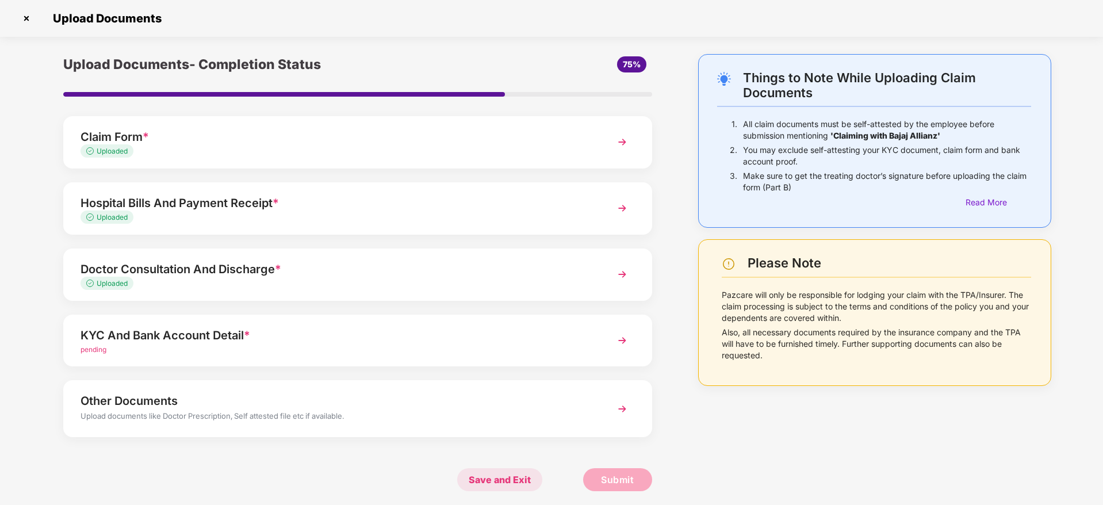
click at [504, 482] on span "Save and Exit" at bounding box center [499, 479] width 85 height 23
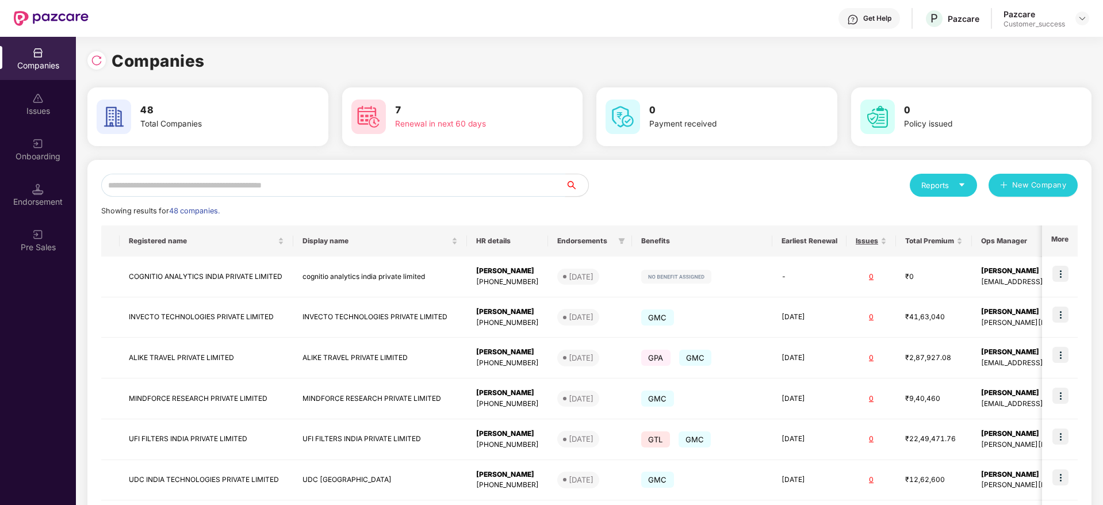
click at [251, 190] on input "text" at bounding box center [333, 185] width 464 height 23
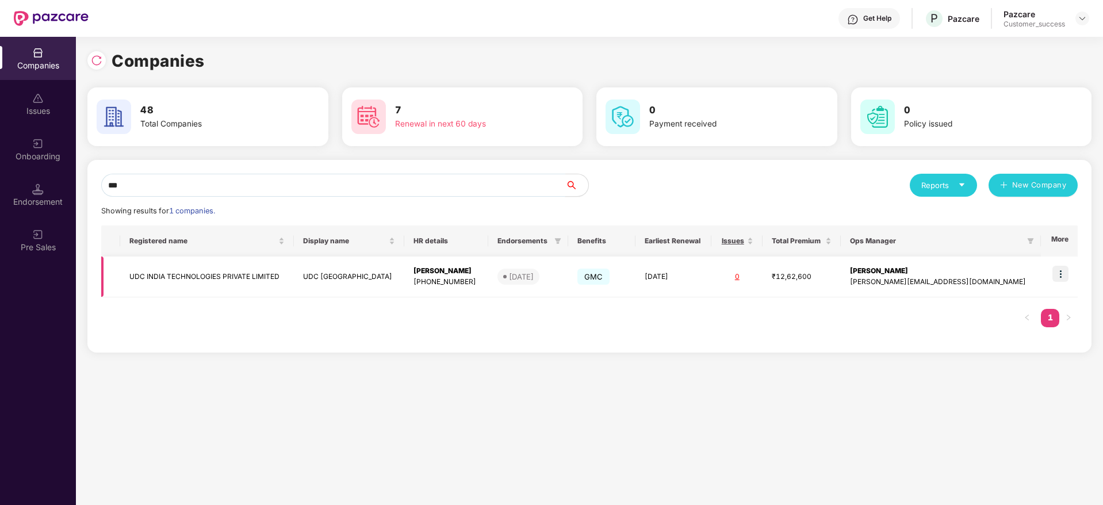
type input "***"
click at [1060, 273] on img at bounding box center [1060, 274] width 16 height 16
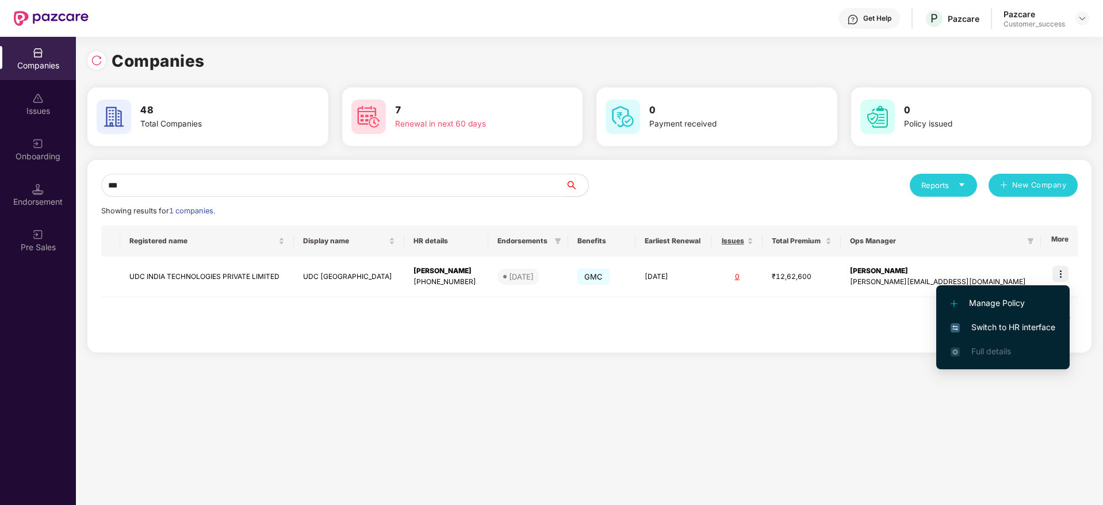
click at [1013, 323] on span "Switch to HR interface" at bounding box center [1003, 327] width 105 height 13
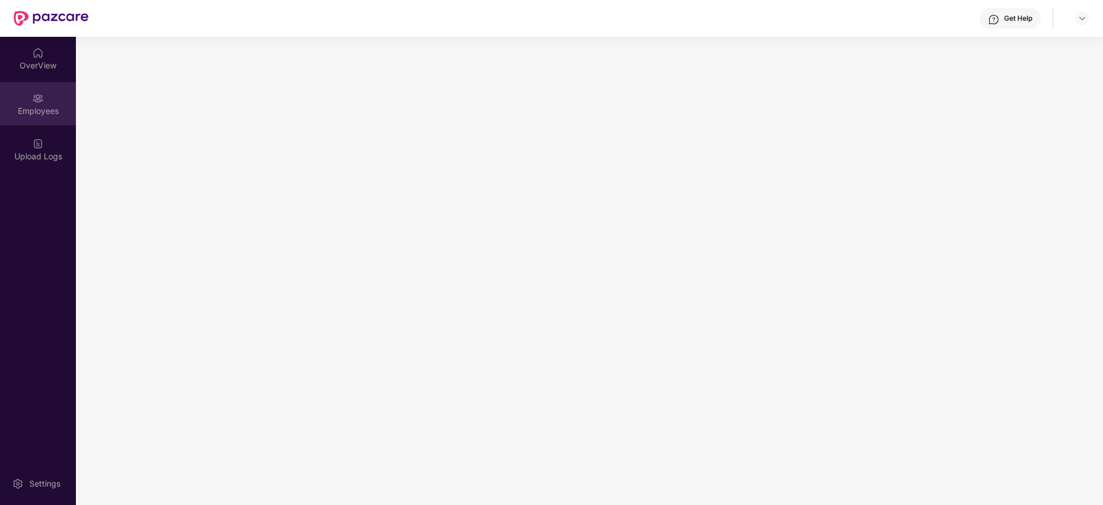
click at [47, 106] on div "Employees" at bounding box center [38, 111] width 76 height 12
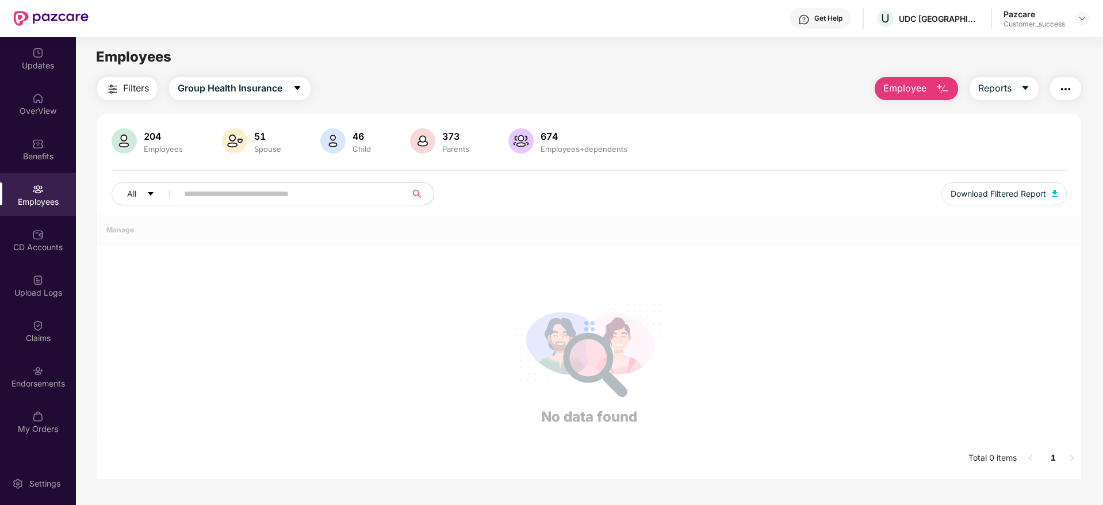
click at [224, 197] on input "text" at bounding box center [287, 193] width 206 height 17
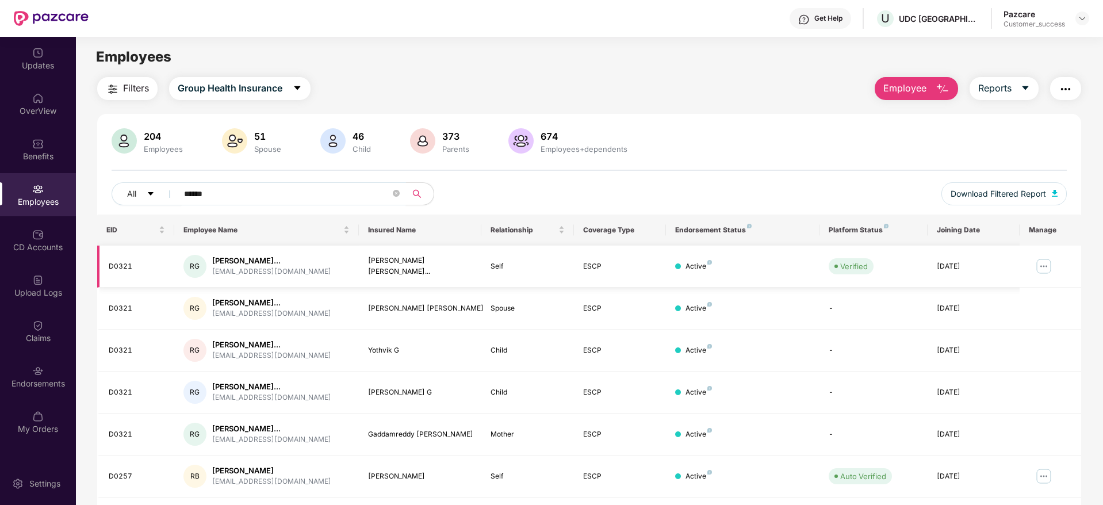
type input "******"
click at [1045, 267] on img at bounding box center [1044, 266] width 18 height 18
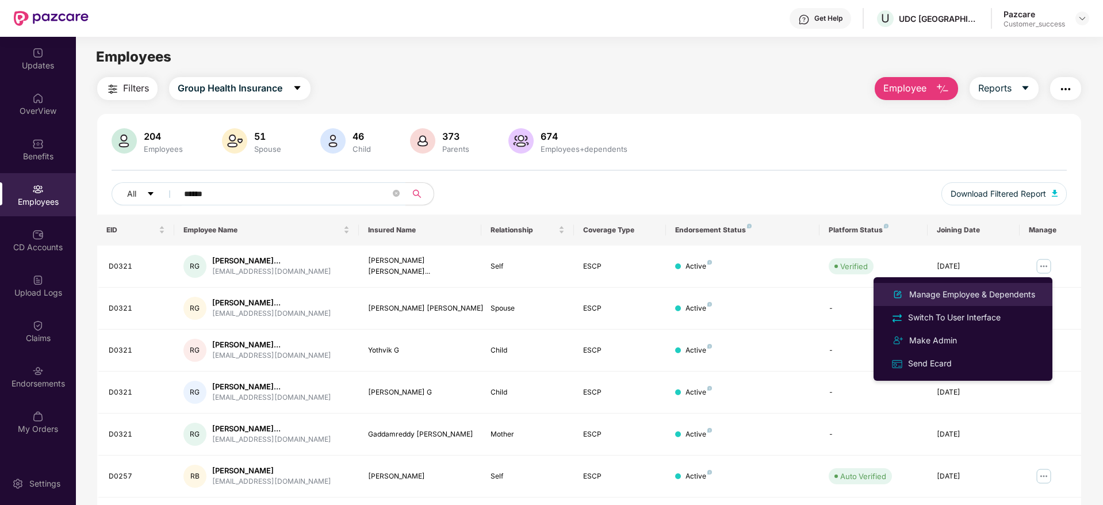
click at [967, 296] on div "Manage Employee & Dependents" at bounding box center [972, 294] width 131 height 13
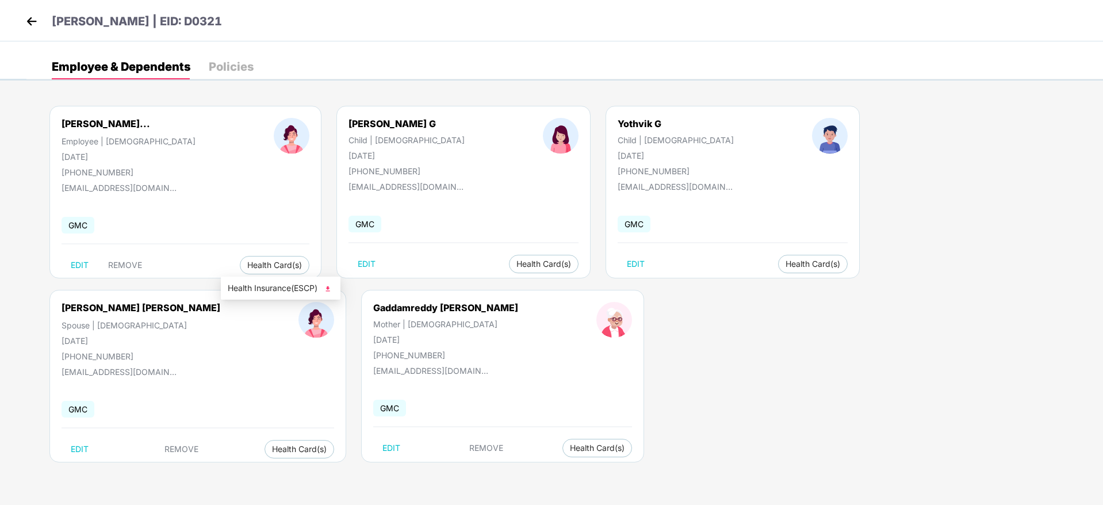
click at [307, 285] on span "Health Insurance(ESCP)" at bounding box center [281, 288] width 106 height 13
click at [37, 20] on img at bounding box center [31, 21] width 17 height 17
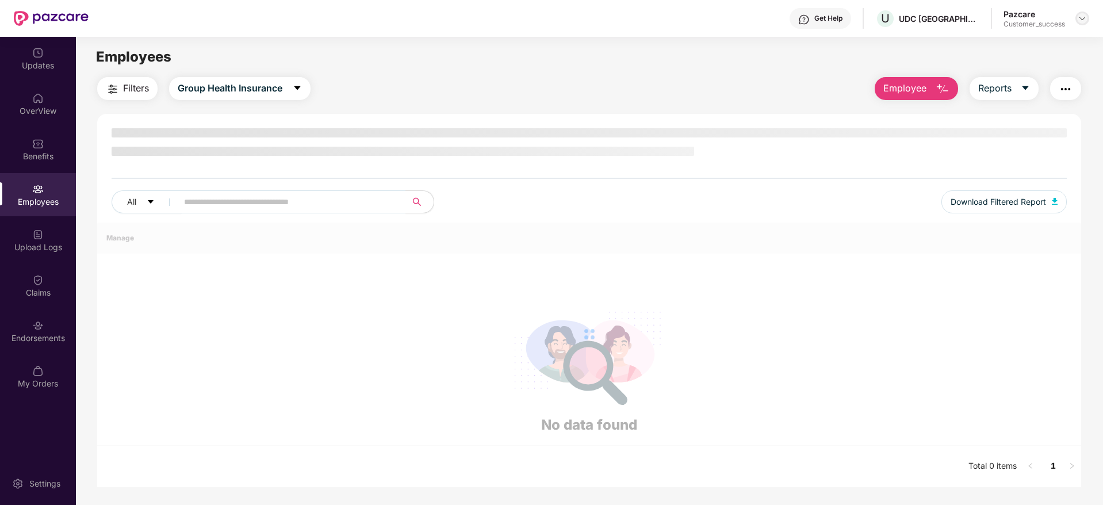
click at [1082, 20] on img at bounding box center [1082, 18] width 9 height 9
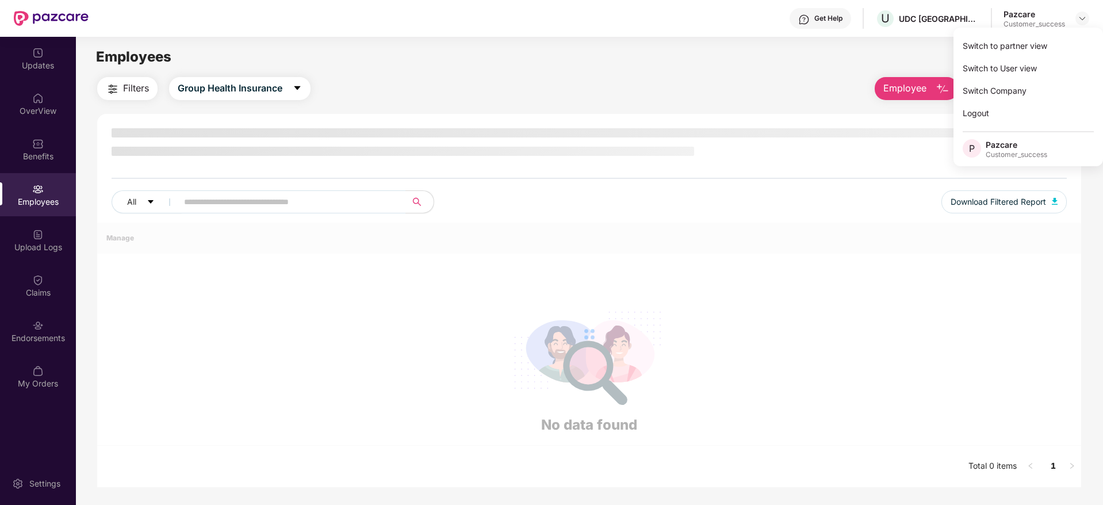
click at [990, 48] on div "Switch to partner view" at bounding box center [1029, 46] width 150 height 22
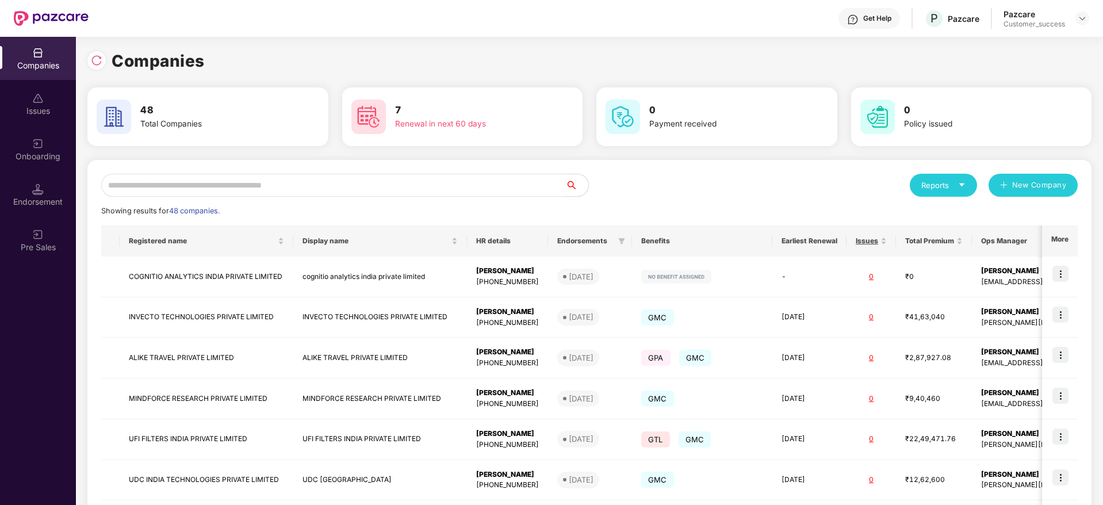
click at [347, 184] on input "text" at bounding box center [333, 185] width 464 height 23
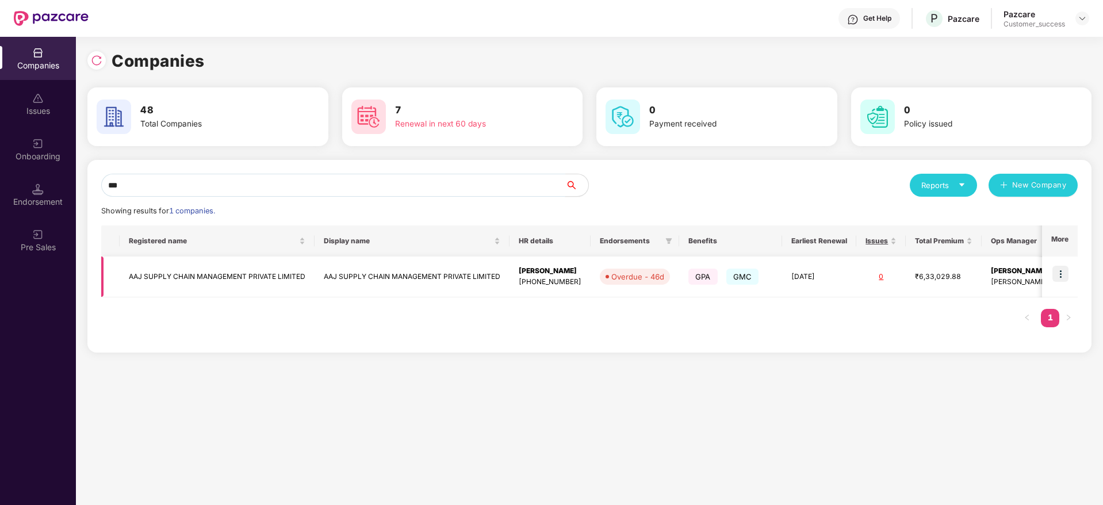
type input "***"
click at [1062, 271] on img at bounding box center [1060, 274] width 16 height 16
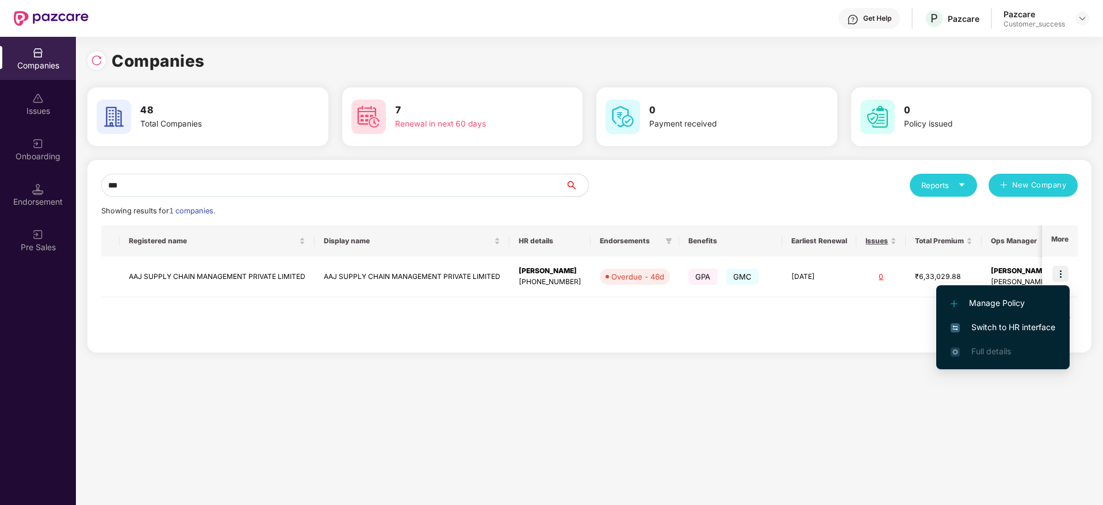
click at [988, 324] on span "Switch to HR interface" at bounding box center [1003, 327] width 105 height 13
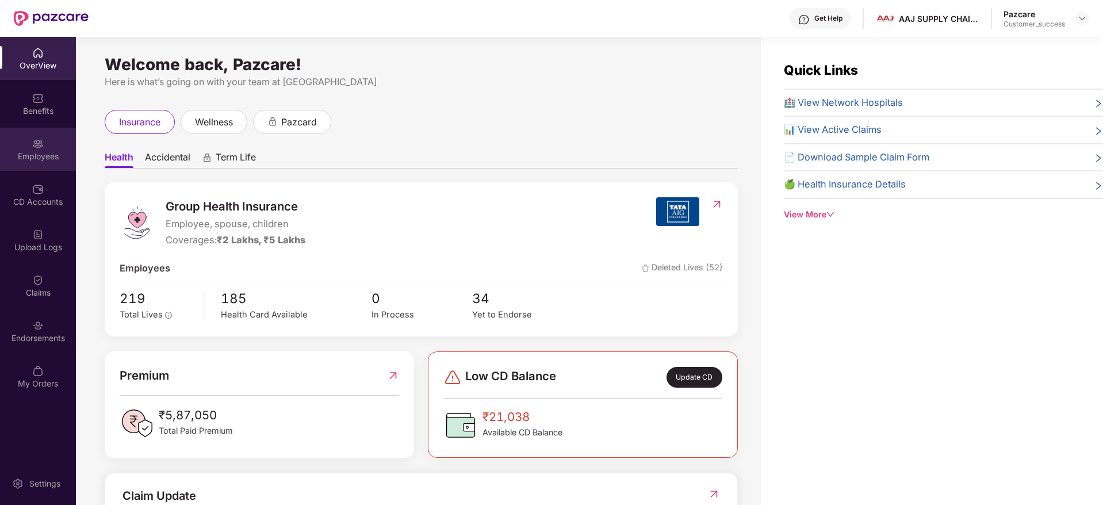
click at [23, 143] on div "Employees" at bounding box center [38, 149] width 76 height 43
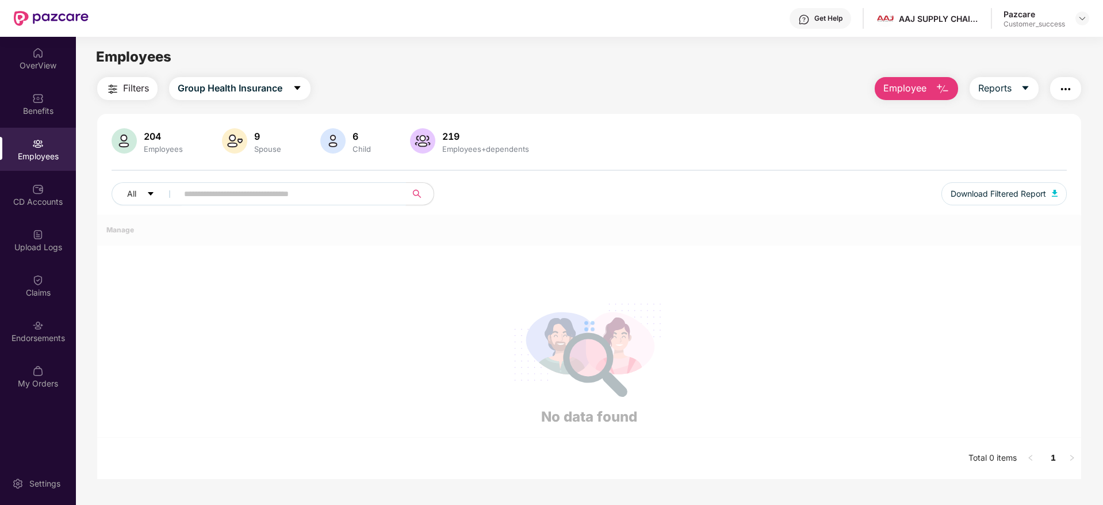
click at [249, 198] on input "text" at bounding box center [287, 193] width 206 height 17
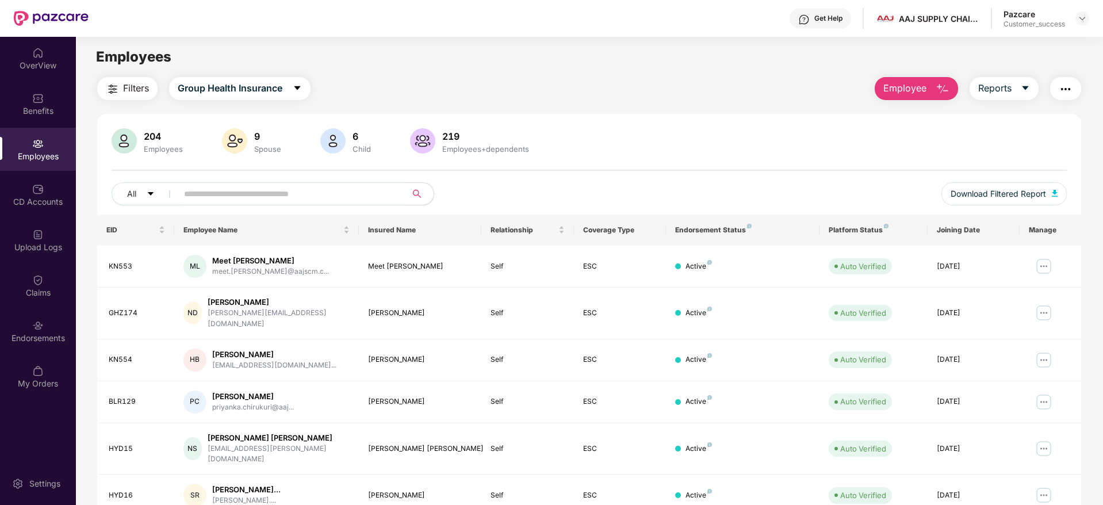
paste input "******"
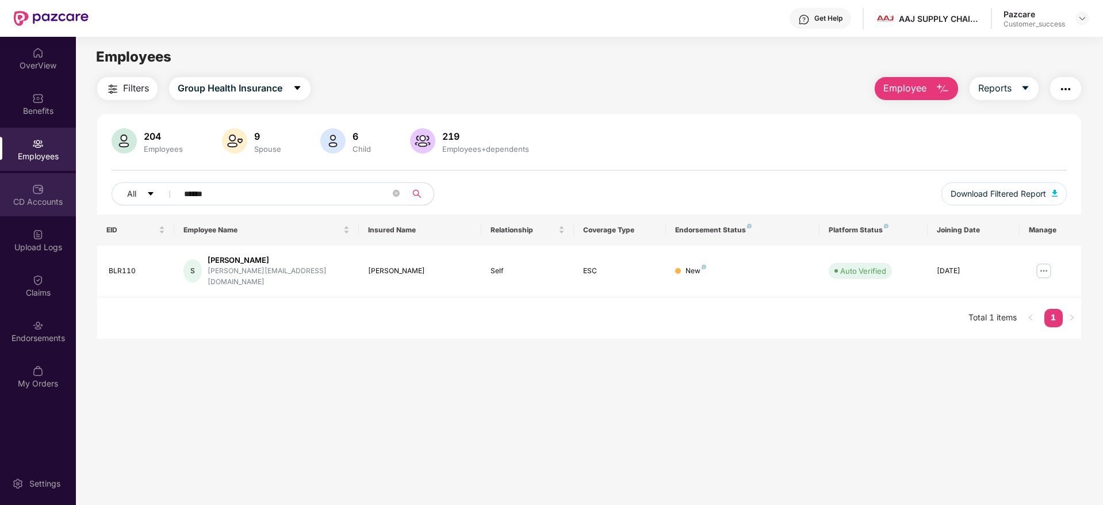
type input "******"
click at [35, 200] on div "CD Accounts" at bounding box center [38, 202] width 76 height 12
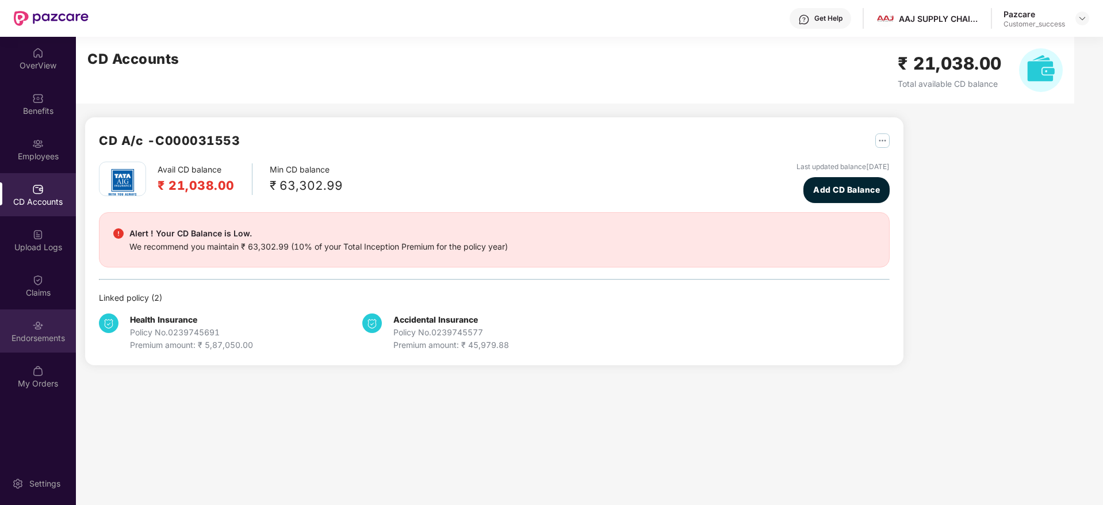
click at [44, 325] on div "Endorsements" at bounding box center [38, 330] width 76 height 43
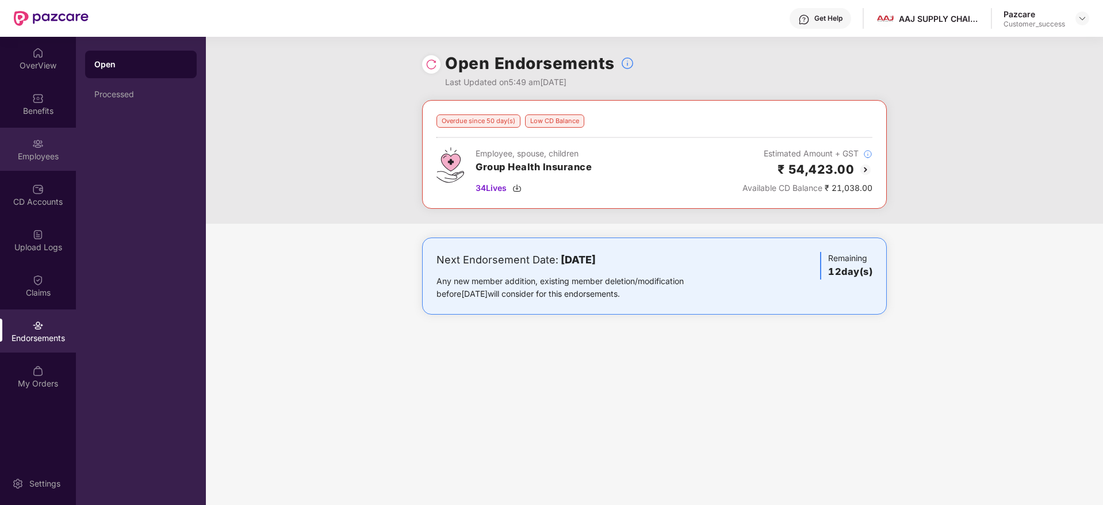
click at [51, 155] on div "Employees" at bounding box center [38, 157] width 76 height 12
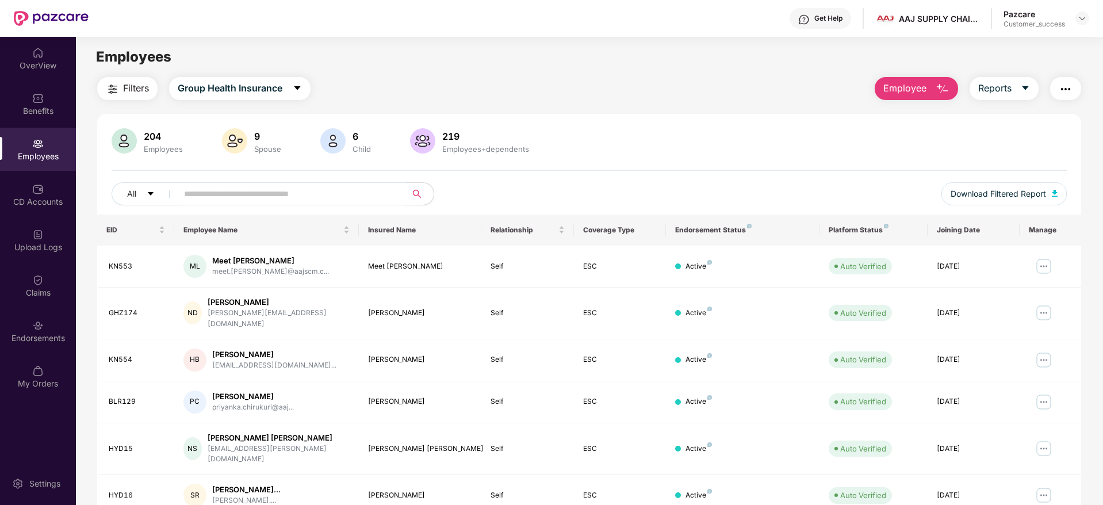
click at [309, 192] on input "text" at bounding box center [287, 193] width 206 height 17
paste input "******"
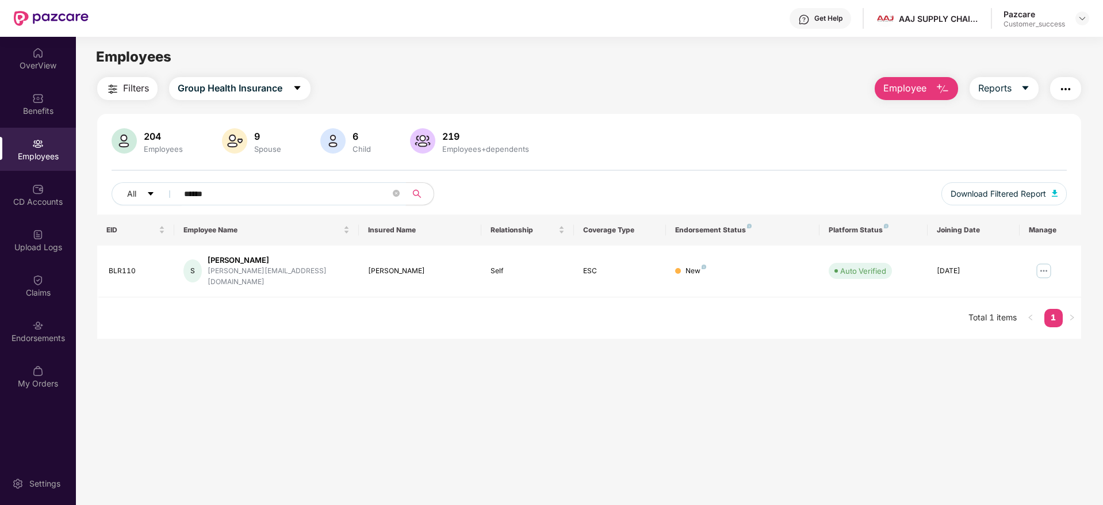
type input "******"
click at [1040, 262] on img at bounding box center [1044, 271] width 18 height 18
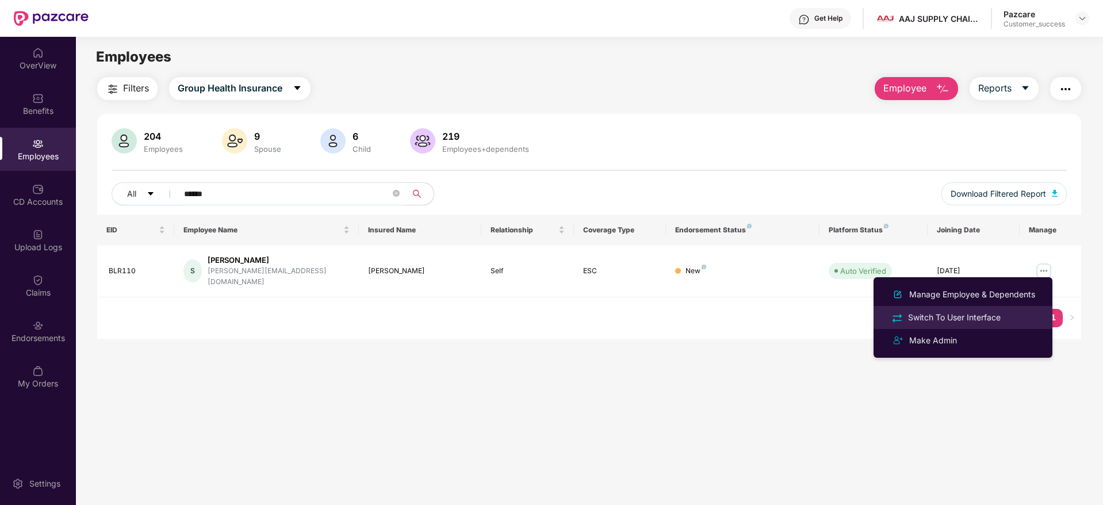
click at [960, 315] on div "Switch To User Interface" at bounding box center [954, 317] width 97 height 13
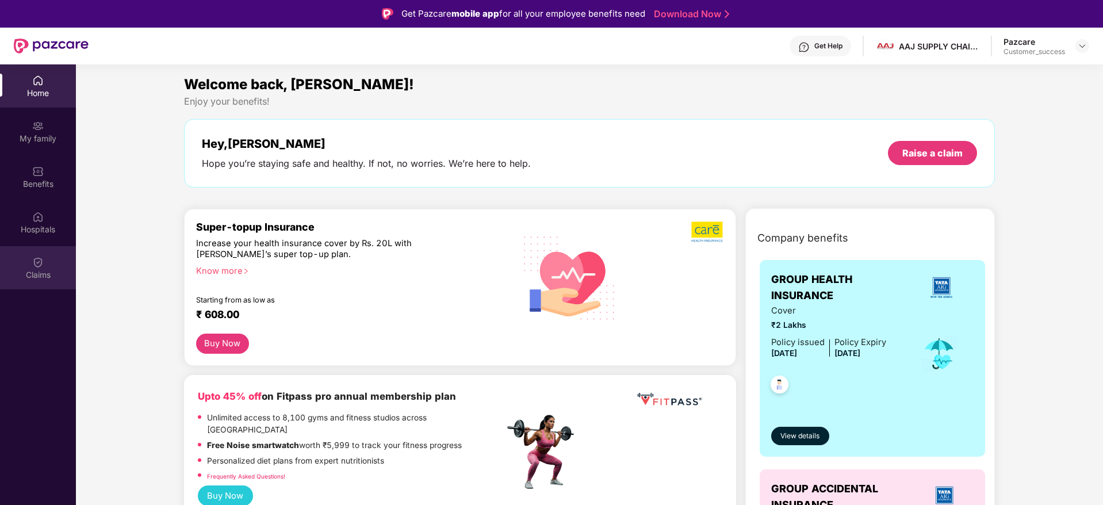
click at [33, 265] on img at bounding box center [38, 262] width 12 height 12
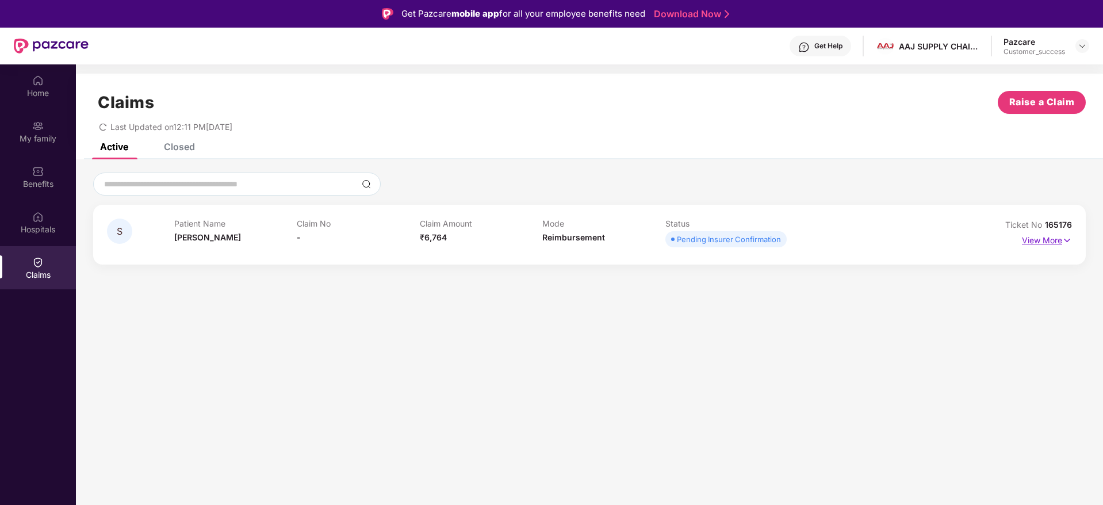
click at [1069, 239] on img at bounding box center [1067, 240] width 10 height 13
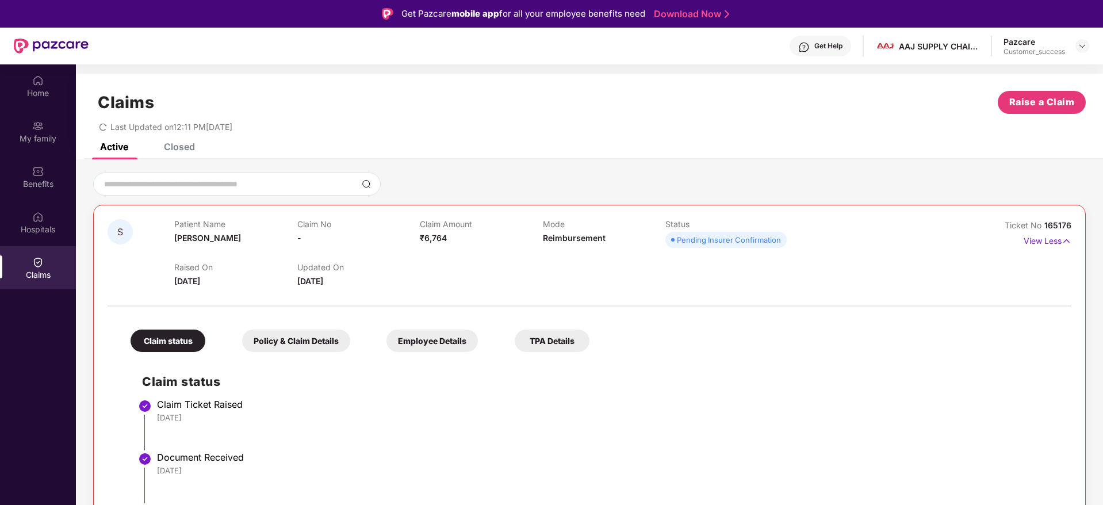
click at [788, 139] on div "Claims Raise a Claim Last Updated on 12:11 PM[DATE]" at bounding box center [589, 109] width 1027 height 70
click at [188, 148] on div "Closed" at bounding box center [179, 147] width 31 height 12
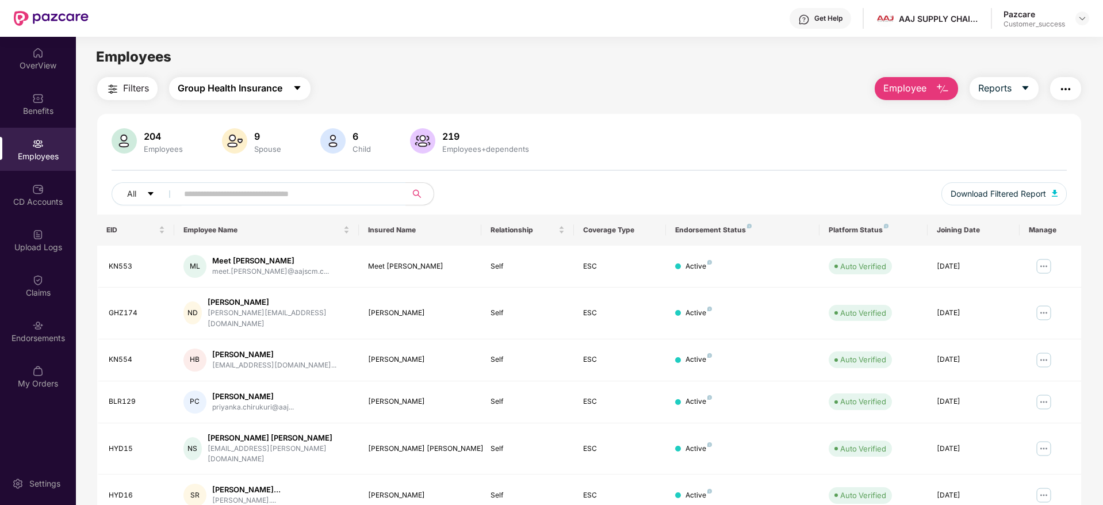
click at [297, 86] on icon "caret-down" at bounding box center [297, 87] width 9 height 9
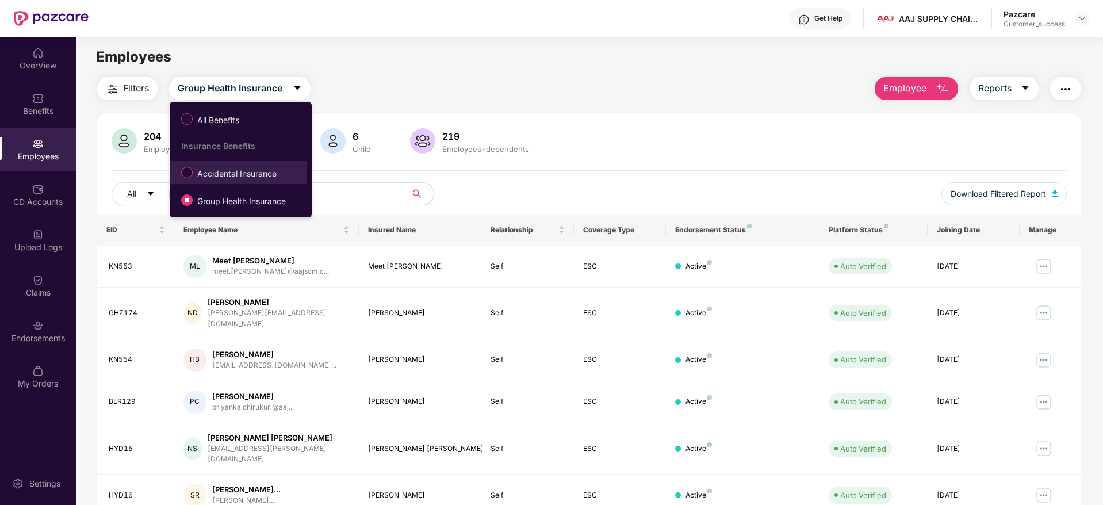
click at [254, 172] on span "Accidental Insurance" at bounding box center [237, 173] width 89 height 13
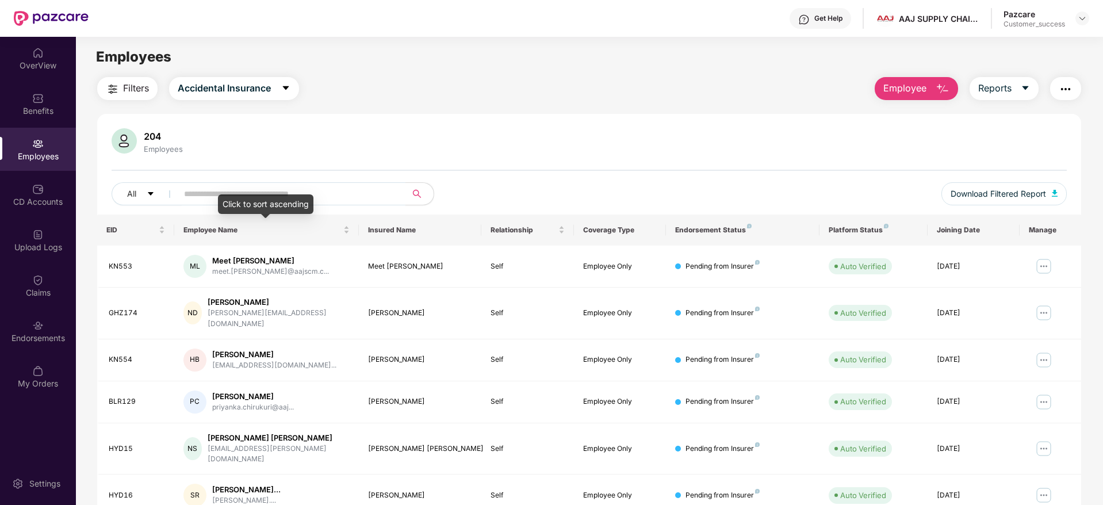
click at [266, 199] on div "Click to sort ascending" at bounding box center [265, 204] width 95 height 20
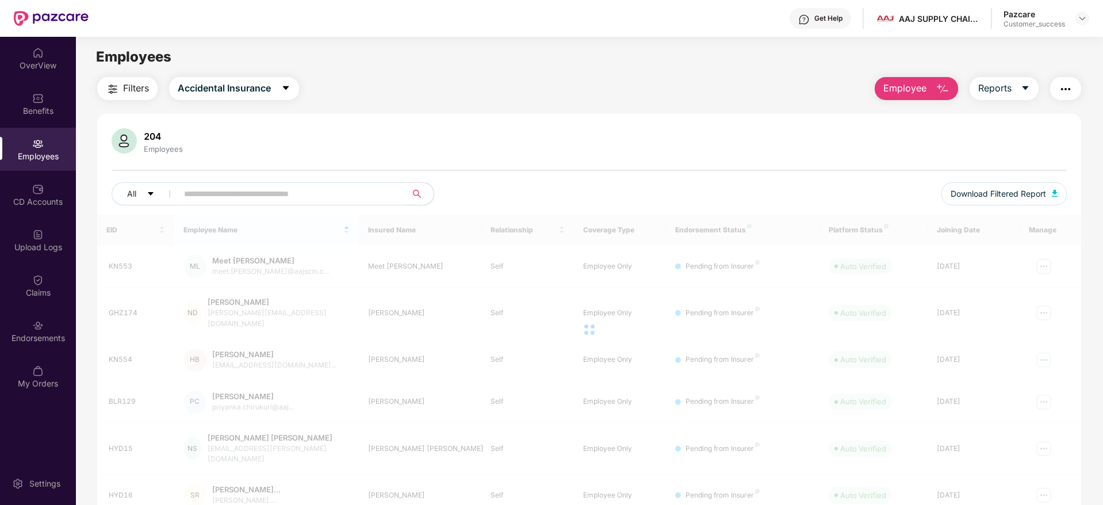
click at [186, 192] on input "text" at bounding box center [287, 193] width 206 height 17
paste input "******"
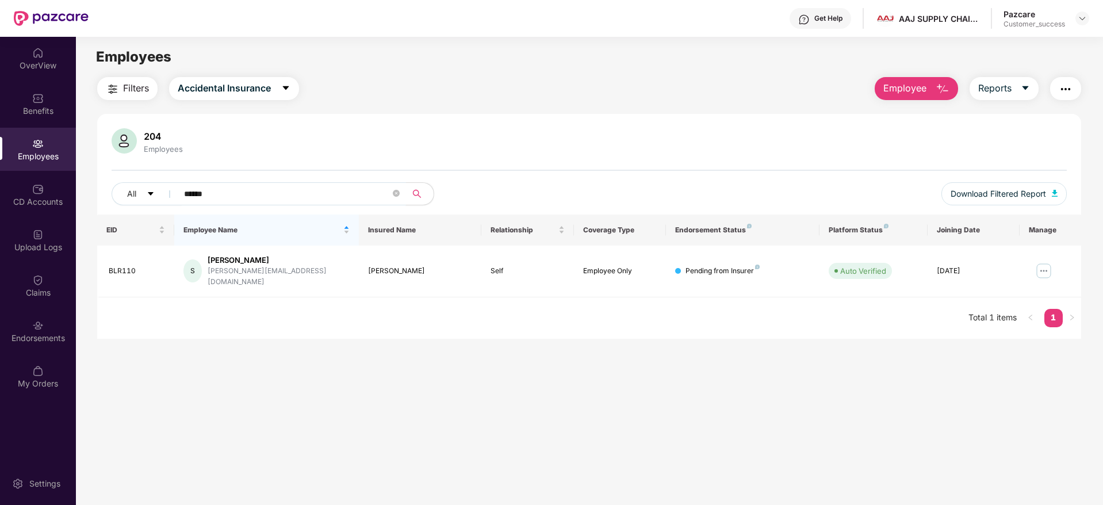
type input "******"
click at [41, 321] on img at bounding box center [38, 326] width 12 height 12
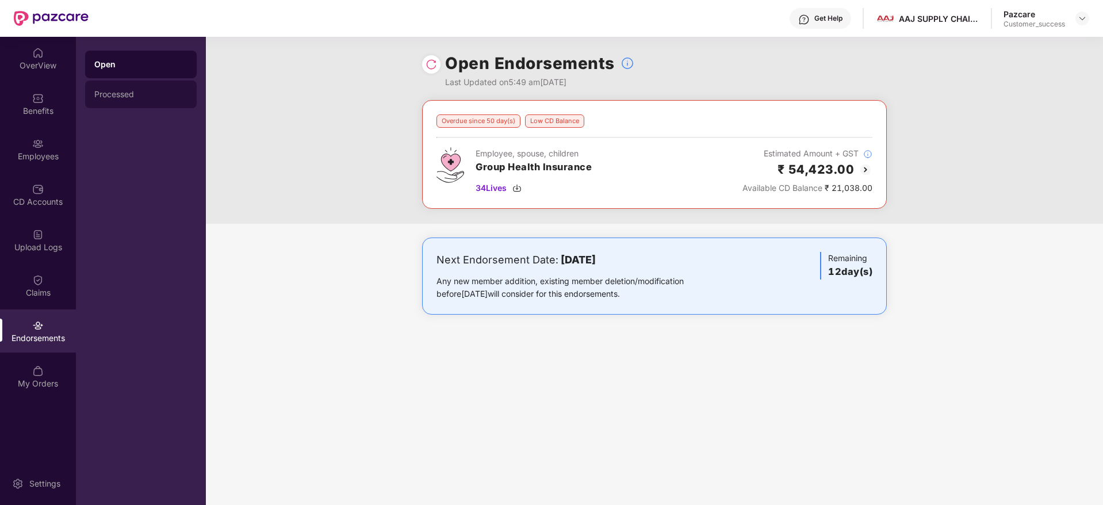
click at [124, 91] on div "Processed" at bounding box center [140, 94] width 93 height 9
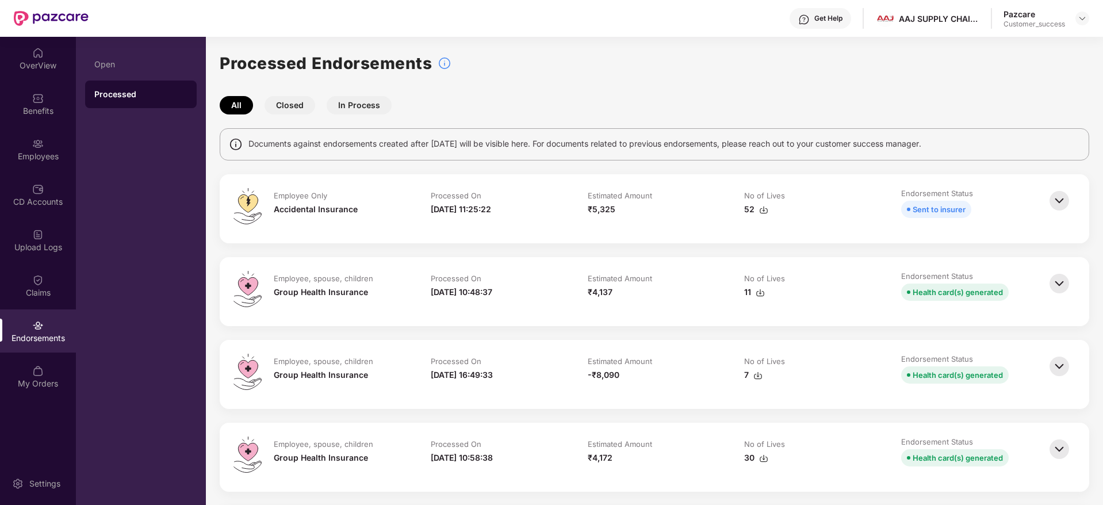
click at [764, 458] on img at bounding box center [763, 458] width 9 height 9
click at [762, 209] on img at bounding box center [763, 209] width 9 height 9
click at [35, 108] on div "Benefits" at bounding box center [38, 111] width 76 height 12
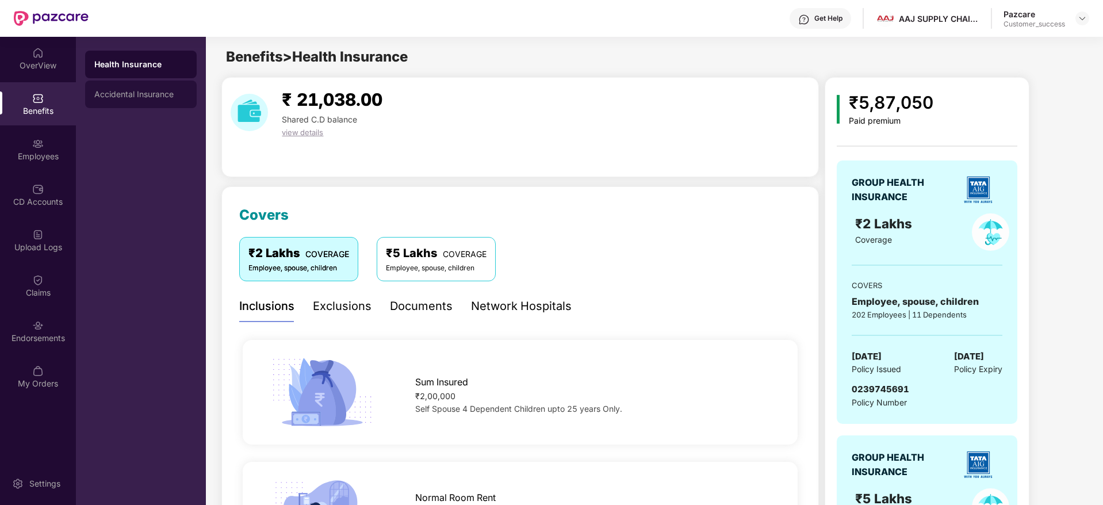
click at [151, 95] on div "Accidental Insurance" at bounding box center [140, 94] width 93 height 9
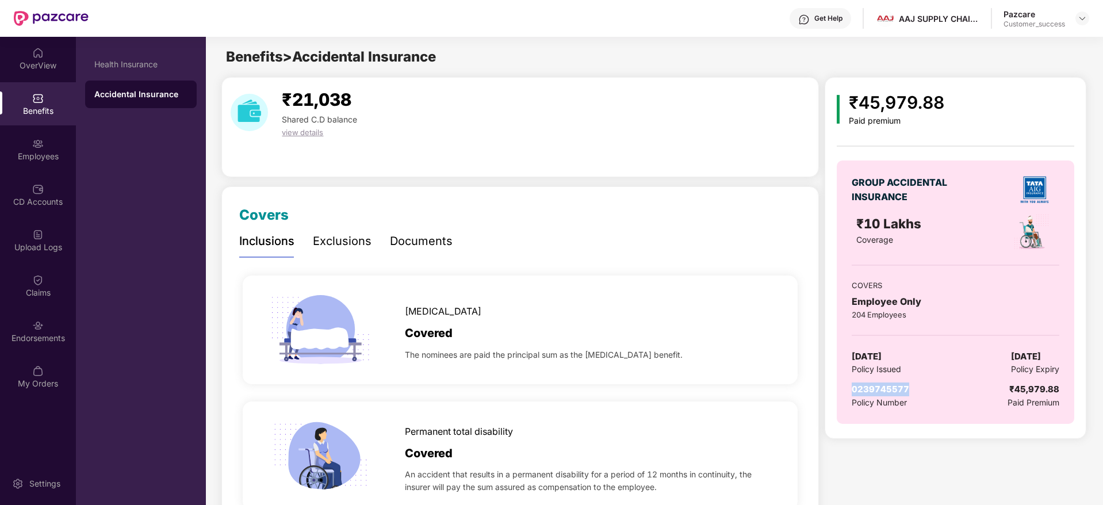
drag, startPoint x: 911, startPoint y: 387, endPoint x: 848, endPoint y: 384, distance: 62.8
click at [848, 384] on div "GROUP ACCIDENTAL INSURANCE ₹10 Lakhs Coverage COVERS Employee Only 204 Employee…" at bounding box center [955, 291] width 237 height 263
copy span "0239745577"
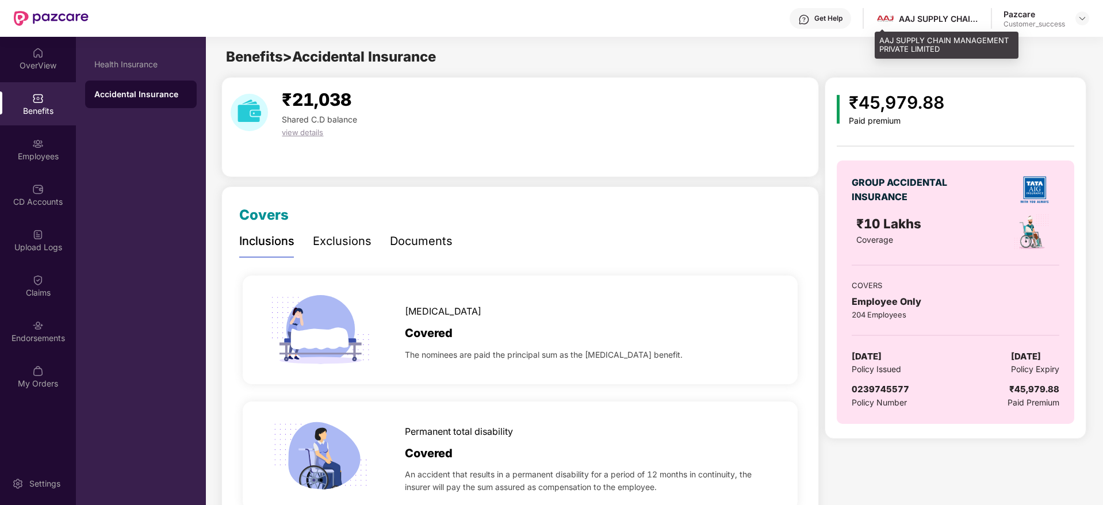
click at [939, 18] on div "AAJ SUPPLY CHAIN MANAGEMENT PRIVATE LIMITED" at bounding box center [939, 18] width 81 height 11
drag, startPoint x: 947, startPoint y: 44, endPoint x: 880, endPoint y: 40, distance: 66.8
click at [880, 40] on div "AAJ SUPPLY CHAIN MANAGEMENT PRIVATE LIMITED" at bounding box center [947, 45] width 144 height 27
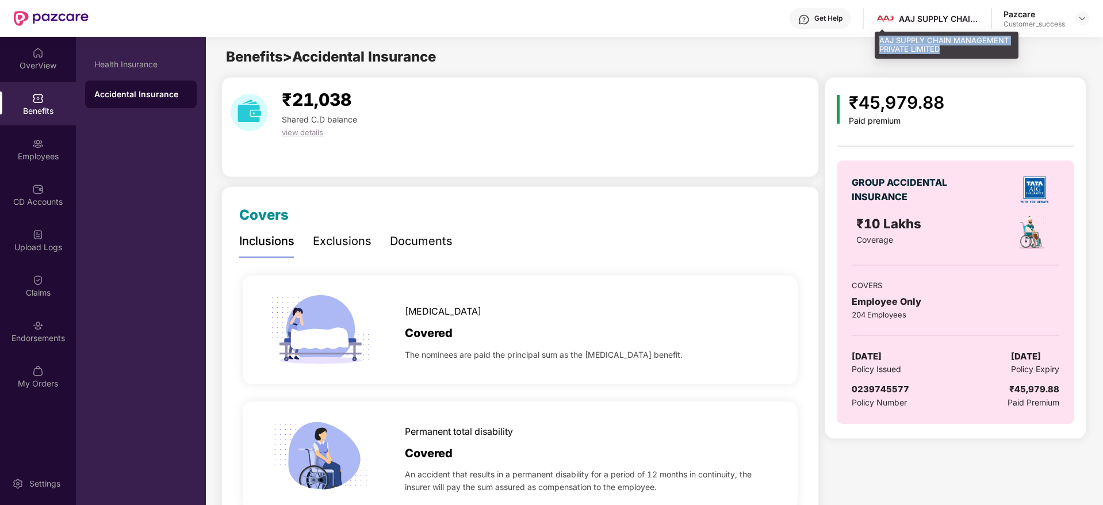
drag, startPoint x: 880, startPoint y: 40, endPoint x: 955, endPoint y: 48, distance: 75.8
click at [955, 48] on div "AAJ SUPPLY CHAIN MANAGEMENT PRIVATE LIMITED" at bounding box center [947, 45] width 144 height 27
copy div "AAJ SUPPLY CHAIN MANAGEMENT PRIVATE LIMITED"
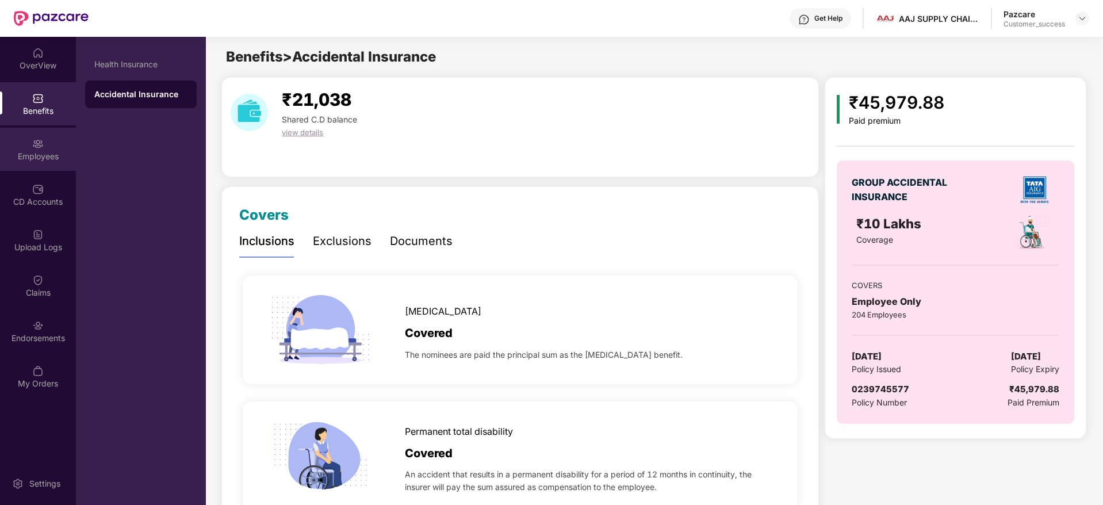
click at [44, 151] on div "Employees" at bounding box center [38, 157] width 76 height 12
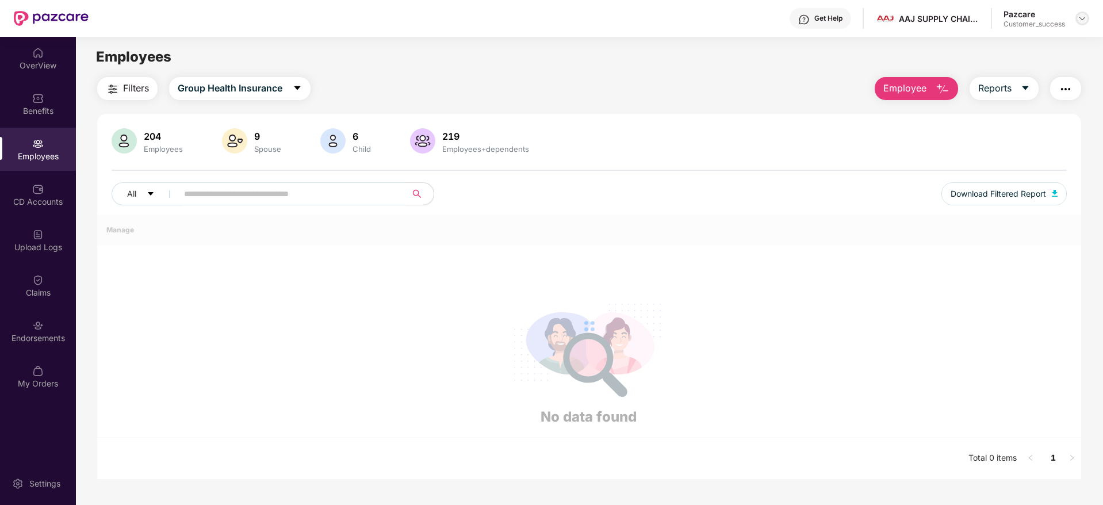
click at [1081, 18] on img at bounding box center [1082, 18] width 9 height 9
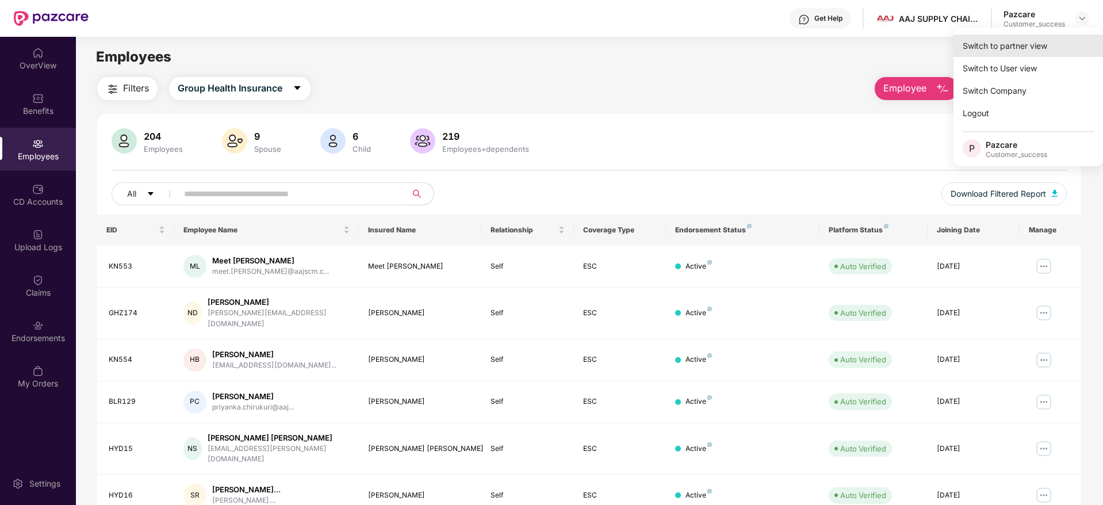
click at [1010, 40] on div "Switch to partner view" at bounding box center [1029, 46] width 150 height 22
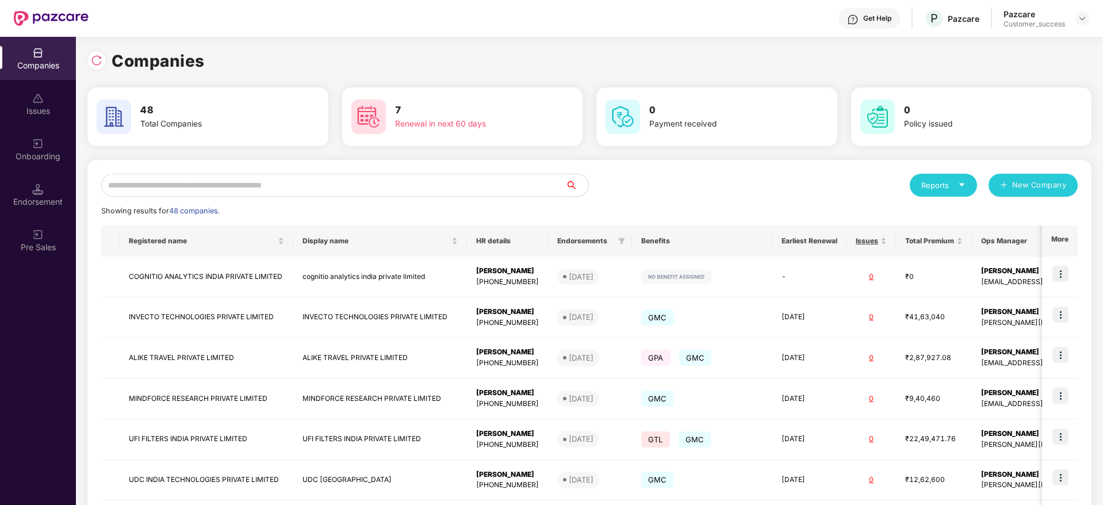
click at [449, 183] on input "text" at bounding box center [333, 185] width 464 height 23
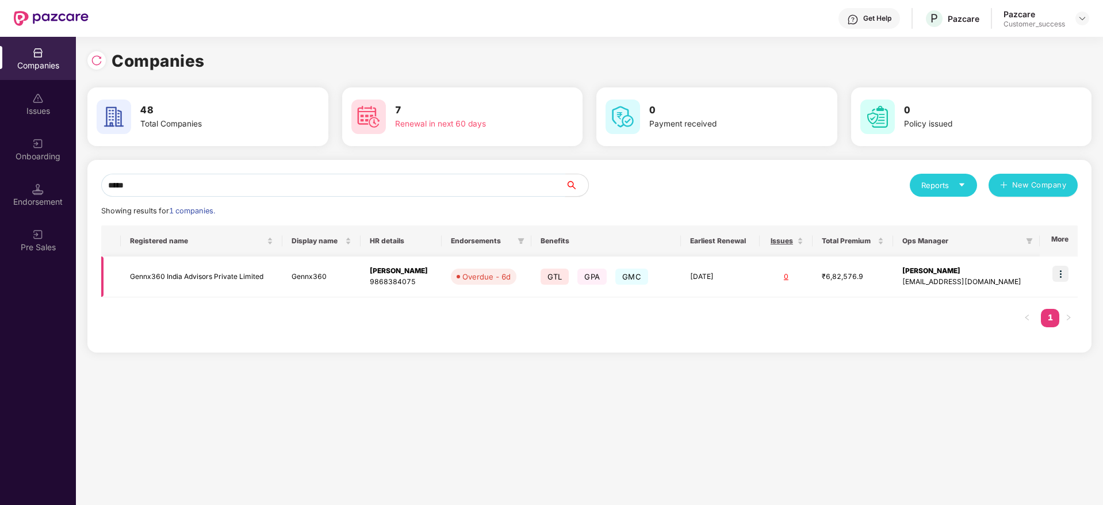
type input "*****"
click at [1063, 273] on img at bounding box center [1060, 274] width 16 height 16
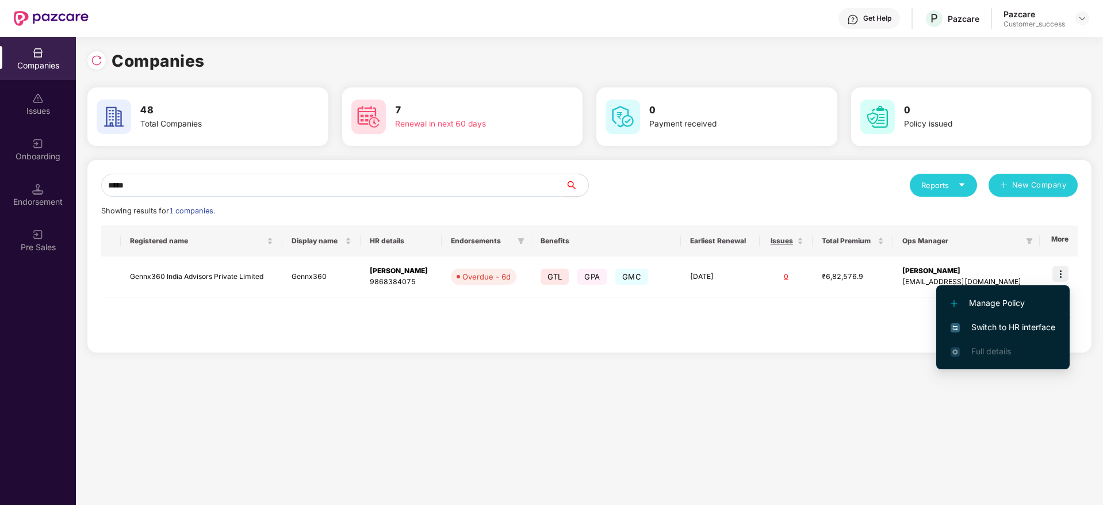
click at [994, 323] on span "Switch to HR interface" at bounding box center [1003, 327] width 105 height 13
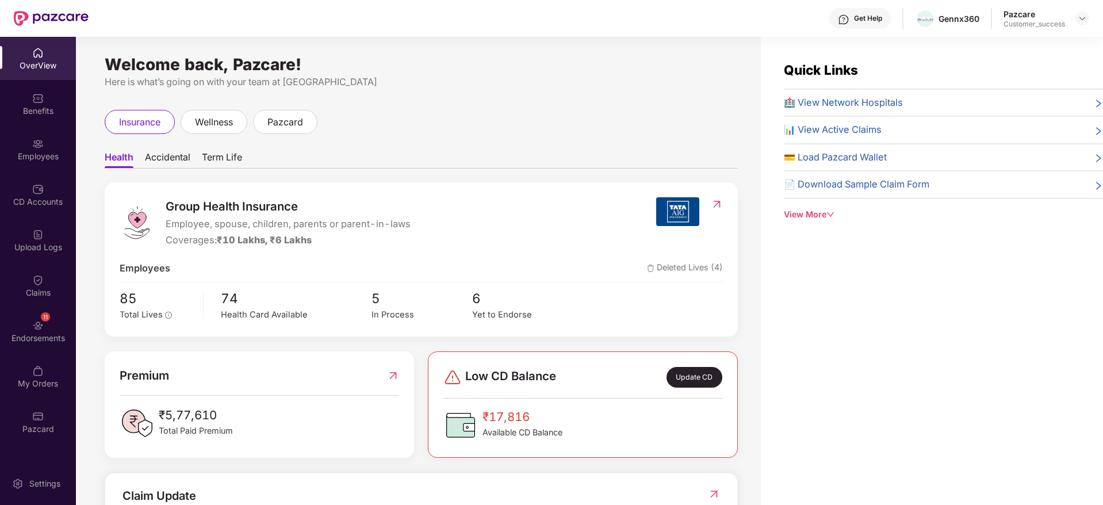
click at [36, 151] on div "Employees" at bounding box center [38, 157] width 76 height 12
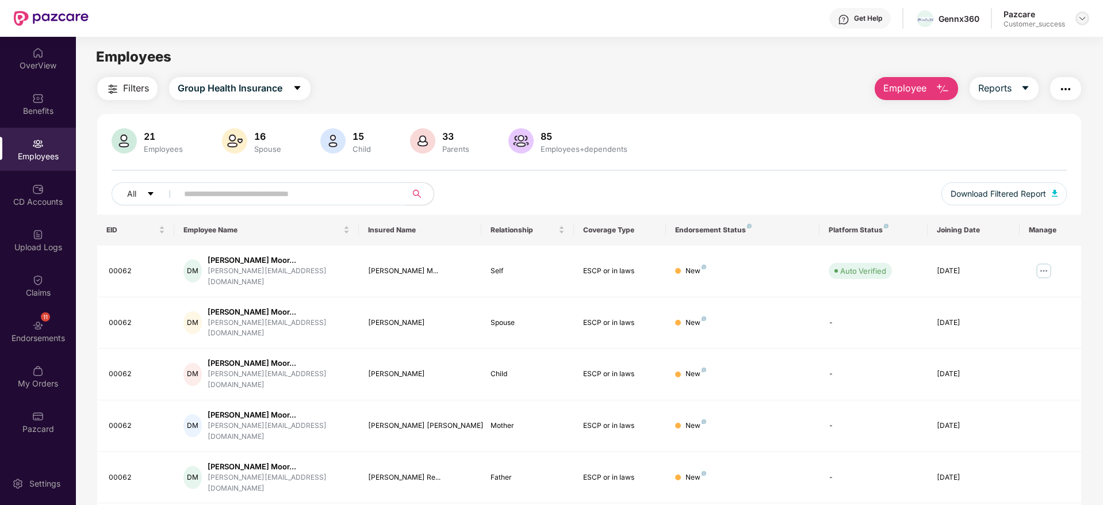
click at [1080, 20] on img at bounding box center [1082, 18] width 9 height 9
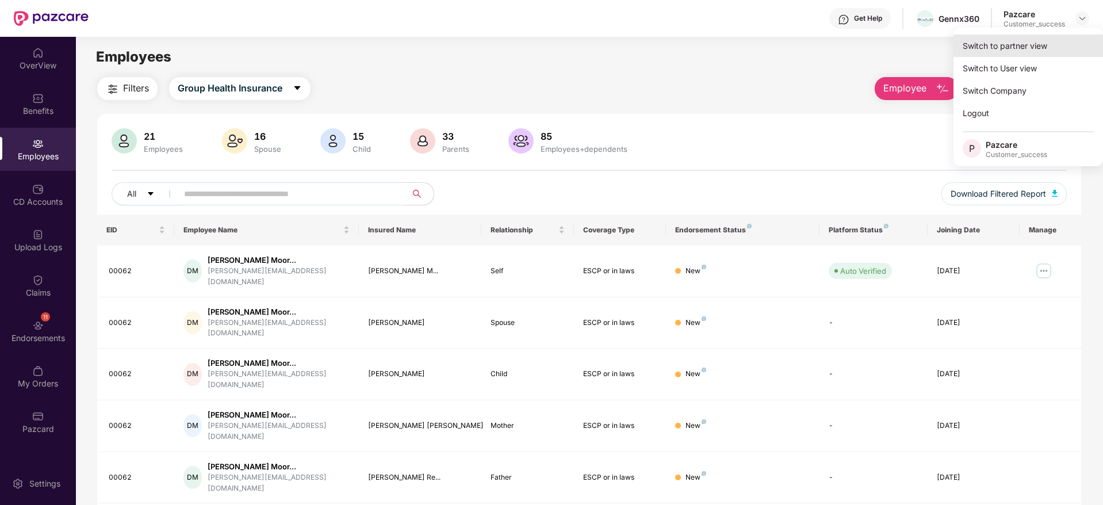
click at [1032, 47] on div "Switch to partner view" at bounding box center [1029, 46] width 150 height 22
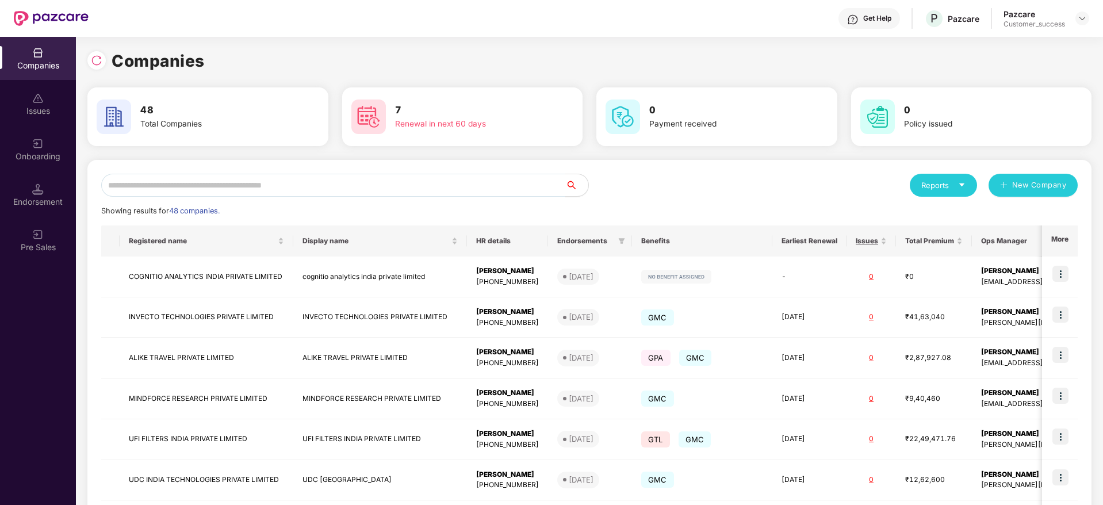
click at [216, 185] on input "text" at bounding box center [333, 185] width 464 height 23
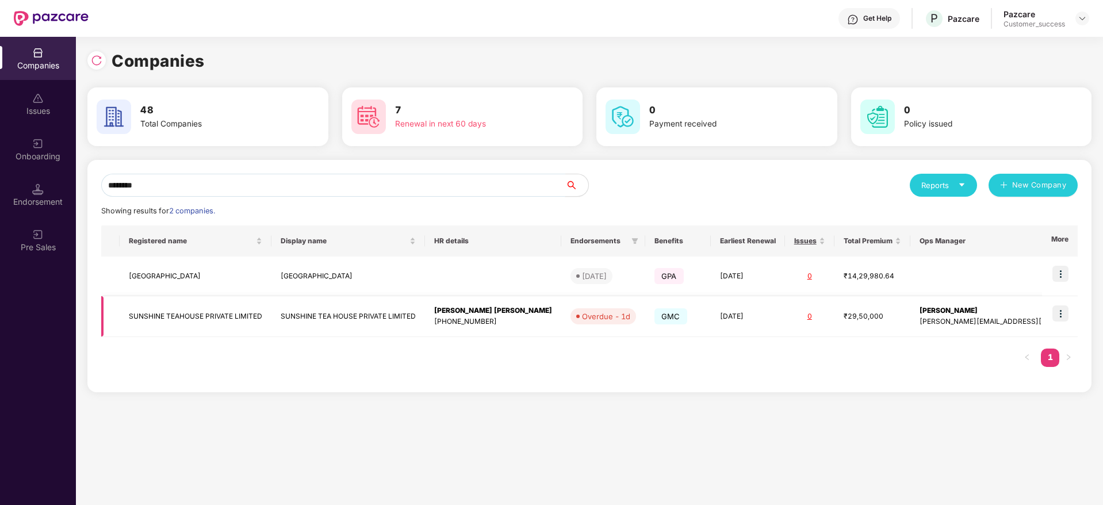
type input "********"
click at [1063, 313] on img at bounding box center [1060, 313] width 16 height 16
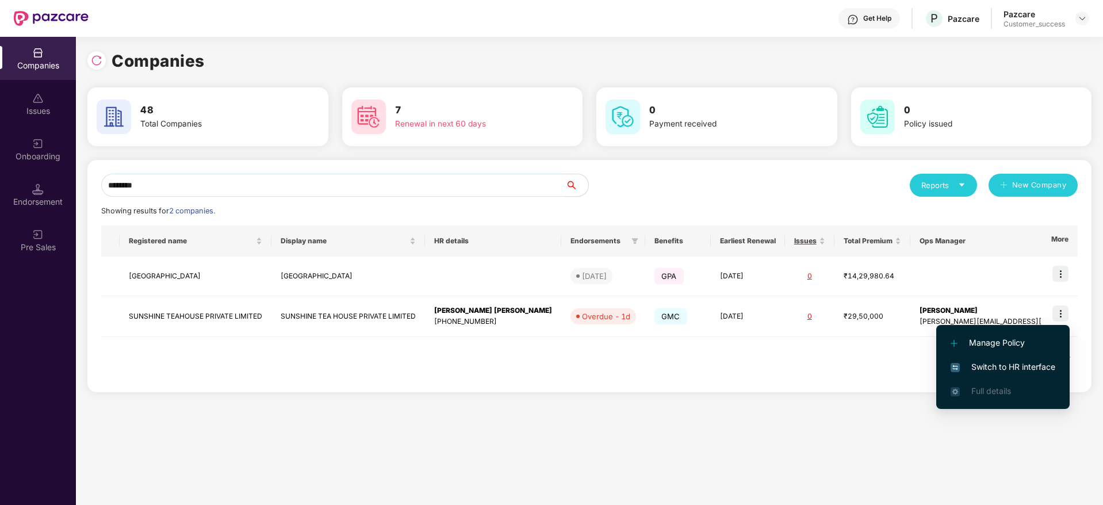
click at [1009, 363] on span "Switch to HR interface" at bounding box center [1003, 367] width 105 height 13
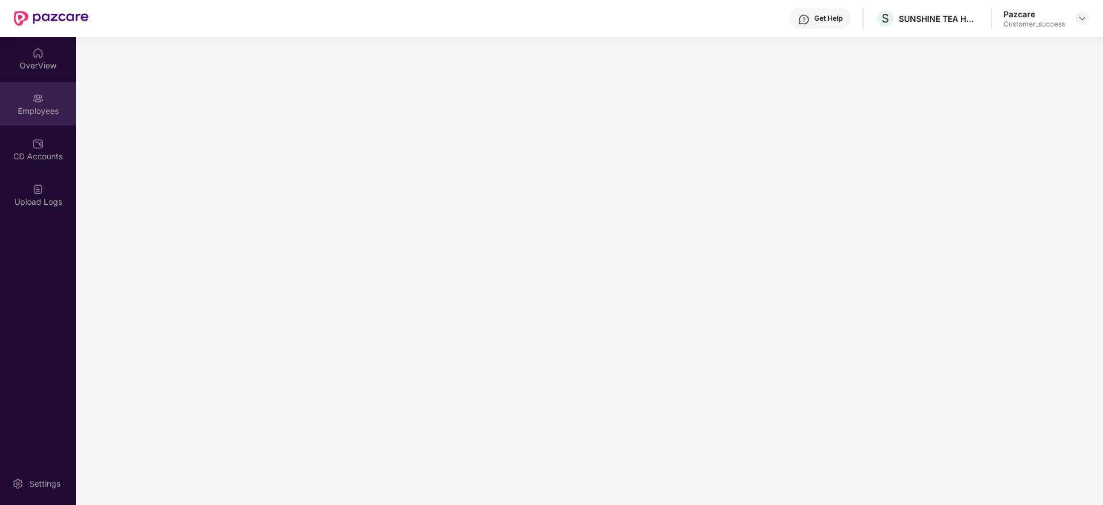
click at [37, 105] on div "Employees" at bounding box center [38, 111] width 76 height 12
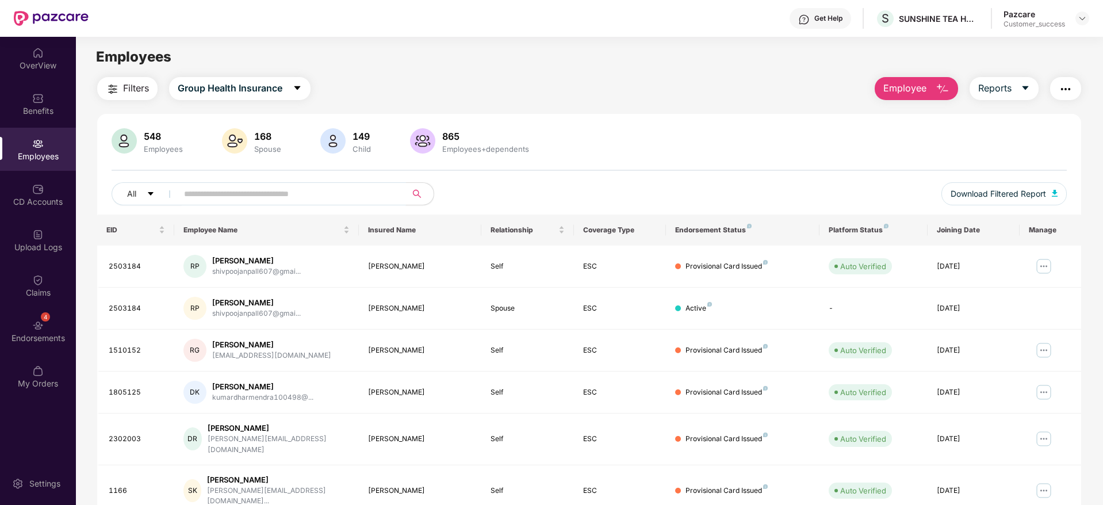
click at [236, 198] on input "text" at bounding box center [287, 193] width 206 height 17
paste input "*******"
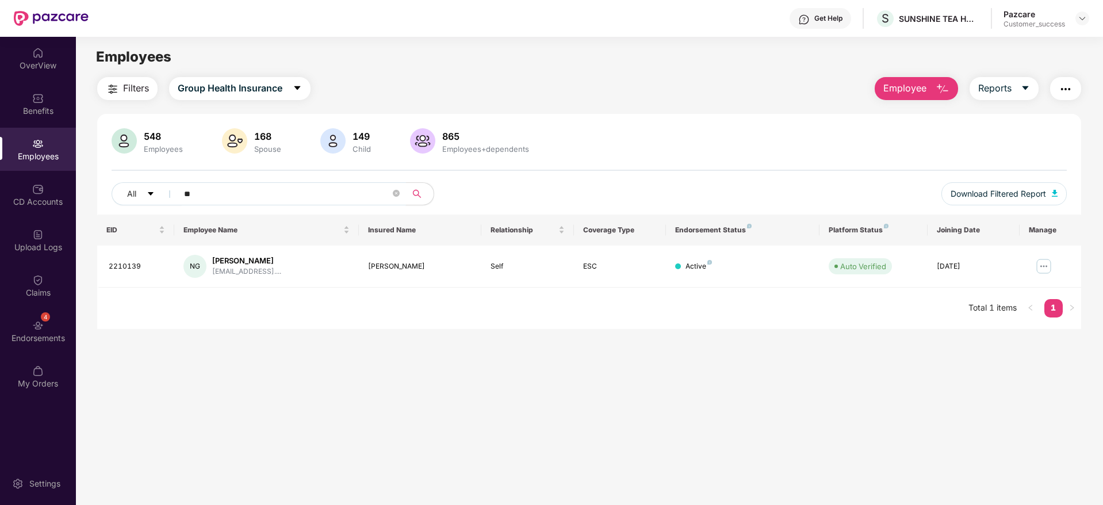
type input "*"
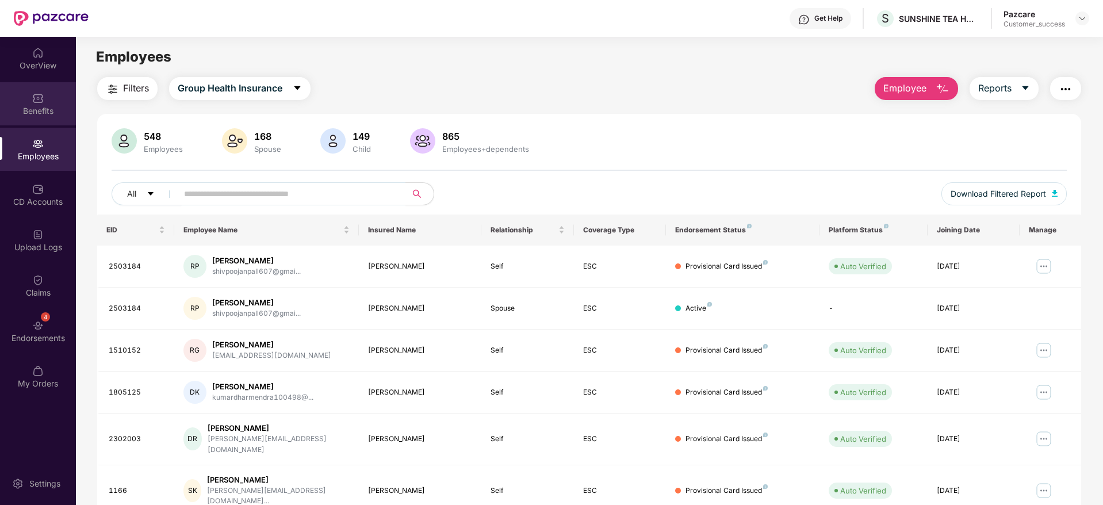
click at [60, 104] on div "Benefits" at bounding box center [38, 103] width 76 height 43
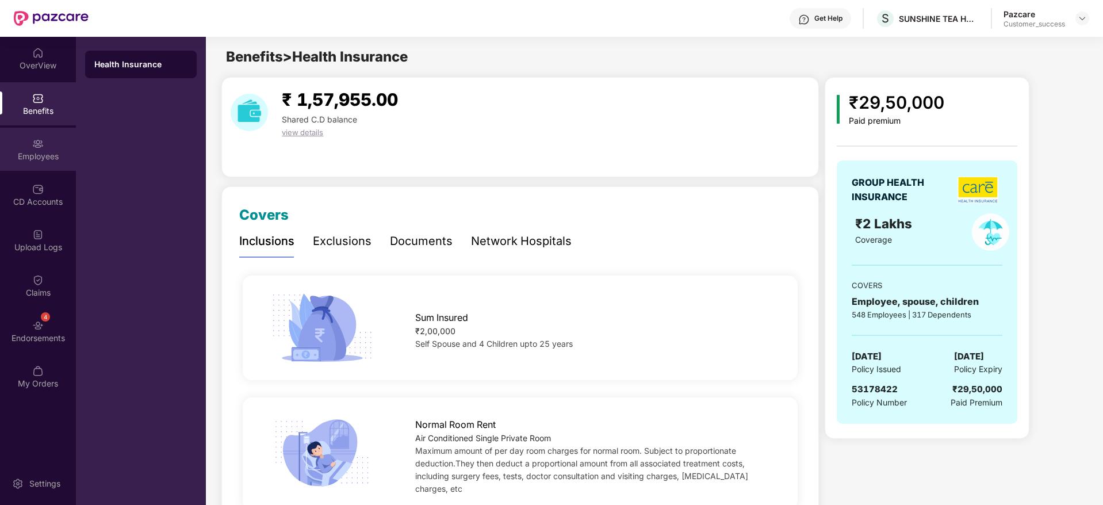
click at [34, 144] on img at bounding box center [38, 144] width 12 height 12
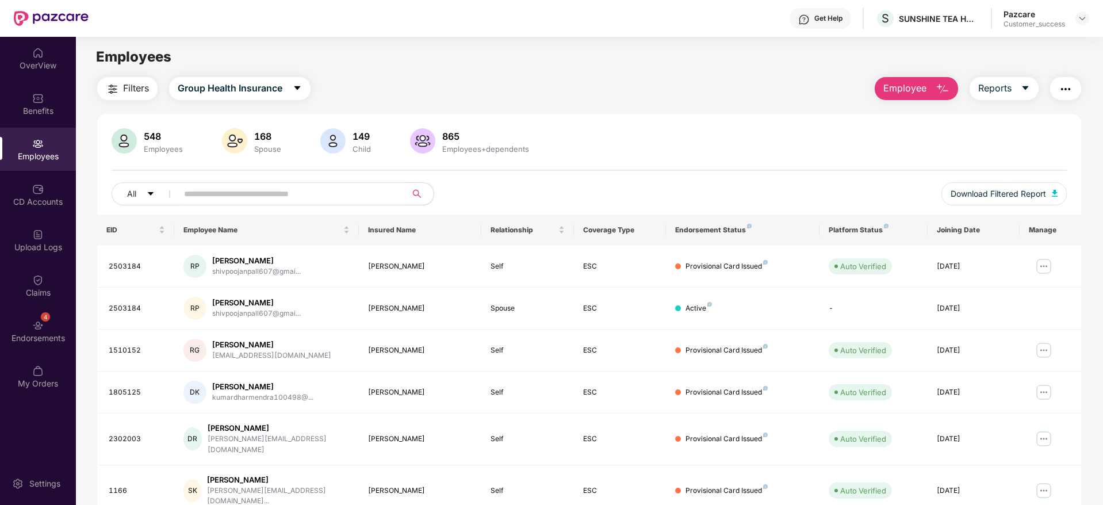
click at [247, 190] on input "text" at bounding box center [287, 193] width 206 height 17
paste input "*******"
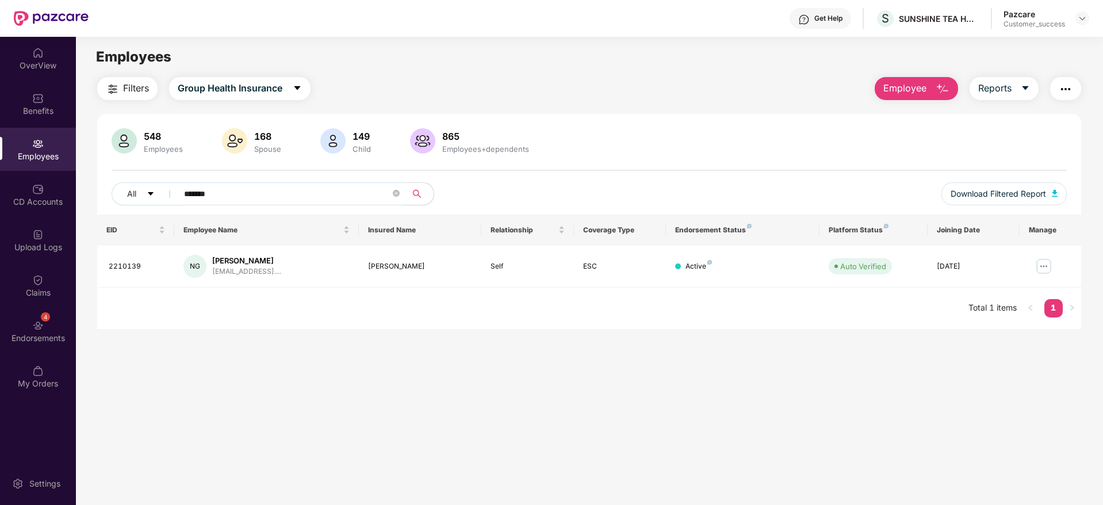
type input "*******"
click at [1082, 20] on img at bounding box center [1082, 18] width 9 height 9
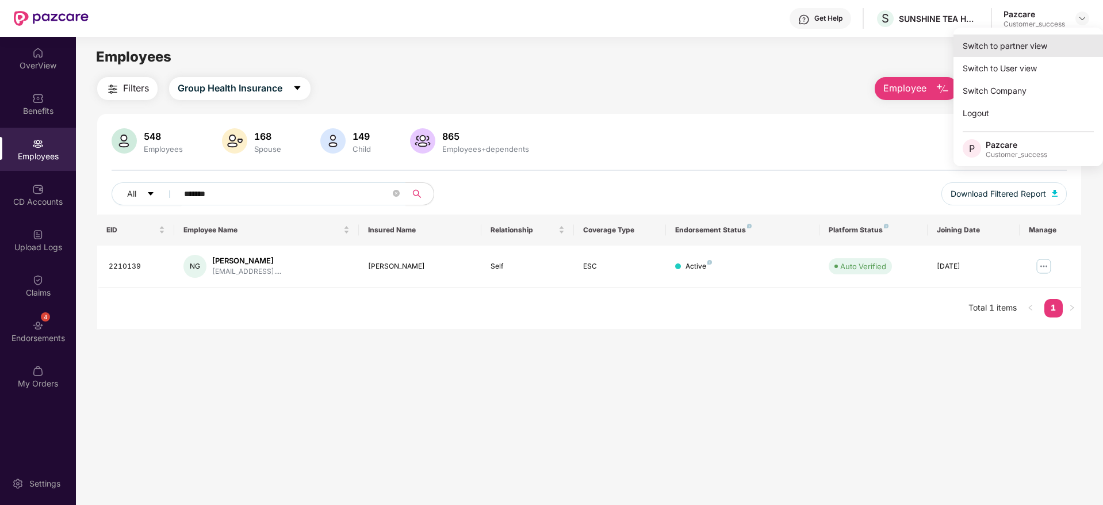
click at [1029, 42] on div "Switch to partner view" at bounding box center [1029, 46] width 150 height 22
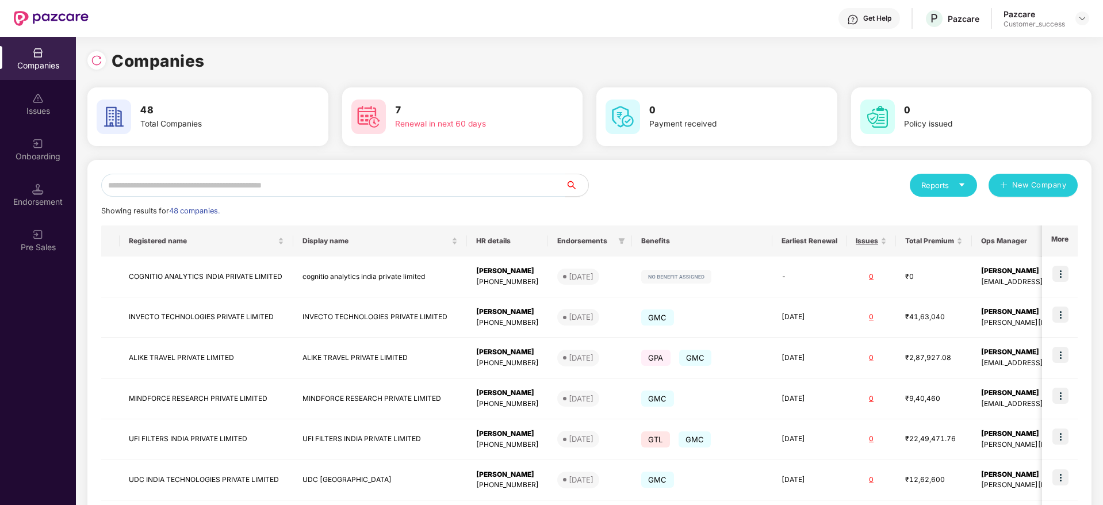
click at [285, 184] on input "text" at bounding box center [333, 185] width 464 height 23
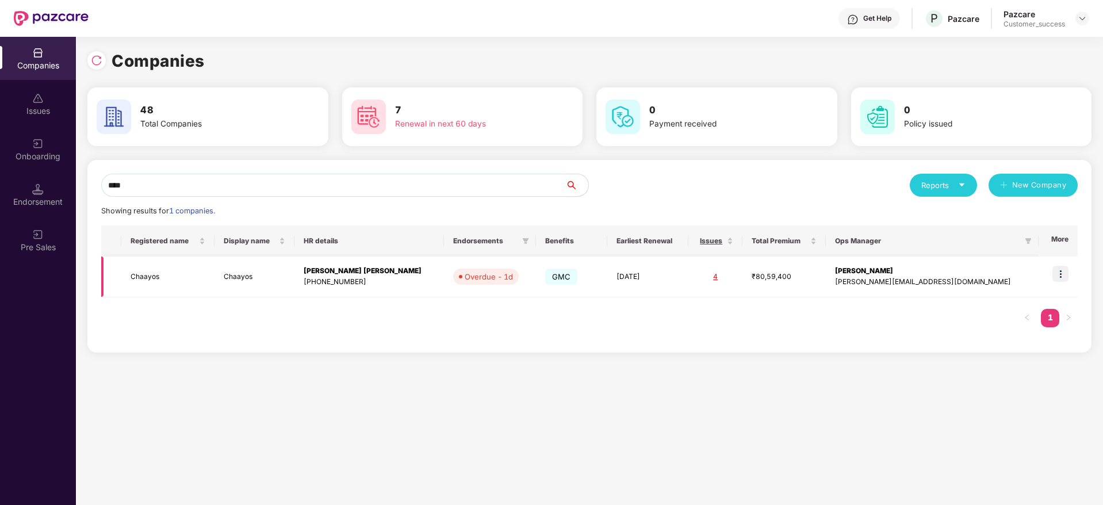
type input "****"
click at [1063, 270] on img at bounding box center [1060, 274] width 16 height 16
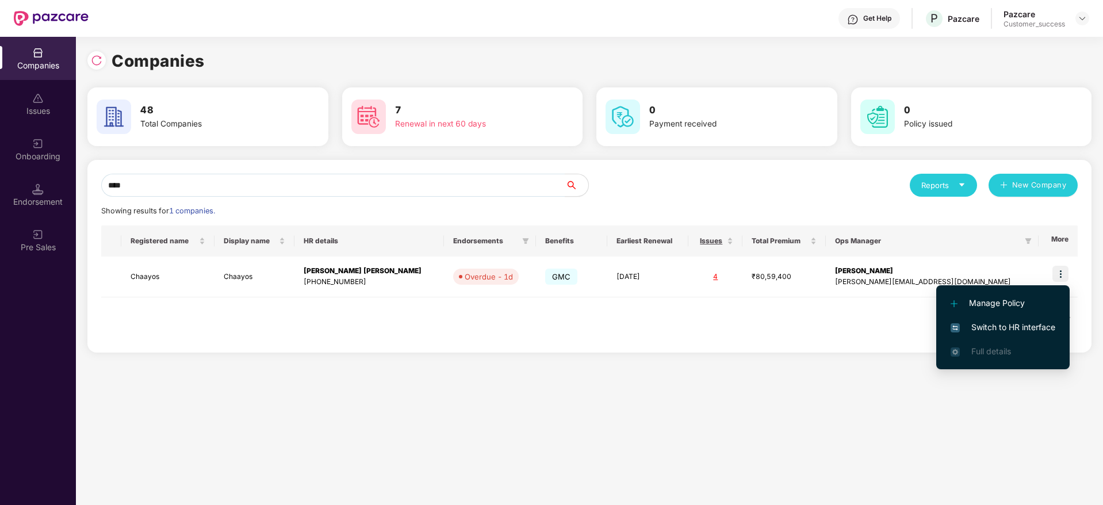
click at [986, 322] on span "Switch to HR interface" at bounding box center [1003, 327] width 105 height 13
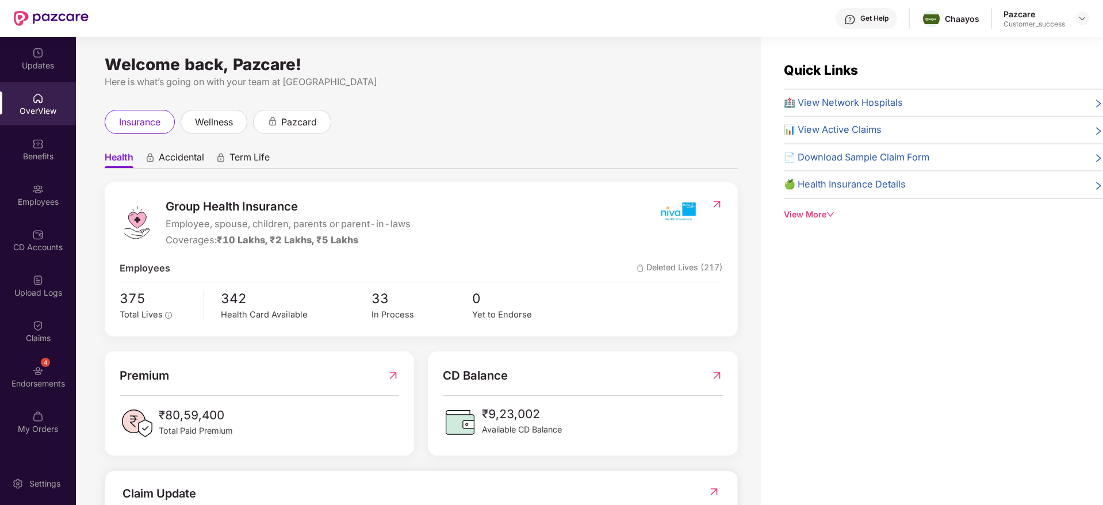
click at [35, 192] on img at bounding box center [38, 189] width 12 height 12
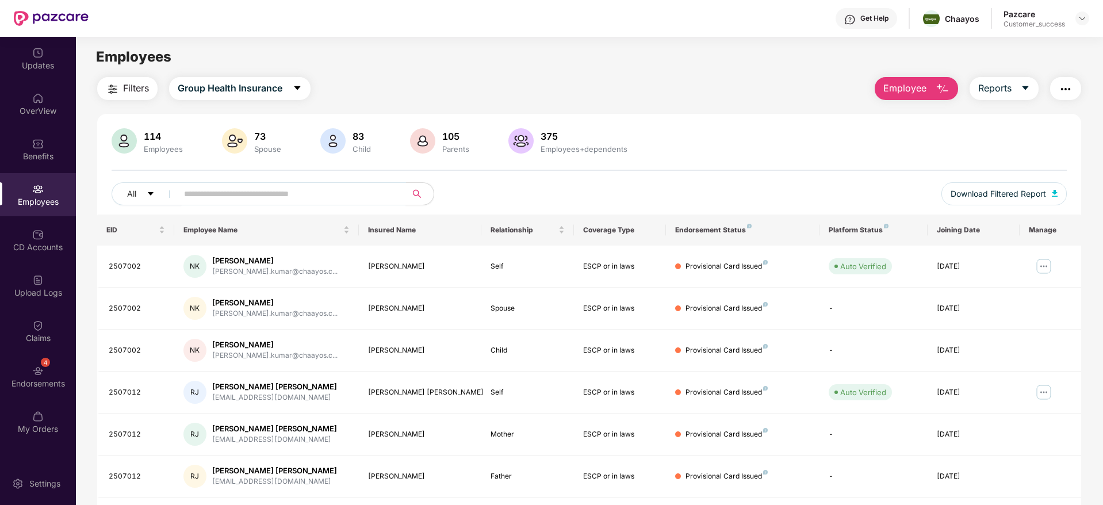
click at [221, 194] on input "text" at bounding box center [287, 193] width 206 height 17
paste input "**********"
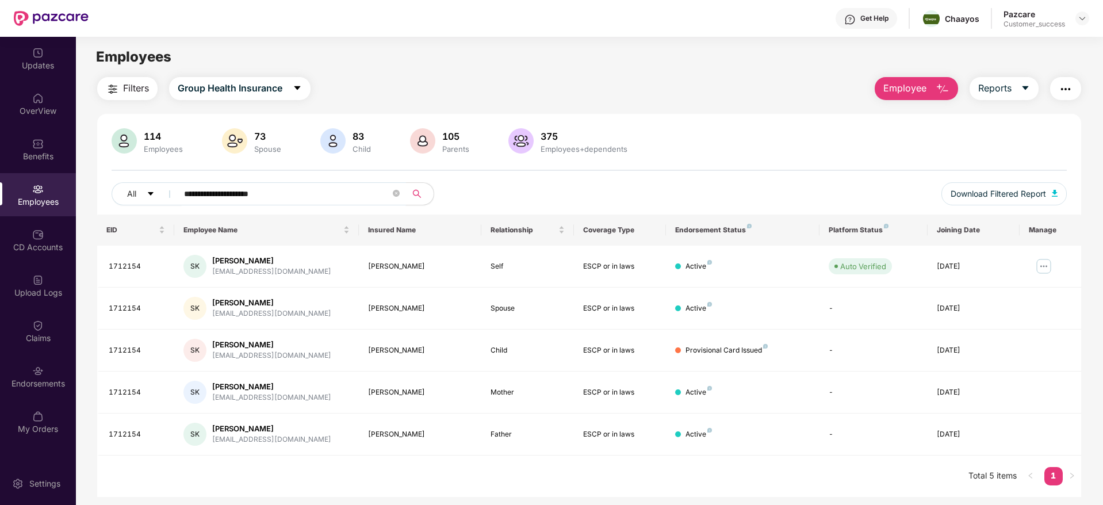
type input "**********"
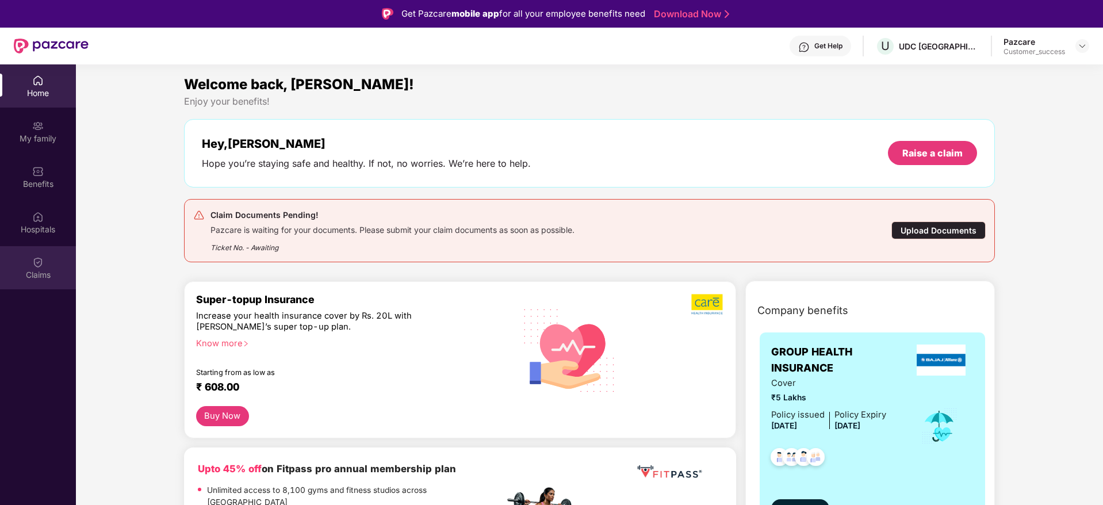
click at [43, 252] on div "Claims" at bounding box center [38, 267] width 76 height 43
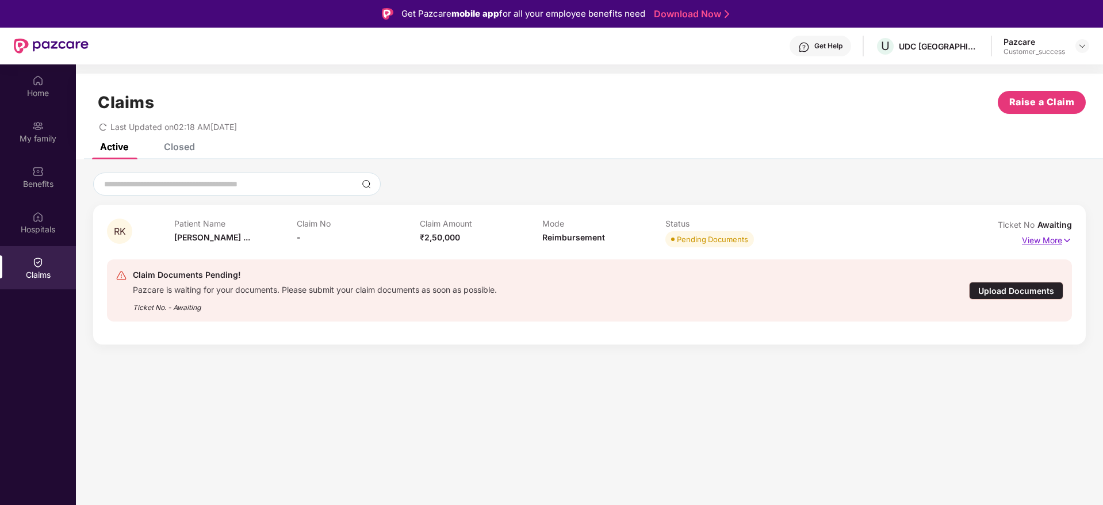
click at [1052, 233] on p "View More" at bounding box center [1047, 239] width 50 height 16
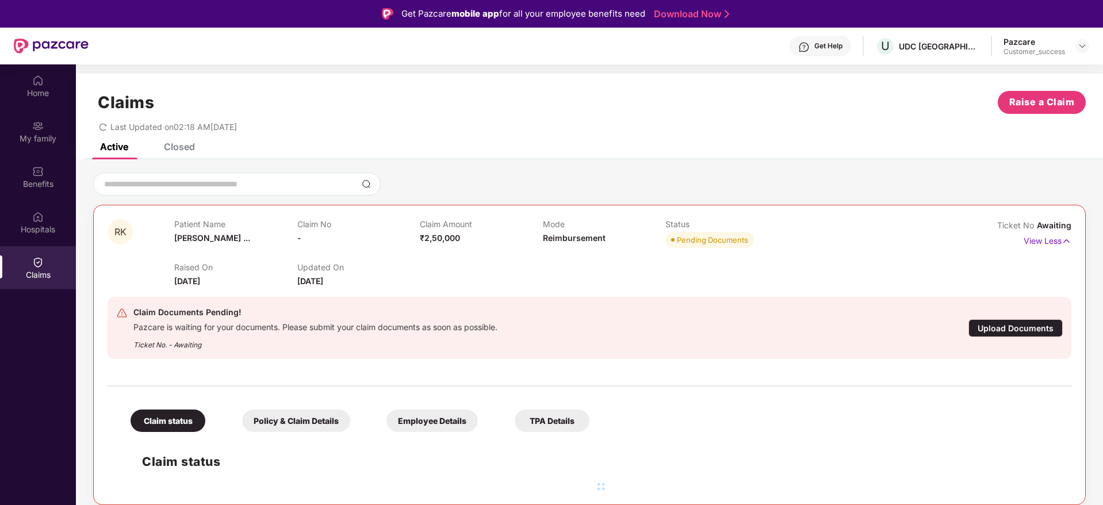
click at [1024, 328] on div "Upload Documents" at bounding box center [1015, 328] width 94 height 18
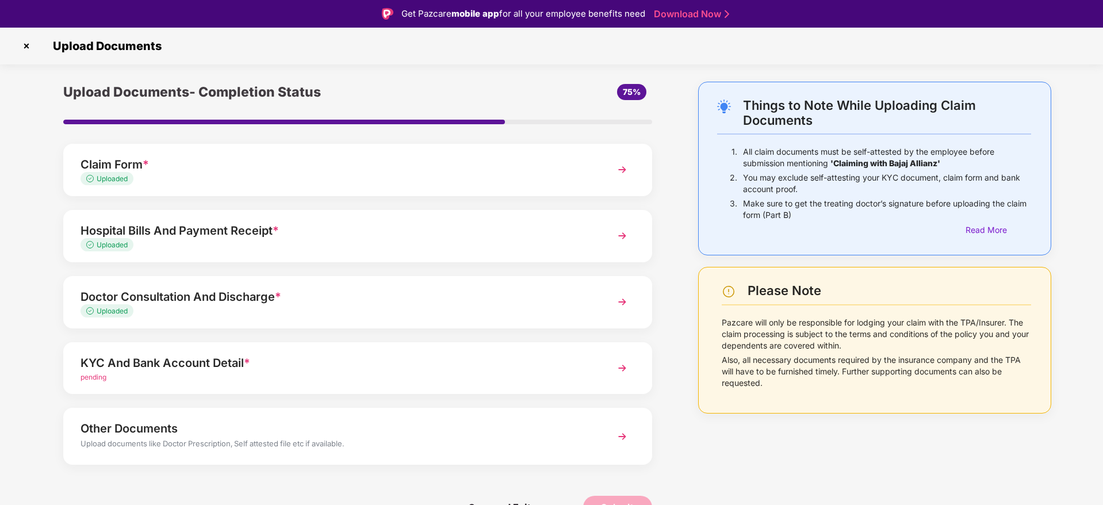
click at [610, 364] on div "KYC And Bank Account Detail * pending" at bounding box center [357, 368] width 589 height 52
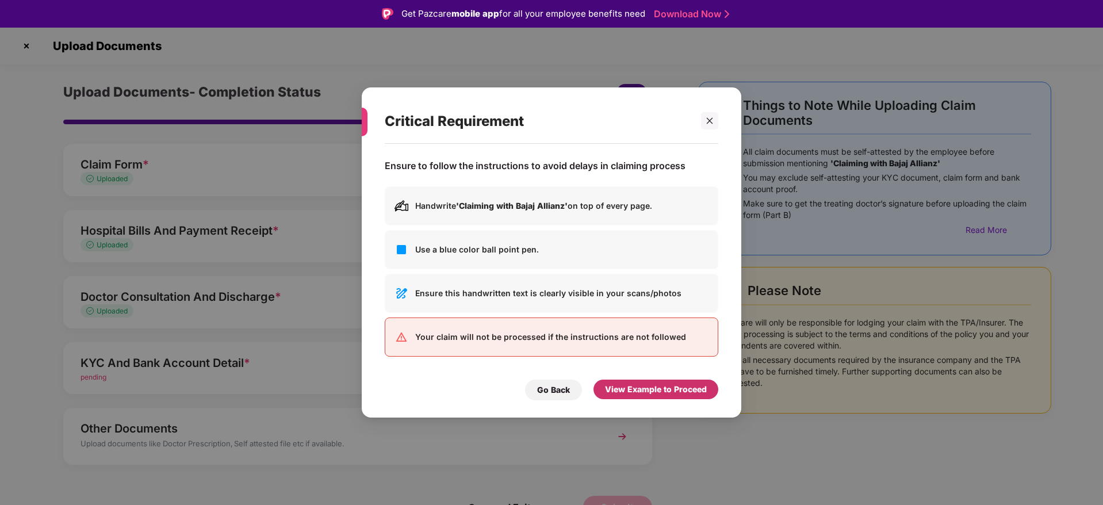
click at [617, 393] on div "View Example to Proceed" at bounding box center [656, 389] width 102 height 13
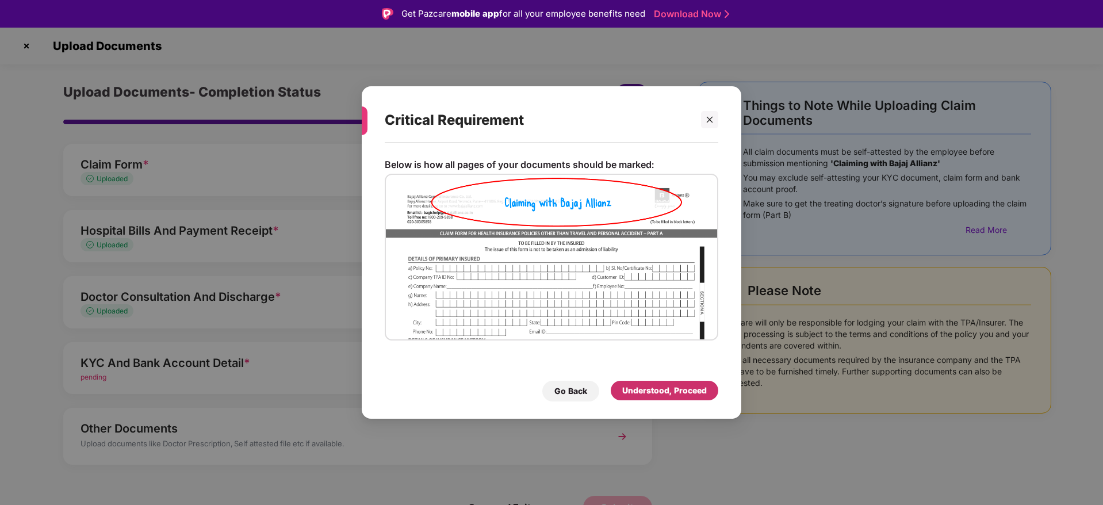
click at [628, 390] on div "Understood, Proceed" at bounding box center [664, 390] width 85 height 13
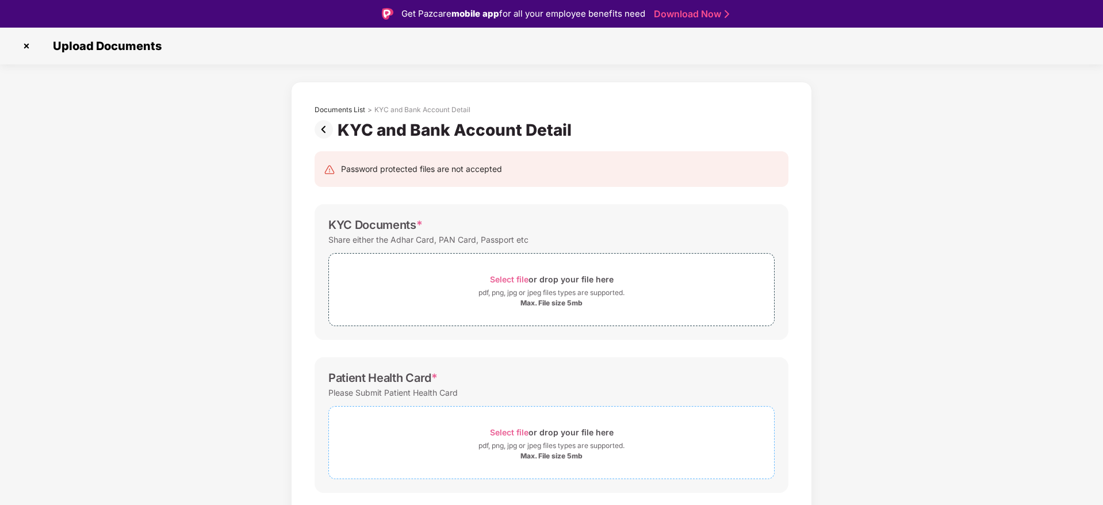
click at [515, 431] on span "Select file" at bounding box center [509, 432] width 39 height 10
click at [771, 340] on div "Password protected files are not accepted KYC Documents * Share either the Adha…" at bounding box center [551, 458] width 508 height 637
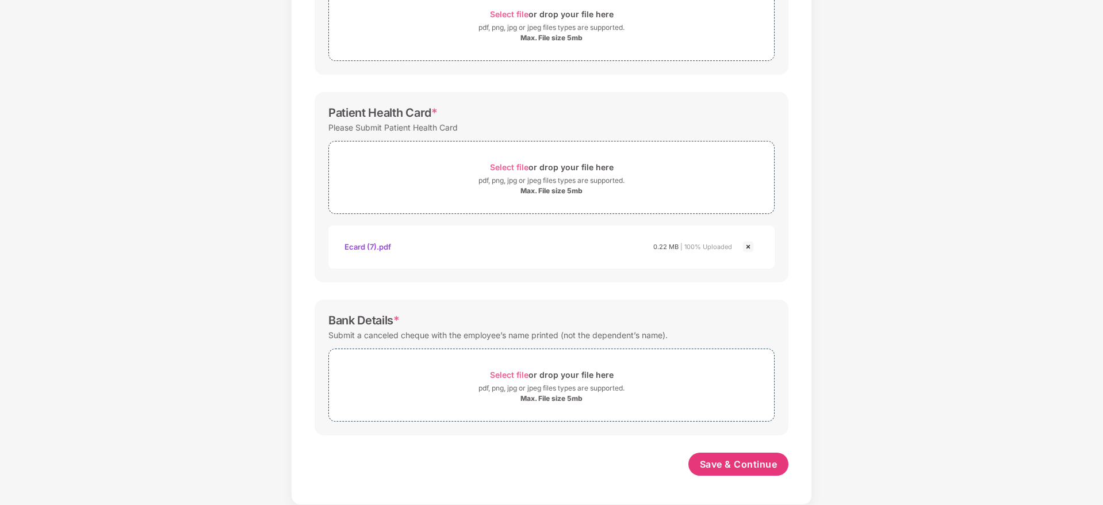
scroll to position [238, 0]
click at [741, 462] on span "Save & Continue" at bounding box center [739, 464] width 78 height 13
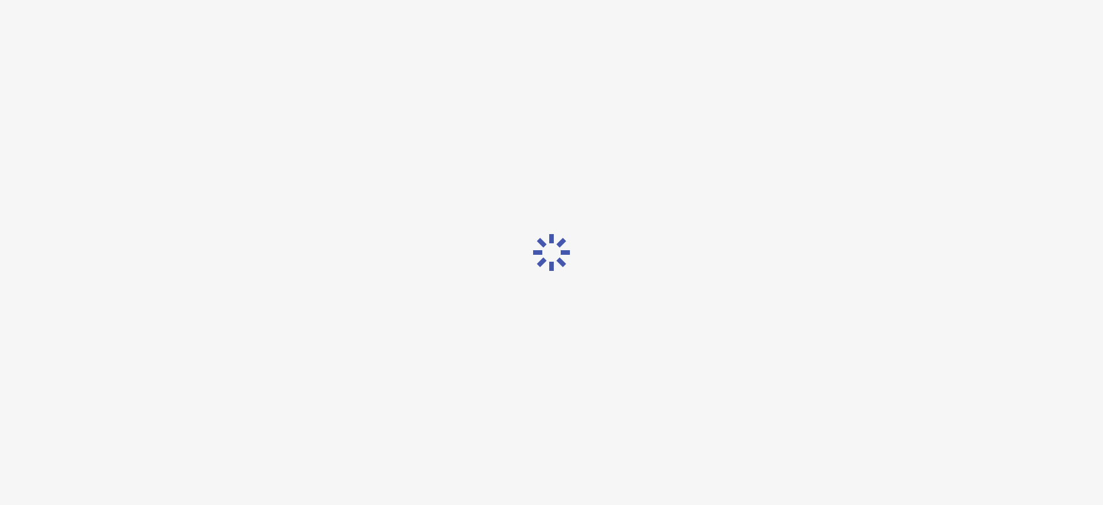
scroll to position [0, 0]
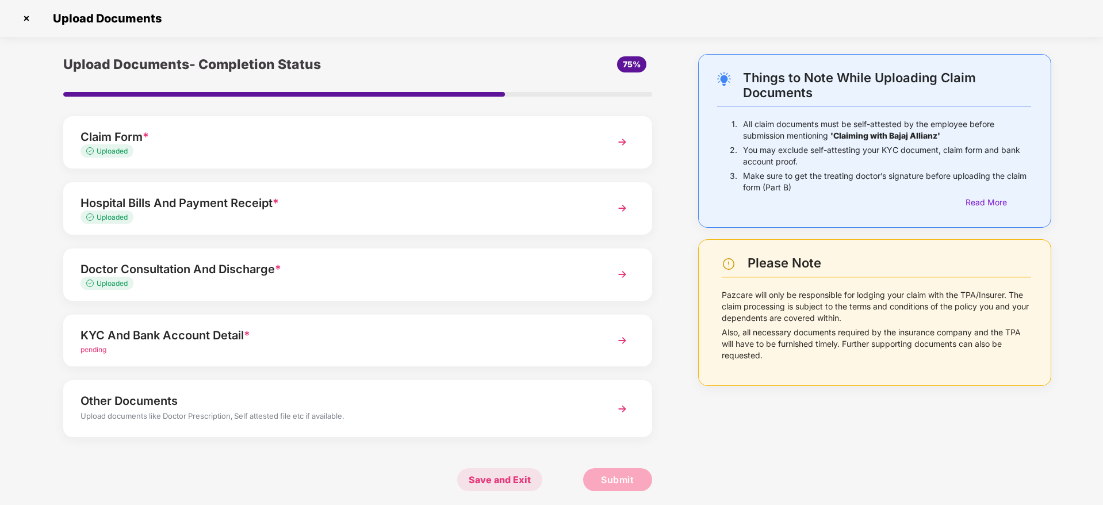
click at [501, 481] on span "Save and Exit" at bounding box center [499, 479] width 85 height 23
